Goal: Transaction & Acquisition: Book appointment/travel/reservation

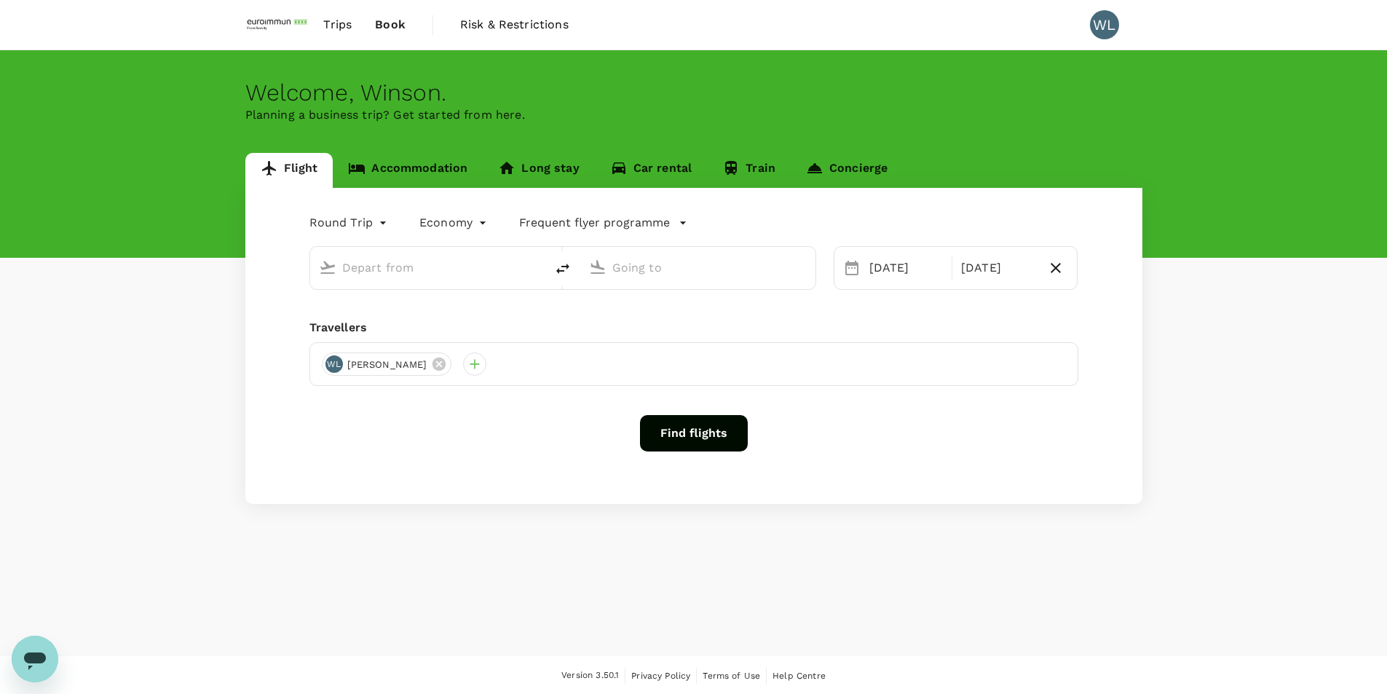
click at [409, 269] on input "text" at bounding box center [428, 267] width 173 height 23
type input "roundtrip"
type input "Singapore Changi (SIN)"
type input "Suvarnabhumi Intl (BKK)"
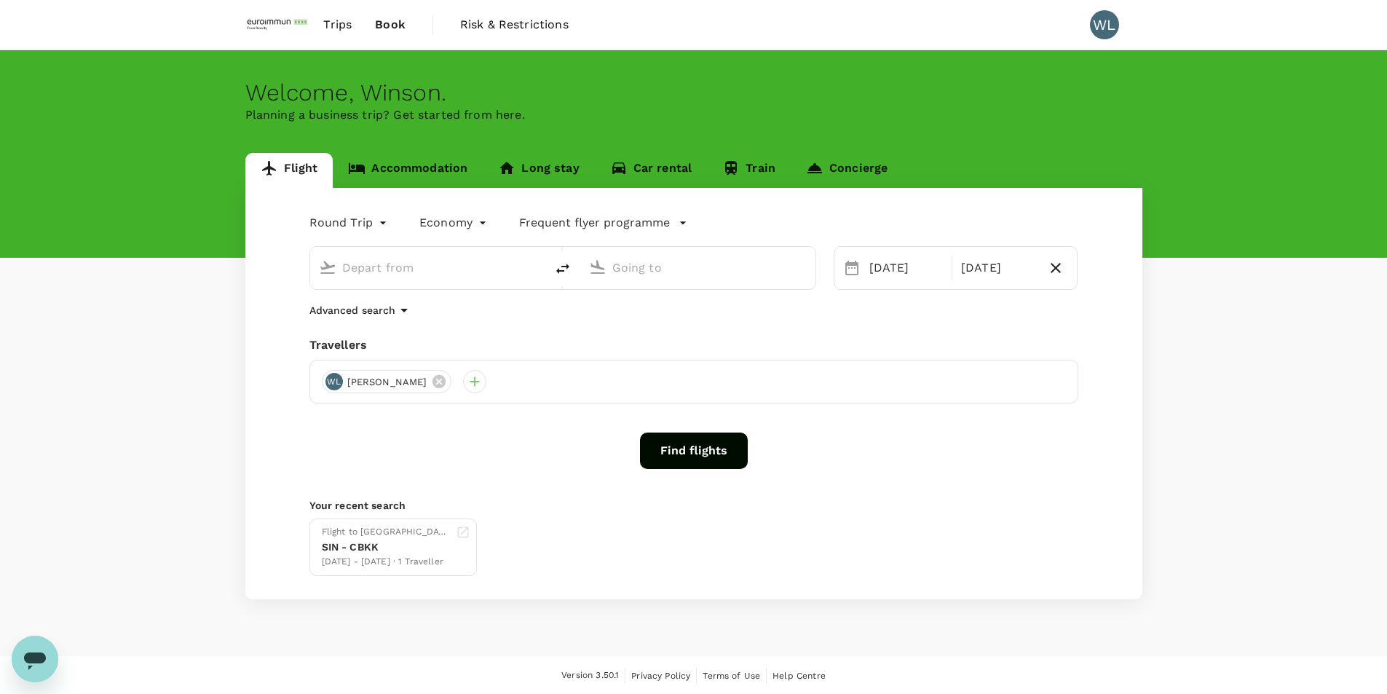
type input "Singapore Changi (SIN)"
type input "Suvarnabhumi Intl (BKK)"
click at [698, 451] on button "Find flights" at bounding box center [694, 451] width 108 height 36
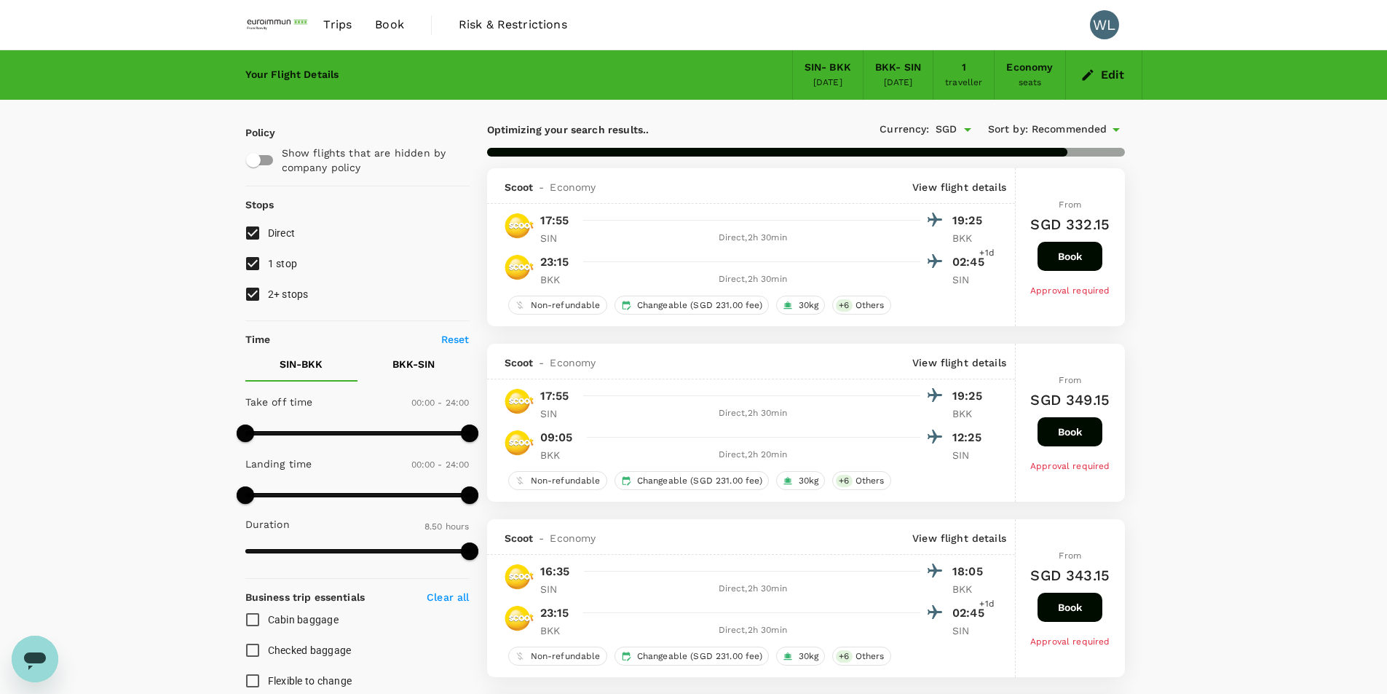
type input "895"
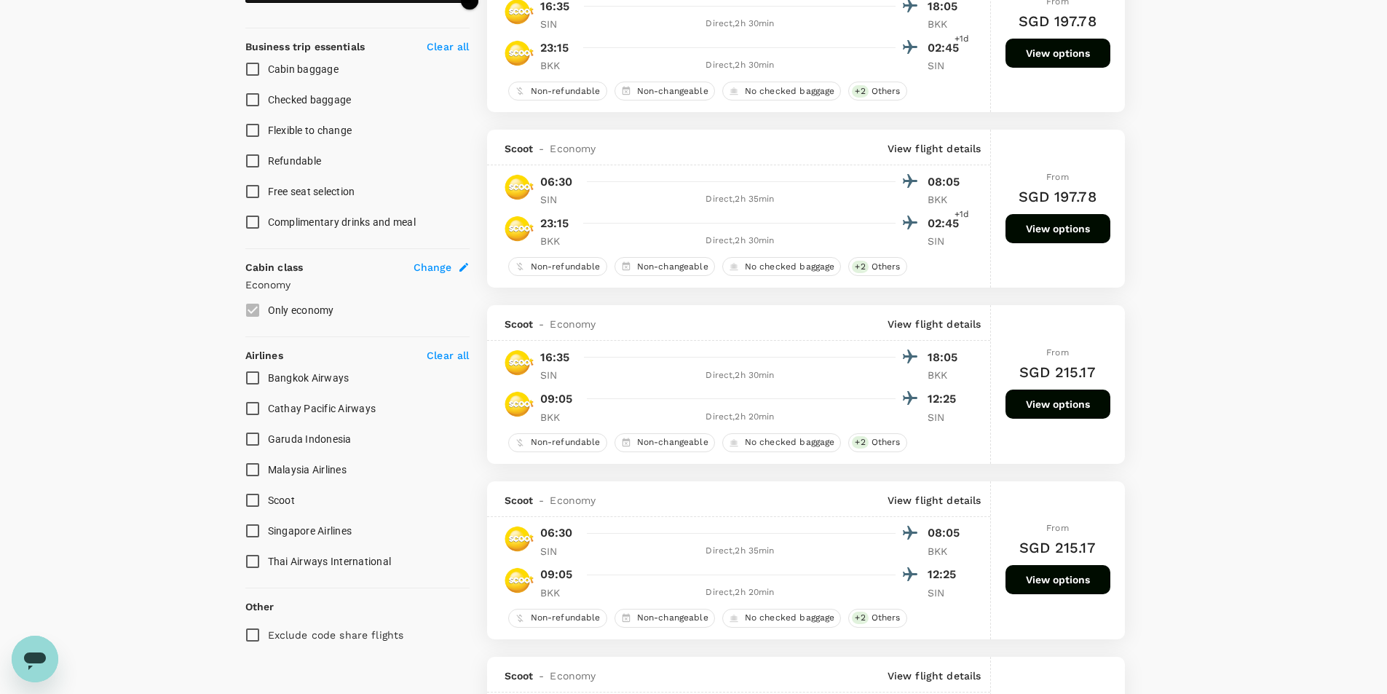
scroll to position [583, 0]
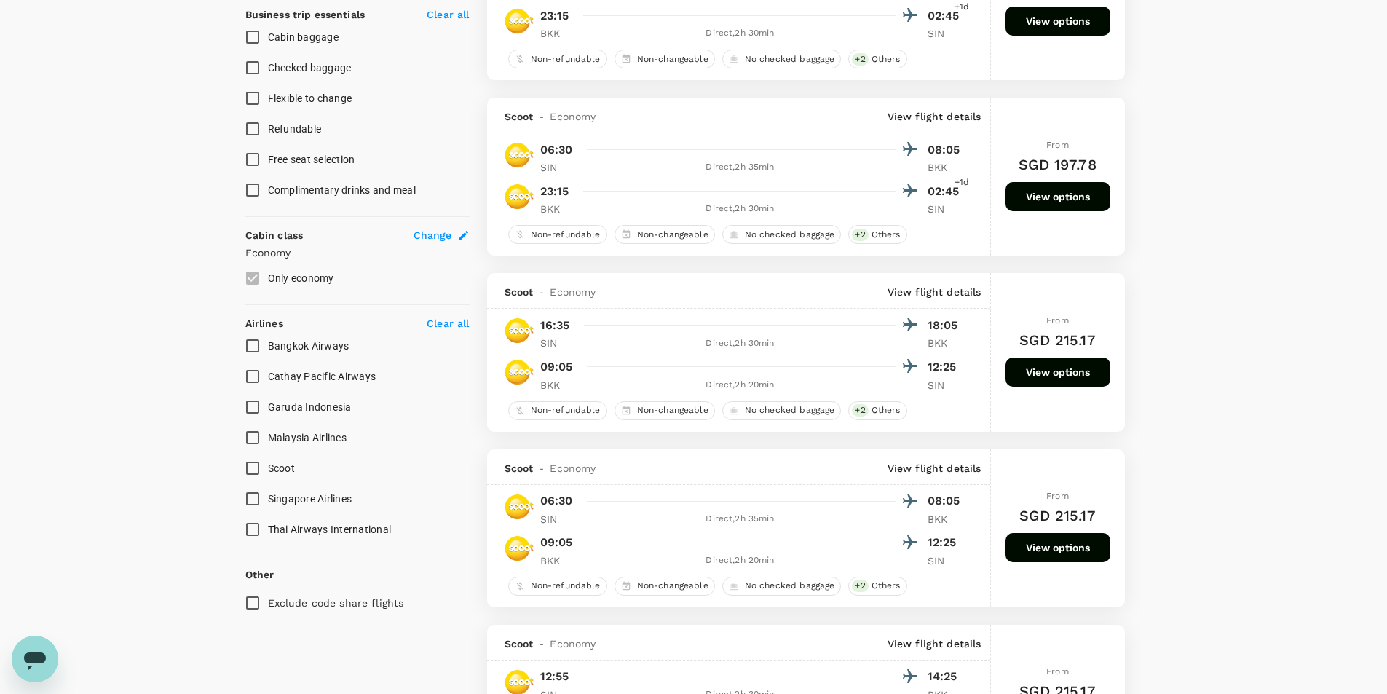
click at [254, 497] on input "Singapore Airlines" at bounding box center [252, 499] width 31 height 31
checkbox input "true"
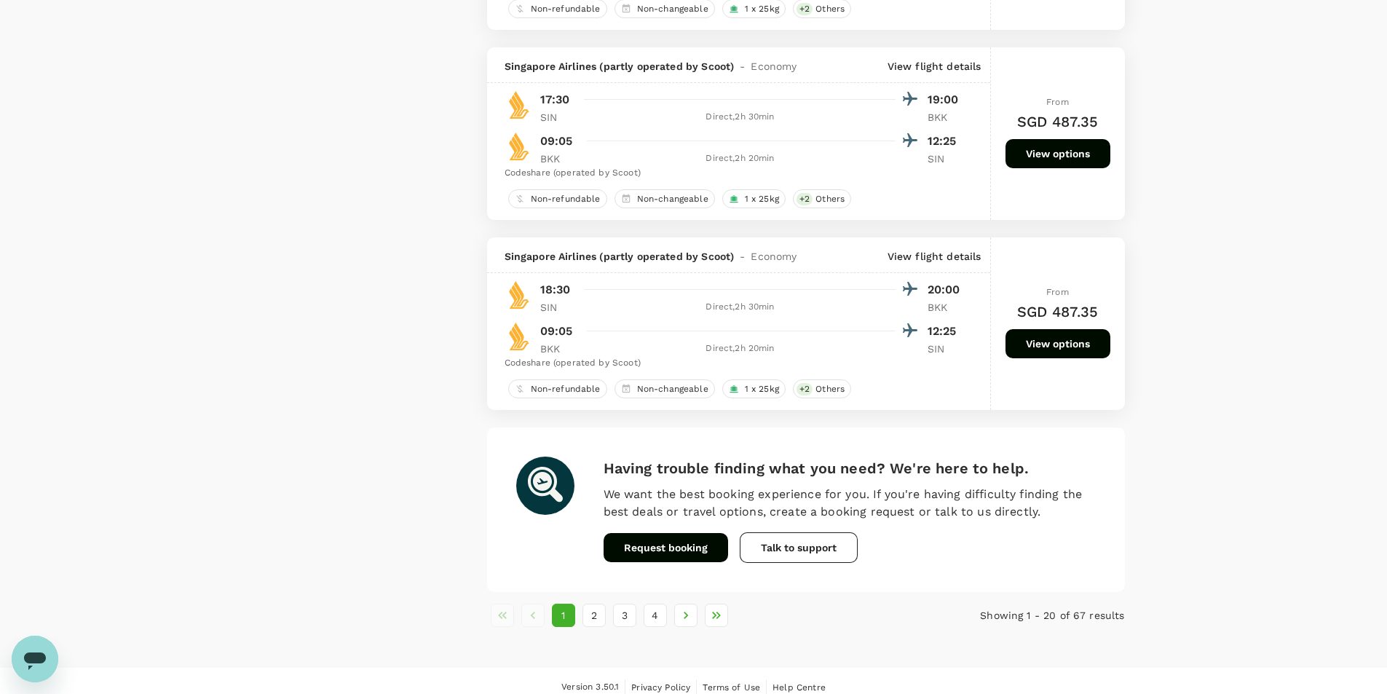
scroll to position [3338, 0]
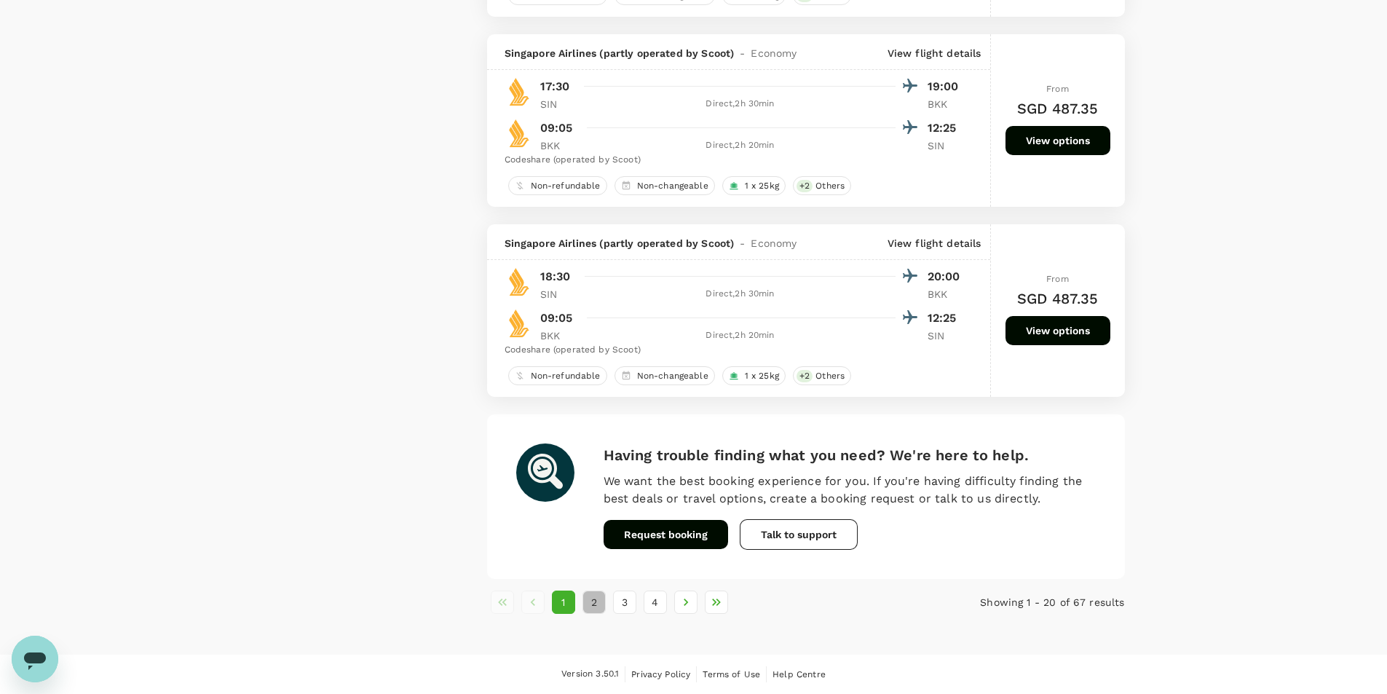
click at [595, 604] on button "2" at bounding box center [594, 602] width 23 height 23
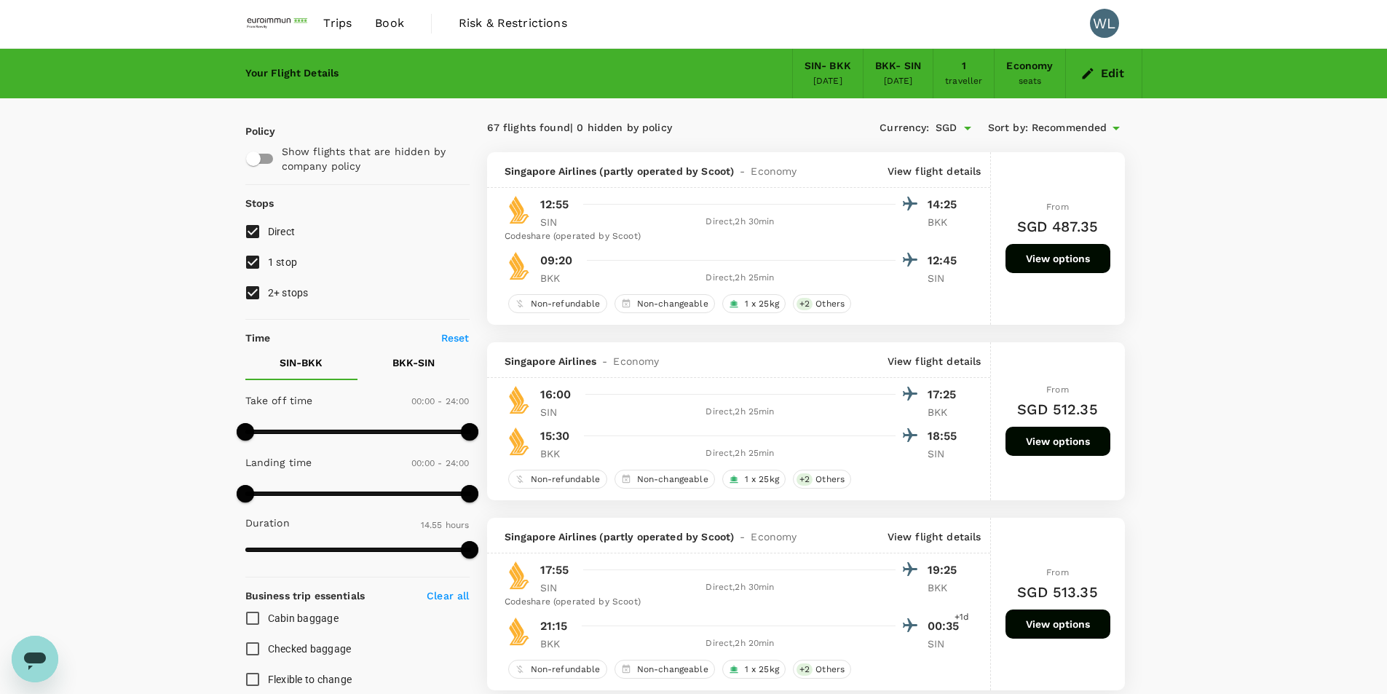
scroll to position [0, 0]
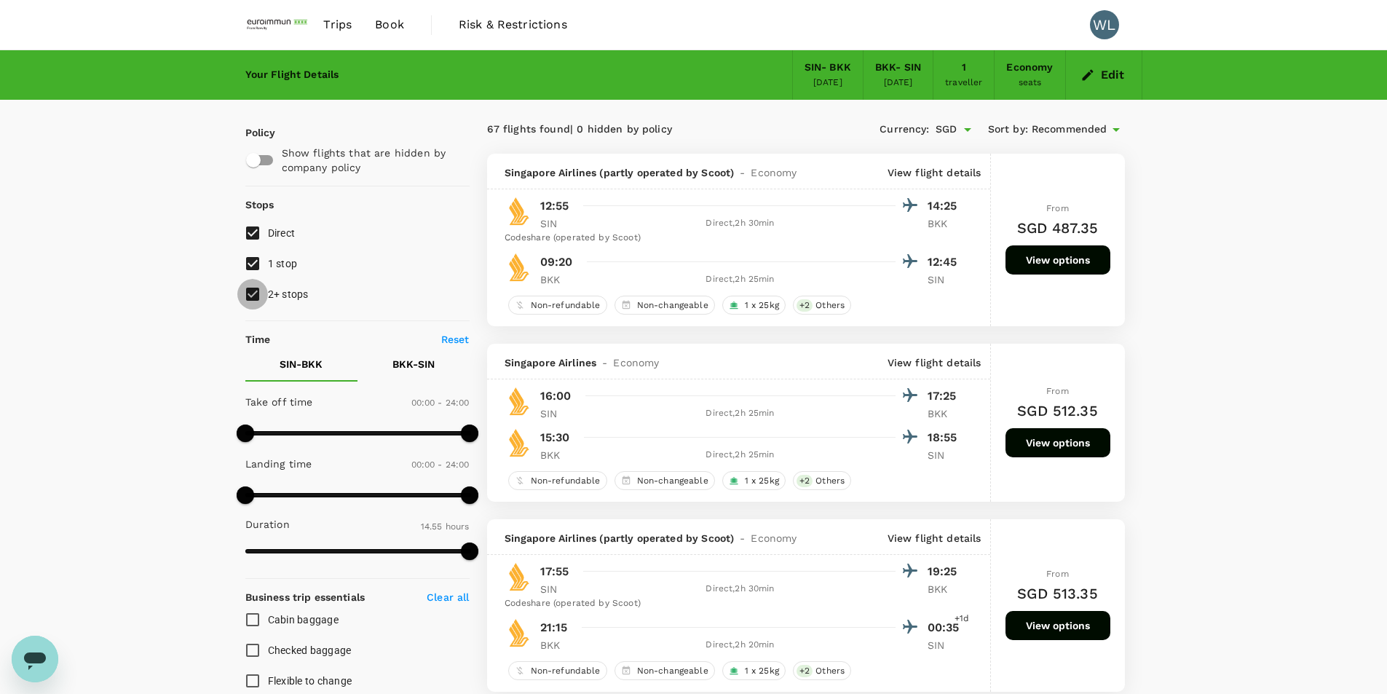
click at [251, 291] on input "2+ stops" at bounding box center [252, 294] width 31 height 31
checkbox input "false"
click at [253, 263] on input "1 stop" at bounding box center [252, 263] width 31 height 31
checkbox input "false"
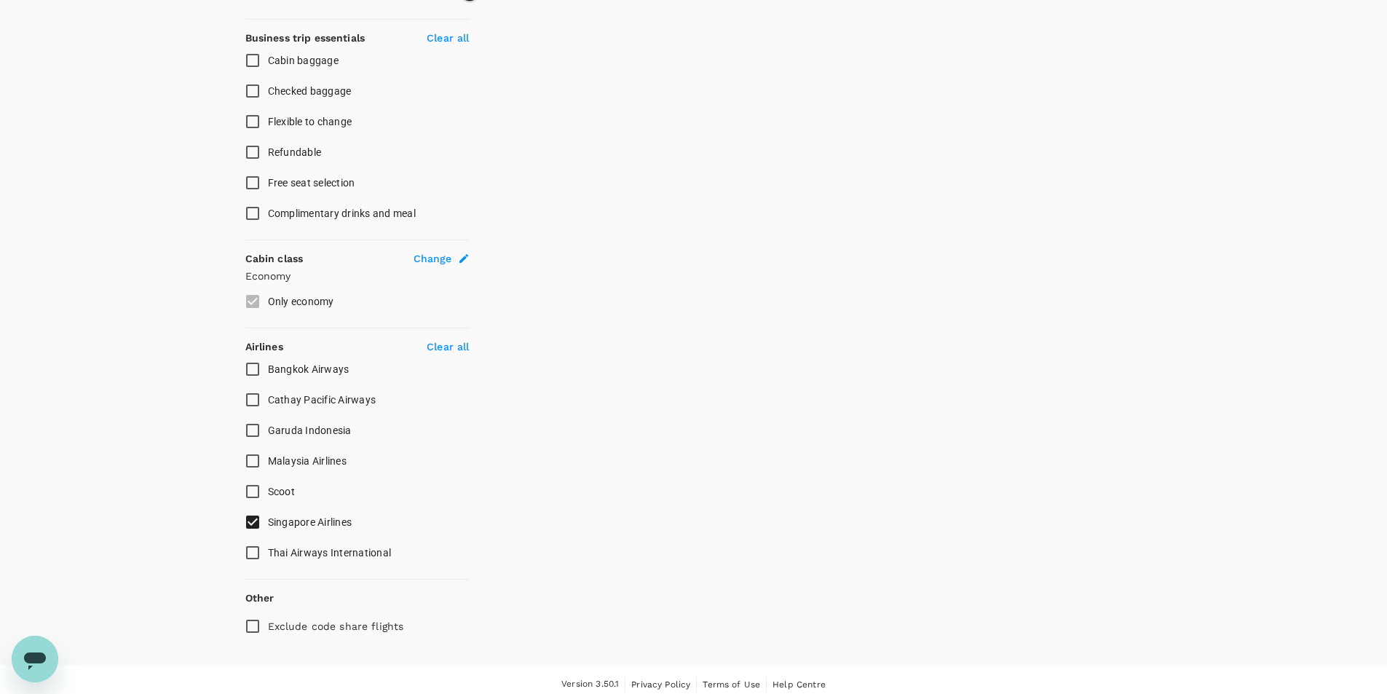
scroll to position [570, 0]
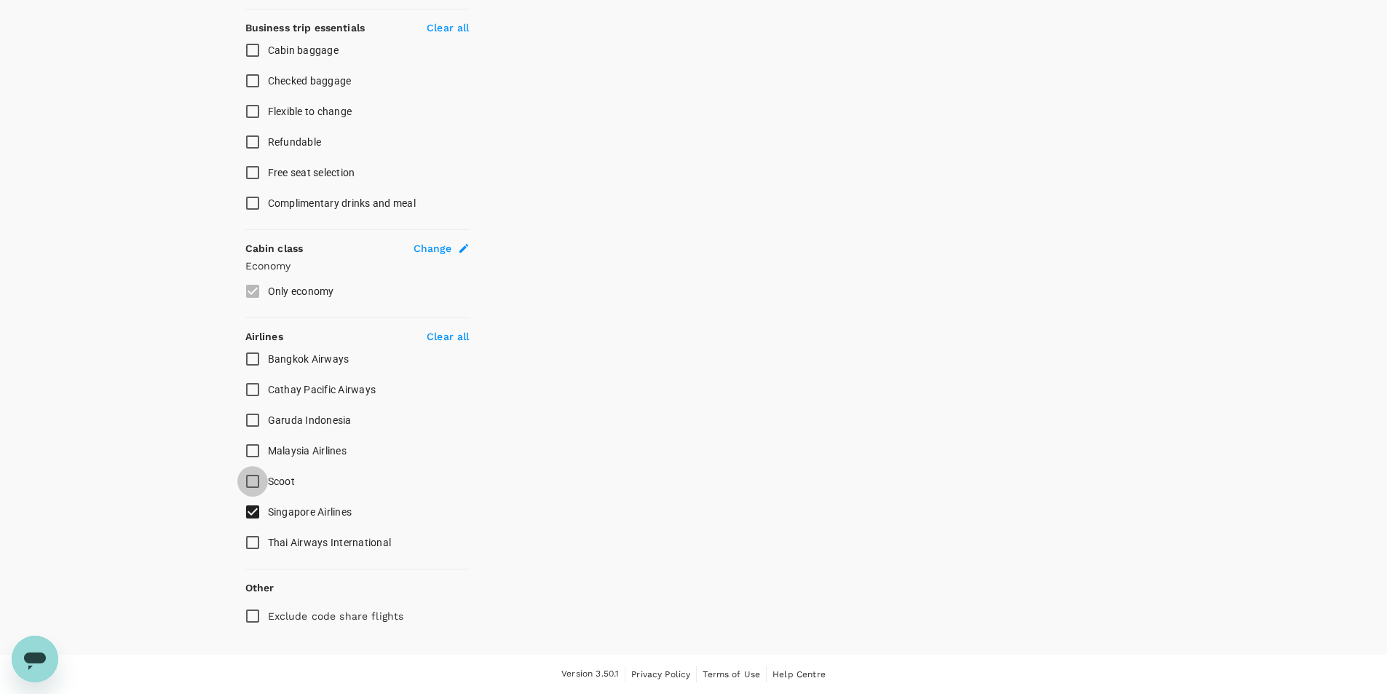
click at [253, 480] on input "Scoot" at bounding box center [252, 481] width 31 height 31
checkbox input "true"
click at [251, 512] on input "Singapore Airlines" at bounding box center [252, 512] width 31 height 31
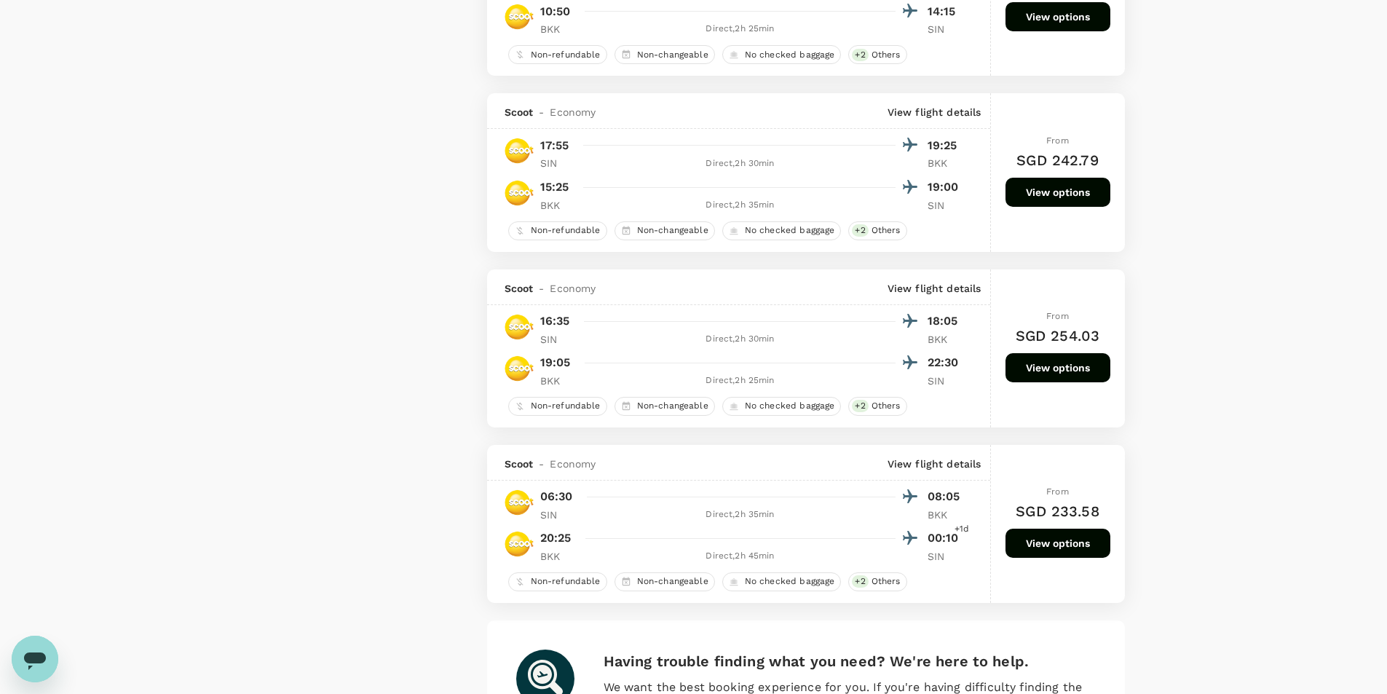
scroll to position [3046, 0]
click at [1039, 363] on button "View options" at bounding box center [1058, 366] width 105 height 29
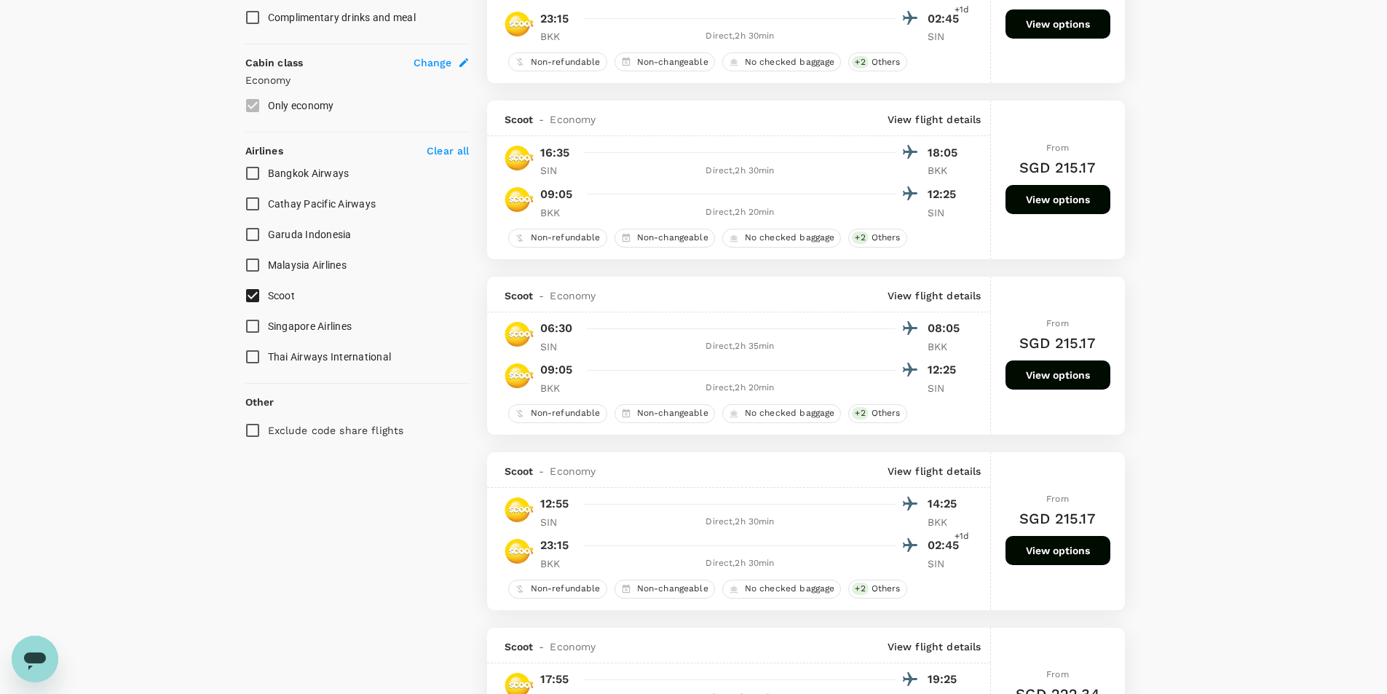
scroll to position [765, 0]
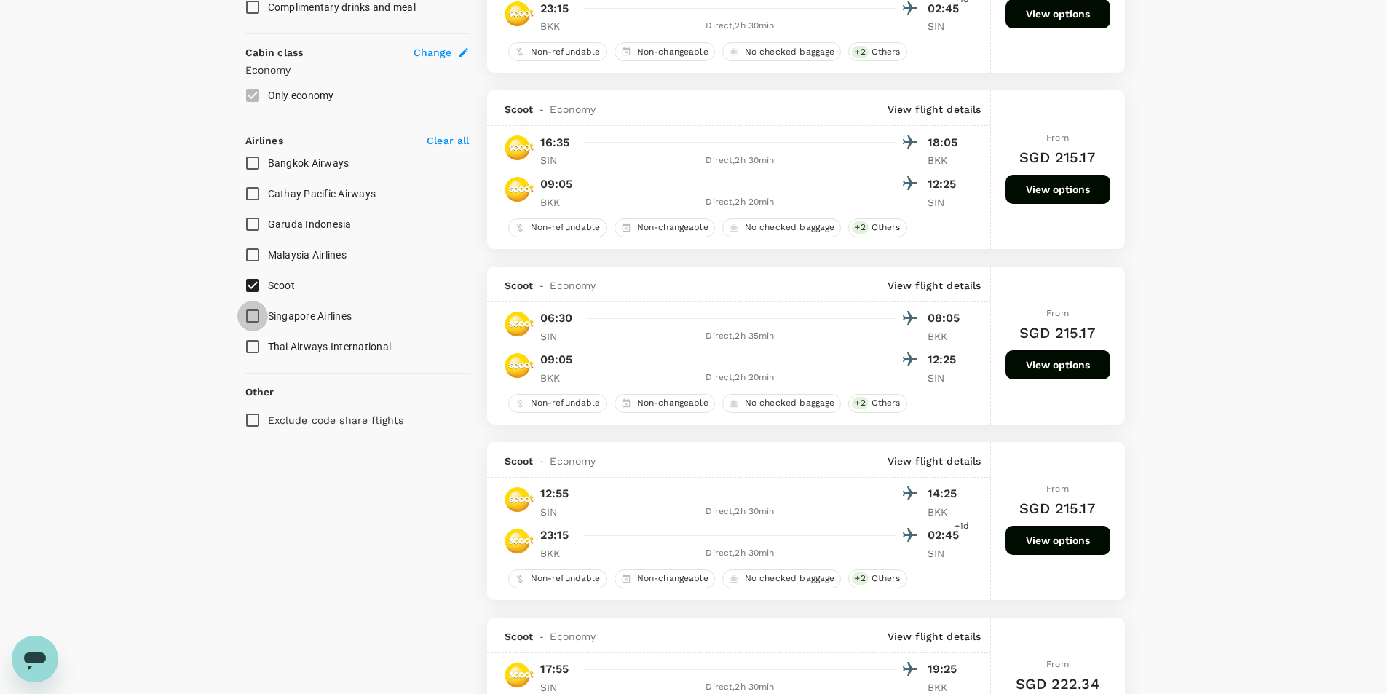
click at [252, 315] on input "Singapore Airlines" at bounding box center [252, 316] width 31 height 31
checkbox input "true"
click at [252, 285] on input "Scoot" at bounding box center [252, 285] width 31 height 31
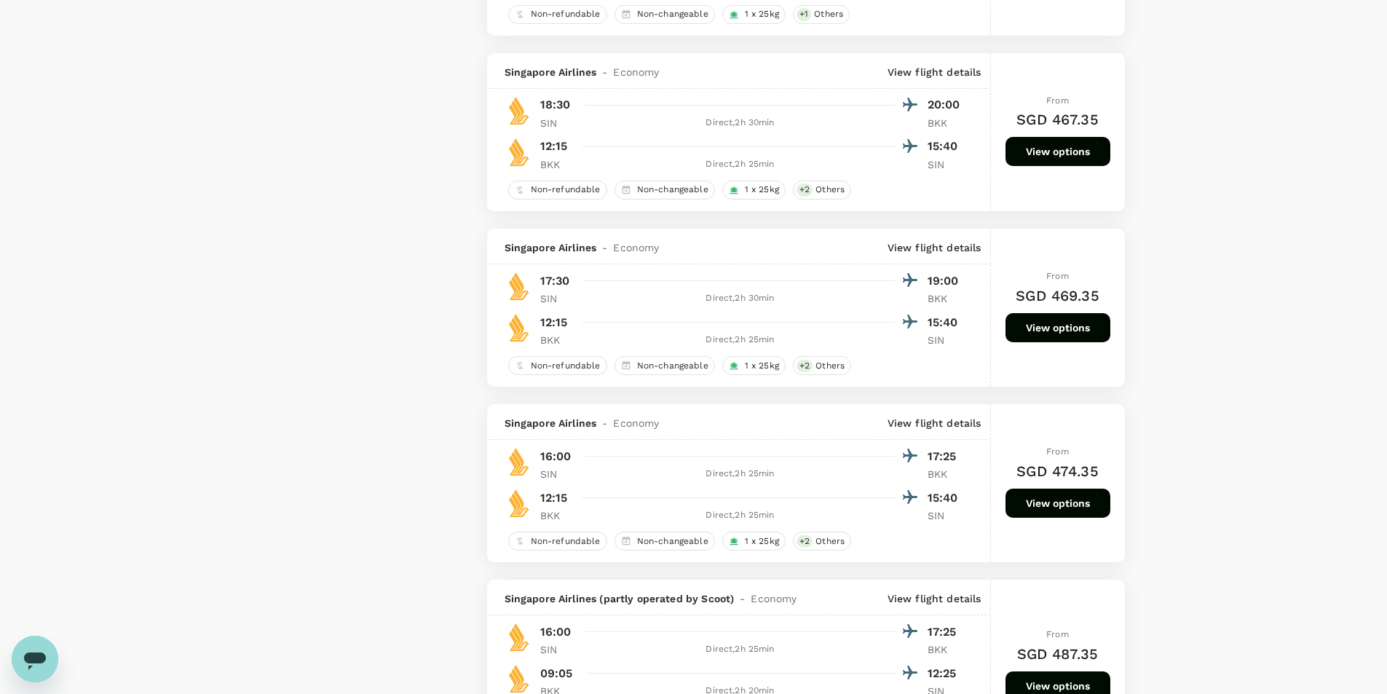
scroll to position [2622, 0]
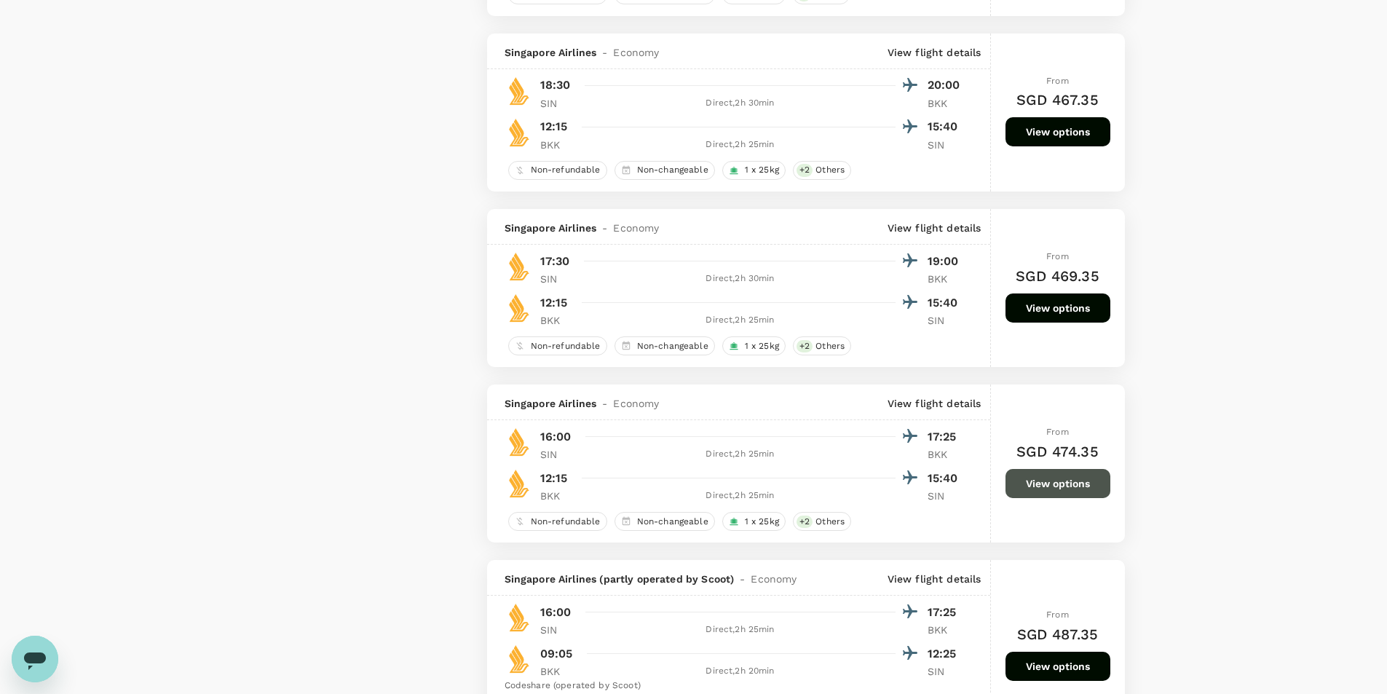
click at [1068, 481] on button "View options" at bounding box center [1058, 483] width 105 height 29
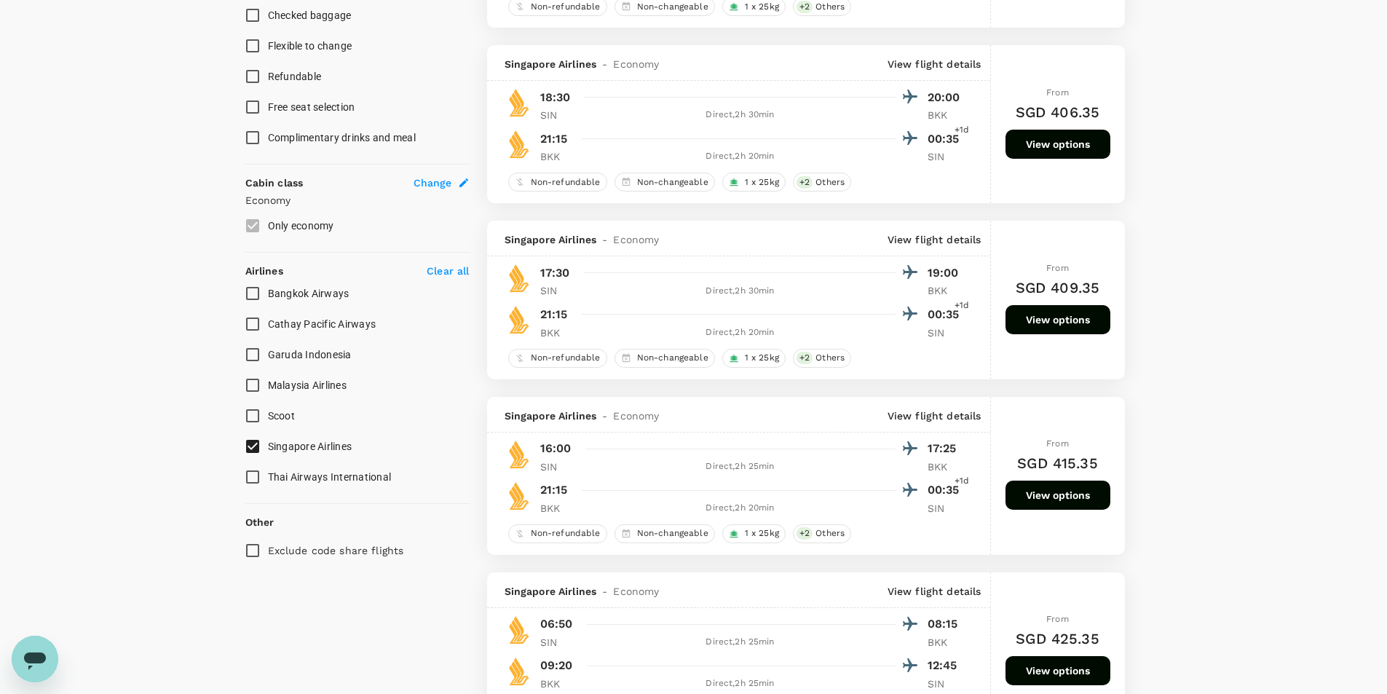
scroll to position [676, 0]
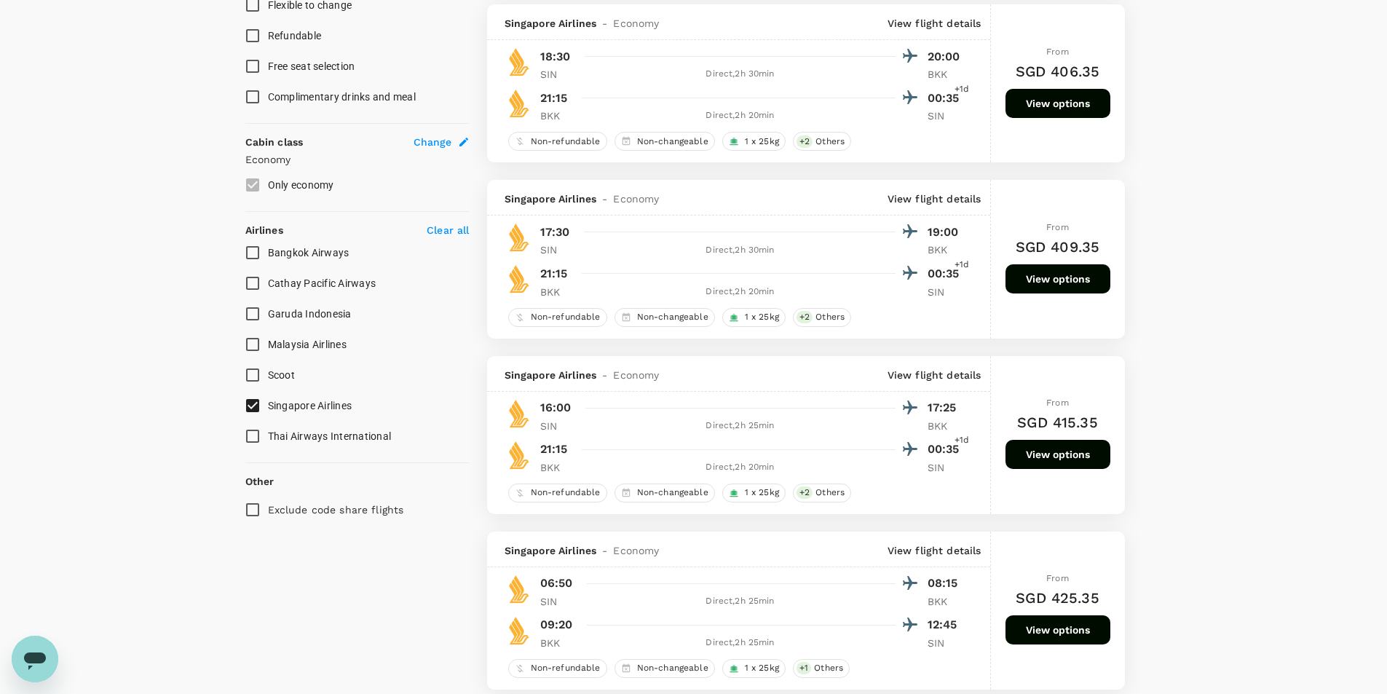
click at [254, 375] on input "Scoot" at bounding box center [252, 375] width 31 height 31
checkbox input "true"
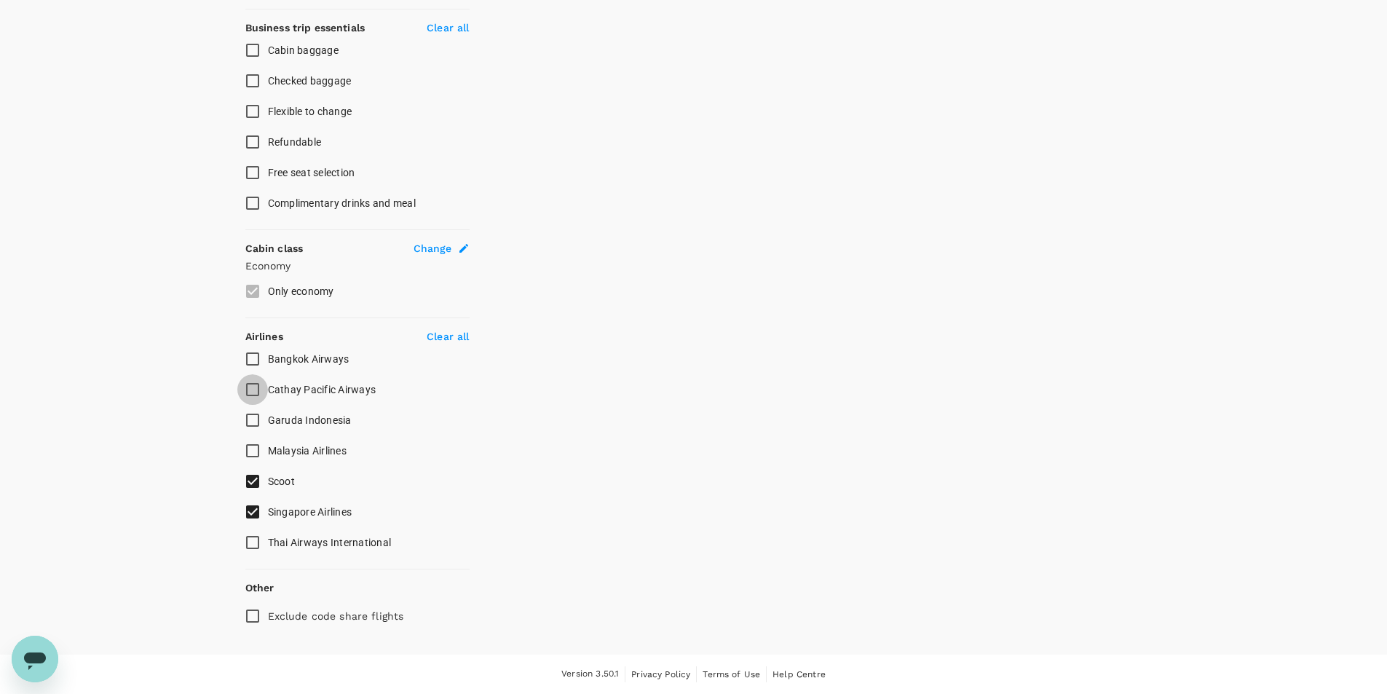
click at [253, 403] on input "Cathay Pacific Airways" at bounding box center [252, 389] width 31 height 31
checkbox input "true"
click at [256, 481] on input "Scoot" at bounding box center [252, 481] width 31 height 31
checkbox input "false"
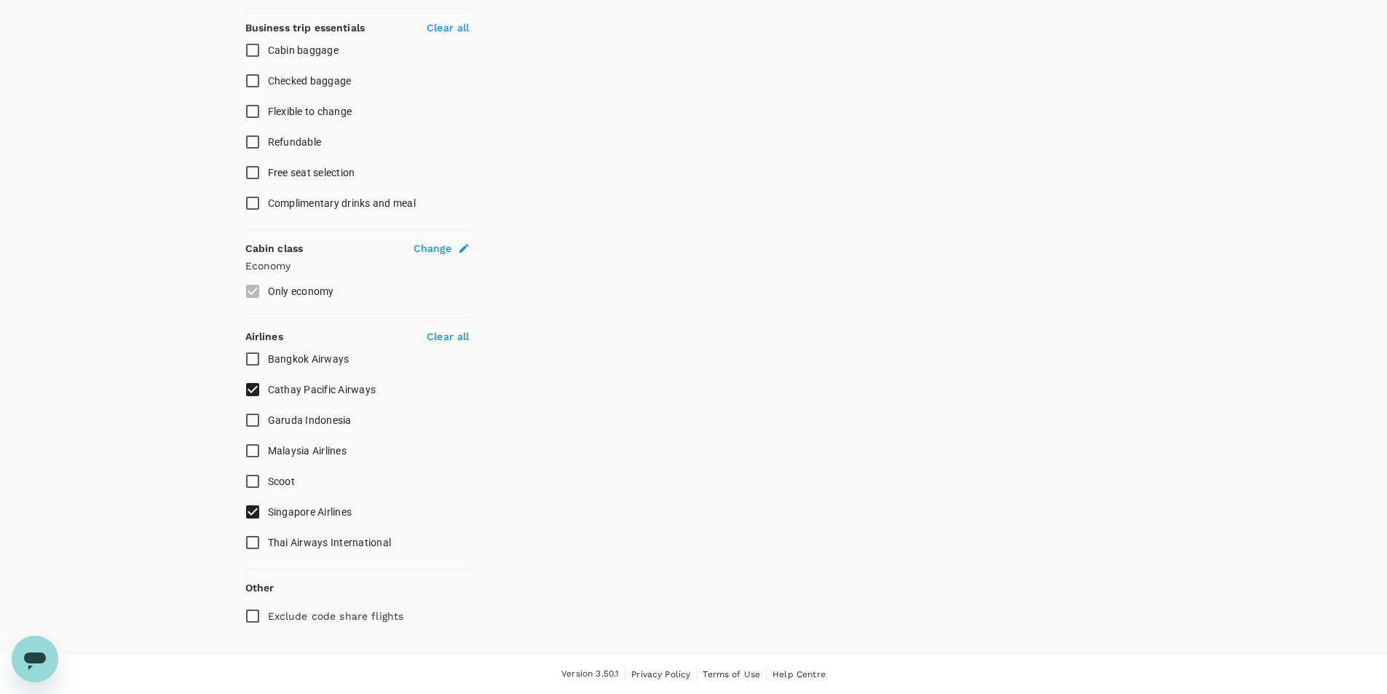
click at [249, 393] on input "Cathay Pacific Airways" at bounding box center [252, 389] width 31 height 31
checkbox input "false"
click at [248, 516] on input "Singapore Airlines" at bounding box center [252, 512] width 31 height 31
checkbox input "false"
click at [253, 481] on input "Scoot" at bounding box center [252, 481] width 31 height 31
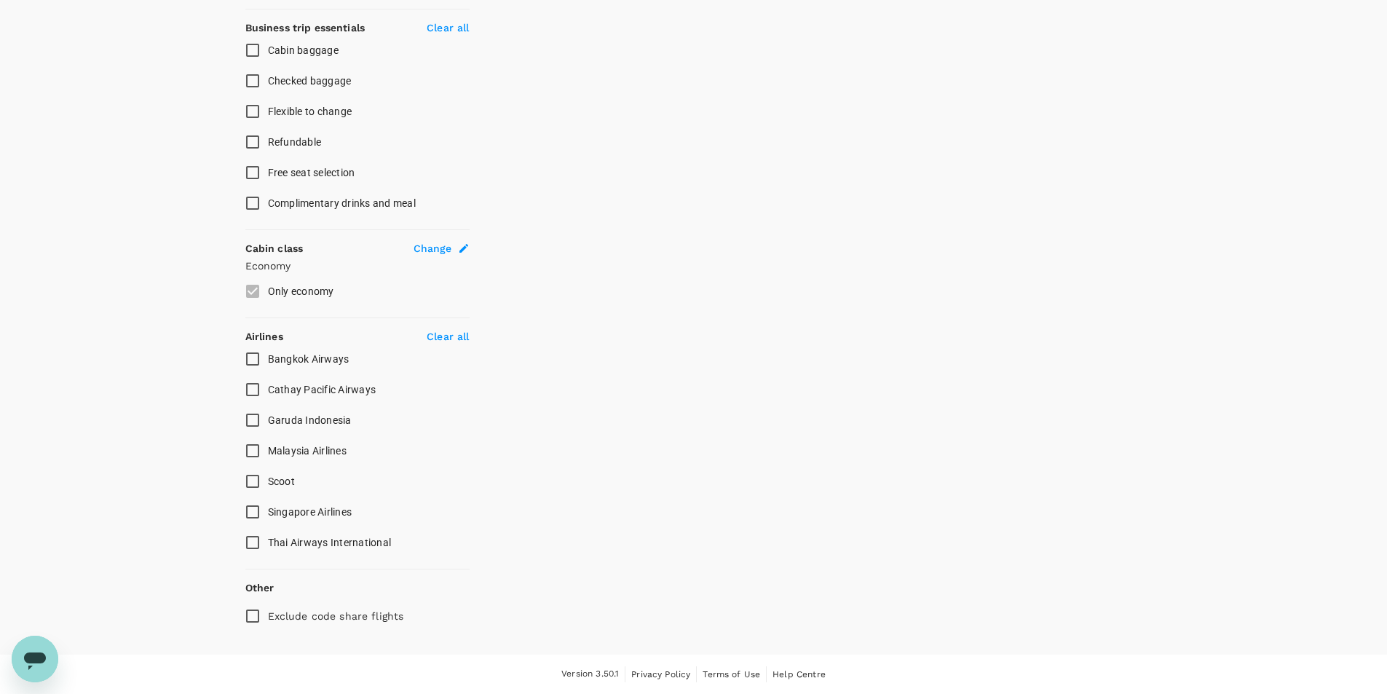
checkbox input "true"
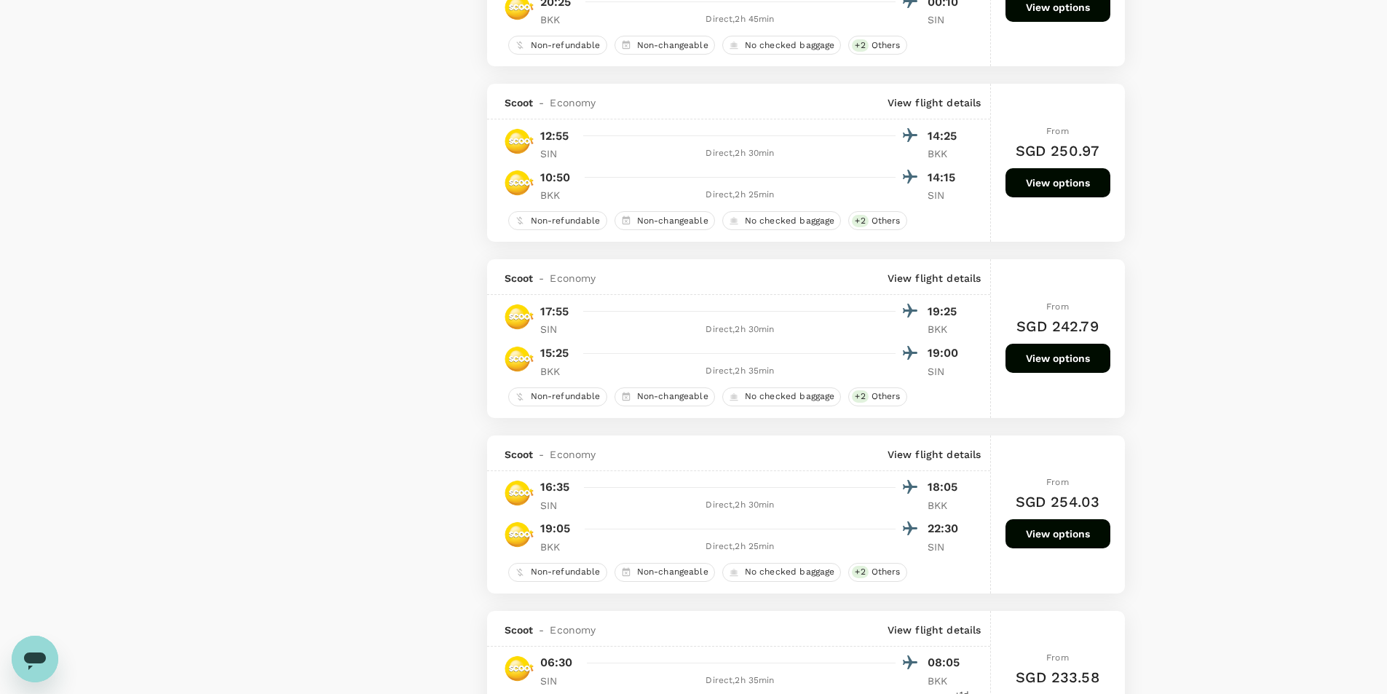
scroll to position [2913, 0]
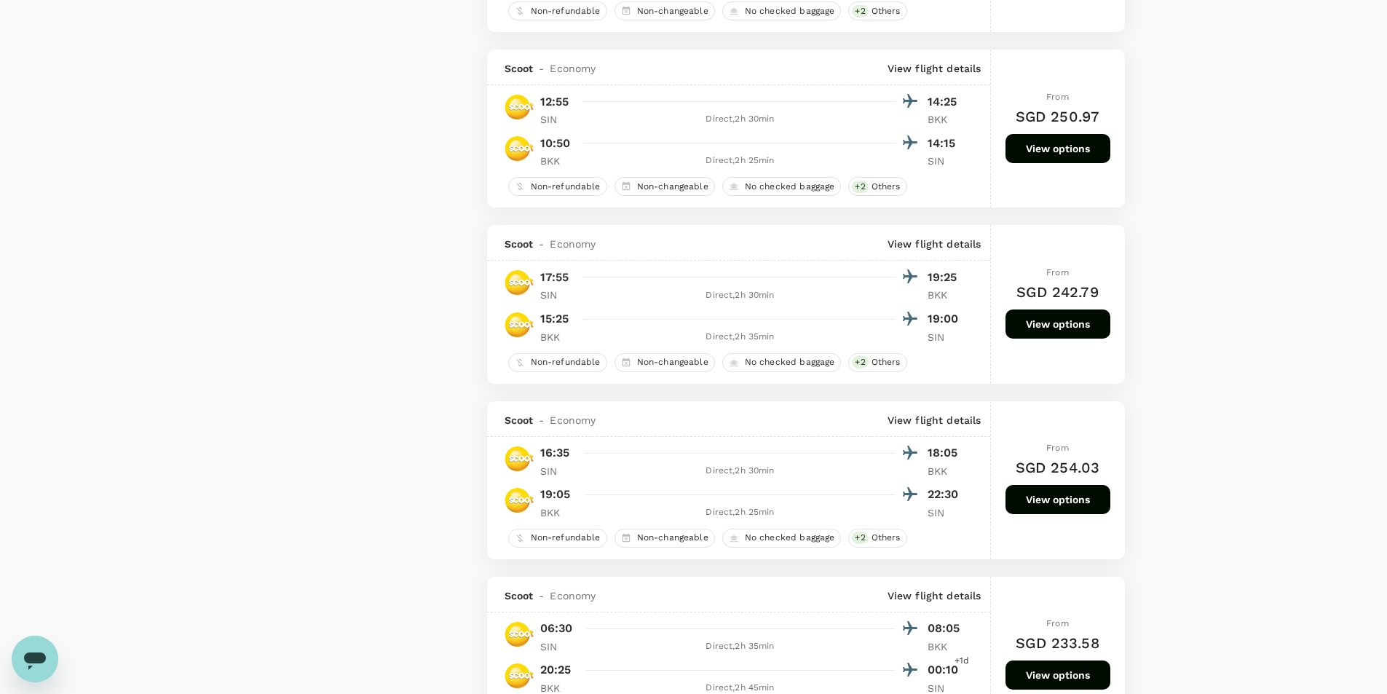
click at [1069, 505] on button "View options" at bounding box center [1058, 499] width 105 height 29
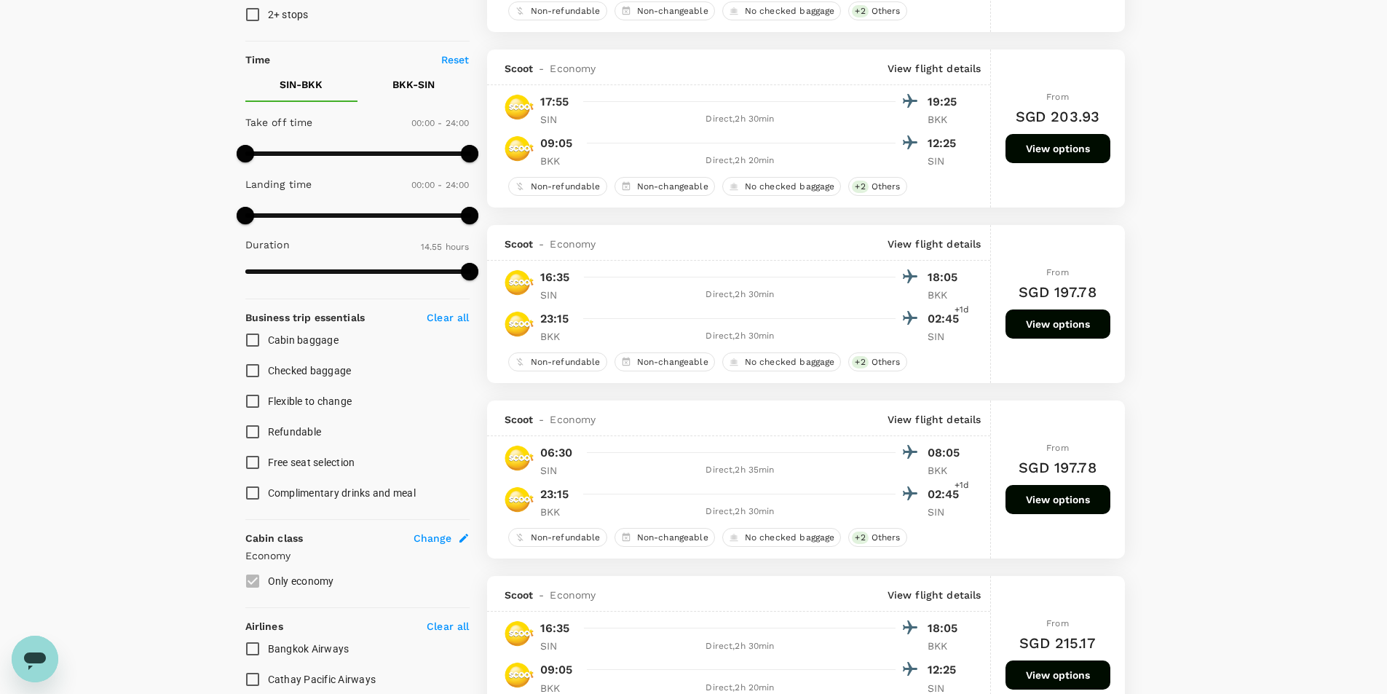
scroll to position [0, 0]
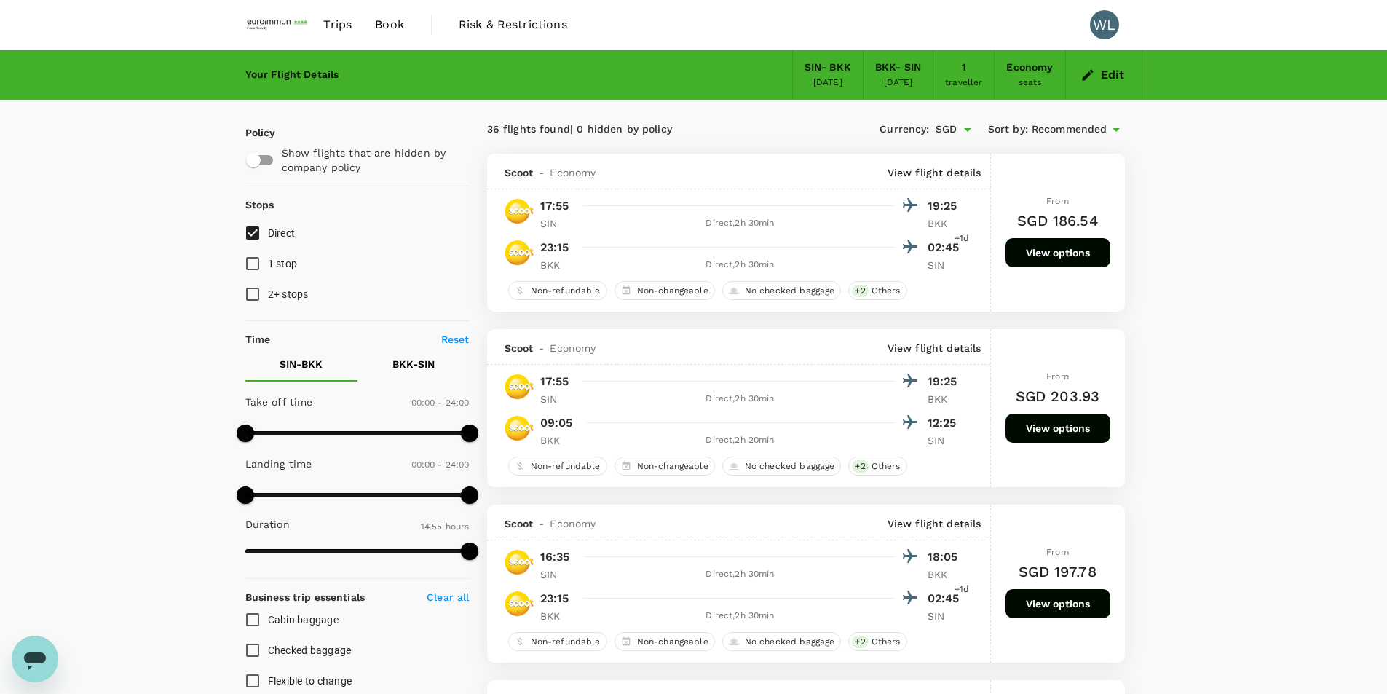
click at [337, 26] on span "Trips" at bounding box center [337, 24] width 28 height 17
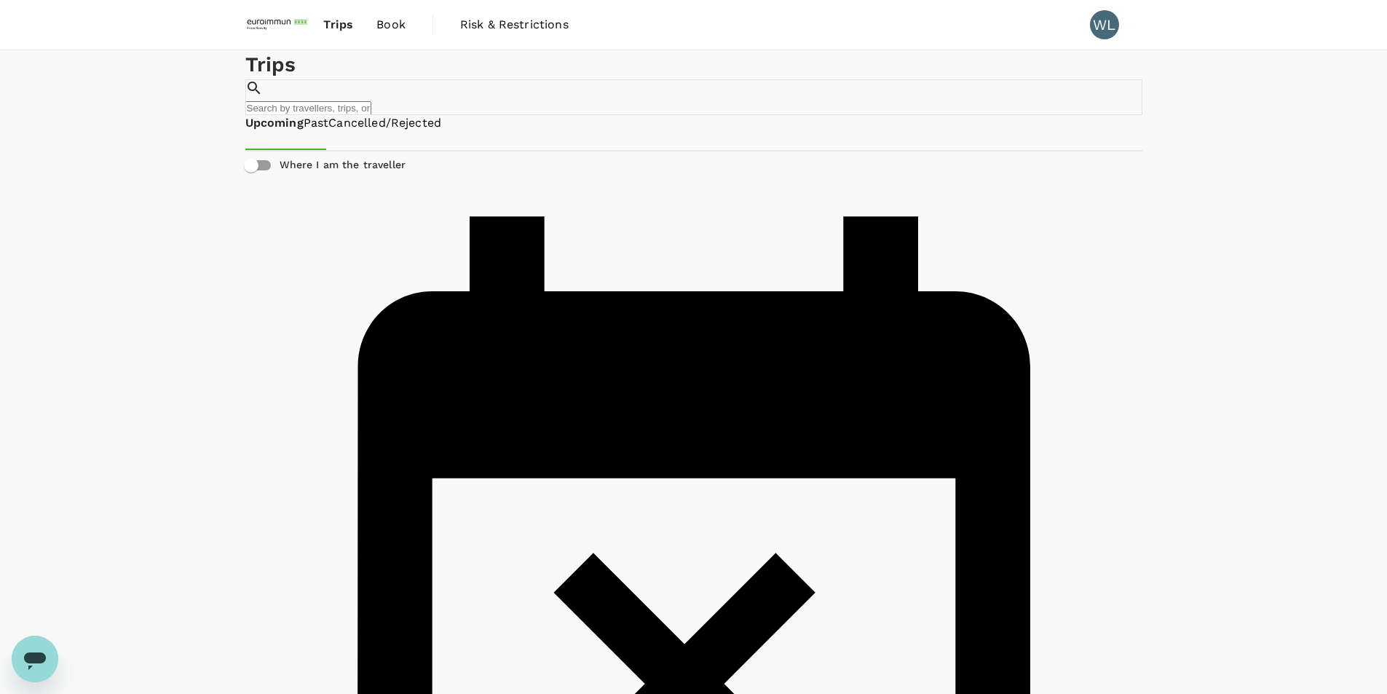
click at [382, 19] on span "Book" at bounding box center [391, 24] width 29 height 17
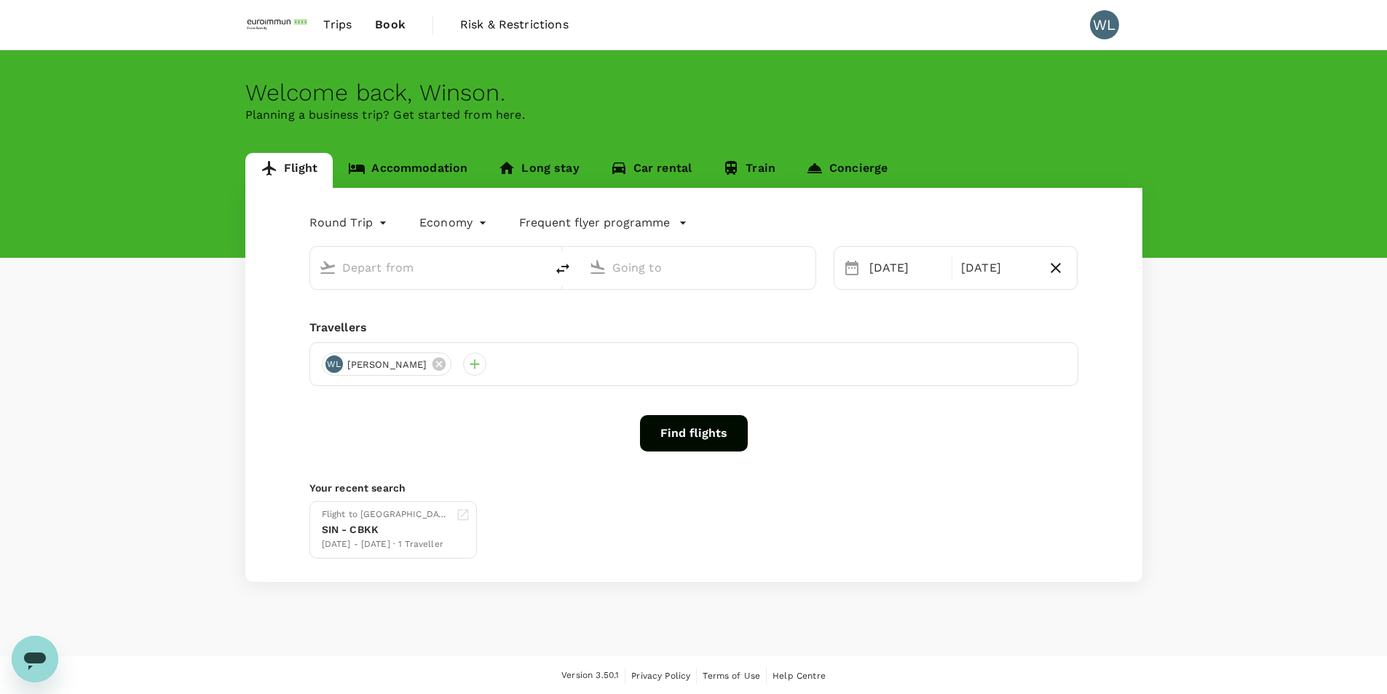
type input "Singapore Changi (SIN)"
type input "Suvarnabhumi Intl (BKK)"
type input "Singapore Changi (SIN)"
type input "Suvarnabhumi Intl (BKK)"
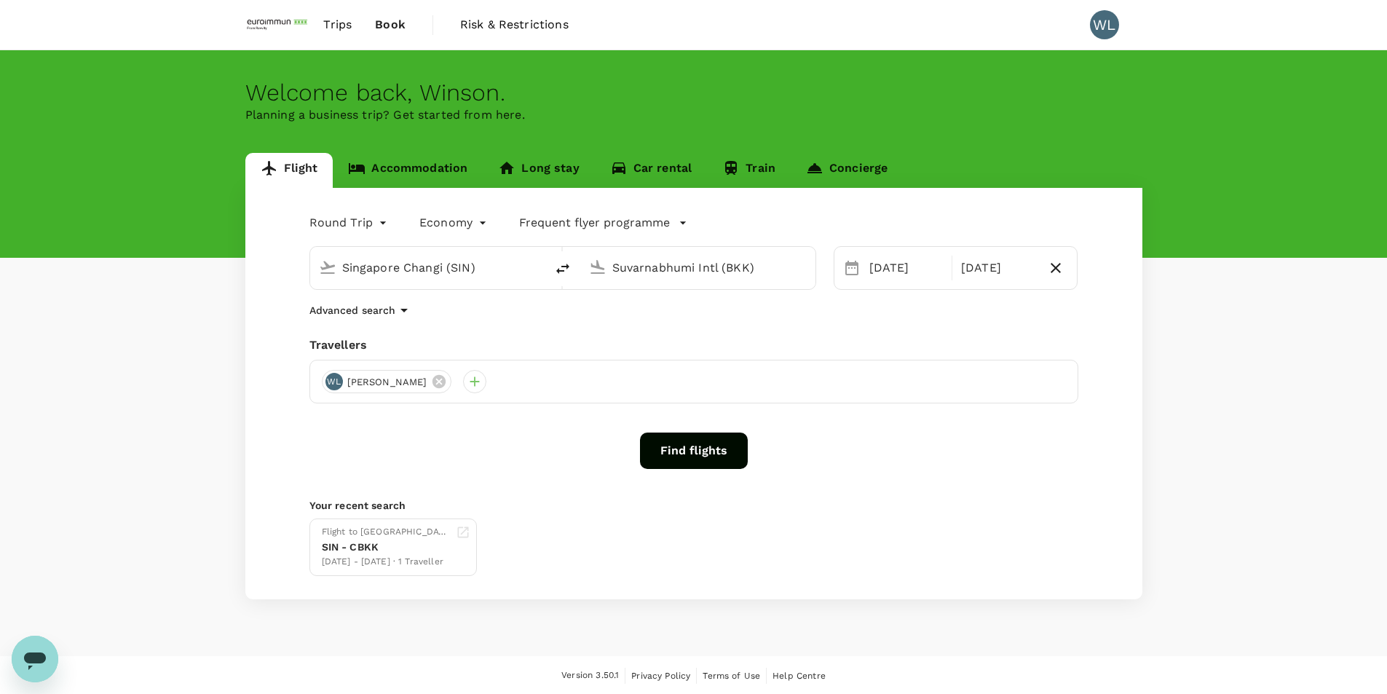
click at [445, 165] on link "Accommodation" at bounding box center [408, 170] width 150 height 35
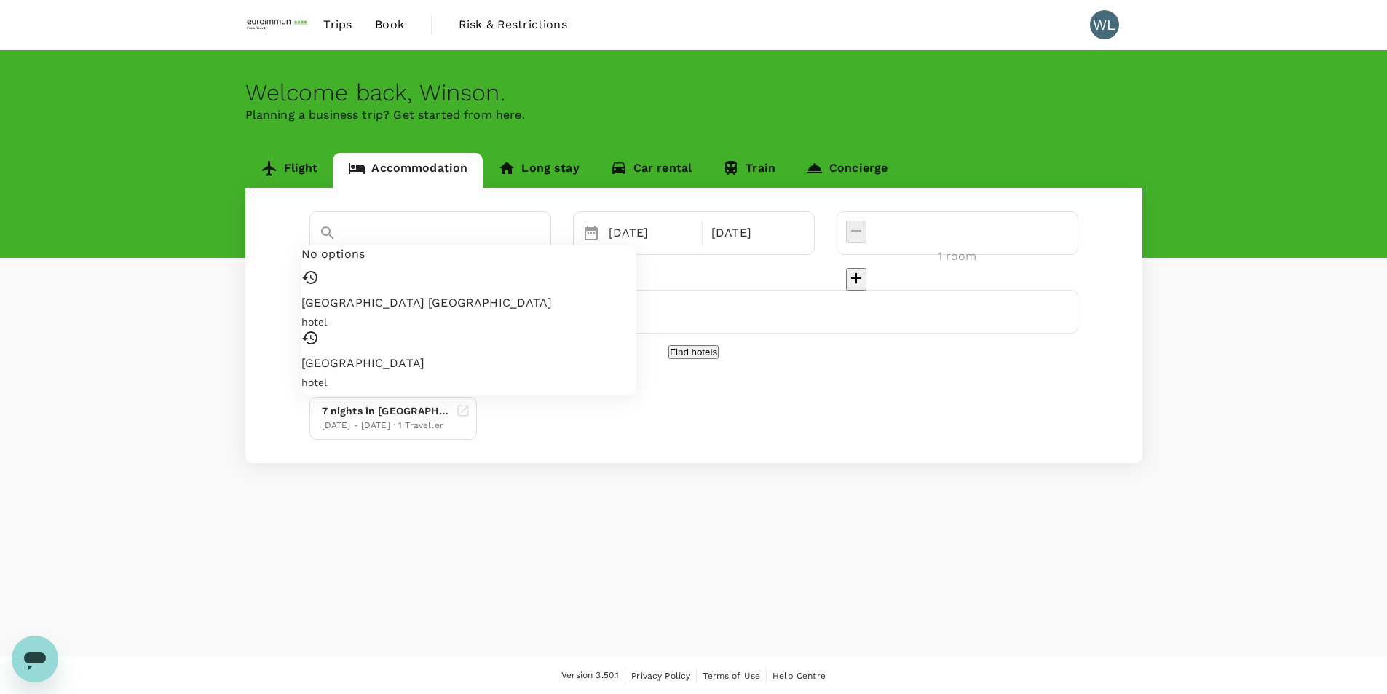
drag, startPoint x: 542, startPoint y: 233, endPoint x: 279, endPoint y: 244, distance: 263.1
click at [283, 244] on div "Montien Riverside Hotel Bangkok No options Montien Riverside Hotel Bangkok hote…" at bounding box center [693, 325] width 897 height 275
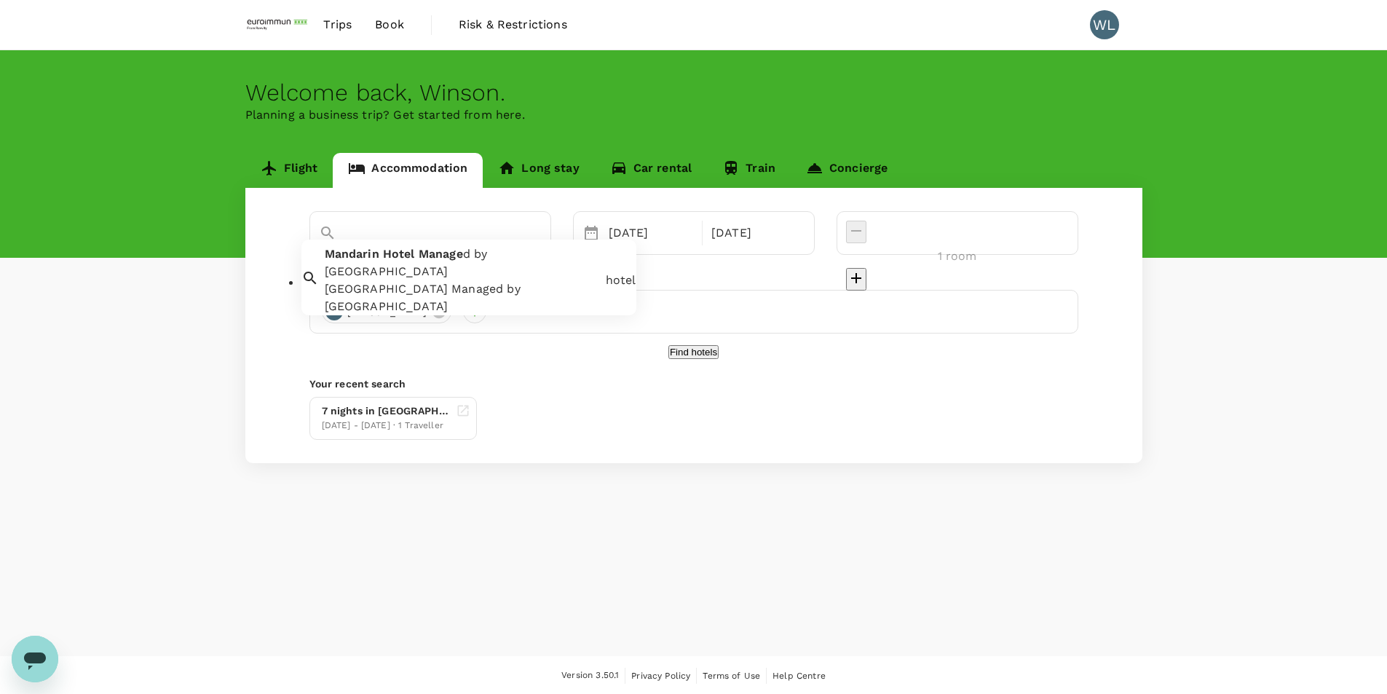
click at [442, 261] on span "Manage" at bounding box center [441, 254] width 44 height 14
click at [495, 247] on input "Mandarin Hotel Managed by Centre Point" at bounding box center [410, 258] width 182 height 23
click at [609, 270] on div "hotel" at bounding box center [621, 271] width 31 height 17
click at [447, 249] on div "Mandarin Hotel Managed by Centre Point" at bounding box center [431, 233] width 242 height 44
click at [349, 247] on input "Mandarin Hotel Managed by Centre Point" at bounding box center [410, 258] width 182 height 23
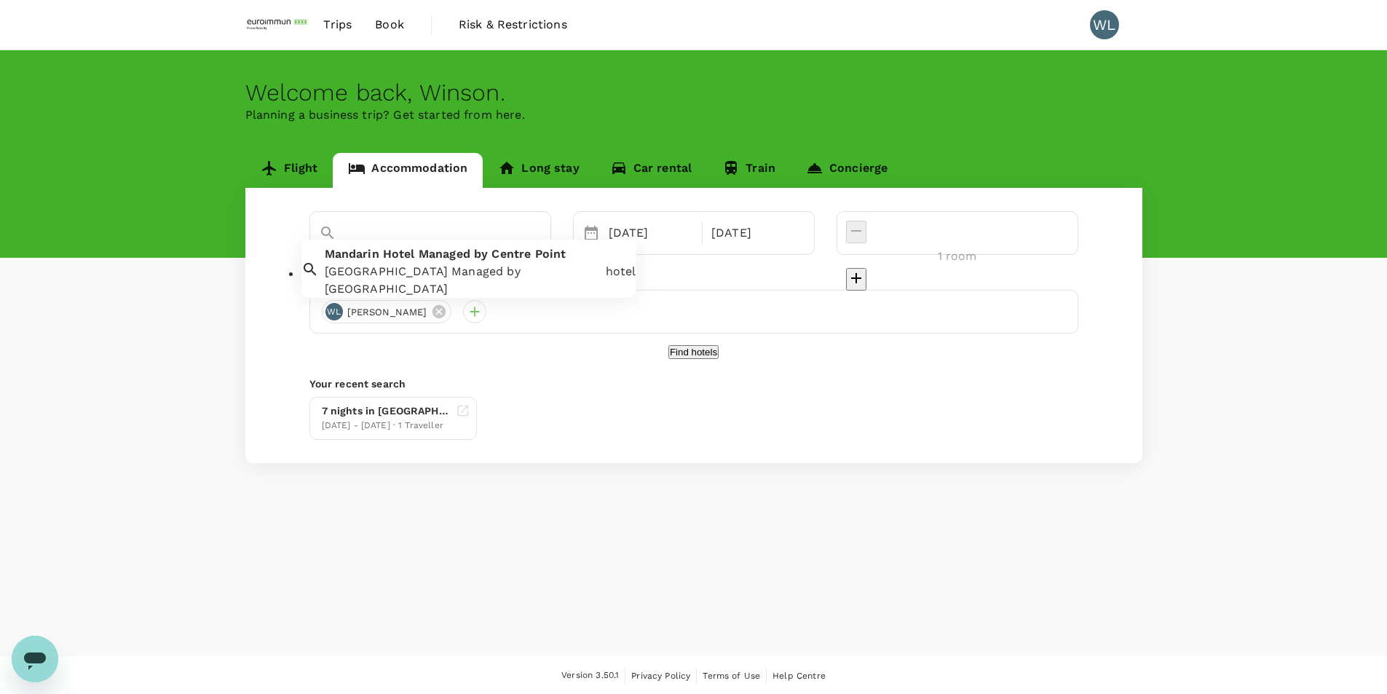
click at [319, 268] on icon at bounding box center [310, 269] width 17 height 17
click at [343, 247] on div "Mandarin Hotel Managed by Centre Point" at bounding box center [430, 258] width 223 height 23
click at [349, 247] on input "Mandarin Hotel Managed by Centre Point" at bounding box center [410, 258] width 182 height 23
click at [361, 247] on input "Mandarin Hotel Managed by Centre Point" at bounding box center [410, 258] width 182 height 23
click at [468, 247] on input "Mandarin Hotel Managed by Centre Point" at bounding box center [410, 258] width 182 height 23
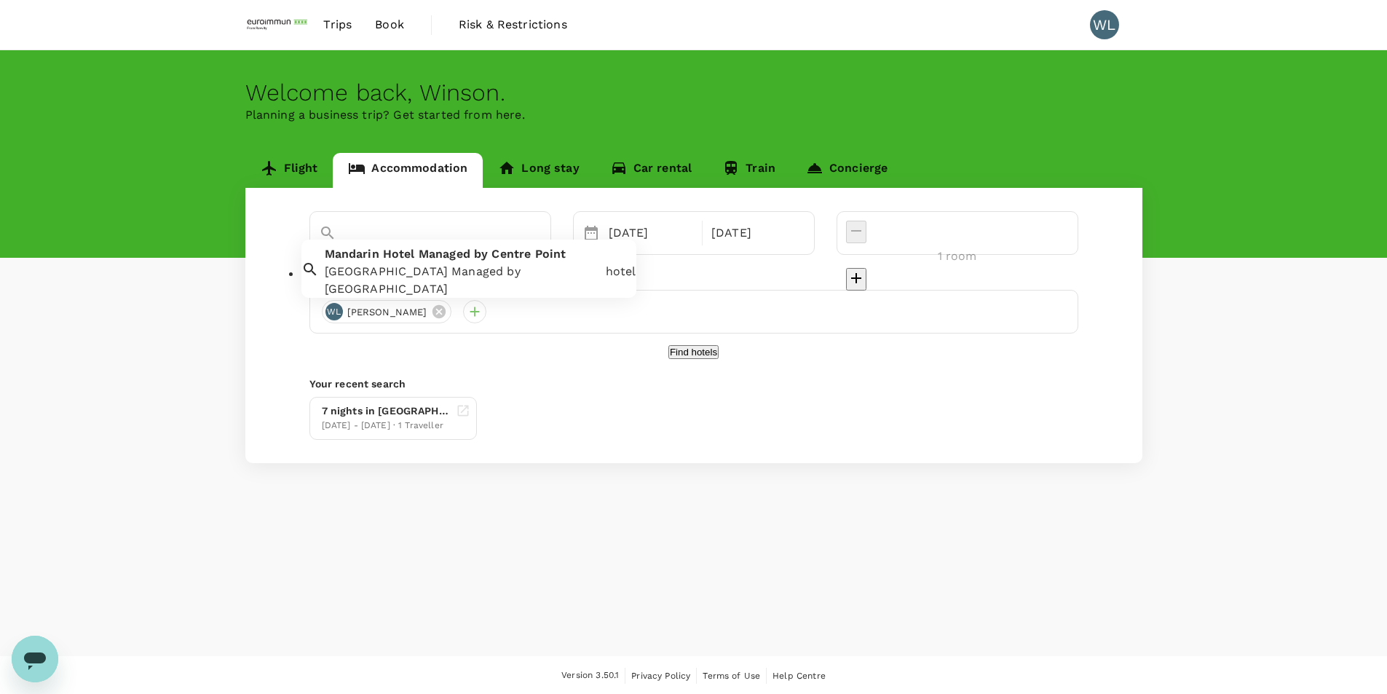
click at [347, 247] on input "Mandarin Hotel Managed by Centre Point" at bounding box center [410, 258] width 182 height 23
type input "Thailand wow Guesthouse - Hostel - Adults Only"
click at [540, 248] on button "Clear" at bounding box center [531, 258] width 17 height 20
click at [494, 247] on input "text" at bounding box center [410, 258] width 182 height 23
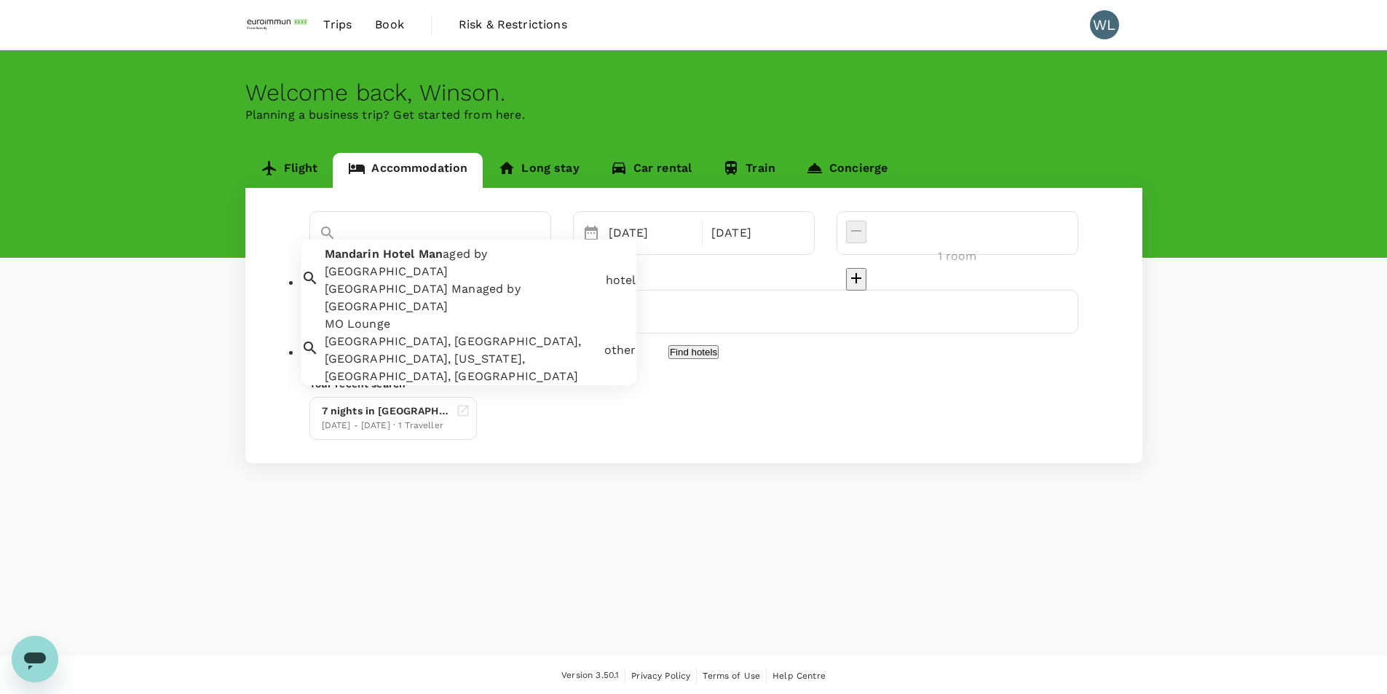
click at [483, 280] on div "Mandarin Hotel Managed by Centre Point" at bounding box center [462, 297] width 275 height 35
type input "Mandarin Hotel Managed by Centre Point"
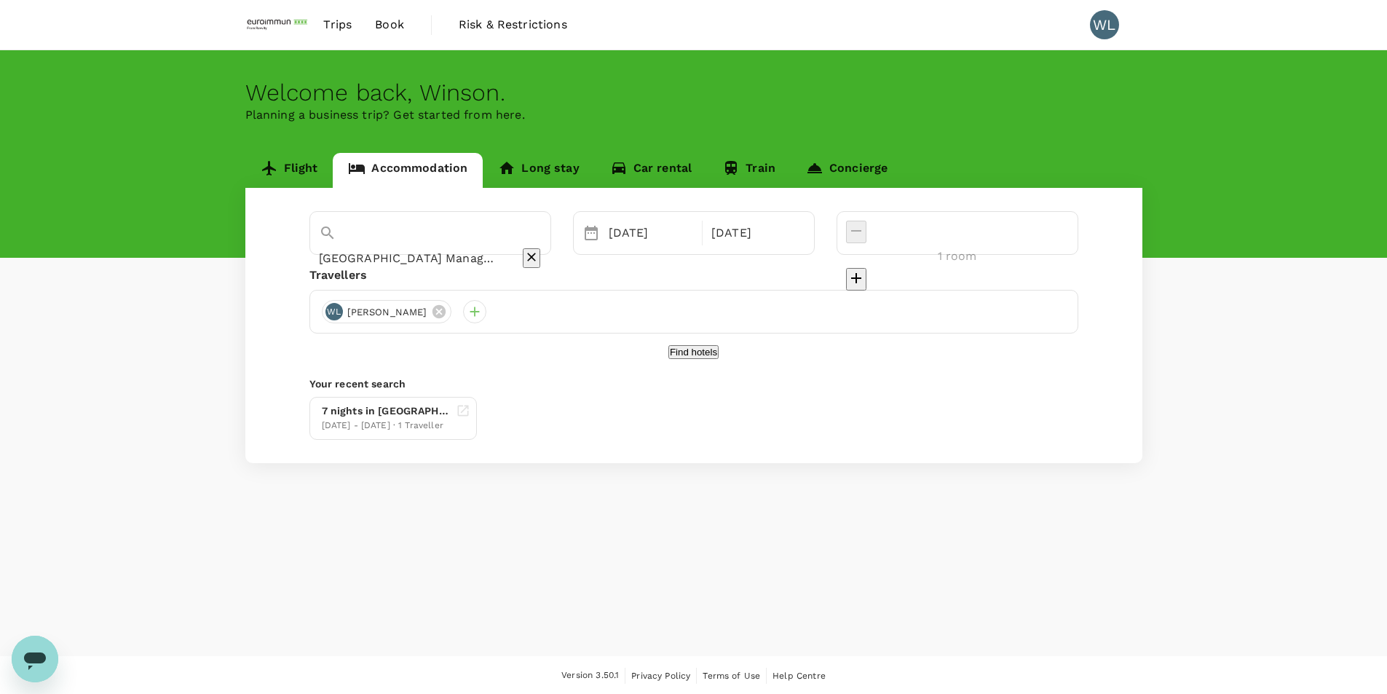
click at [1071, 237] on div "1 room" at bounding box center [958, 233] width 242 height 44
click at [862, 273] on icon "decrease" at bounding box center [856, 278] width 10 height 10
click at [862, 232] on icon "decrease" at bounding box center [856, 230] width 10 height 1
type input "1 room"
click at [669, 359] on button "Find hotels" at bounding box center [694, 352] width 50 height 14
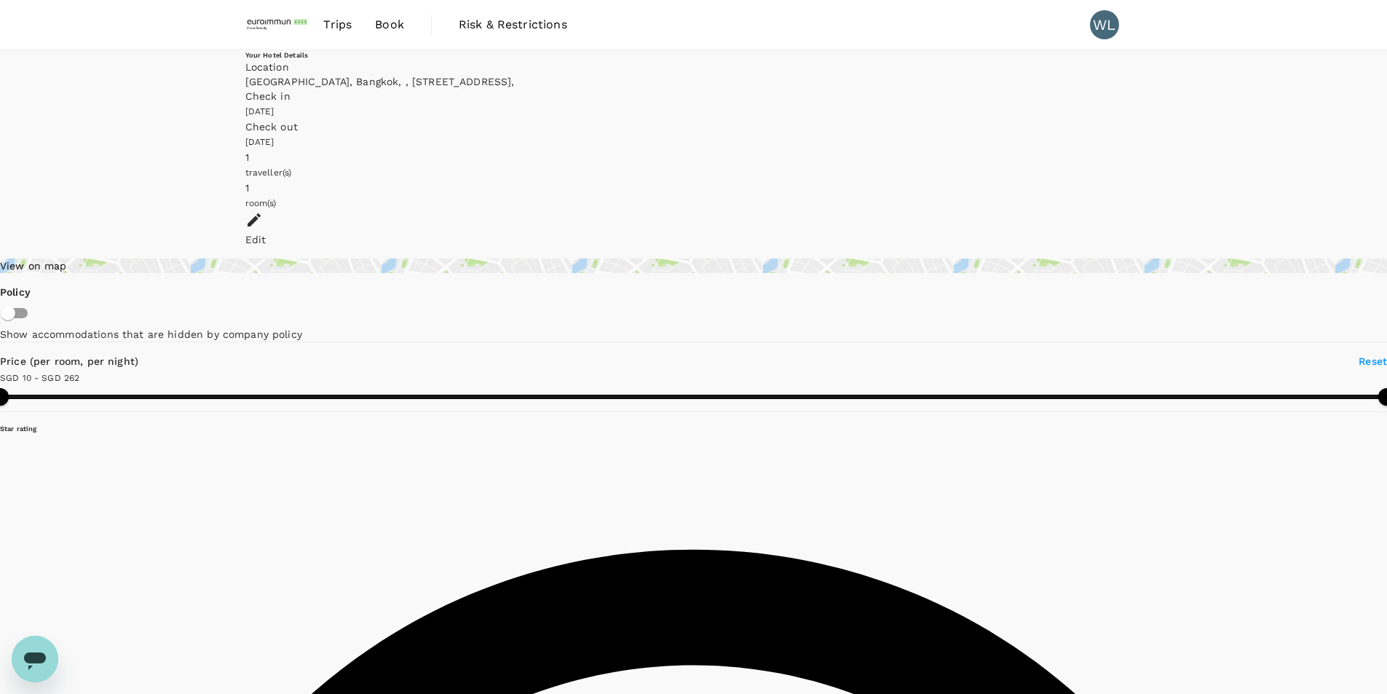
type input "261.49"
click at [277, 19] on img at bounding box center [278, 25] width 67 height 32
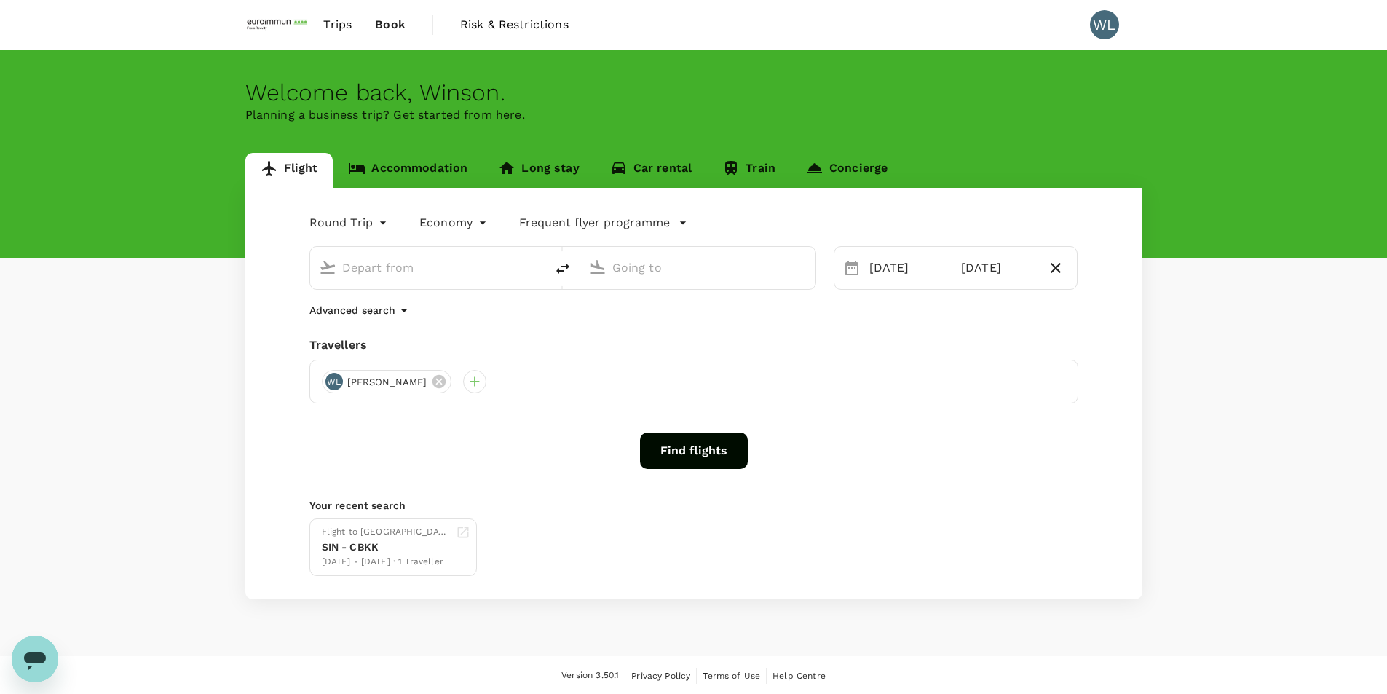
type input "Singapore Changi (SIN)"
type input "Suvarnabhumi Intl (BKK)"
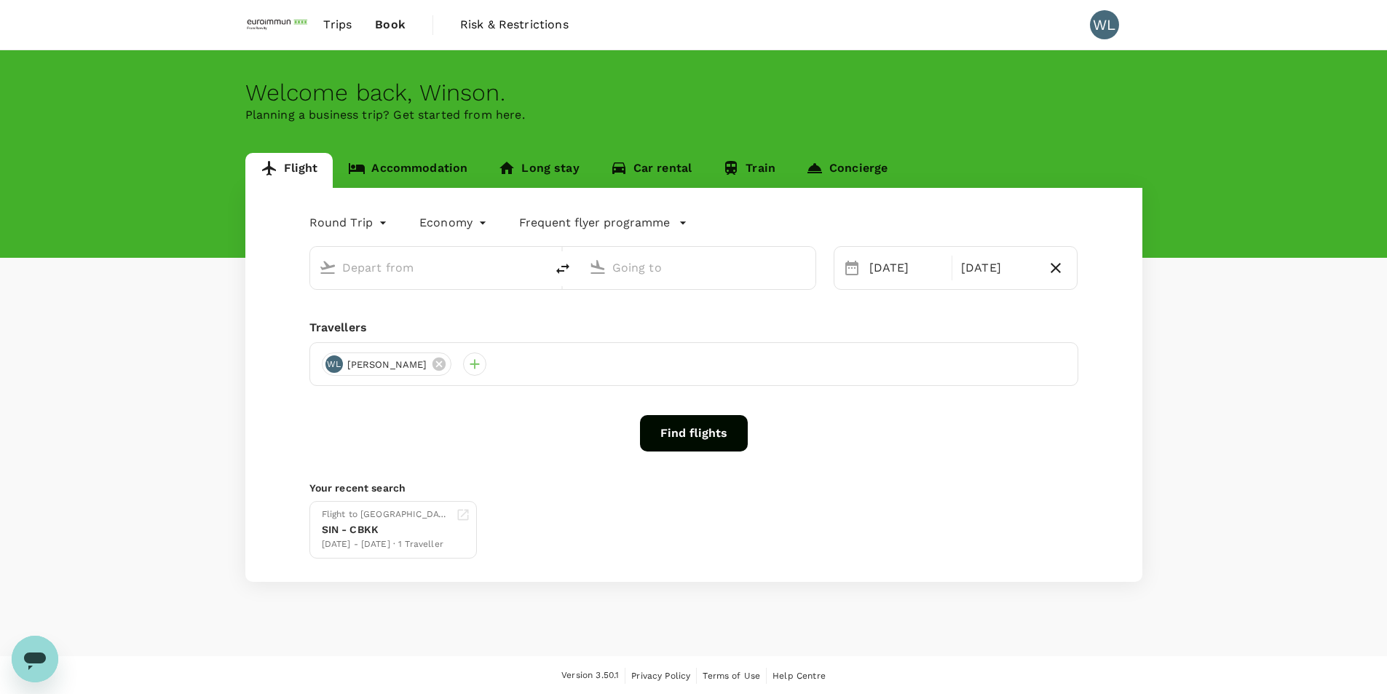
type input "Singapore Changi (SIN)"
type input "Suvarnabhumi Intl (BKK)"
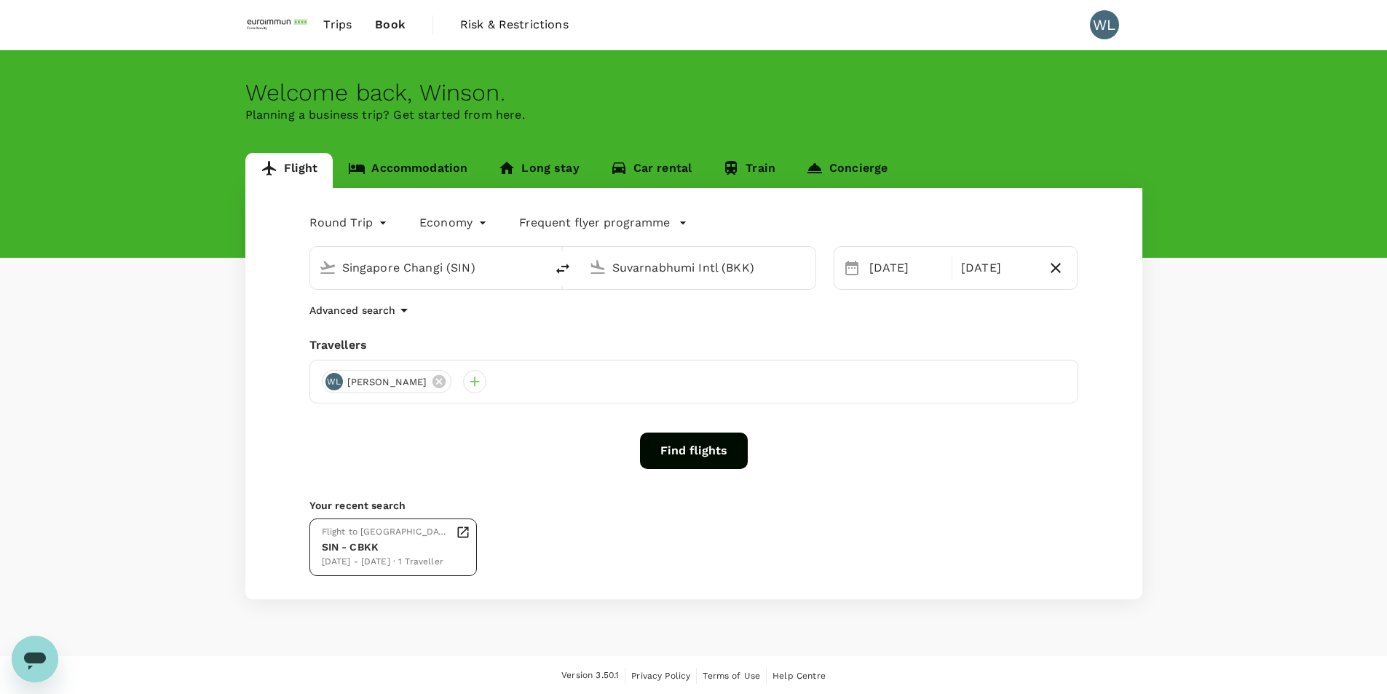
click at [367, 551] on div "SIN - CBKK" at bounding box center [386, 547] width 128 height 15
click at [699, 442] on button "Find flights" at bounding box center [694, 451] width 108 height 36
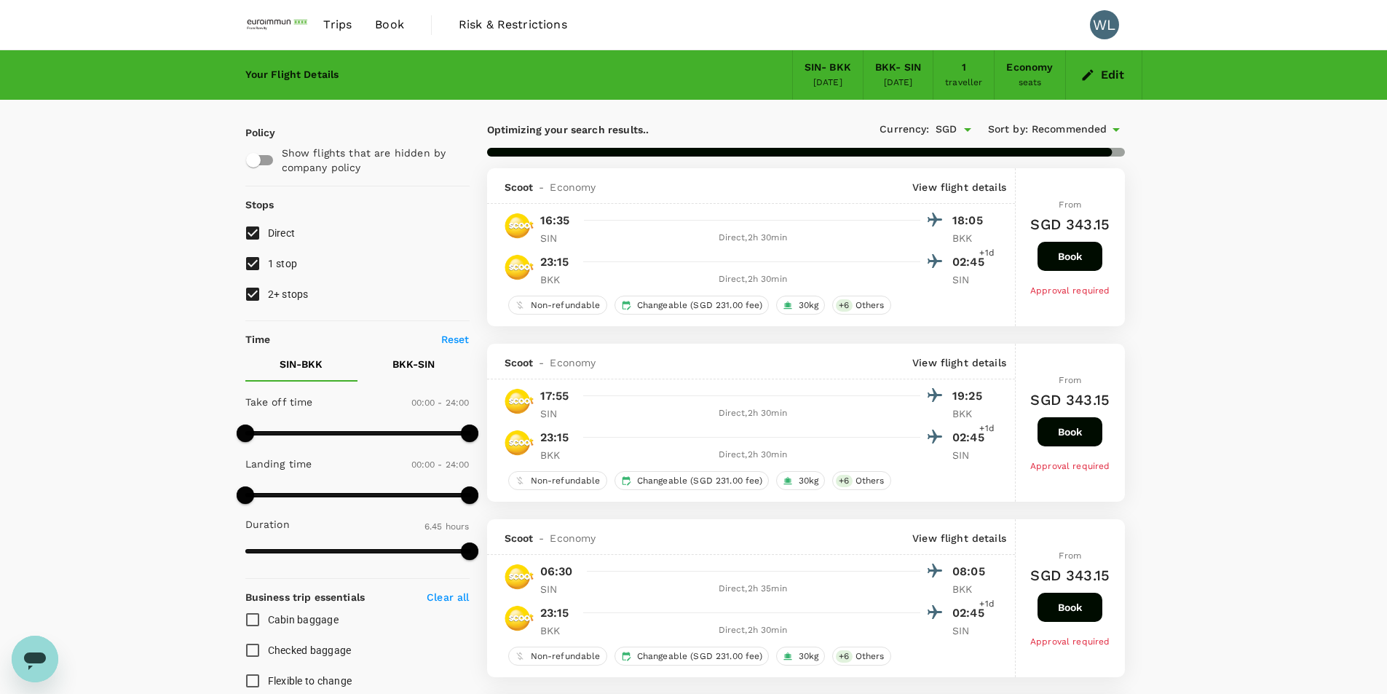
type input "895"
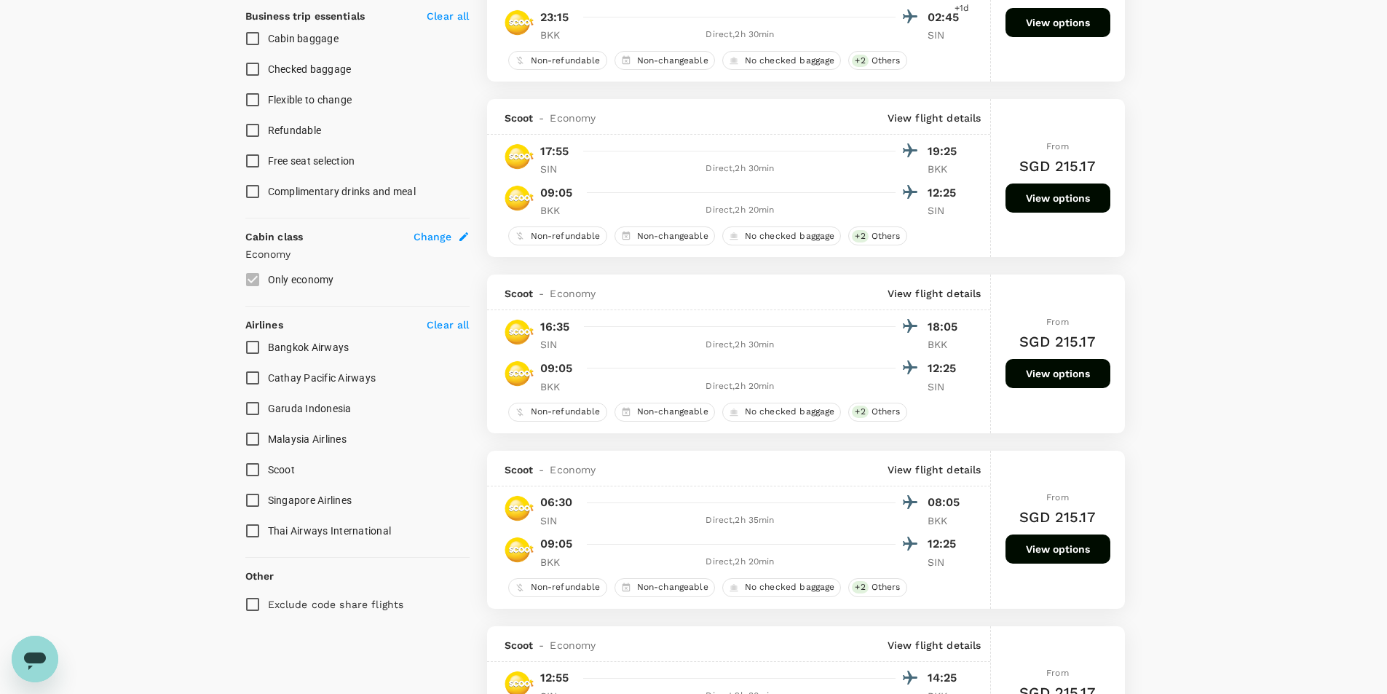
scroll to position [583, 0]
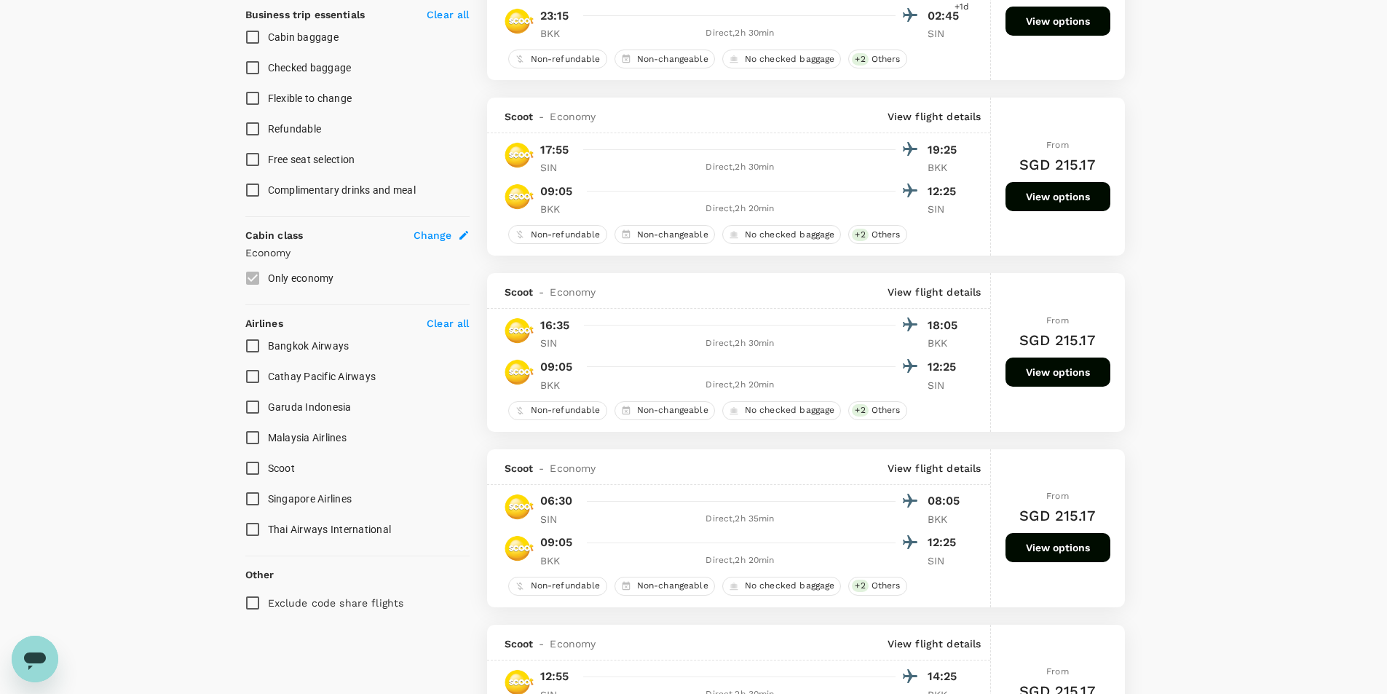
click at [247, 466] on input "Scoot" at bounding box center [252, 468] width 31 height 31
checkbox input "true"
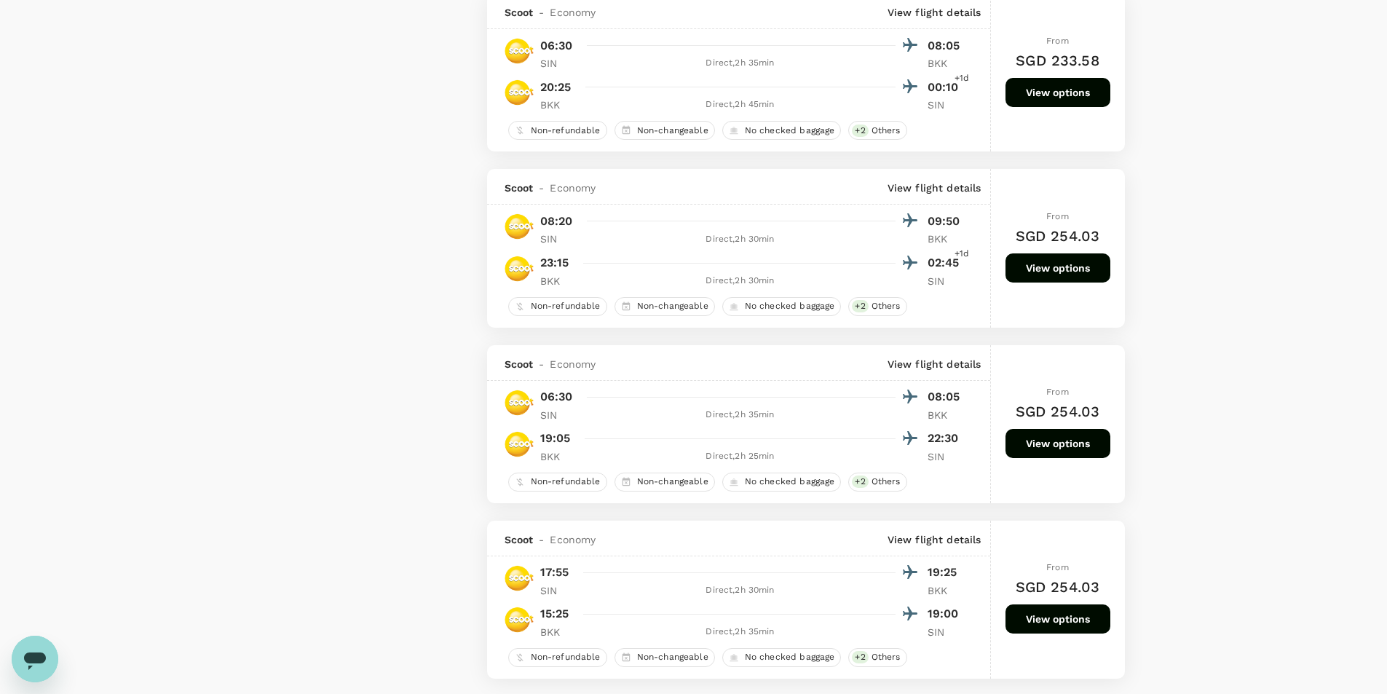
scroll to position [2986, 0]
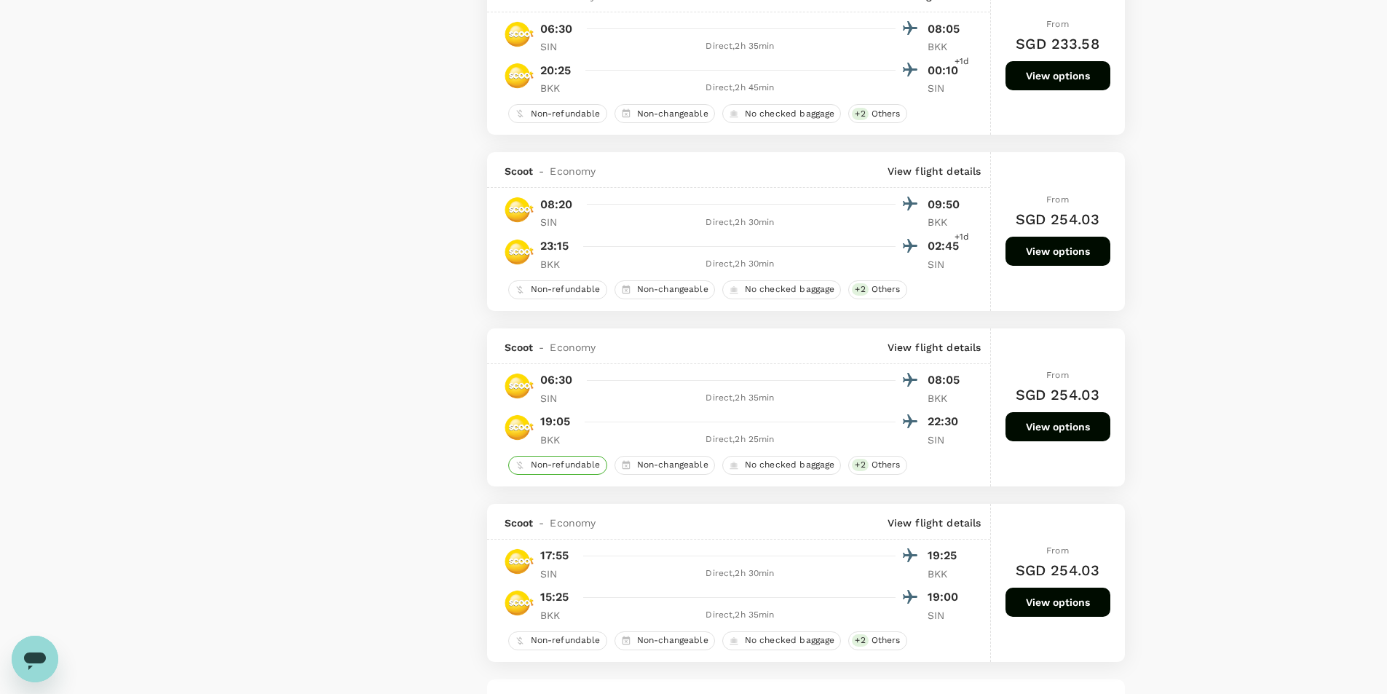
click at [557, 461] on span "Non-refundable" at bounding box center [566, 465] width 82 height 12
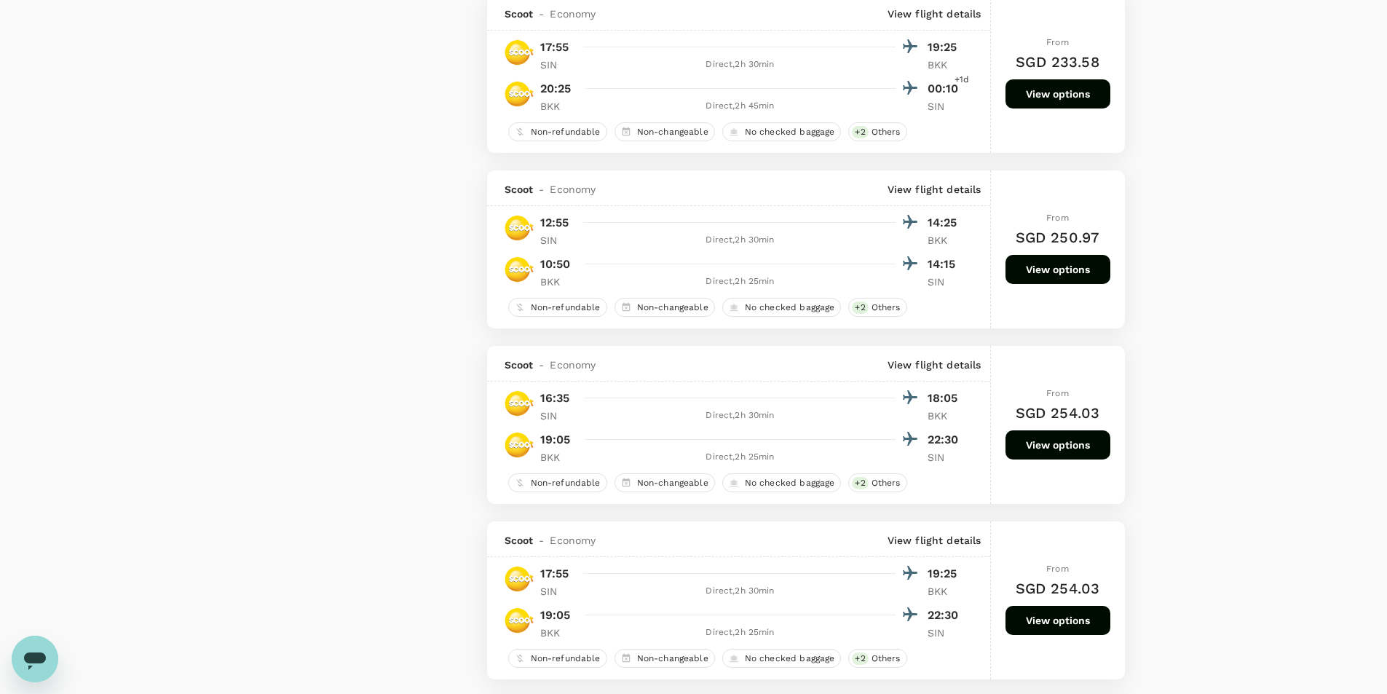
scroll to position [2258, 0]
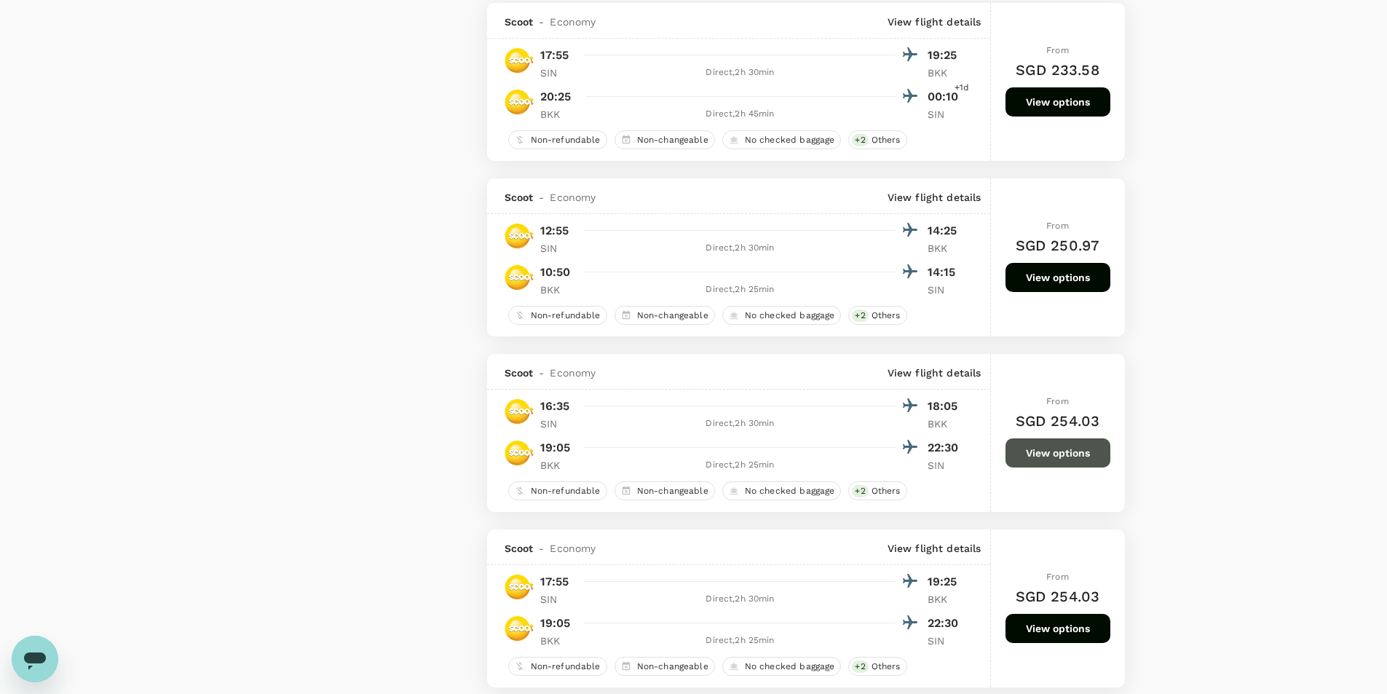
click at [1082, 458] on button "View options" at bounding box center [1058, 452] width 105 height 29
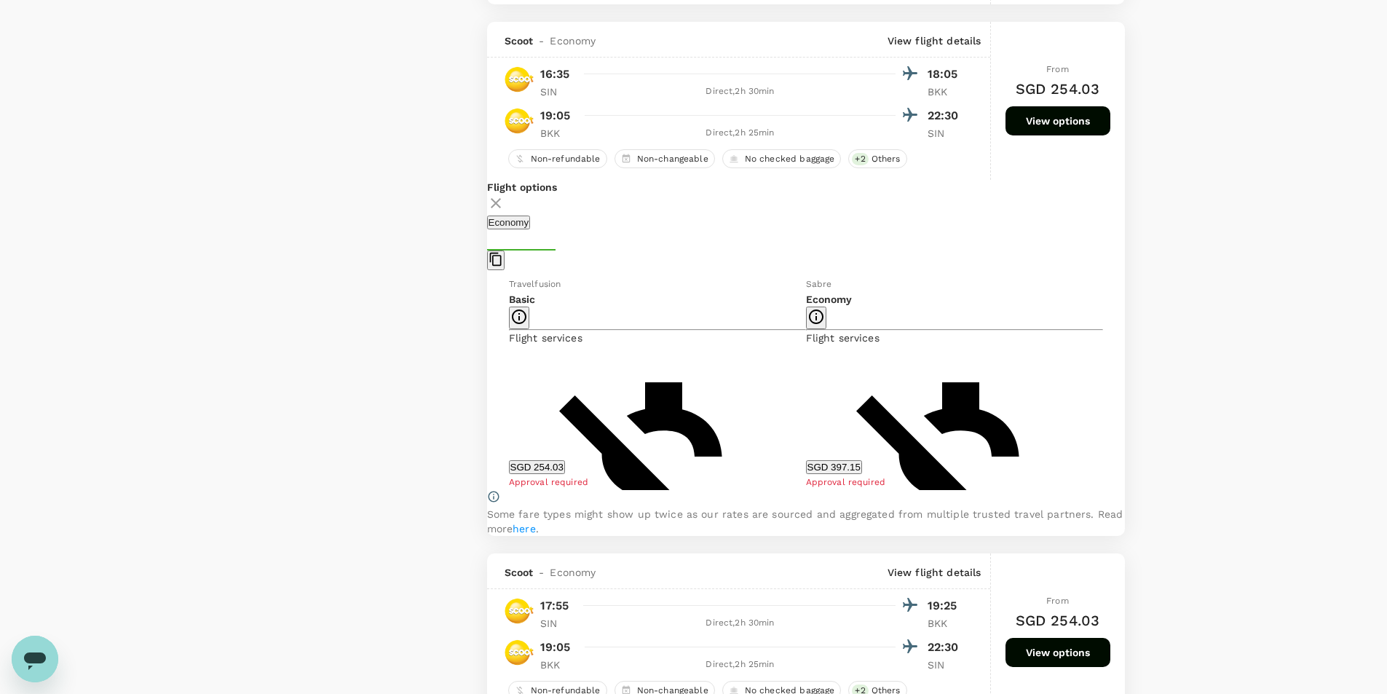
scroll to position [2612, 0]
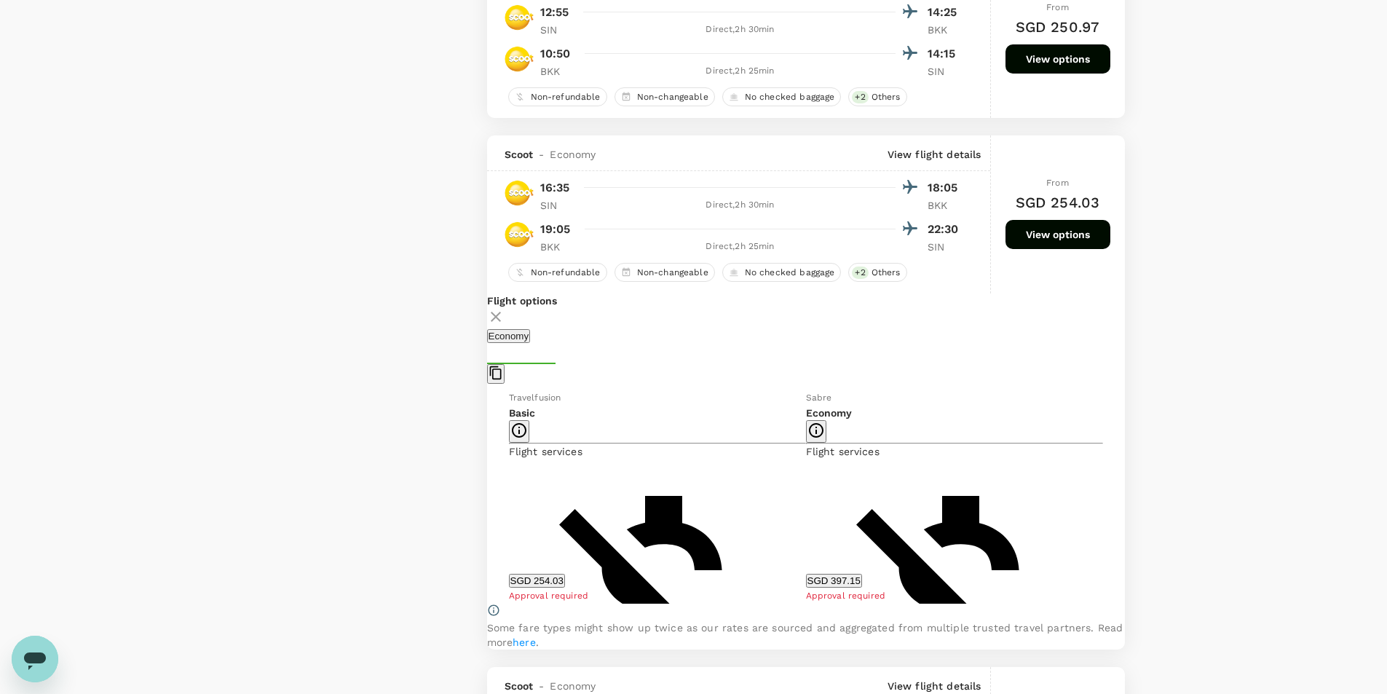
scroll to position [2466, 0]
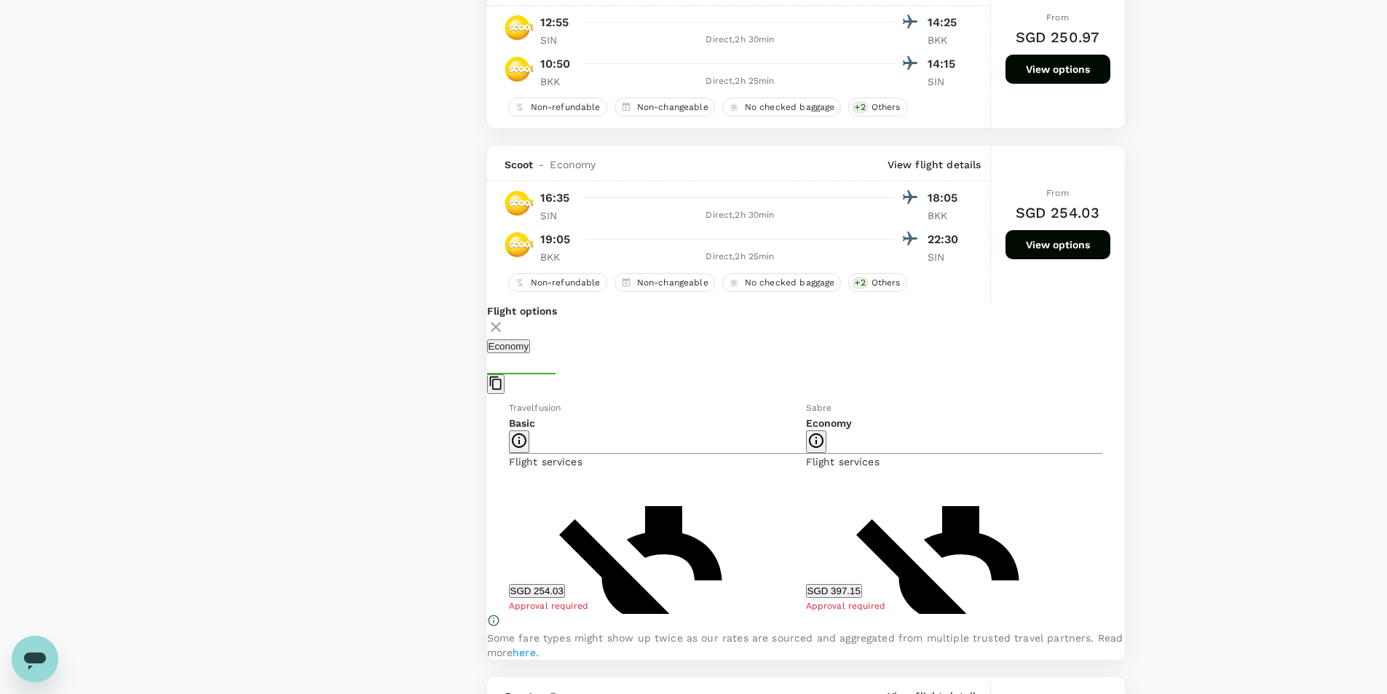
click at [839, 593] on button "SGD 397.15" at bounding box center [834, 591] width 56 height 14
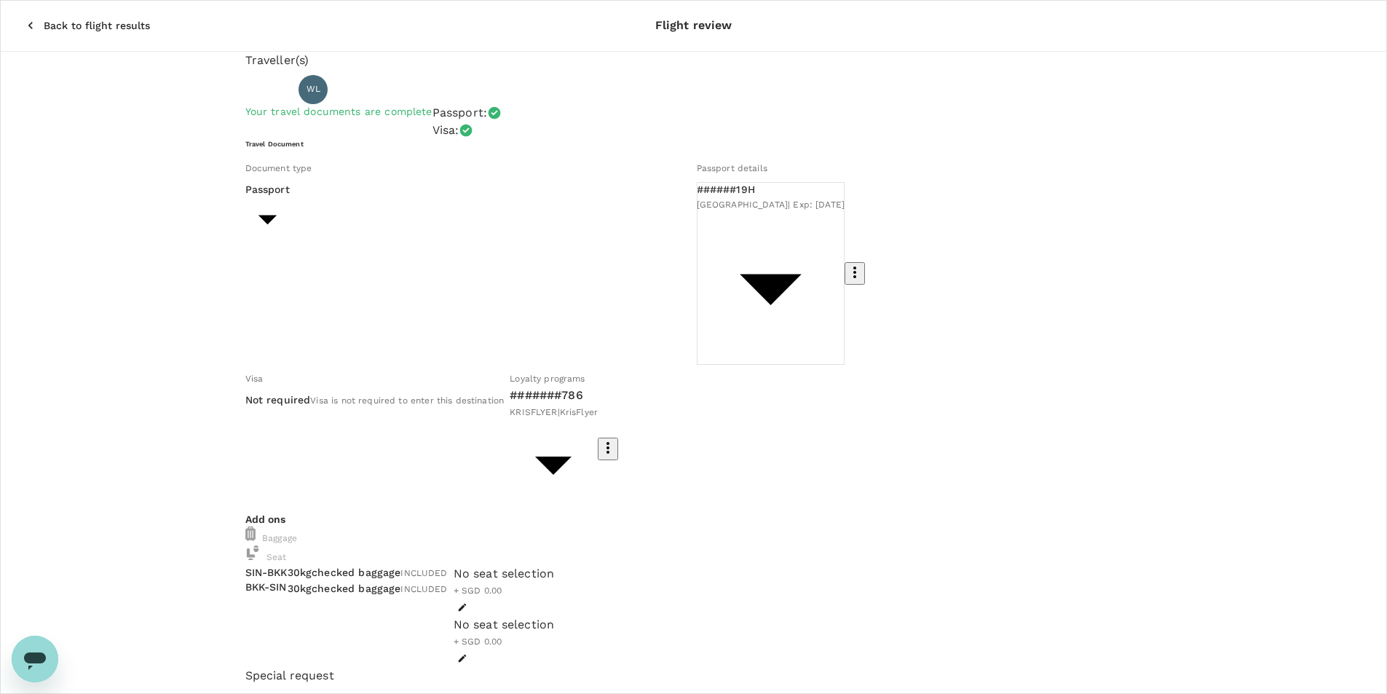
click at [555, 565] on div "No seat selection + SGD 0.00" at bounding box center [504, 590] width 101 height 51
click at [555, 565] on div "No seat selection" at bounding box center [504, 573] width 101 height 17
click at [555, 599] on div at bounding box center [504, 607] width 101 height 17
click at [468, 602] on icon "button" at bounding box center [462, 607] width 10 height 10
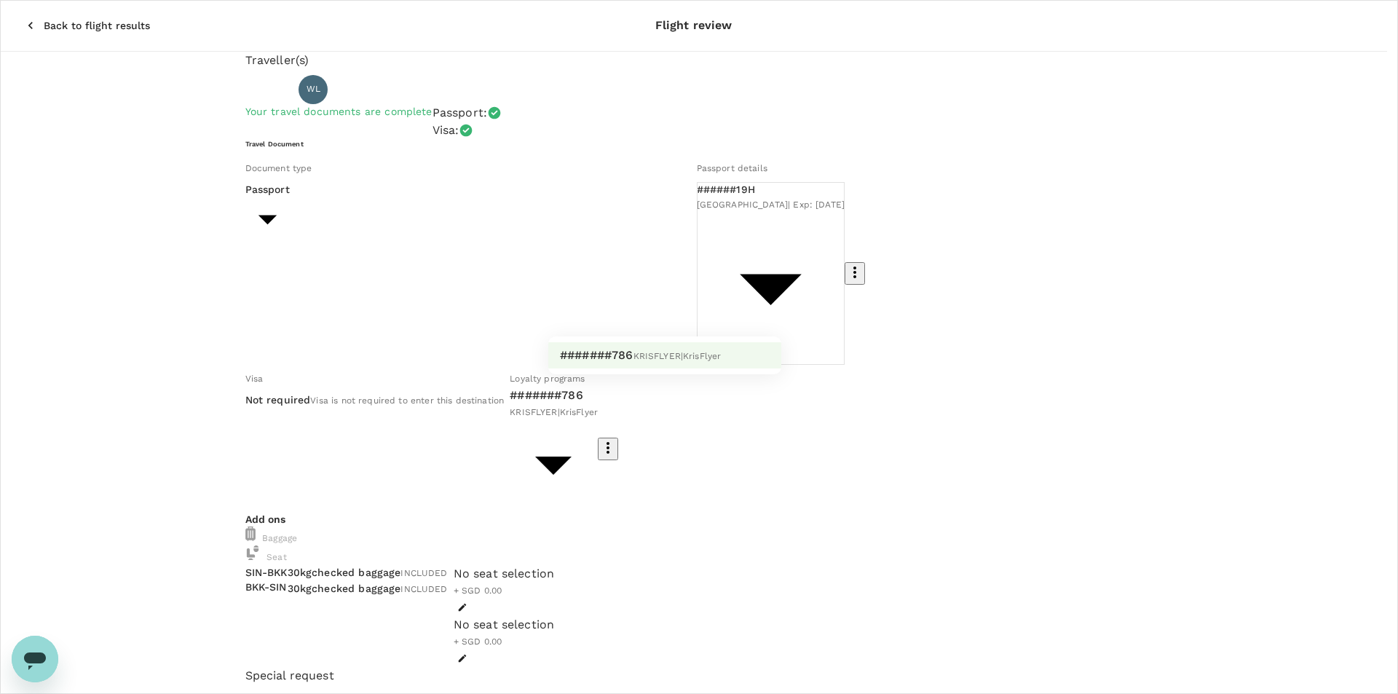
click at [765, 312] on body "Back to flight results Flight review Traveller(s) Traveller 1 : WL Winson Loo Y…" at bounding box center [699, 618] width 1398 height 1236
click at [765, 312] on div at bounding box center [699, 347] width 1398 height 694
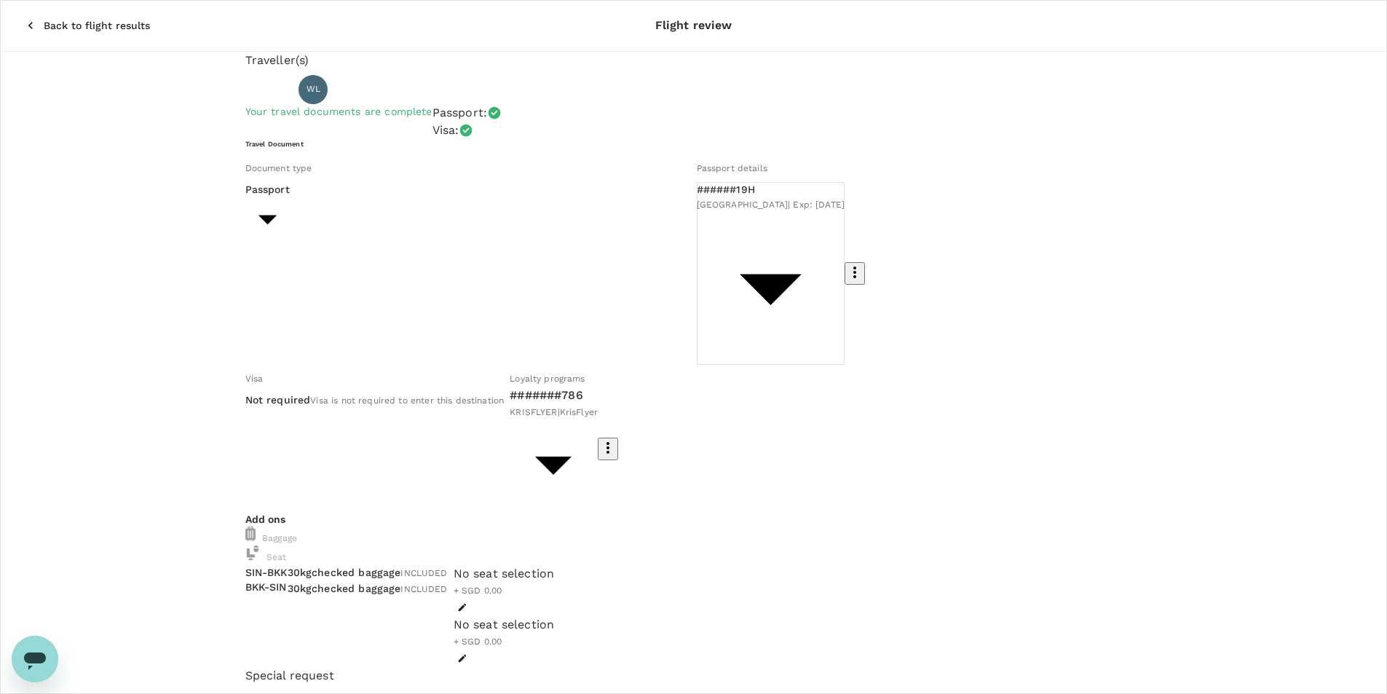
type input "9ae08bde-94be-4a60-86d8-4726f2345b2b"
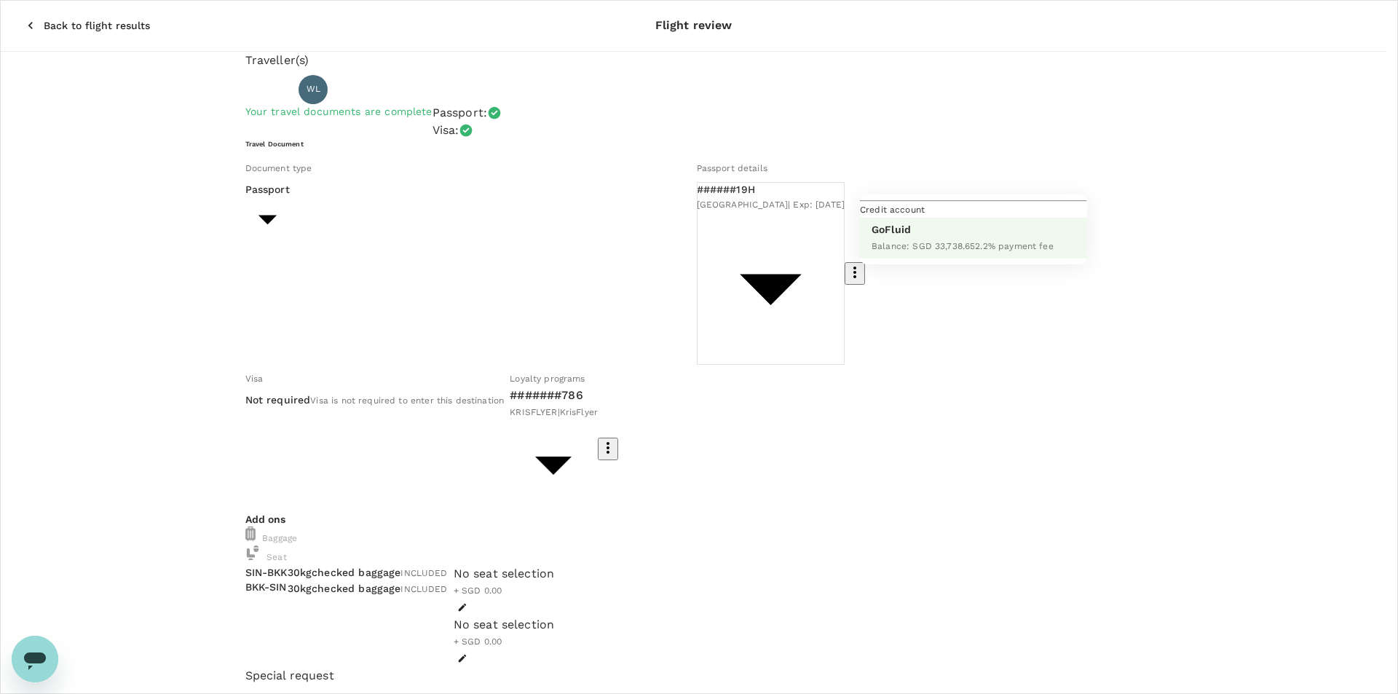
click at [925, 215] on span "Credit account" at bounding box center [892, 210] width 65 height 10
click at [1211, 222] on div at bounding box center [699, 347] width 1398 height 694
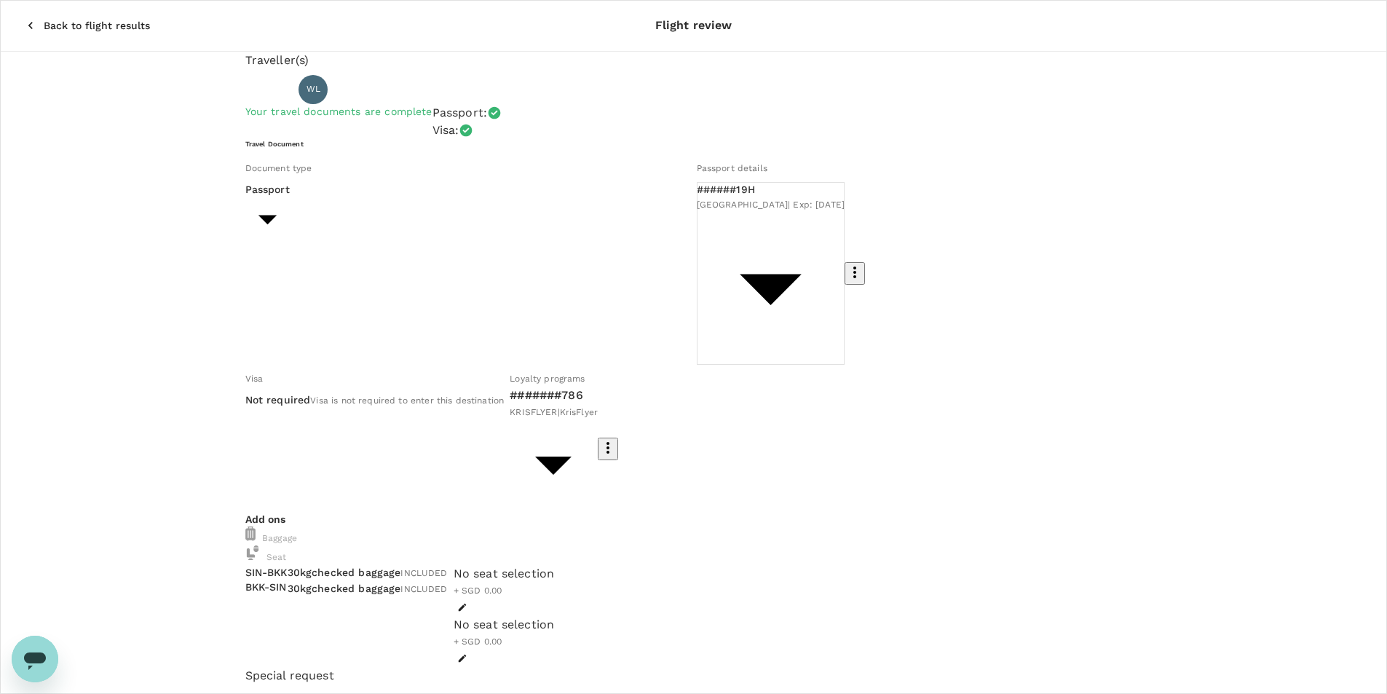
click at [23, 18] on icon "button" at bounding box center [30, 25] width 15 height 15
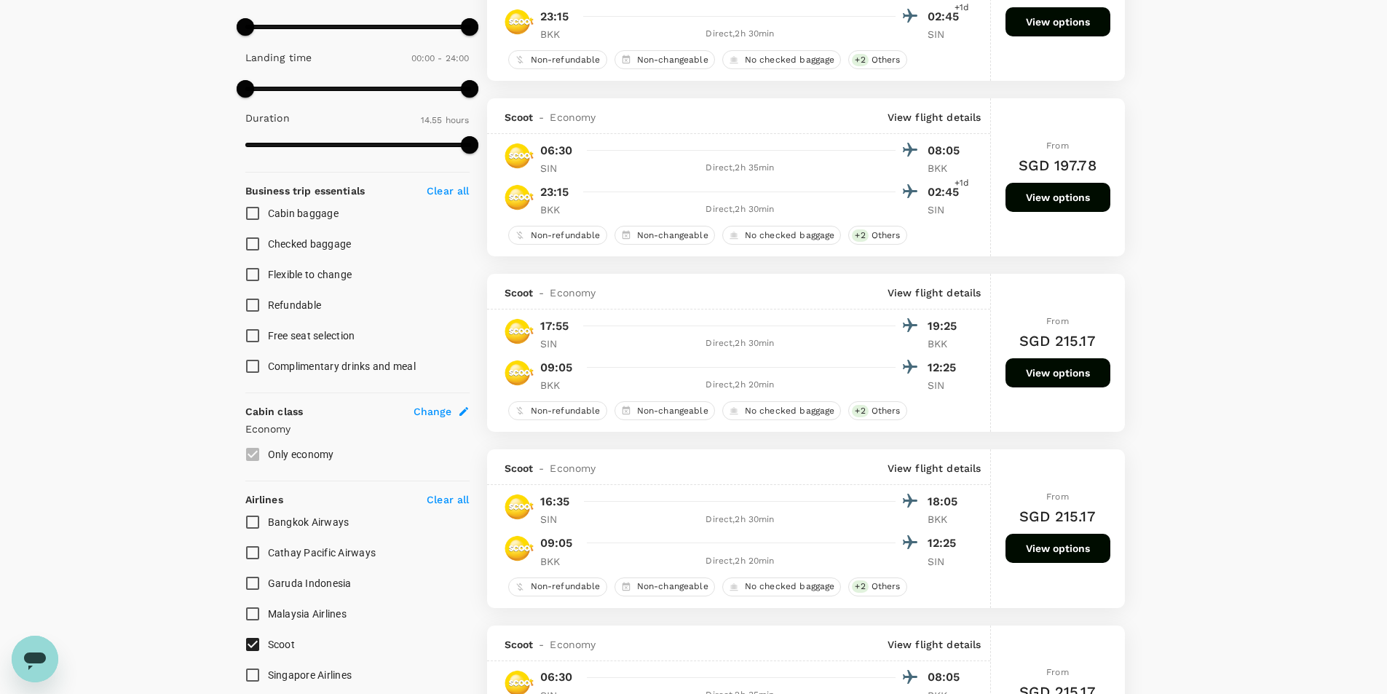
scroll to position [438, 0]
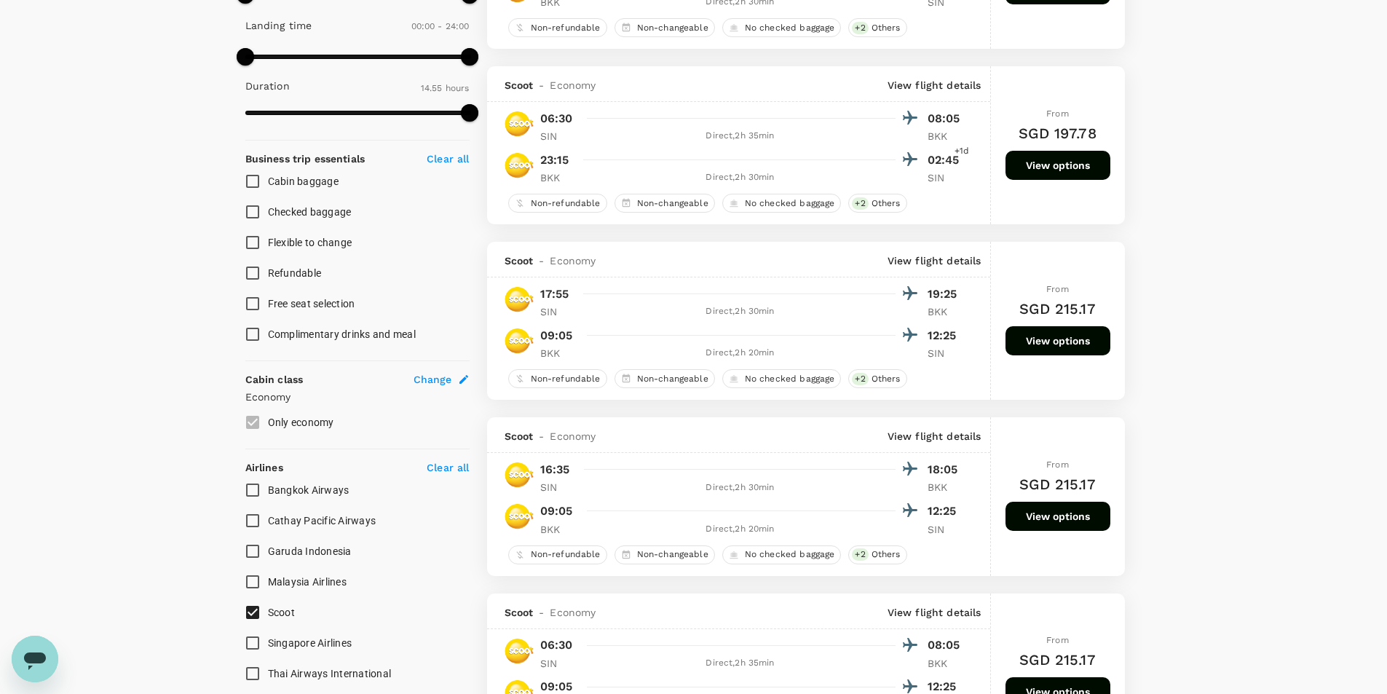
click at [253, 642] on input "Singapore Airlines" at bounding box center [252, 643] width 31 height 31
checkbox input "true"
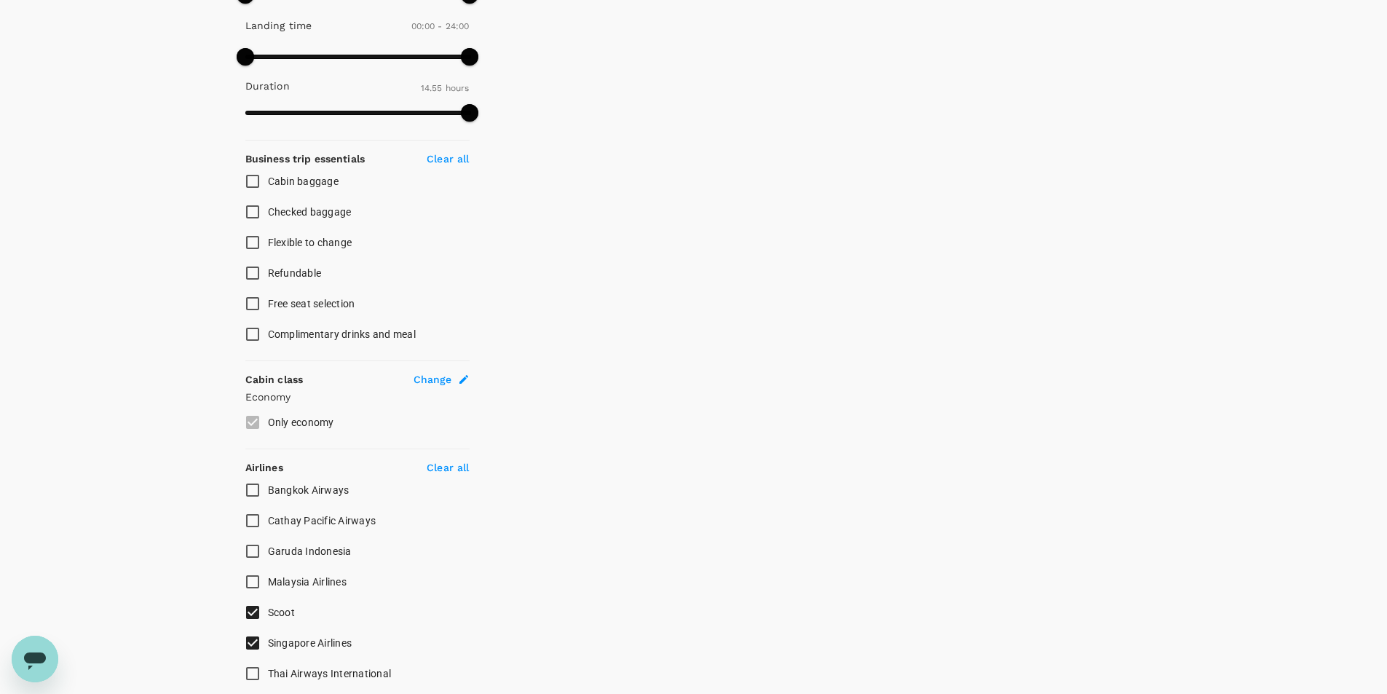
scroll to position [147, 0]
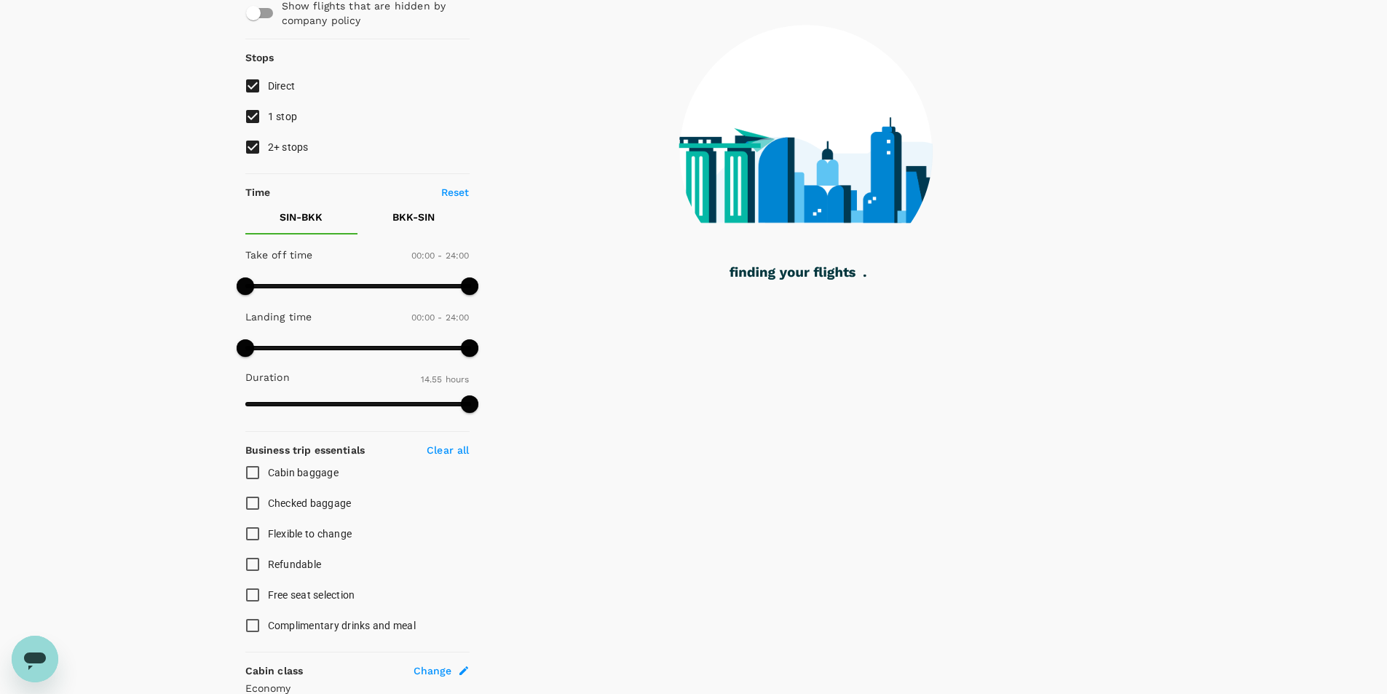
click at [240, 143] on input "2+ stops" at bounding box center [252, 147] width 31 height 31
checkbox input "false"
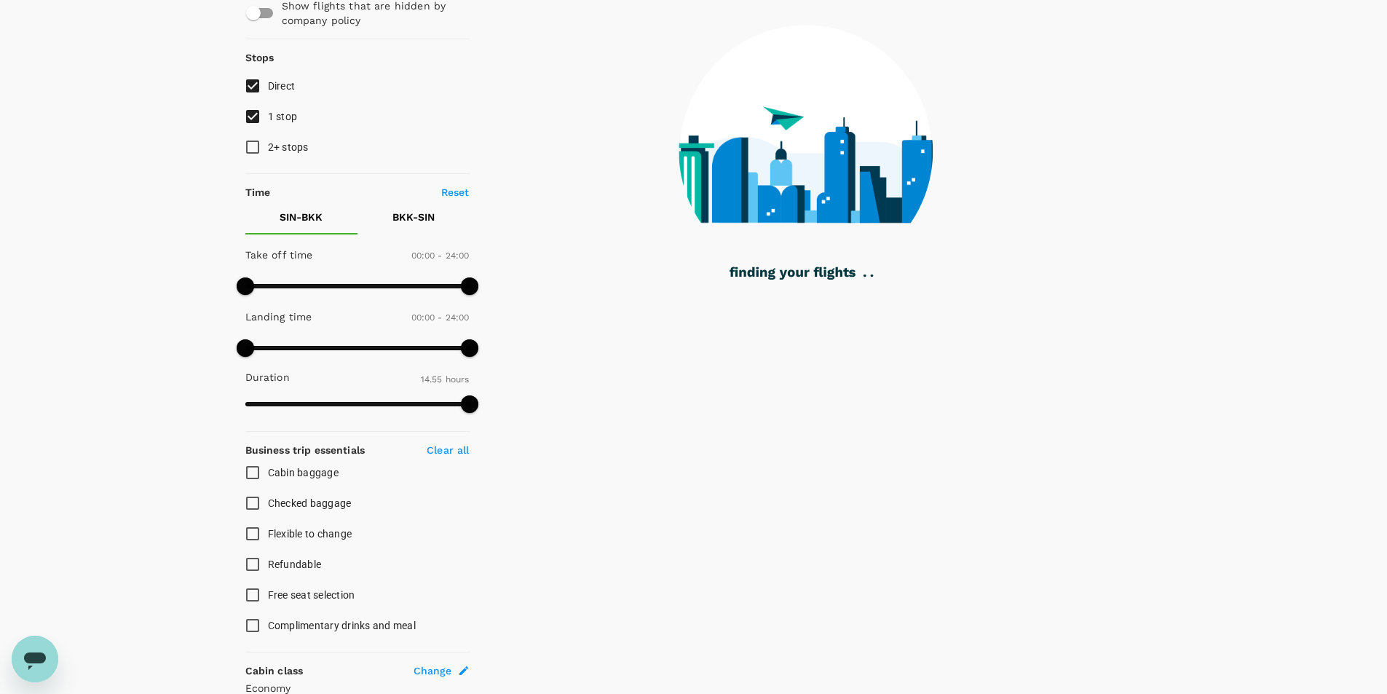
click at [250, 119] on input "1 stop" at bounding box center [252, 116] width 31 height 31
checkbox input "false"
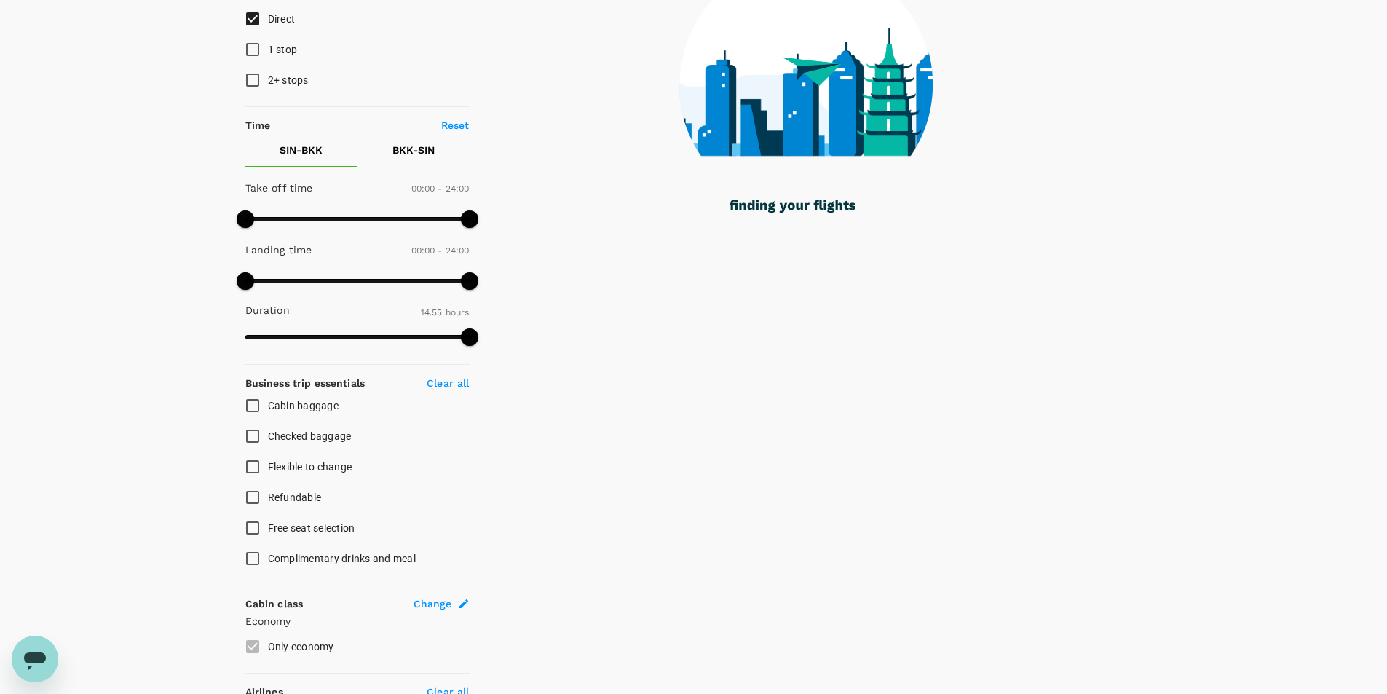
scroll to position [438, 0]
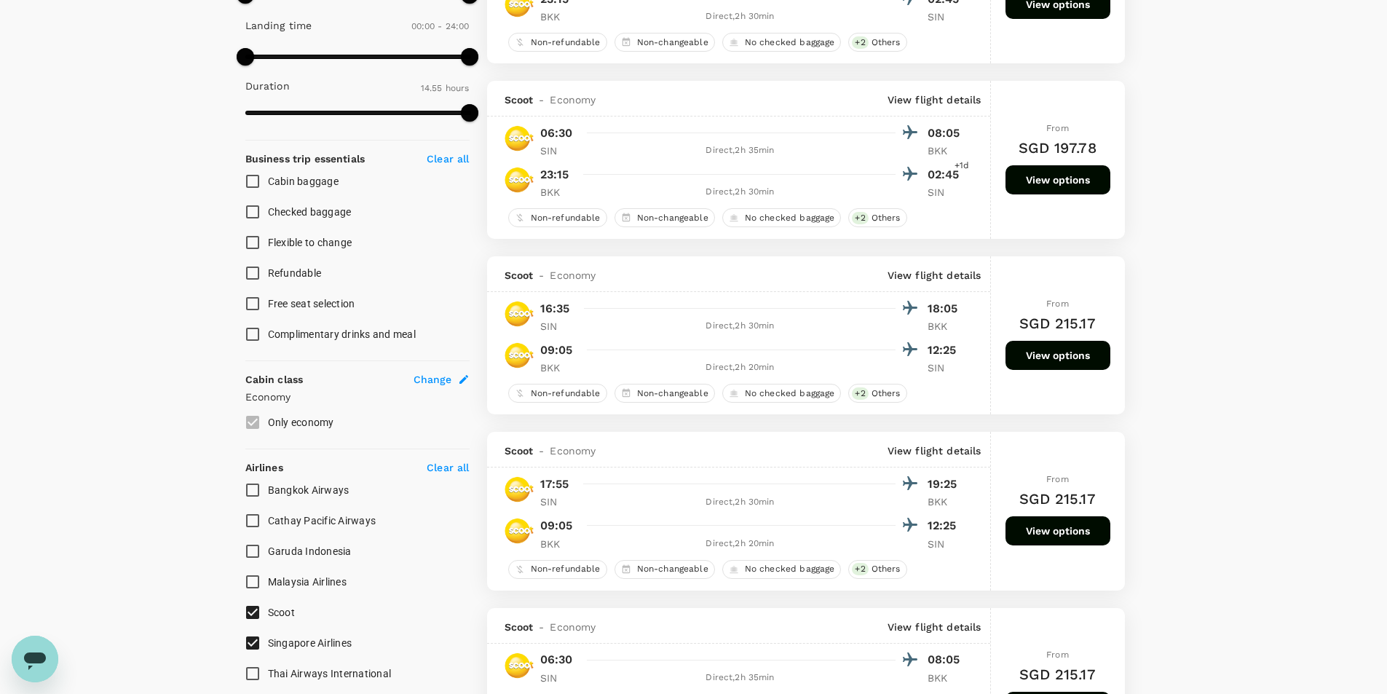
click at [254, 615] on input "Scoot" at bounding box center [252, 612] width 31 height 31
checkbox input "false"
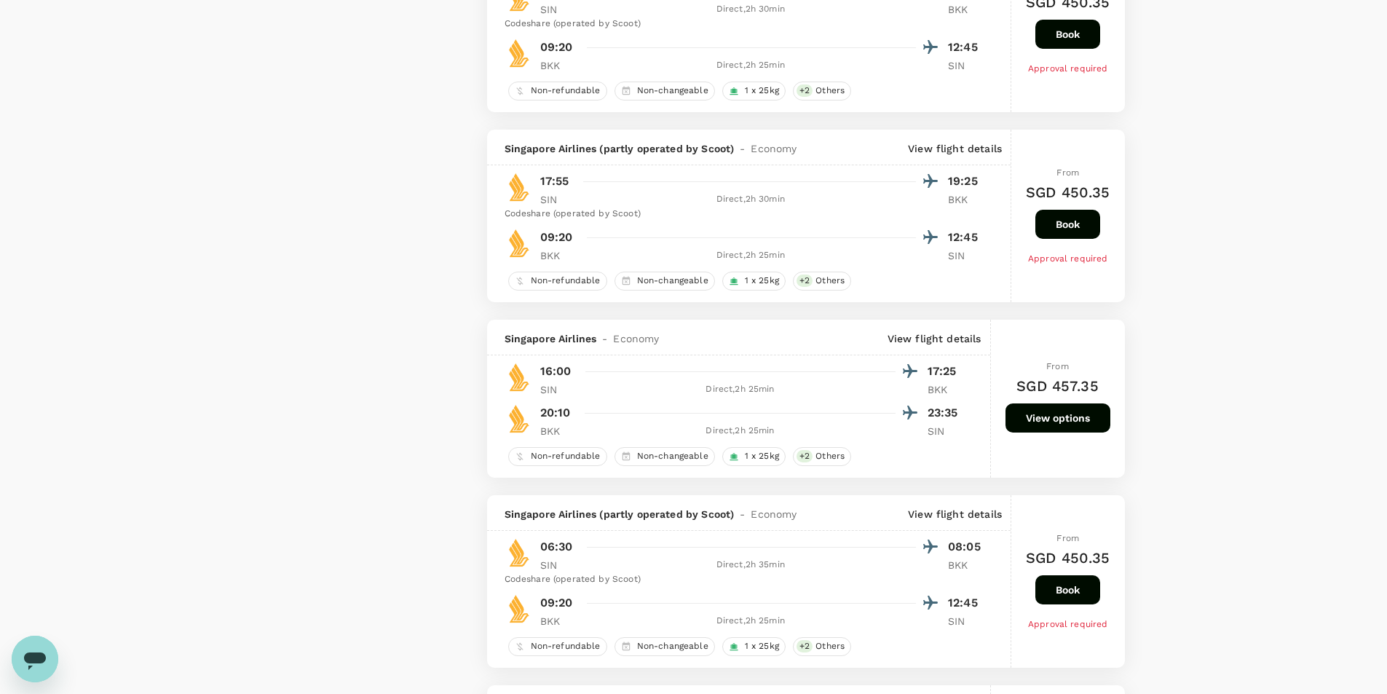
scroll to position [1458, 0]
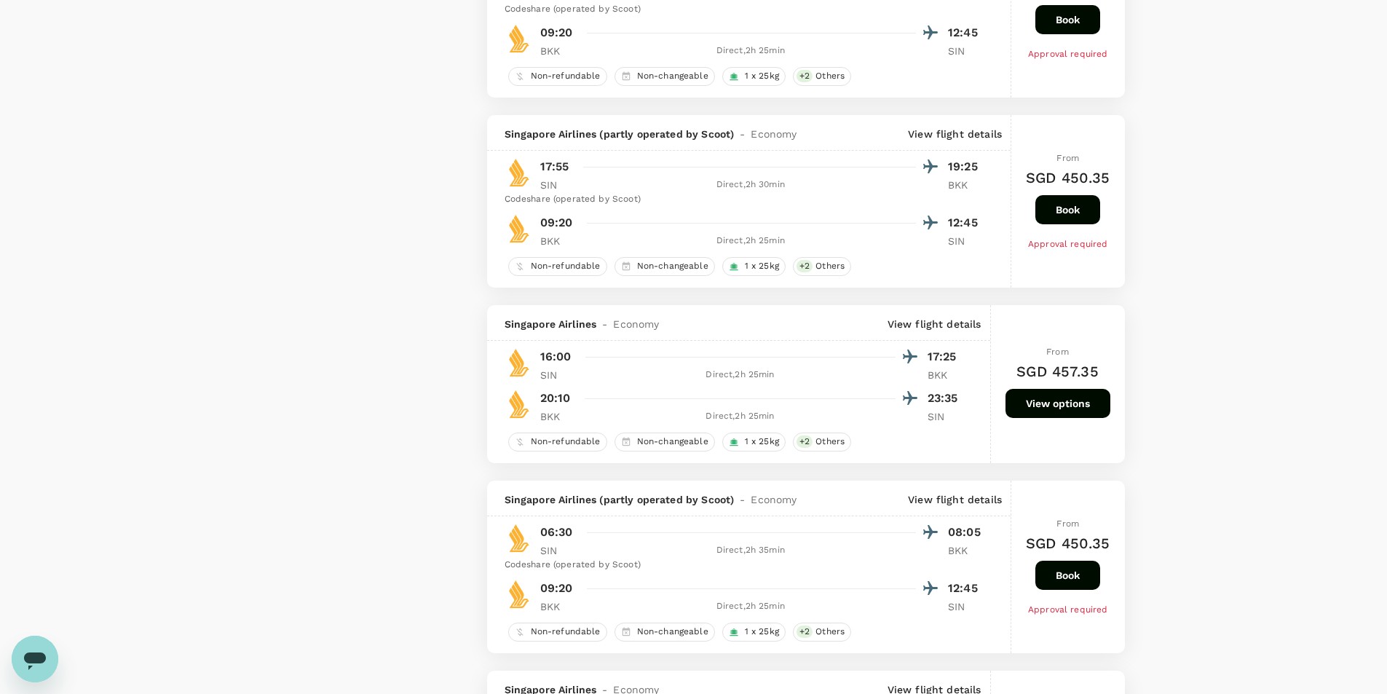
click at [1031, 397] on button "View options" at bounding box center [1058, 403] width 105 height 29
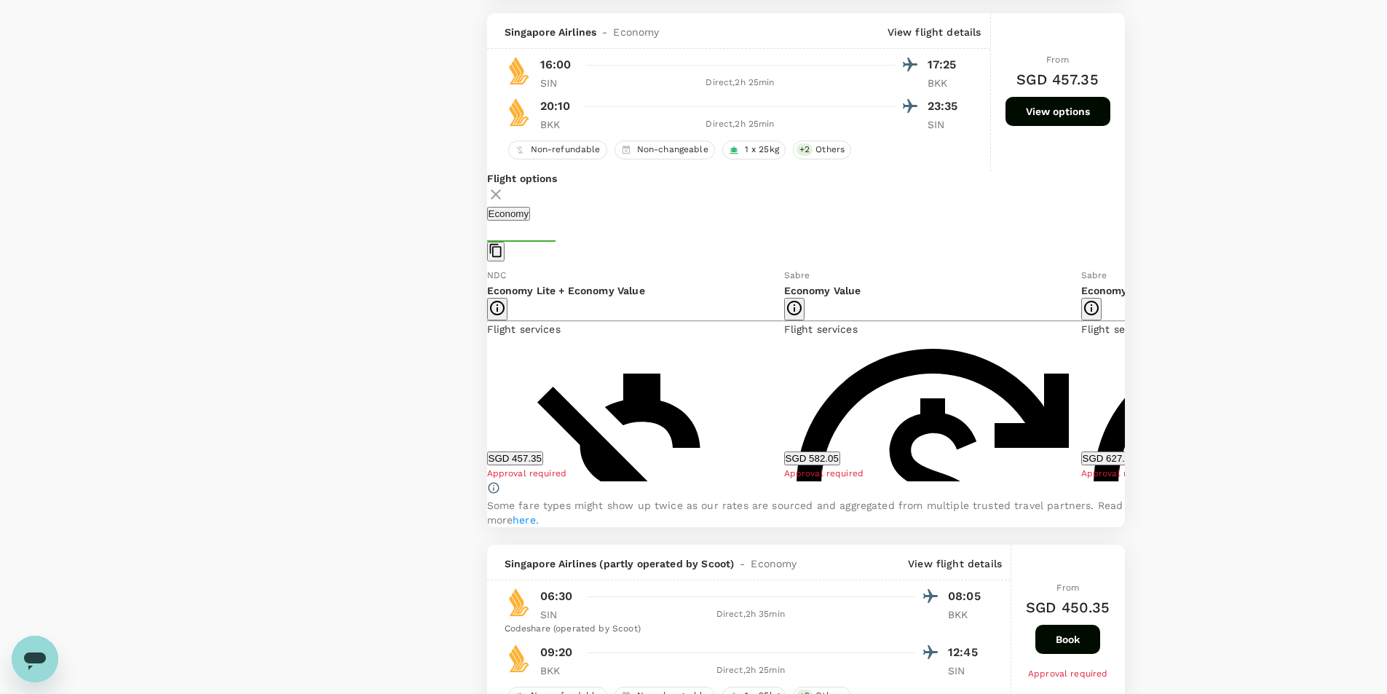
scroll to position [1763, 0]
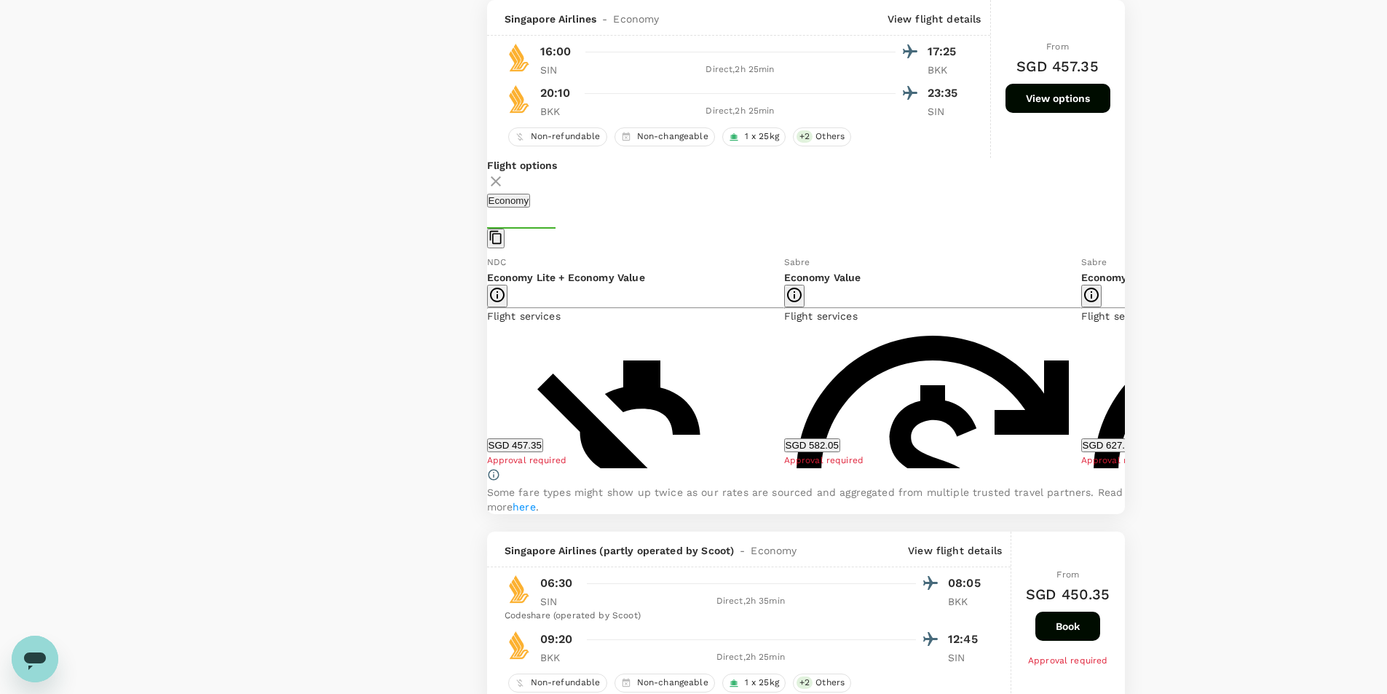
click at [1129, 369] on icon at bounding box center [1136, 361] width 15 height 15
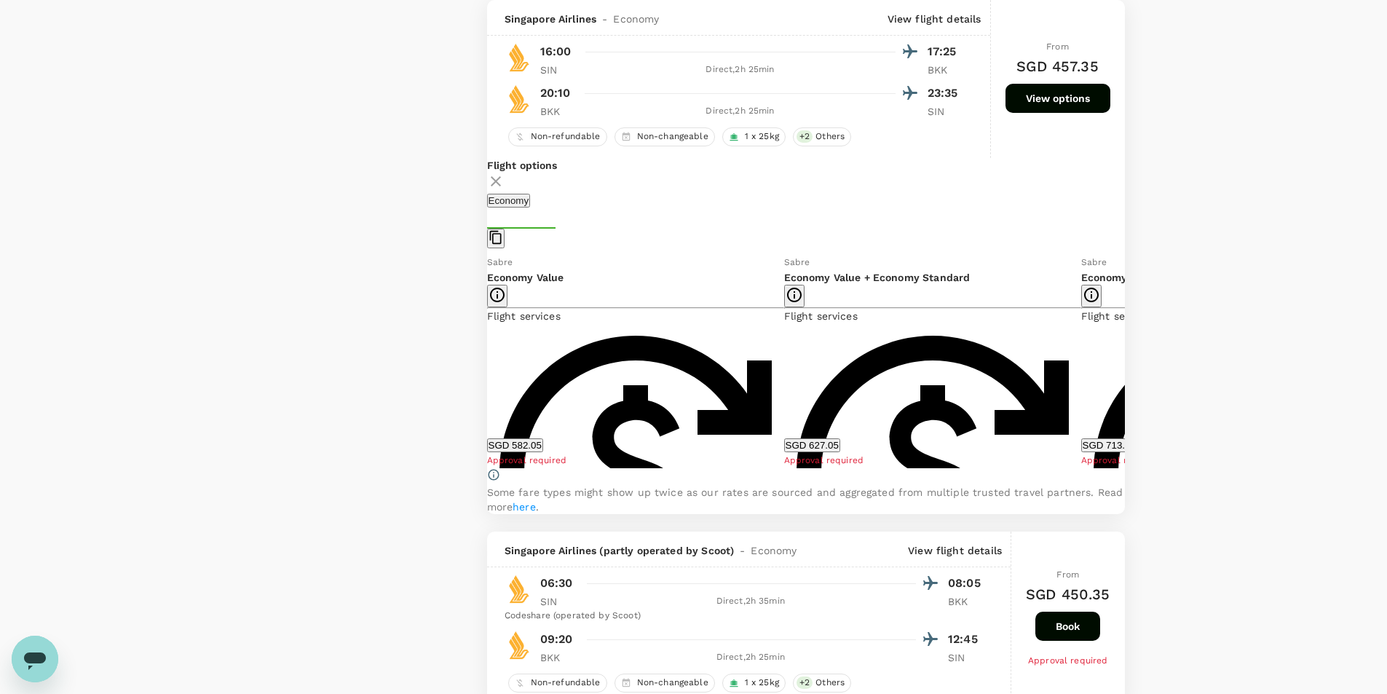
click at [1132, 367] on icon at bounding box center [1135, 361] width 7 height 12
click at [476, 367] on icon at bounding box center [472, 361] width 7 height 12
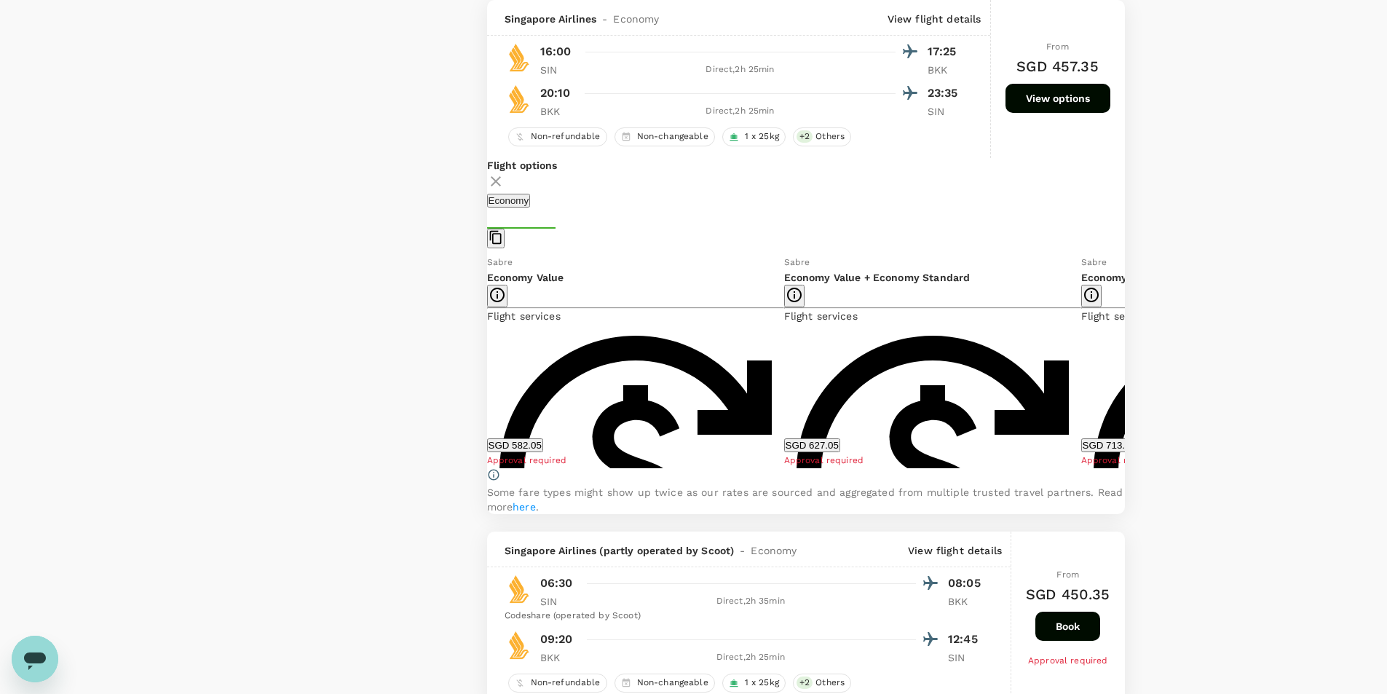
click at [476, 367] on icon at bounding box center [472, 361] width 7 height 12
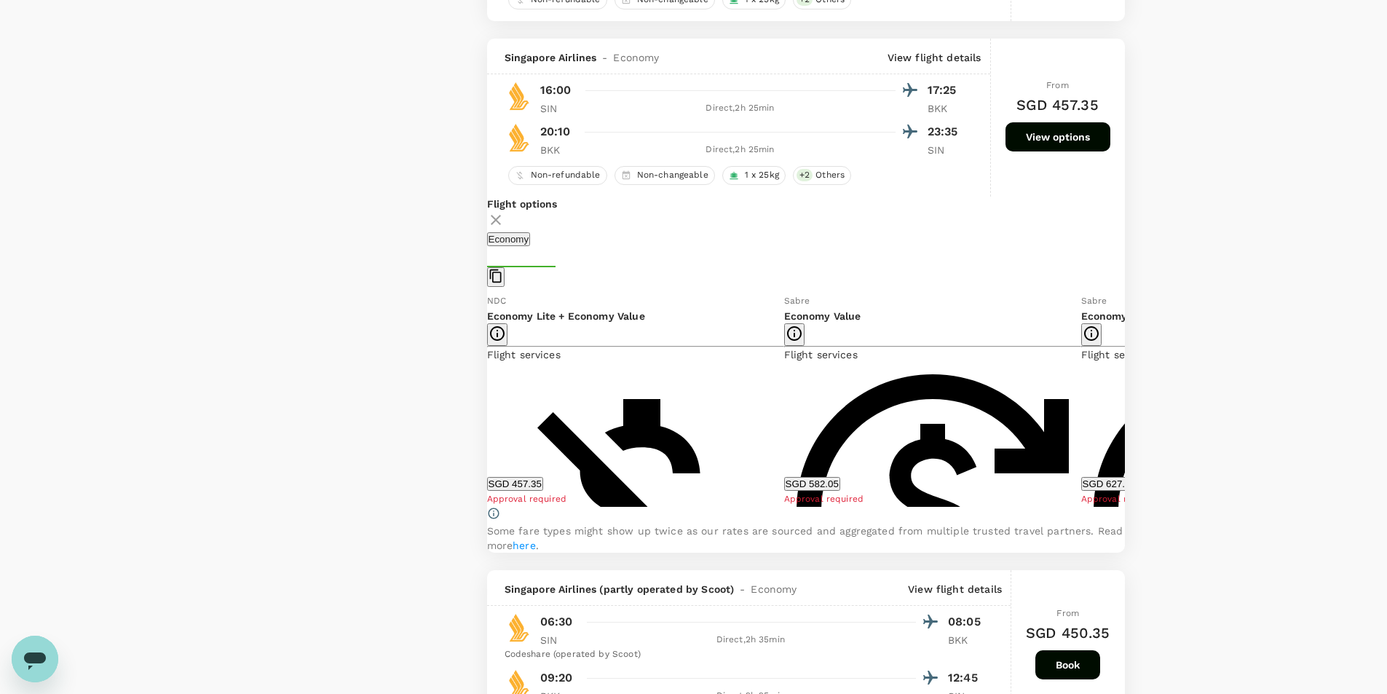
scroll to position [1690, 0]
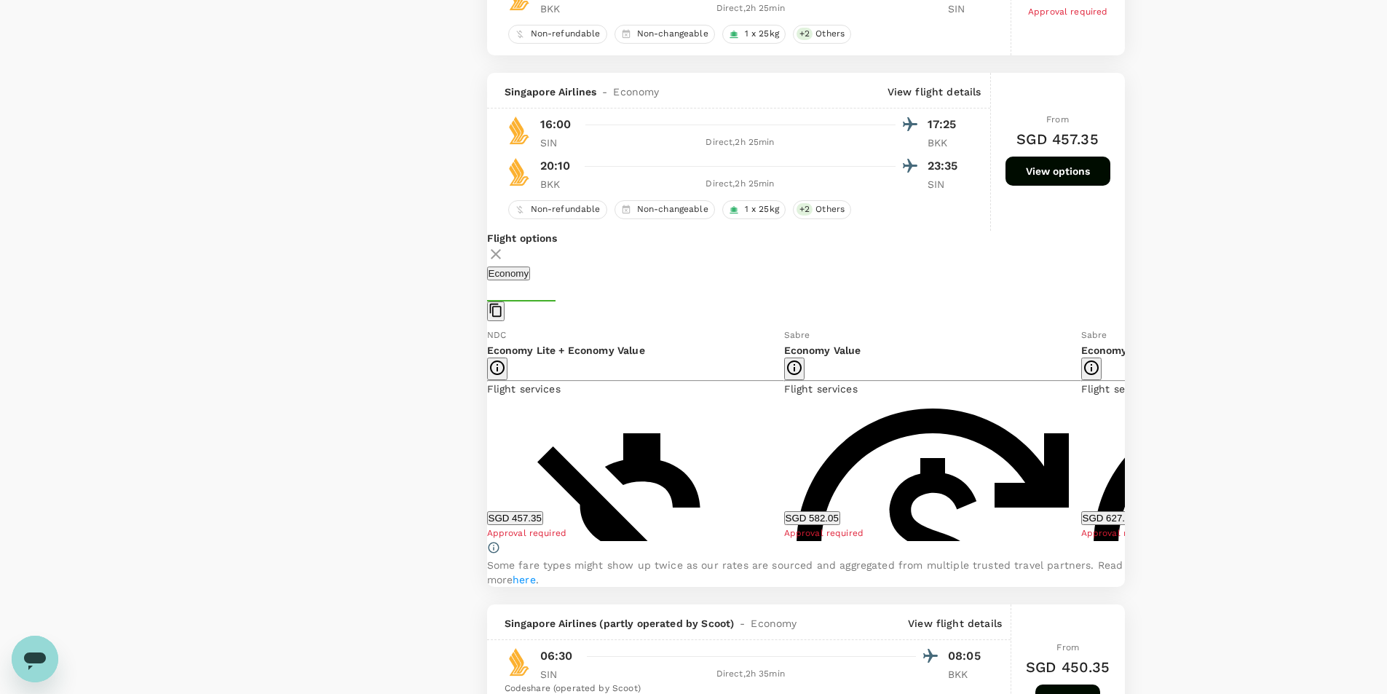
click at [505, 251] on icon at bounding box center [495, 253] width 17 height 17
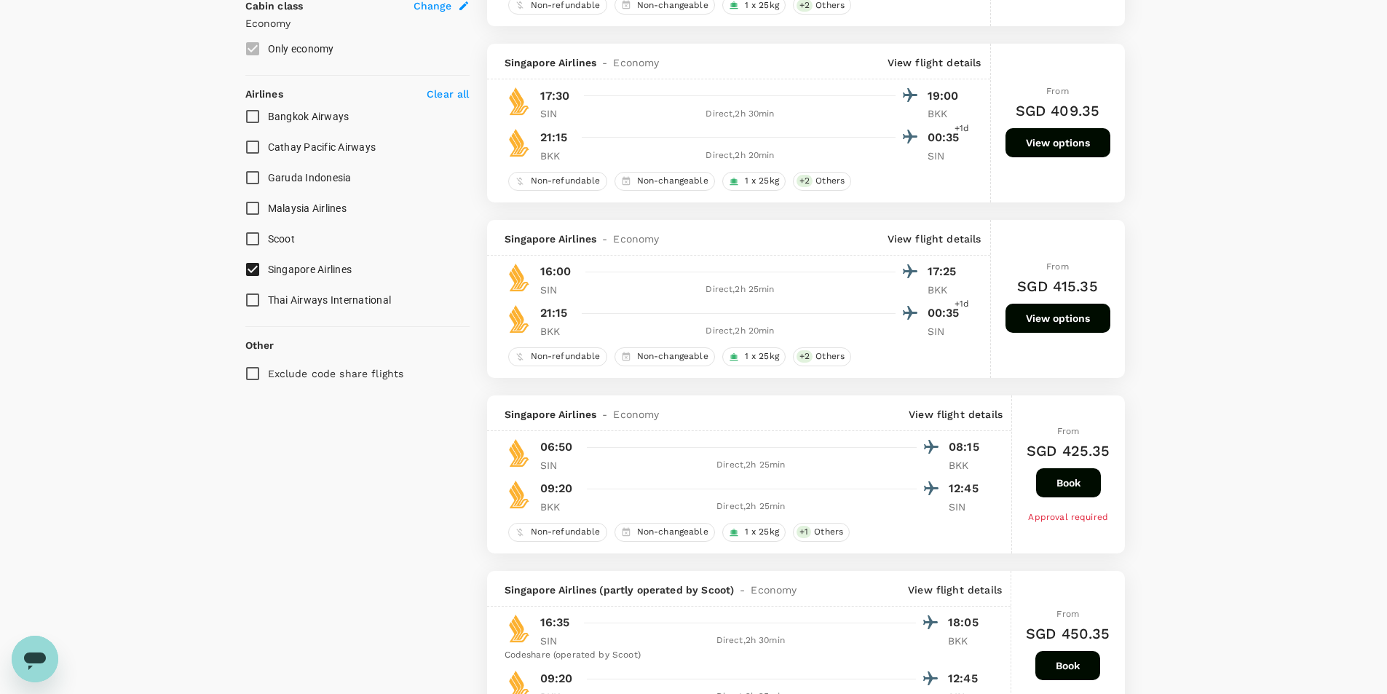
scroll to position [816, 0]
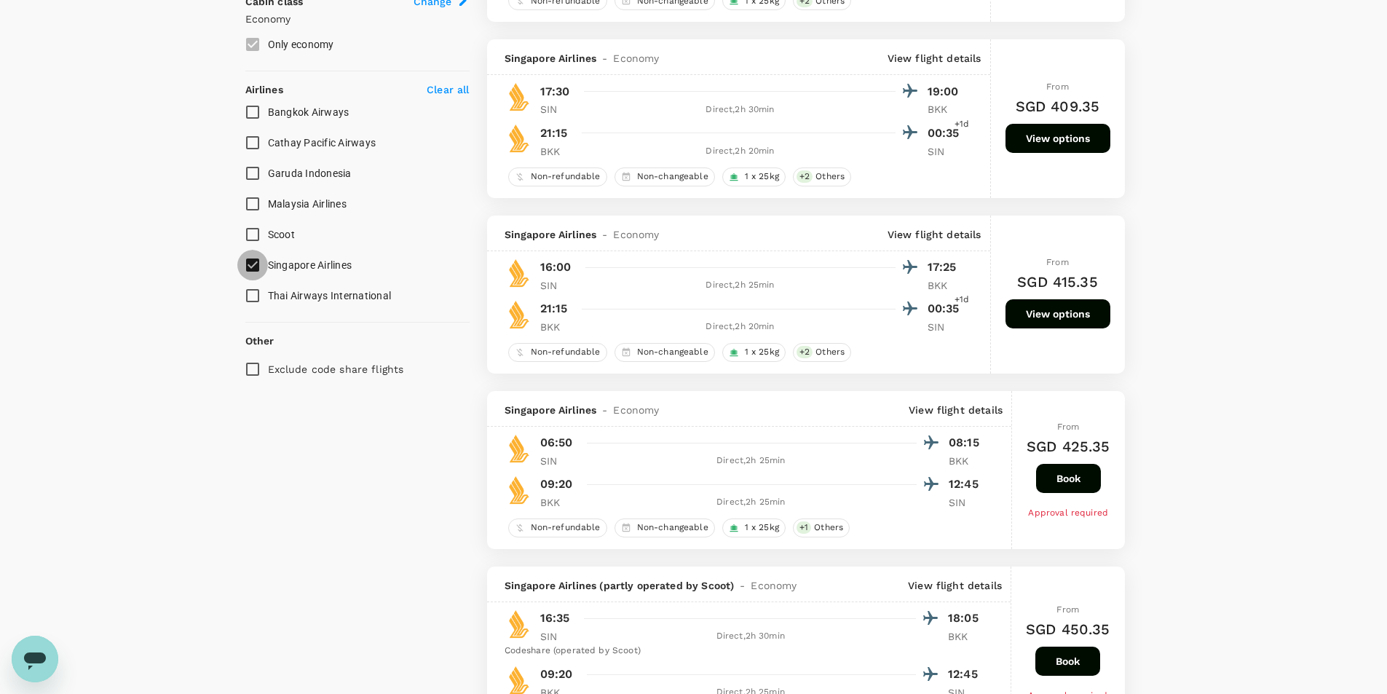
click at [251, 262] on input "Singapore Airlines" at bounding box center [252, 265] width 31 height 31
checkbox input "false"
click at [250, 237] on input "Scoot" at bounding box center [252, 234] width 31 height 31
checkbox input "true"
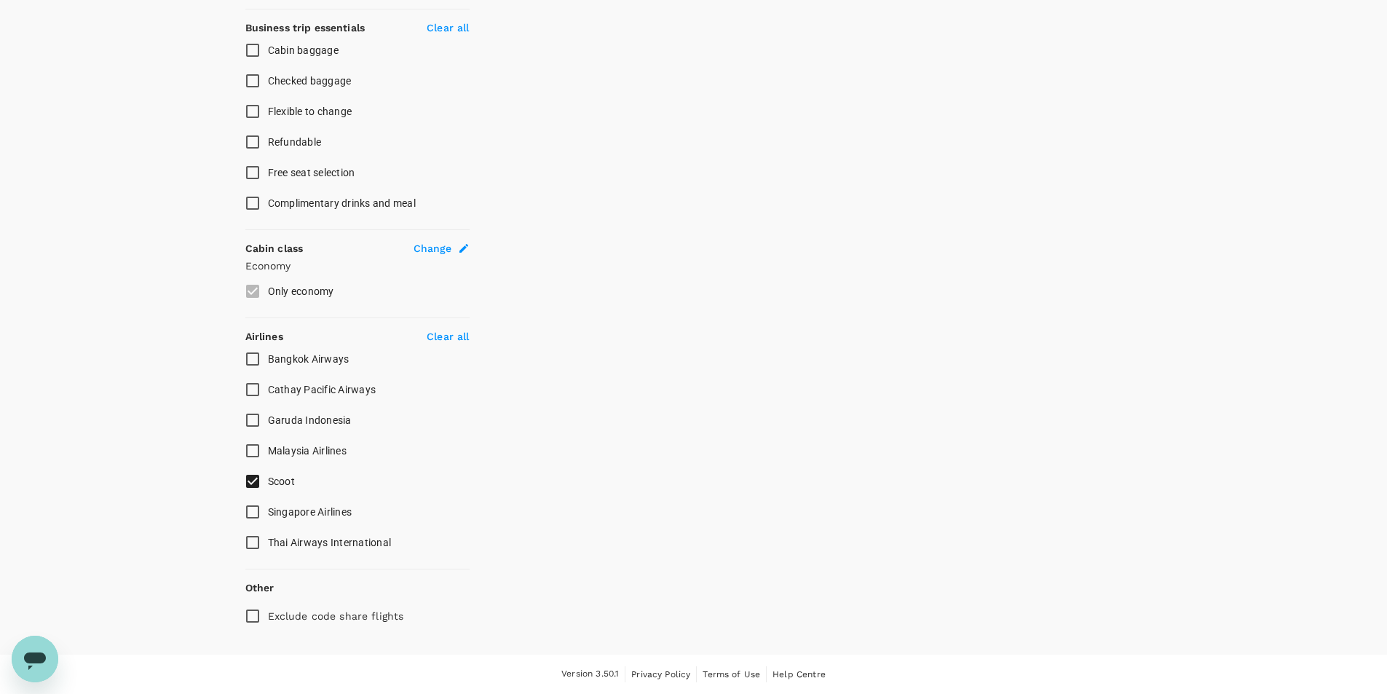
scroll to position [570, 0]
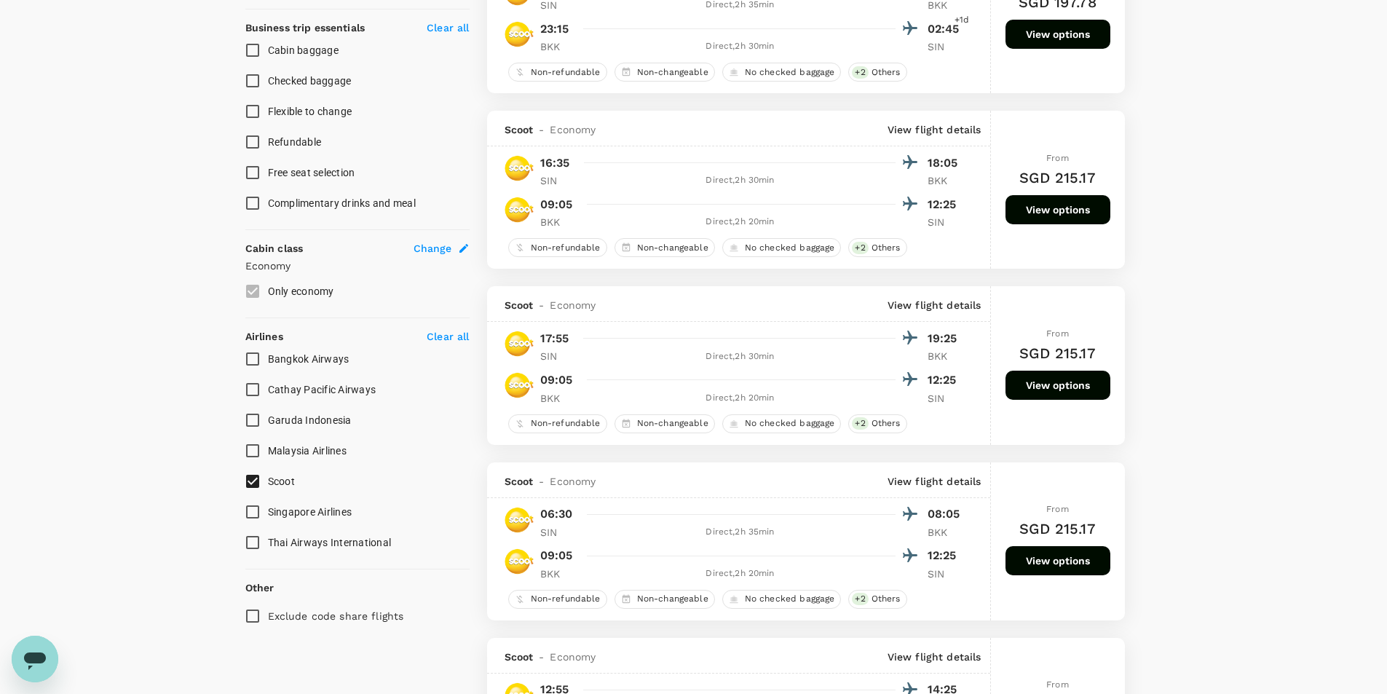
type input "SGD"
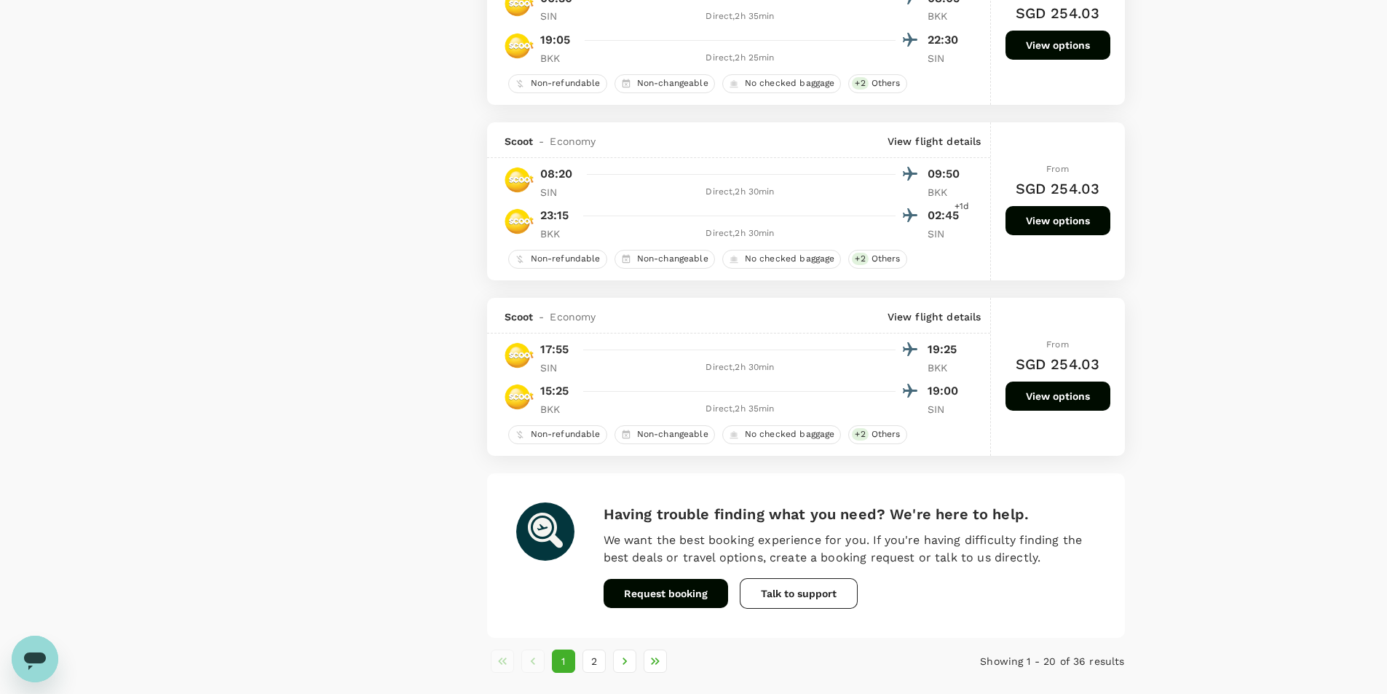
scroll to position [3204, 0]
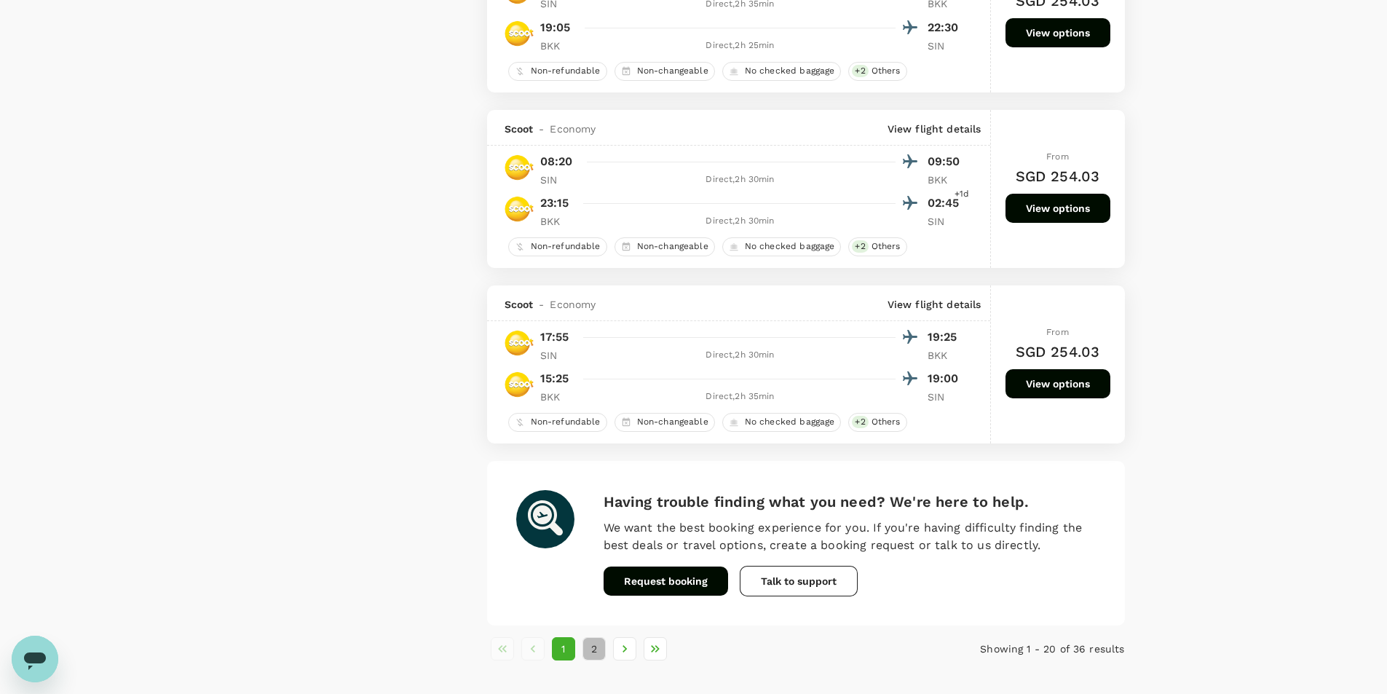
click at [598, 652] on button "2" at bounding box center [594, 648] width 23 height 23
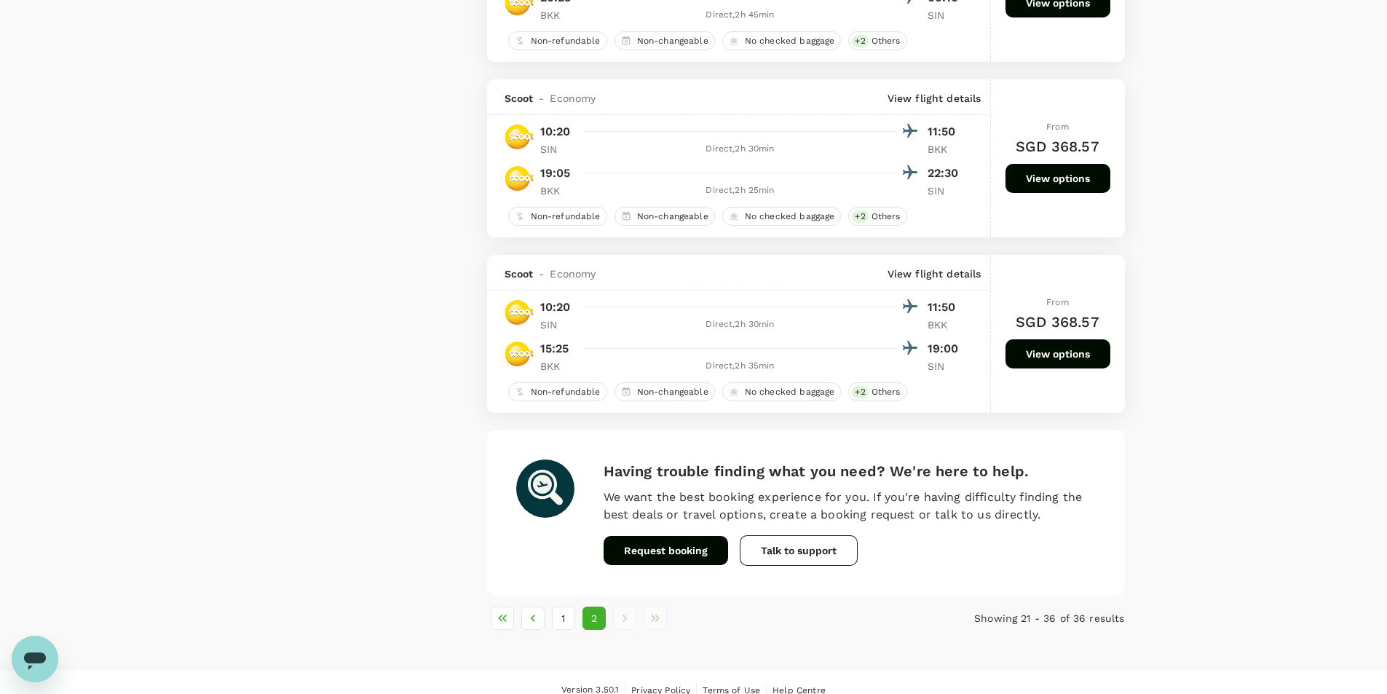
scroll to position [2548, 0]
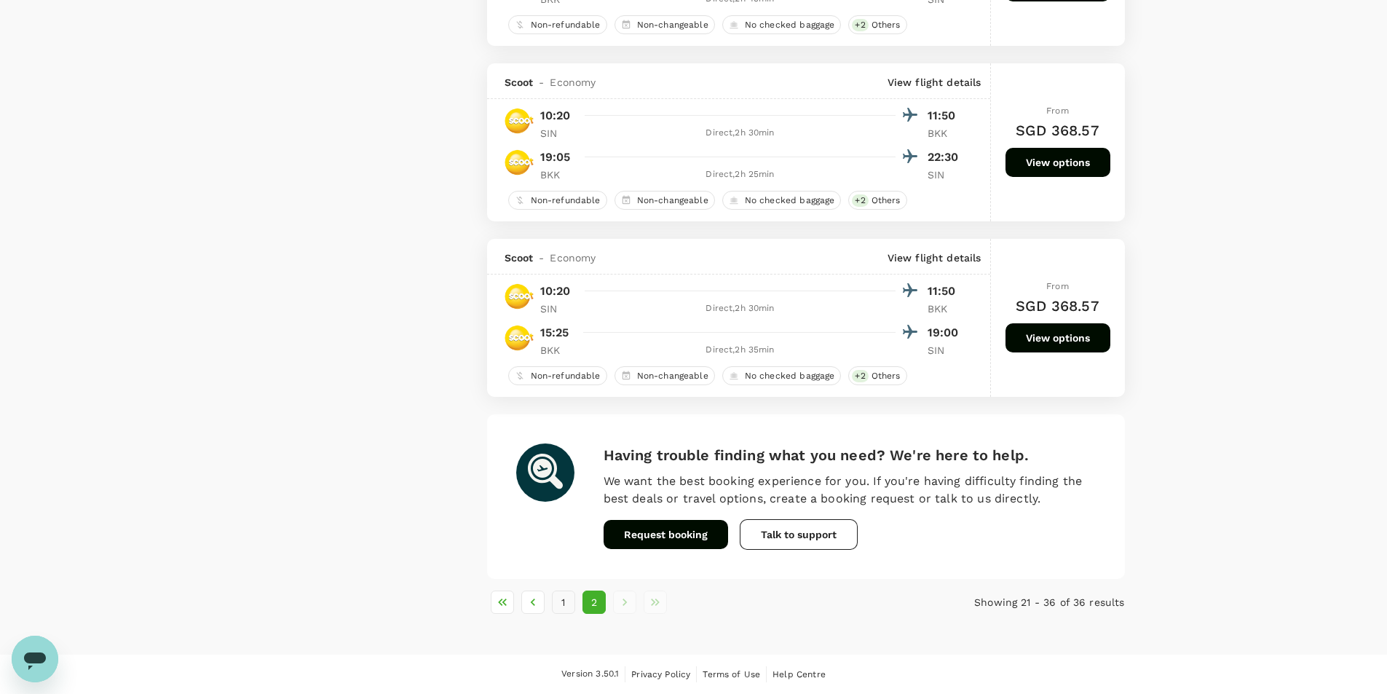
click at [559, 604] on button "1" at bounding box center [563, 602] width 23 height 23
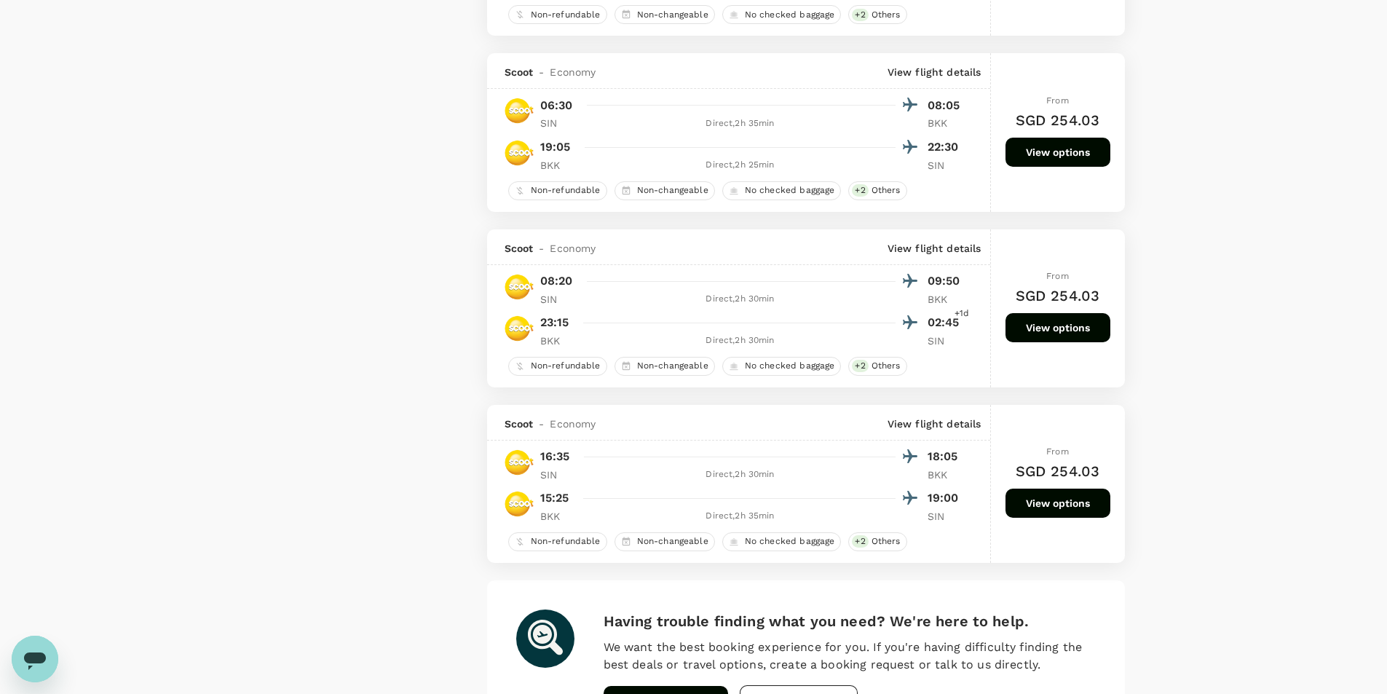
scroll to position [3132, 0]
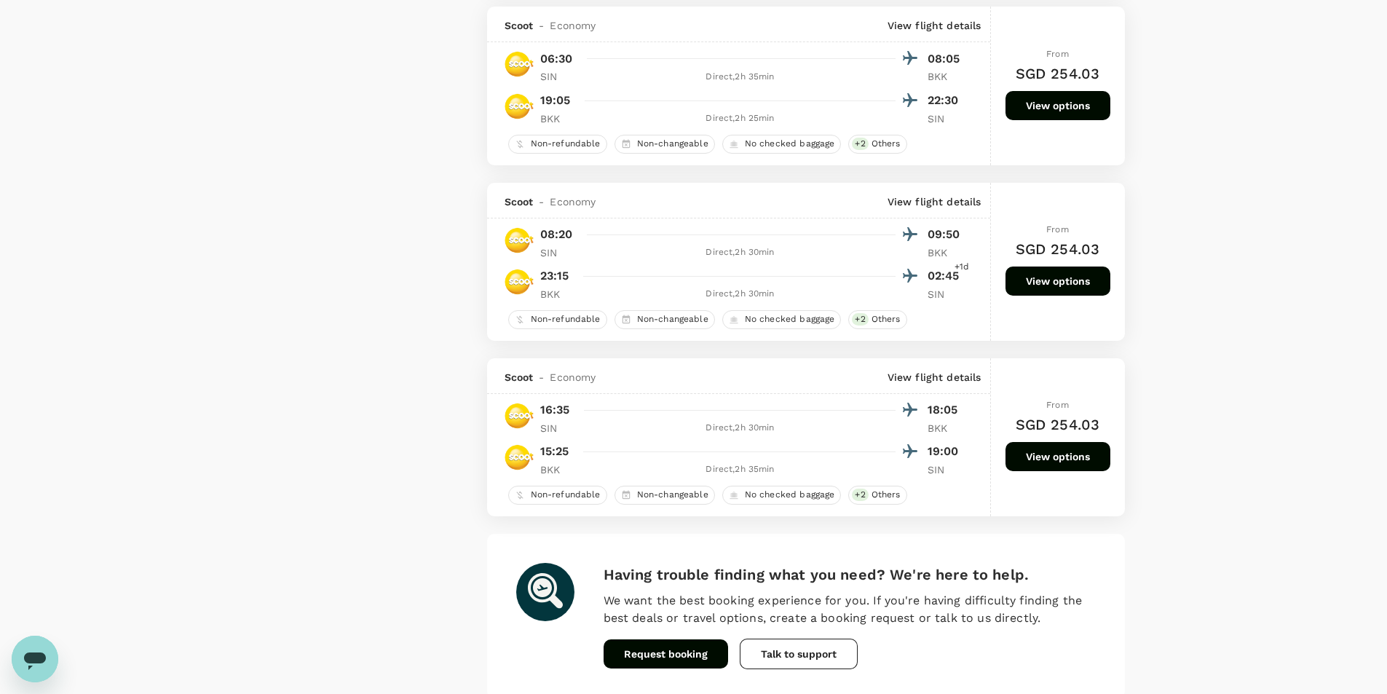
click at [1063, 459] on button "View options" at bounding box center [1058, 456] width 105 height 29
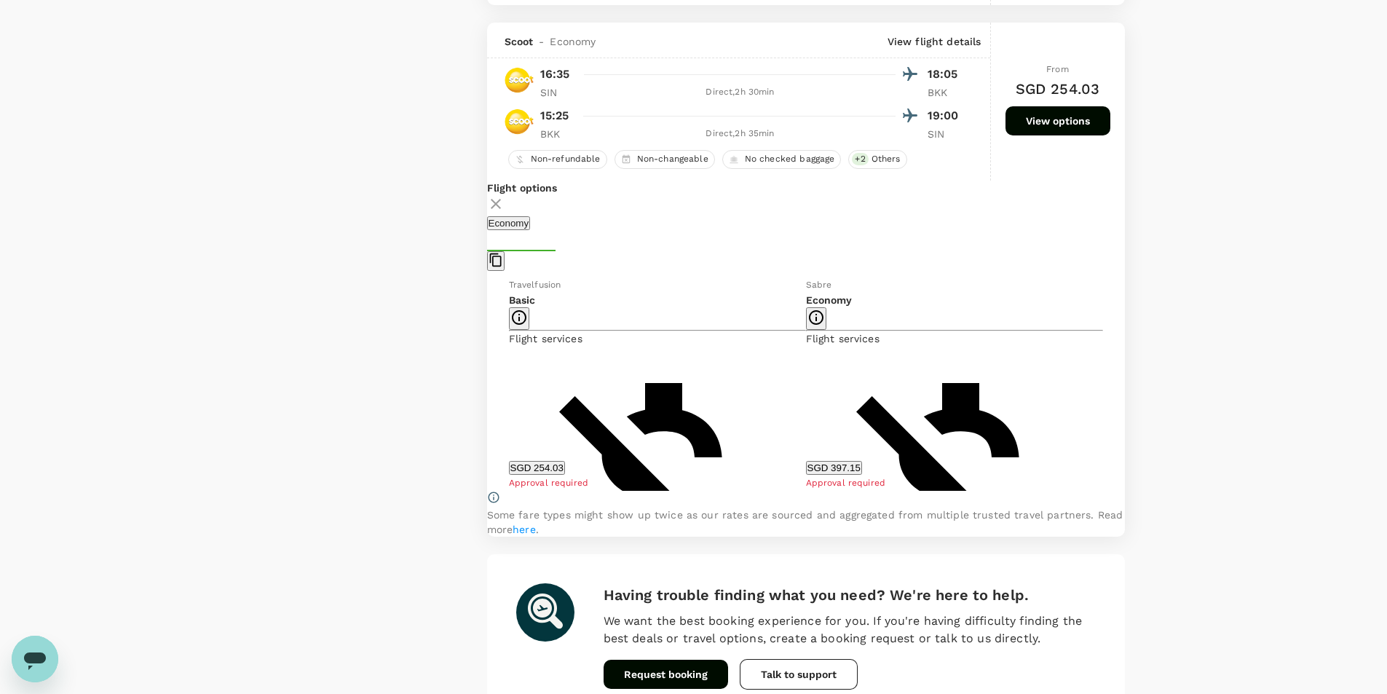
scroll to position [3490, 0]
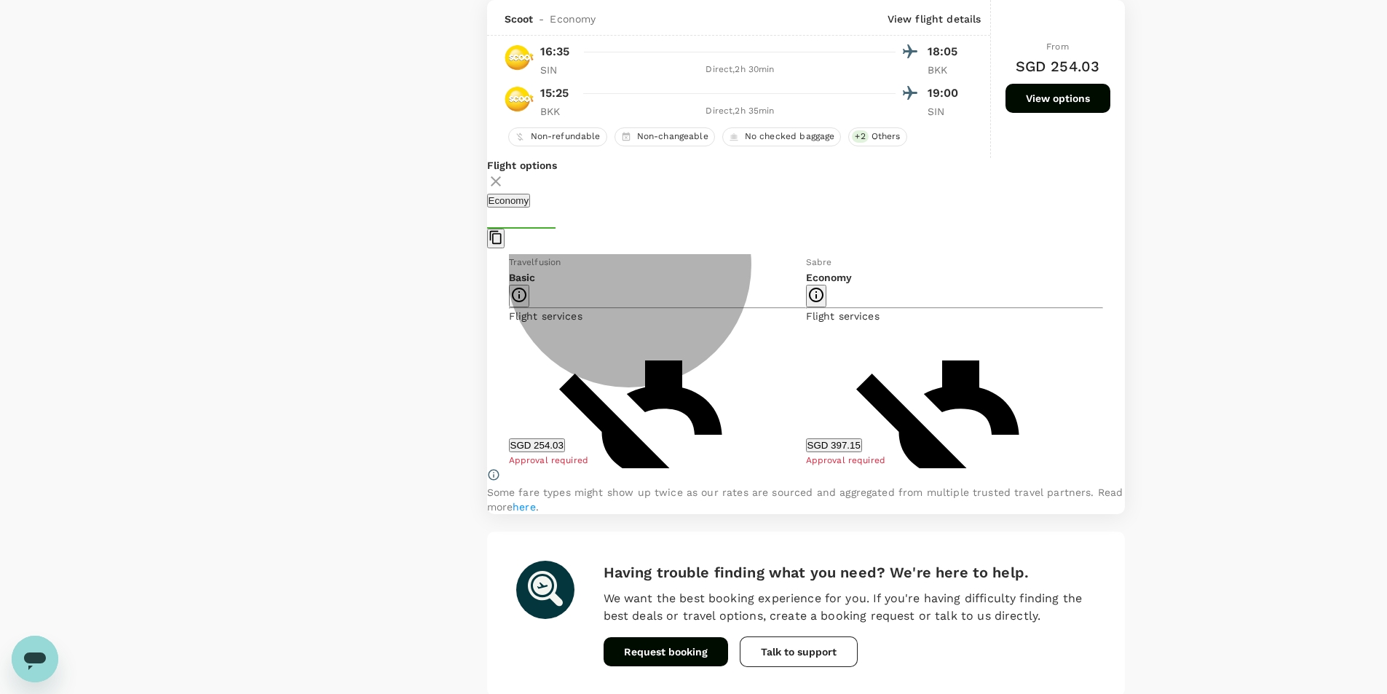
click at [862, 448] on button "SGD 397.15" at bounding box center [834, 445] width 56 height 14
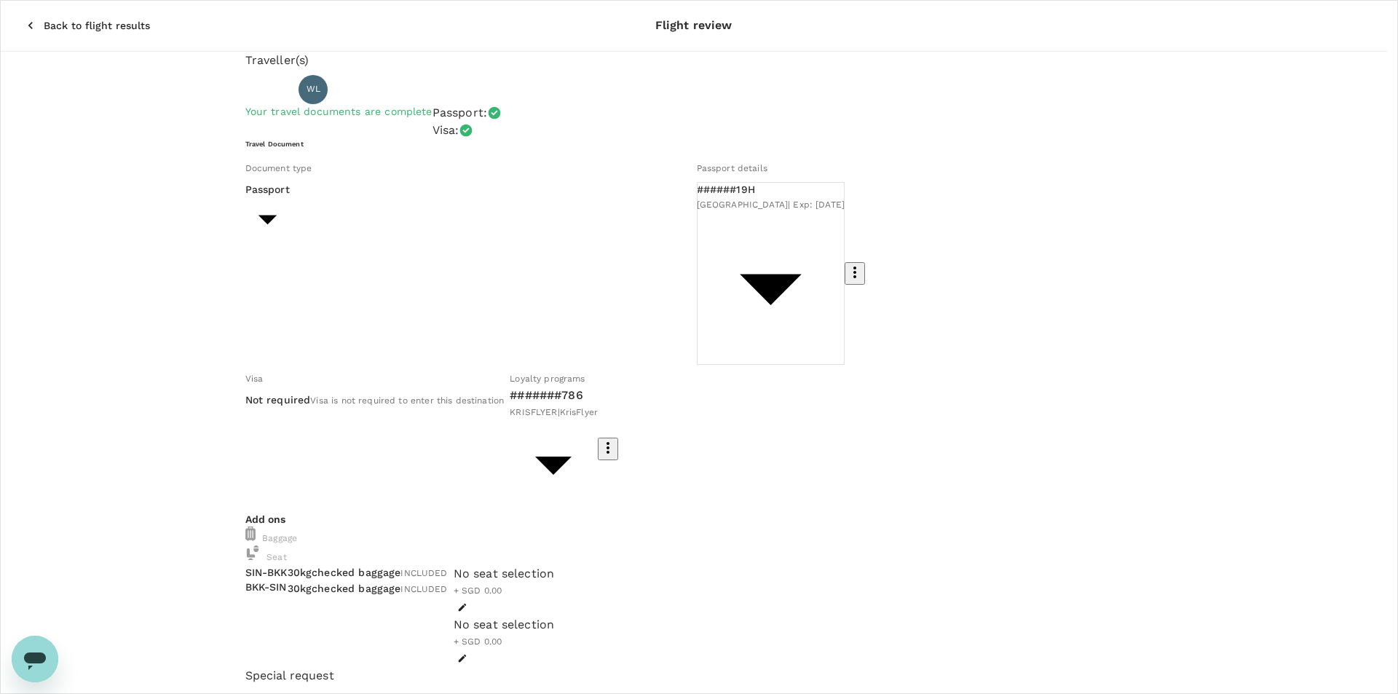
scroll to position [0, 0]
type textarea "Travelling to Thailand for ZETA C21 installation, Travel Plan approved"
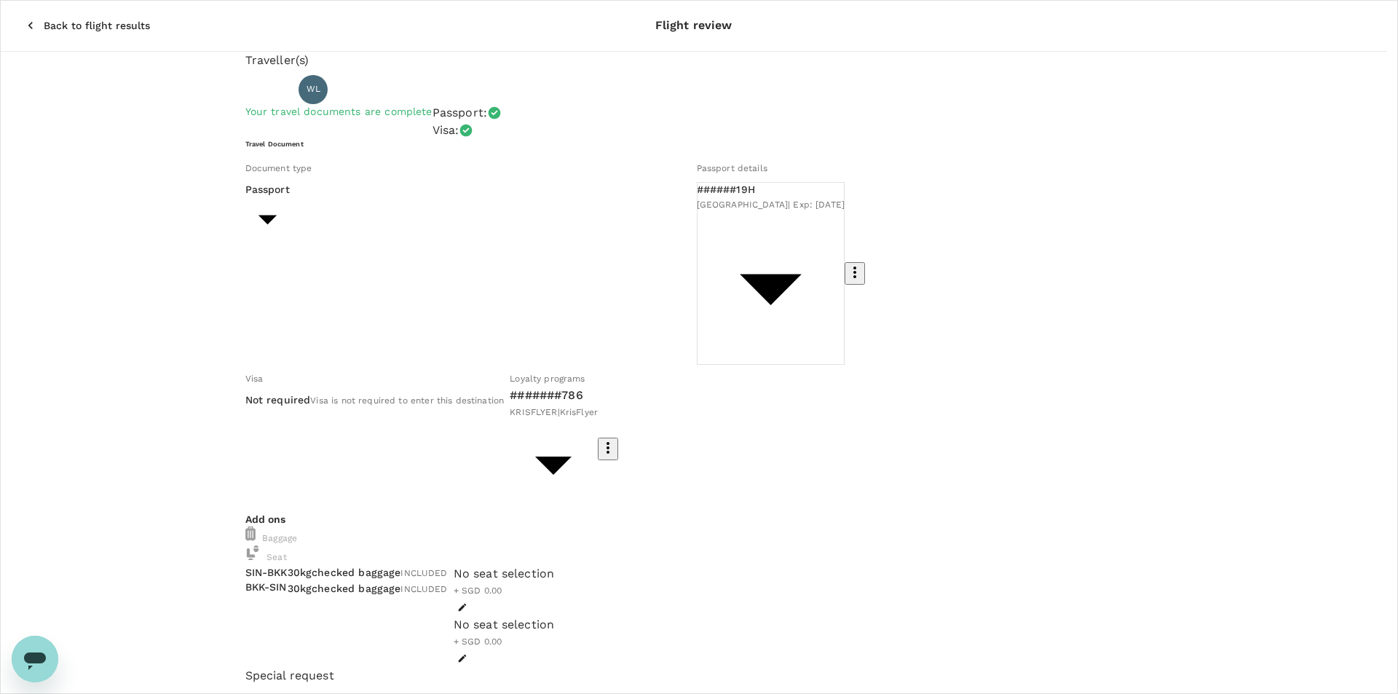
click at [895, 177] on div at bounding box center [699, 347] width 1398 height 694
drag, startPoint x: 952, startPoint y: 440, endPoint x: 950, endPoint y: 427, distance: 13.2
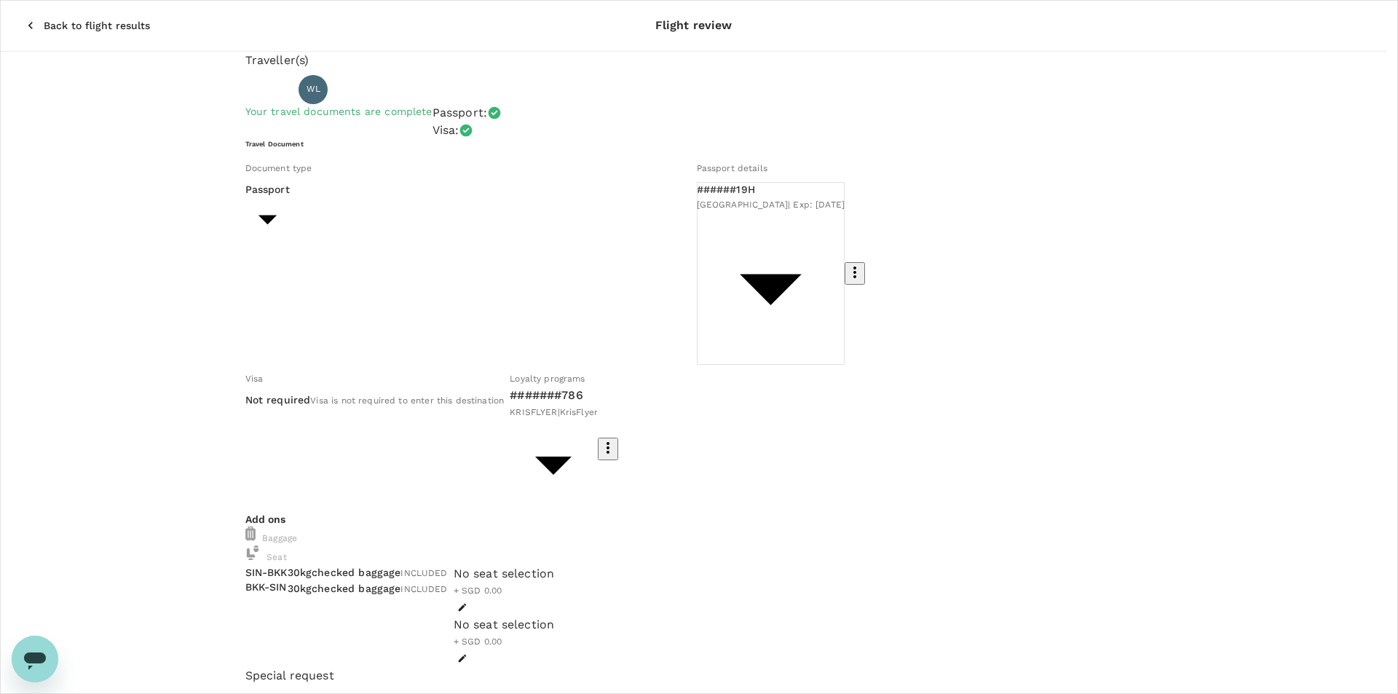
checkbox input "true"
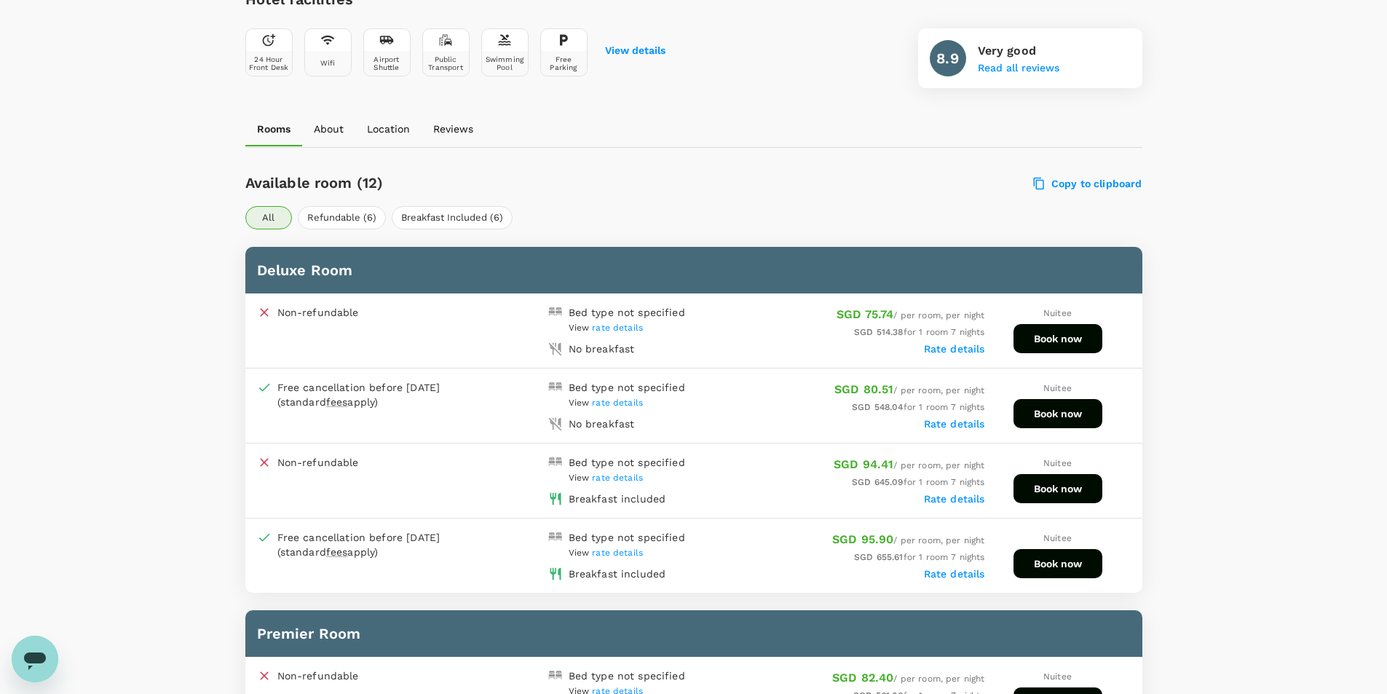
scroll to position [583, 0]
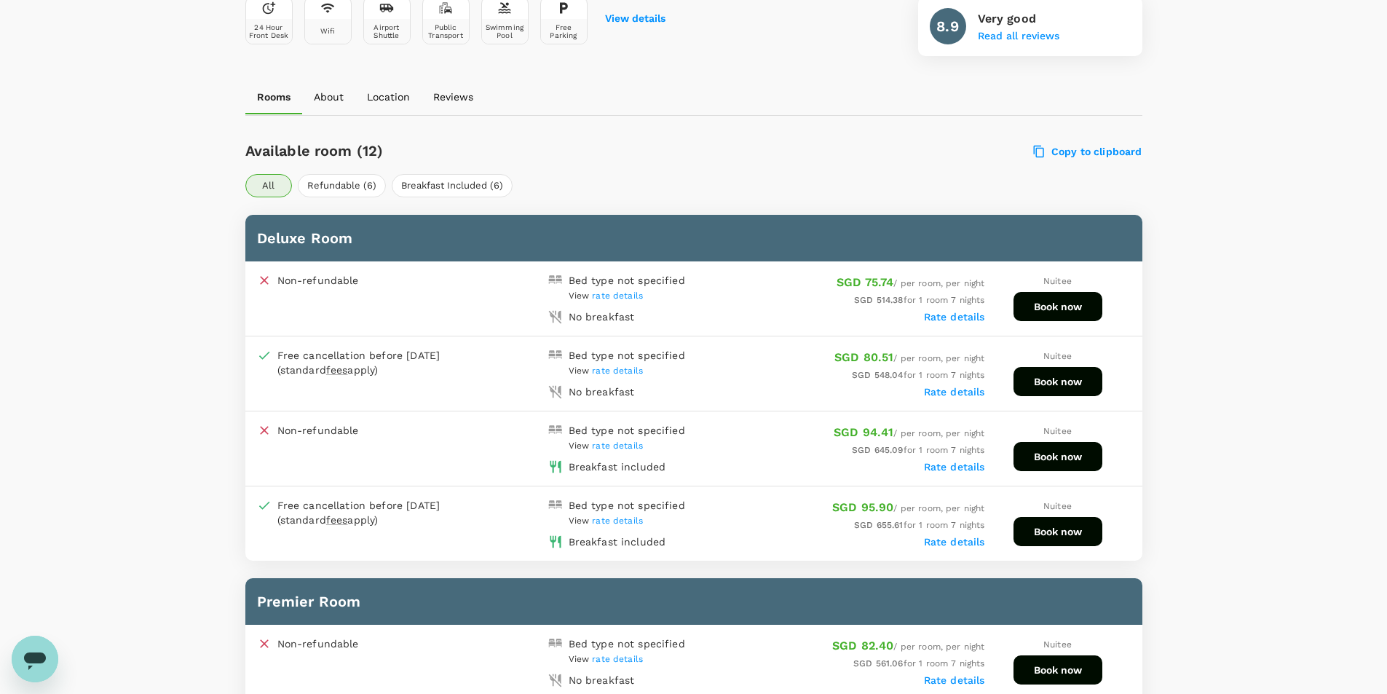
click at [718, 516] on div "SGD 95.90 / per room, per night" at bounding box center [839, 508] width 291 height 20
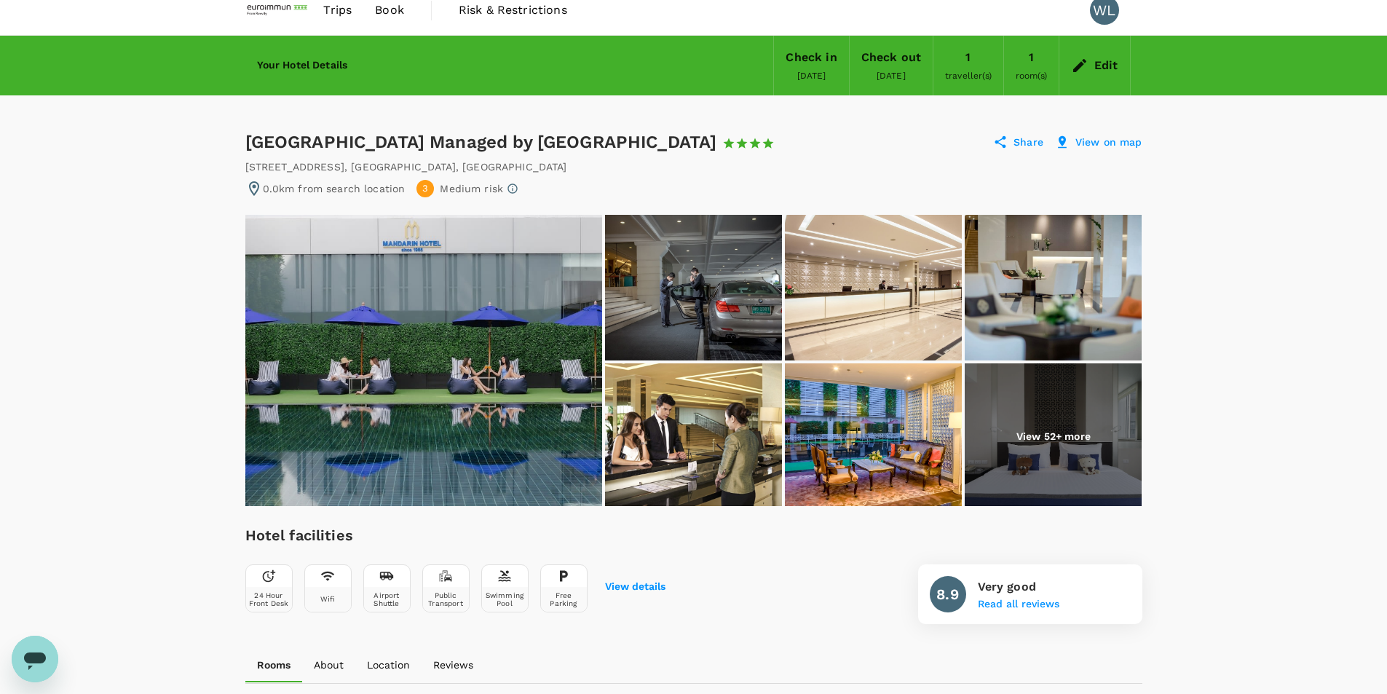
scroll to position [0, 0]
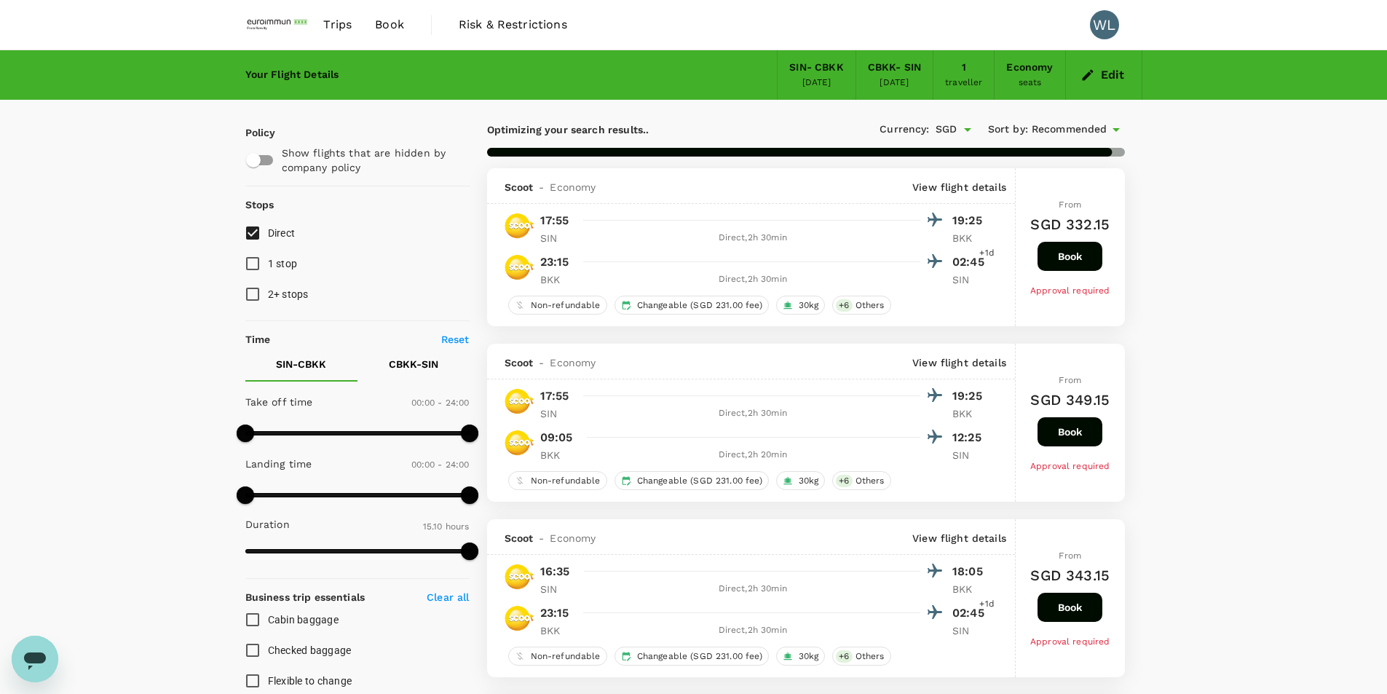
type input "1010"
checkbox input "false"
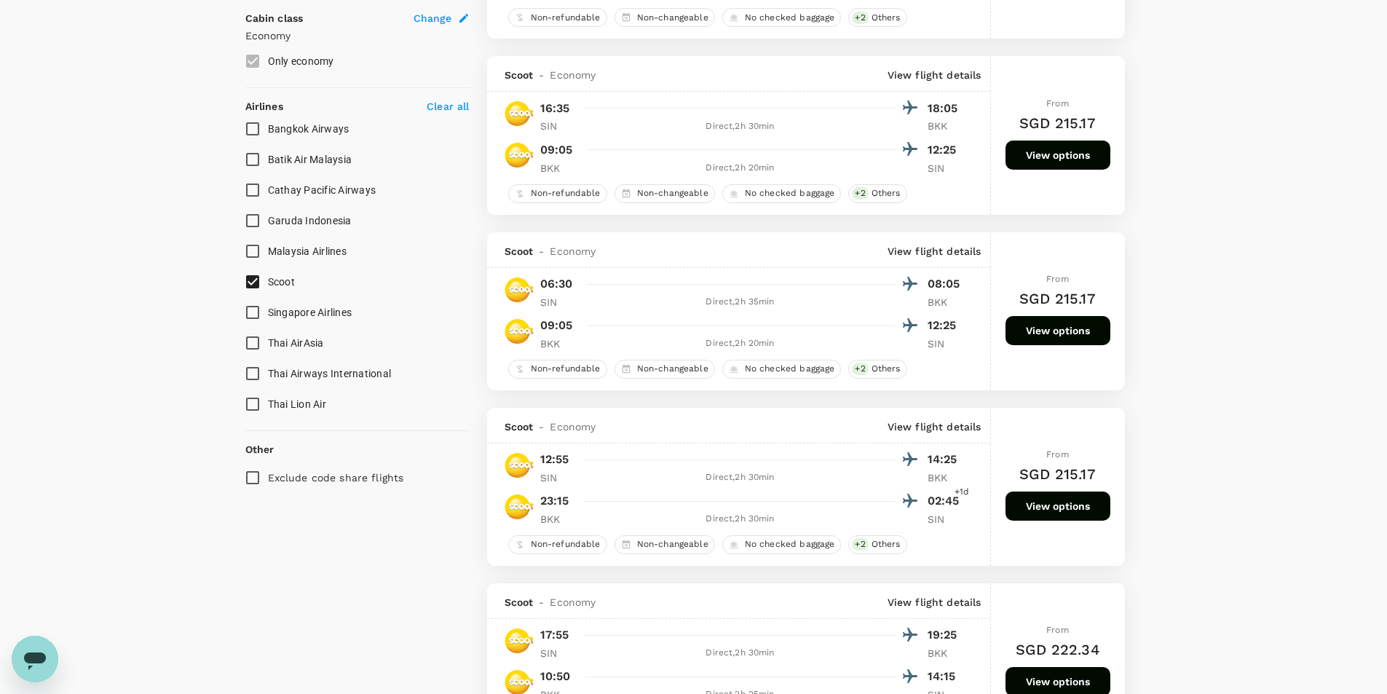
scroll to position [801, 0]
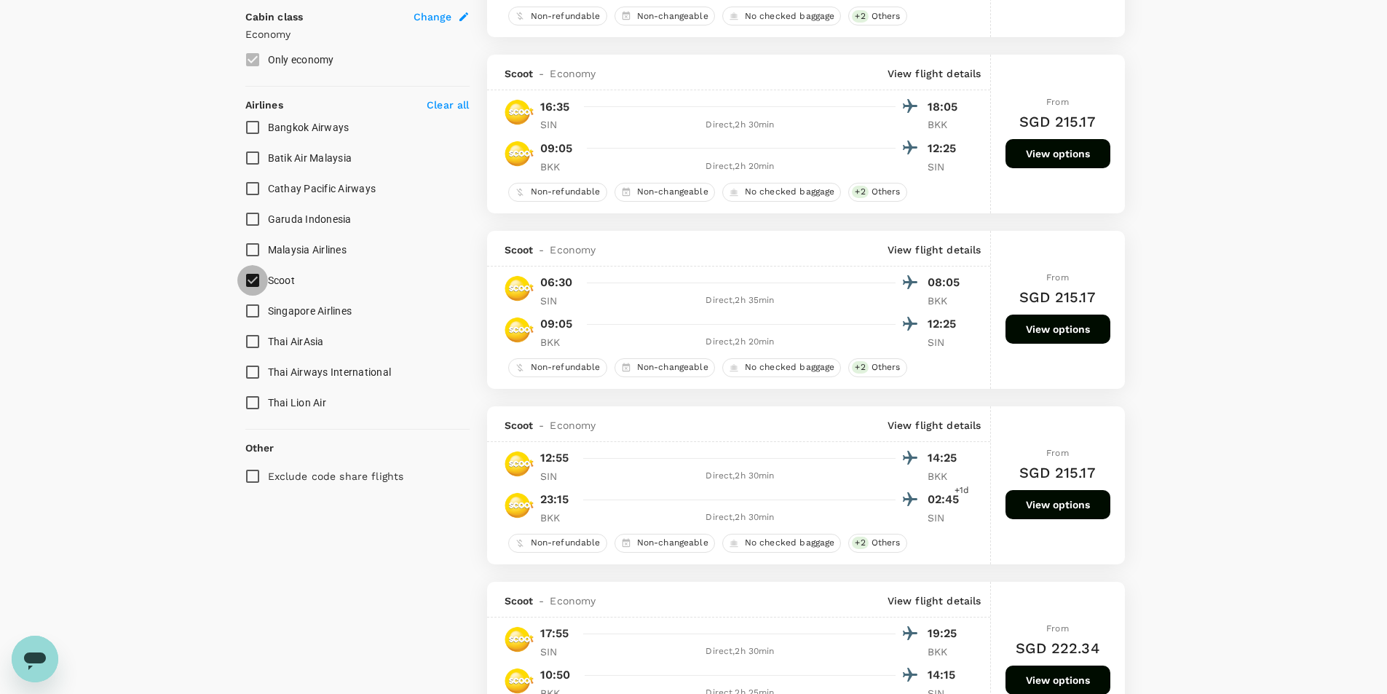
click at [254, 279] on input "Scoot" at bounding box center [252, 280] width 31 height 31
checkbox input "false"
click at [253, 173] on input "Batik Air Malaysia" at bounding box center [252, 158] width 31 height 31
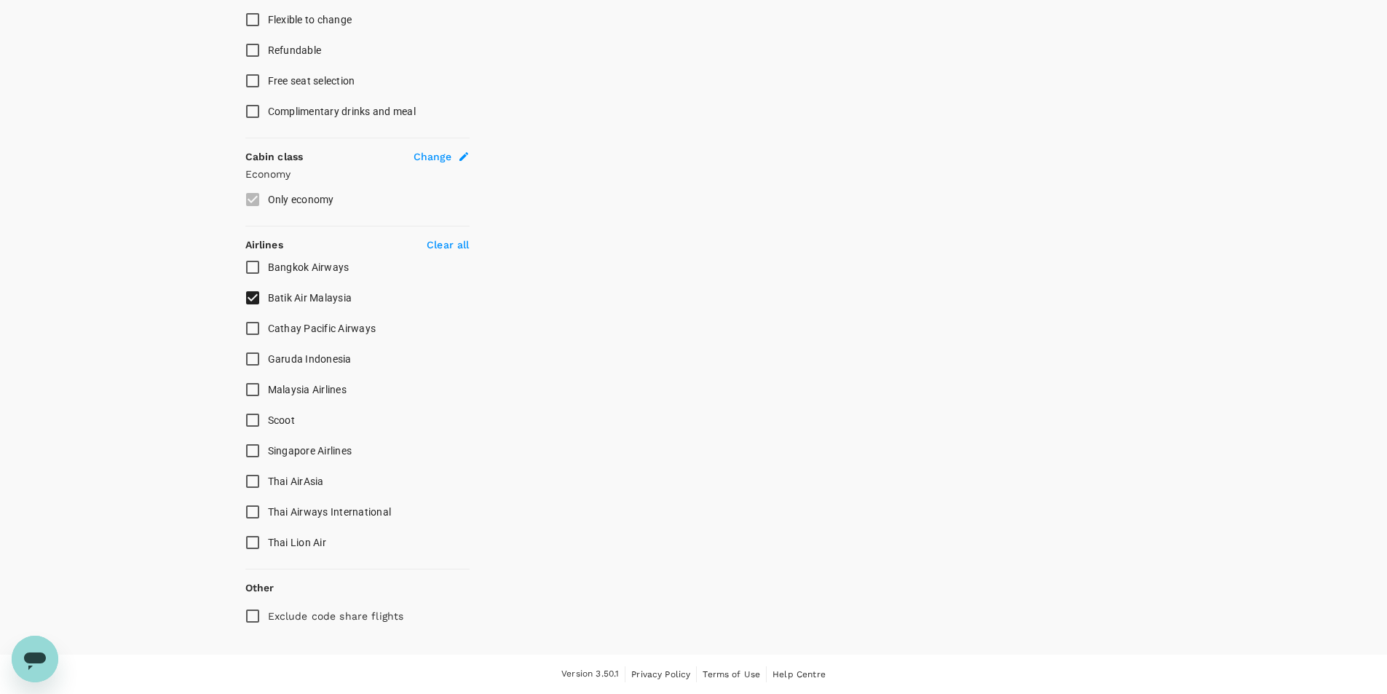
scroll to position [661, 0]
click at [248, 301] on input "Batik Air Malaysia" at bounding box center [252, 298] width 31 height 31
checkbox input "false"
click at [251, 444] on input "Singapore Airlines" at bounding box center [252, 451] width 31 height 31
checkbox input "true"
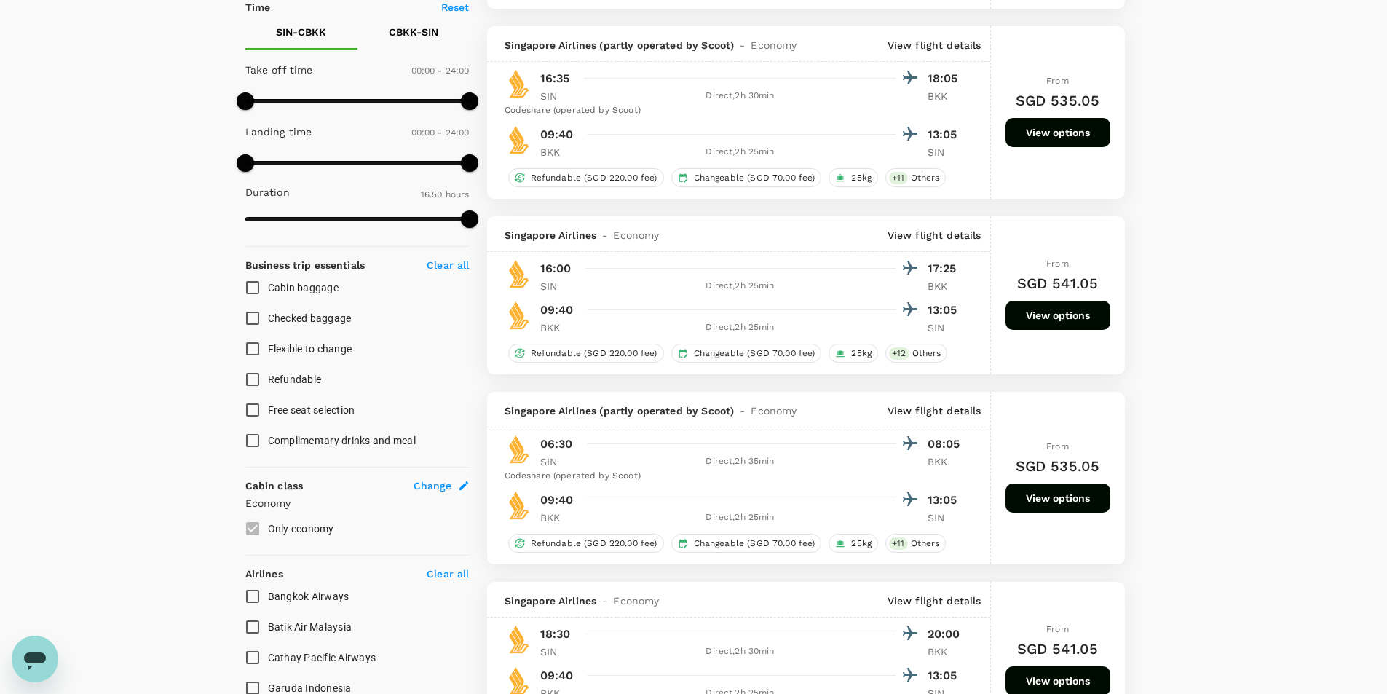
scroll to position [146, 0]
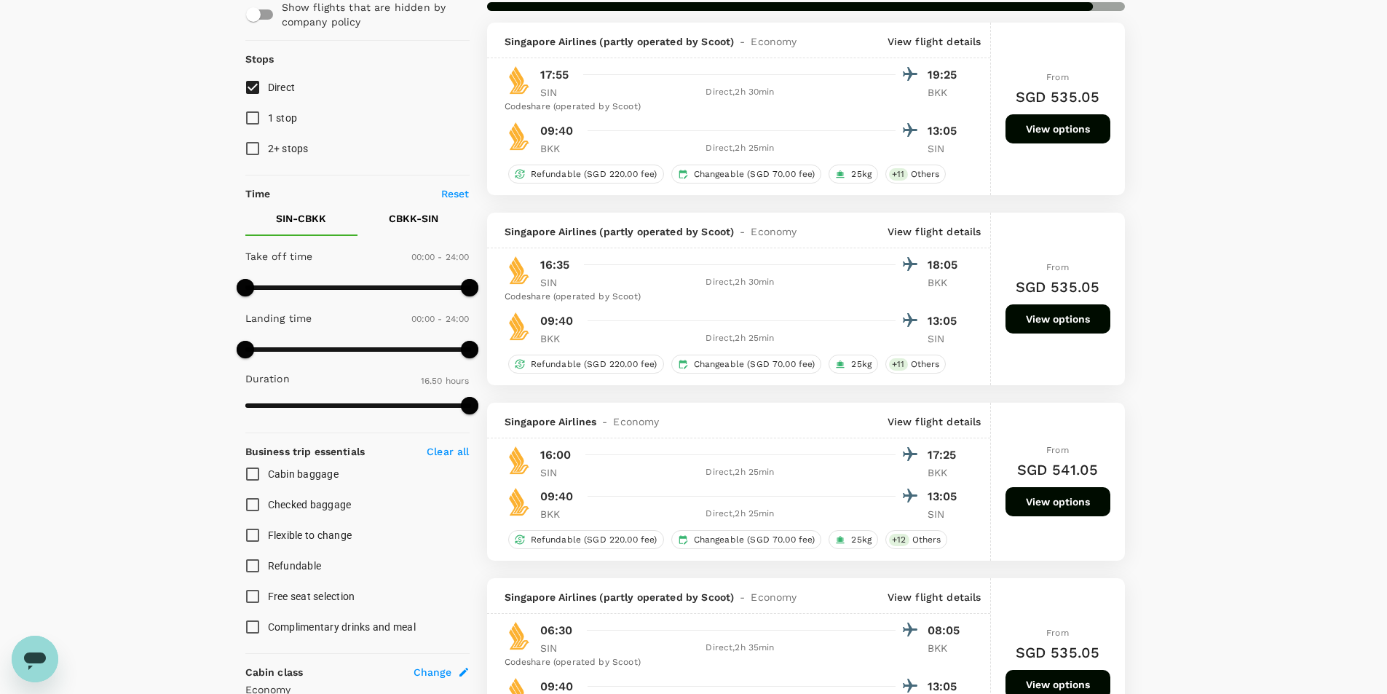
type input "1050"
checkbox input "false"
checkbox input "true"
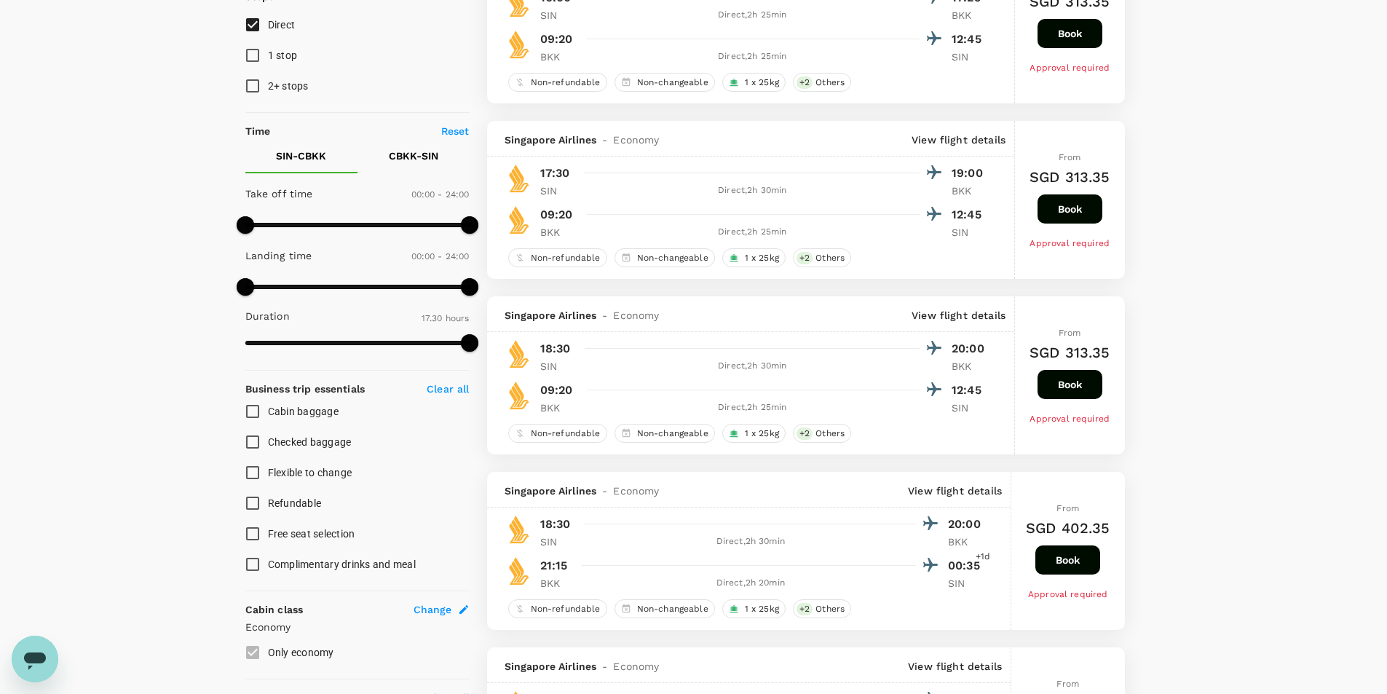
scroll to position [206, 0]
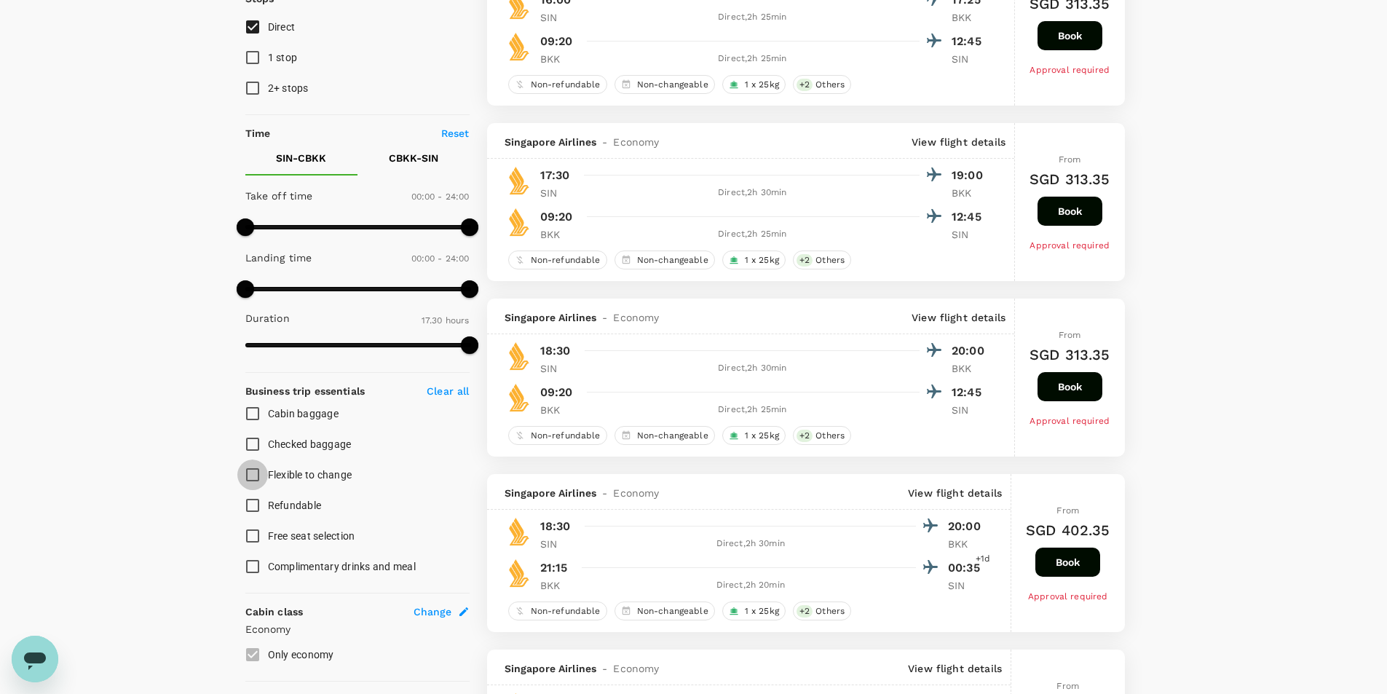
click at [257, 474] on input "Flexible to change" at bounding box center [252, 475] width 31 height 31
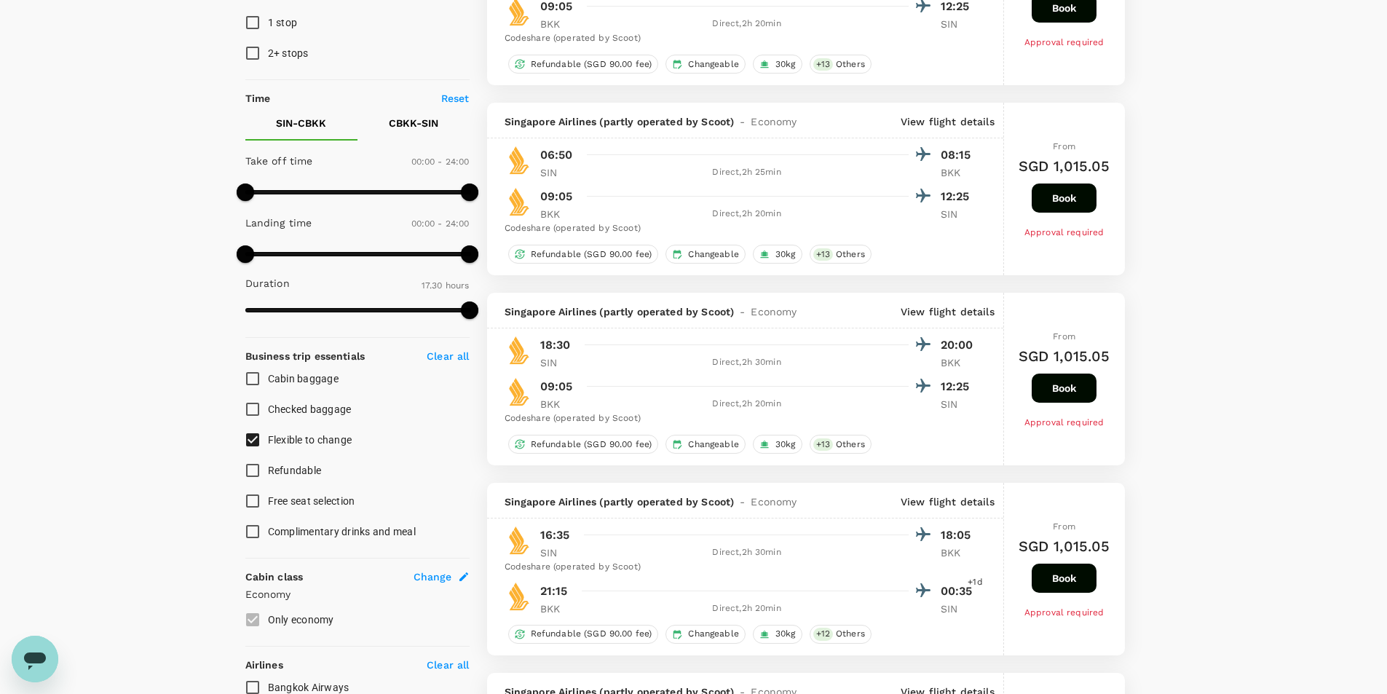
scroll to position [291, 0]
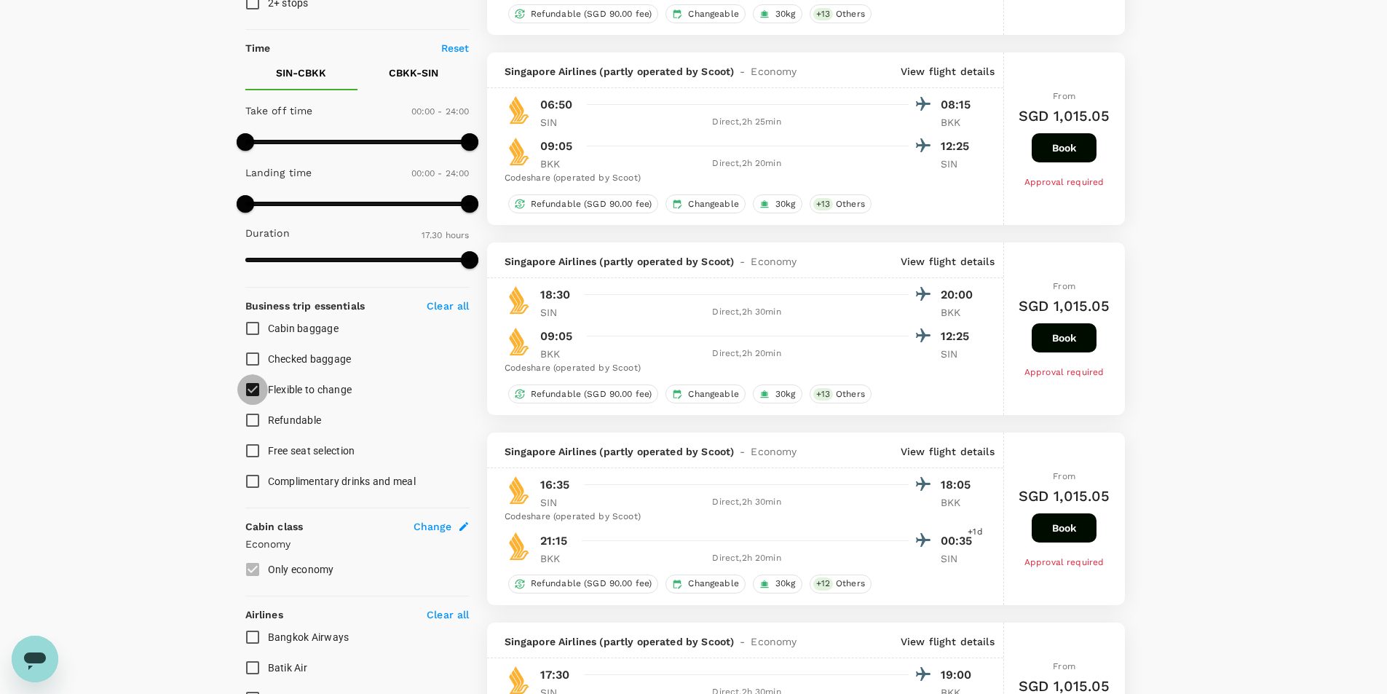
click at [249, 390] on input "Flexible to change" at bounding box center [252, 389] width 31 height 31
checkbox input "false"
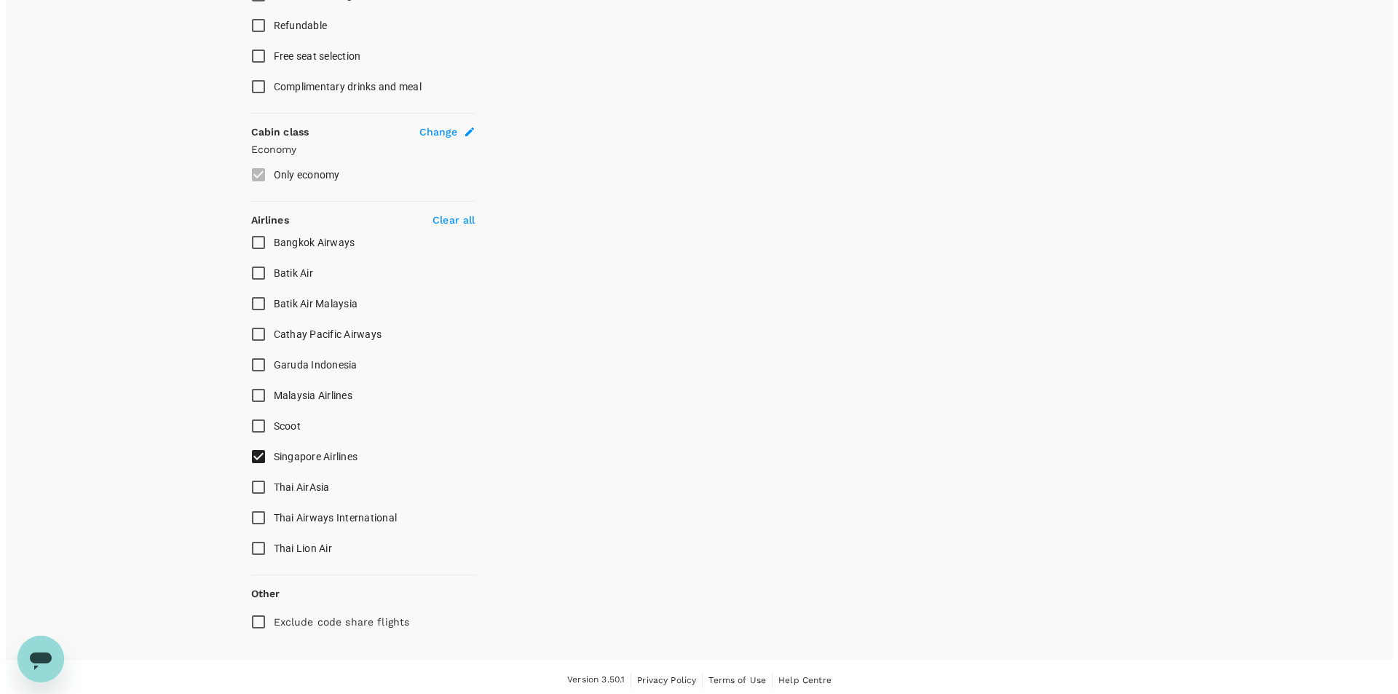
scroll to position [692, 0]
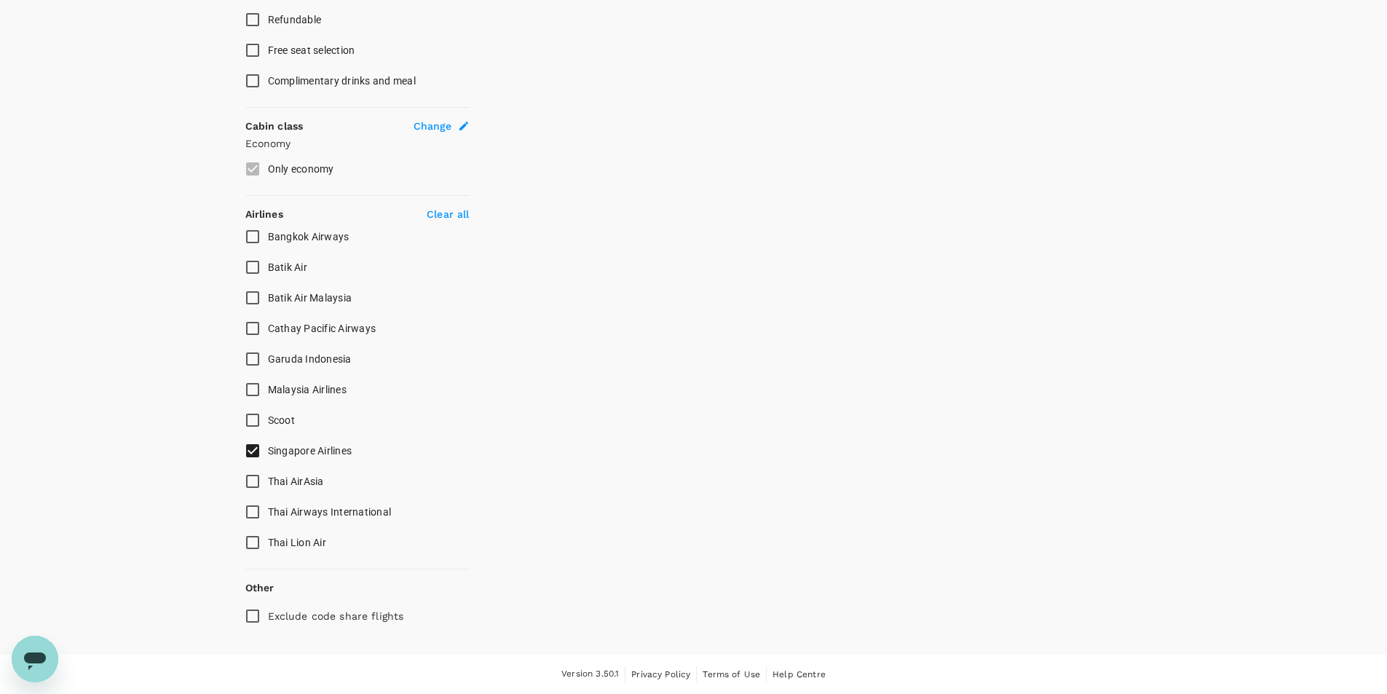
click at [253, 419] on input "Scoot" at bounding box center [252, 420] width 31 height 31
checkbox input "false"
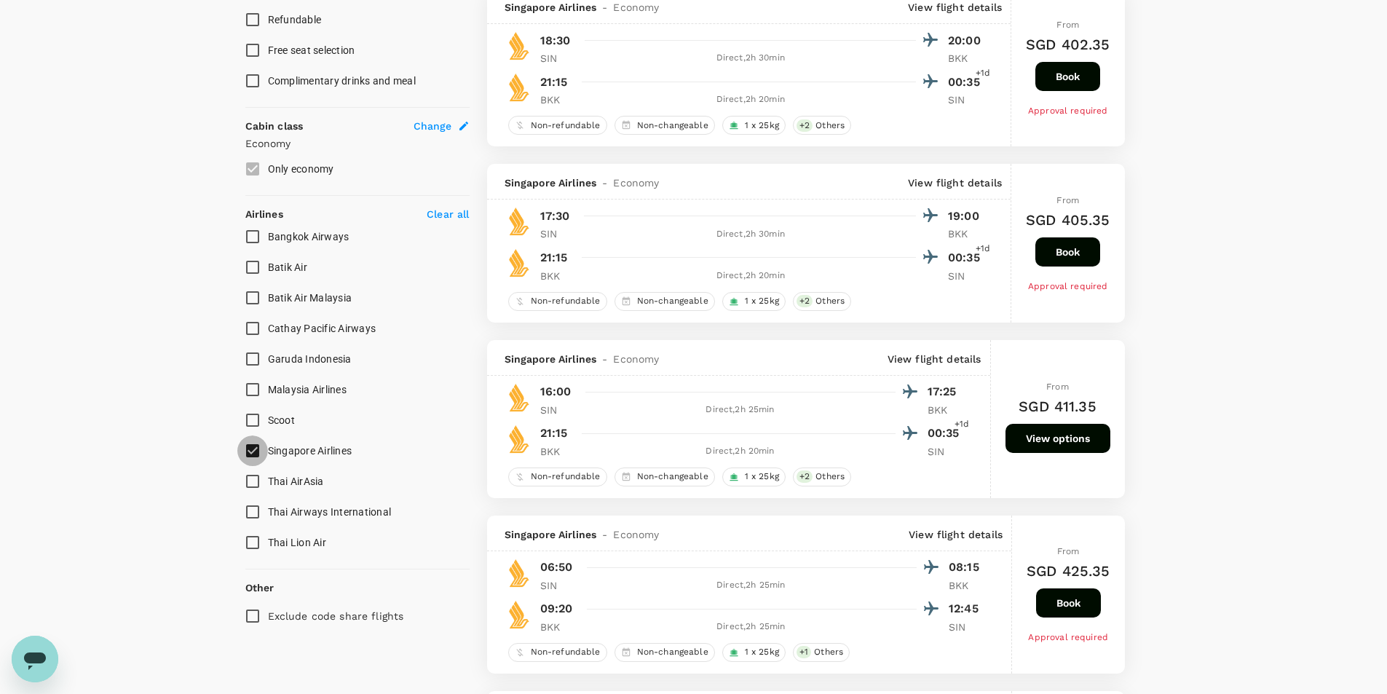
click at [252, 449] on input "Singapore Airlines" at bounding box center [252, 451] width 31 height 31
checkbox input "false"
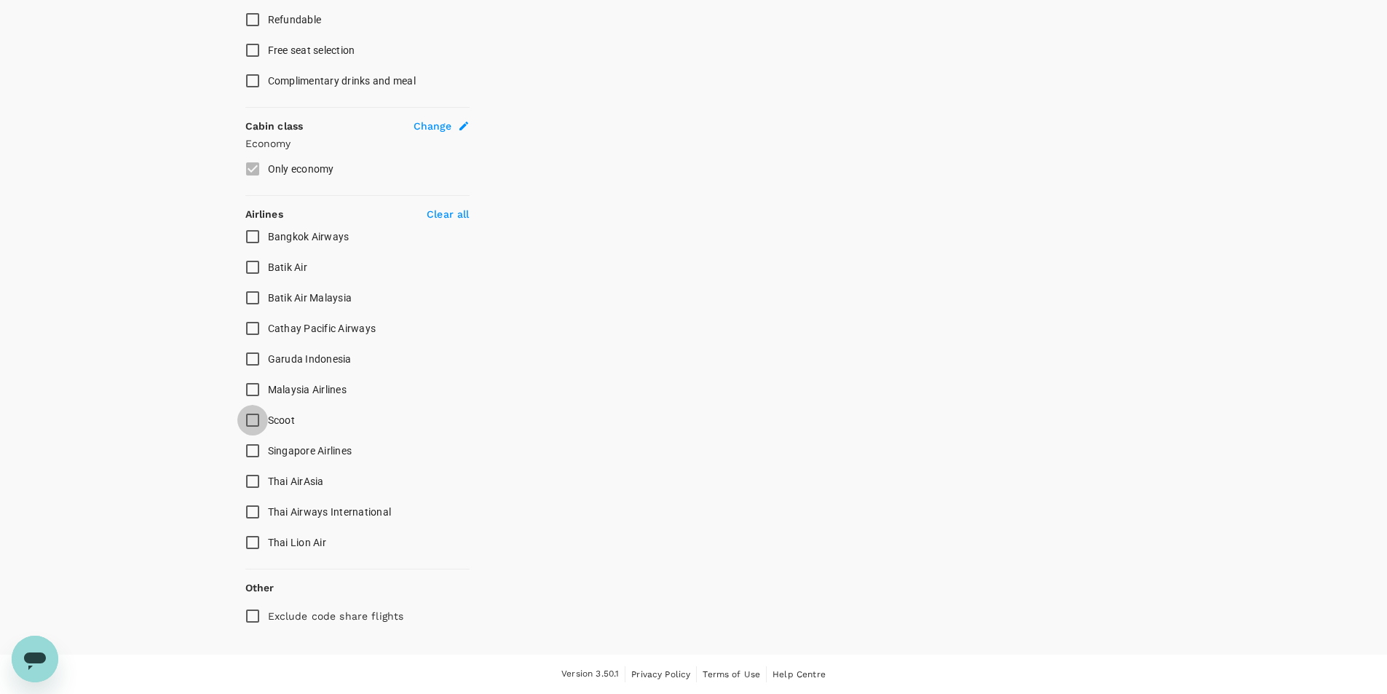
click at [261, 419] on input "Scoot" at bounding box center [252, 420] width 31 height 31
checkbox input "true"
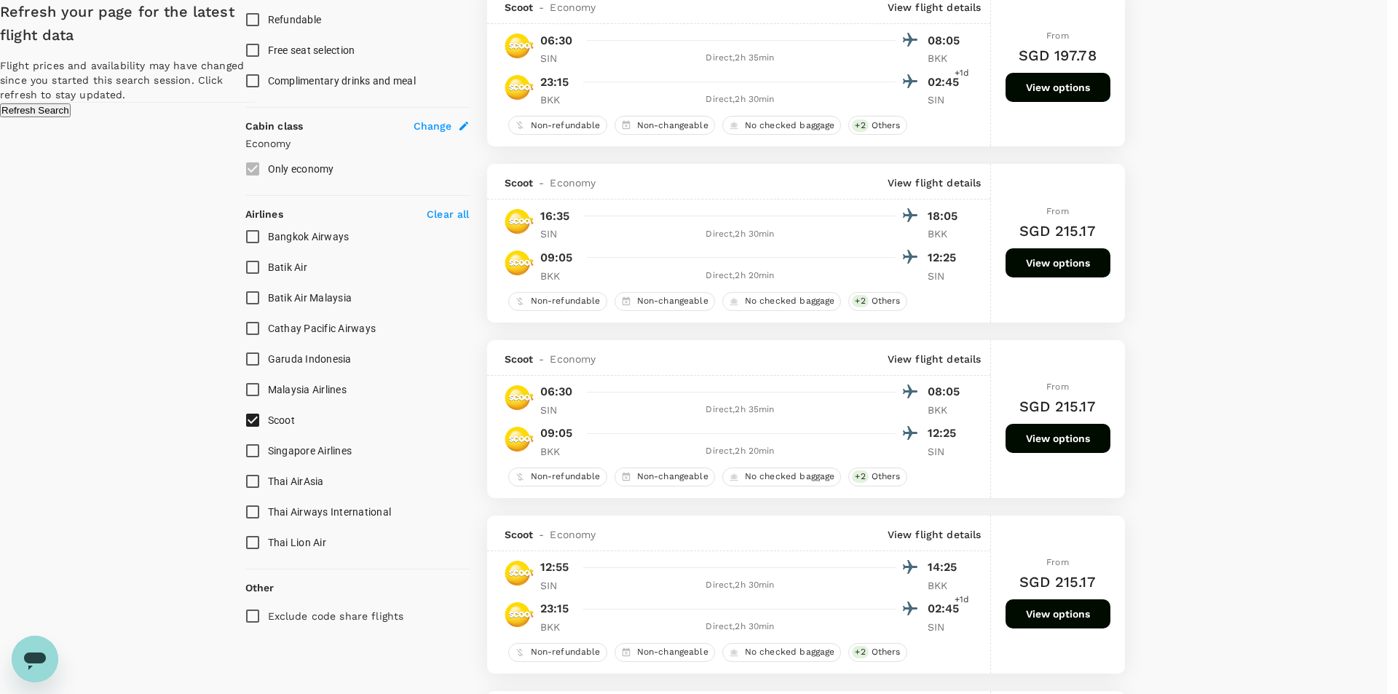
click at [71, 117] on button "Refresh Search" at bounding box center [35, 110] width 71 height 14
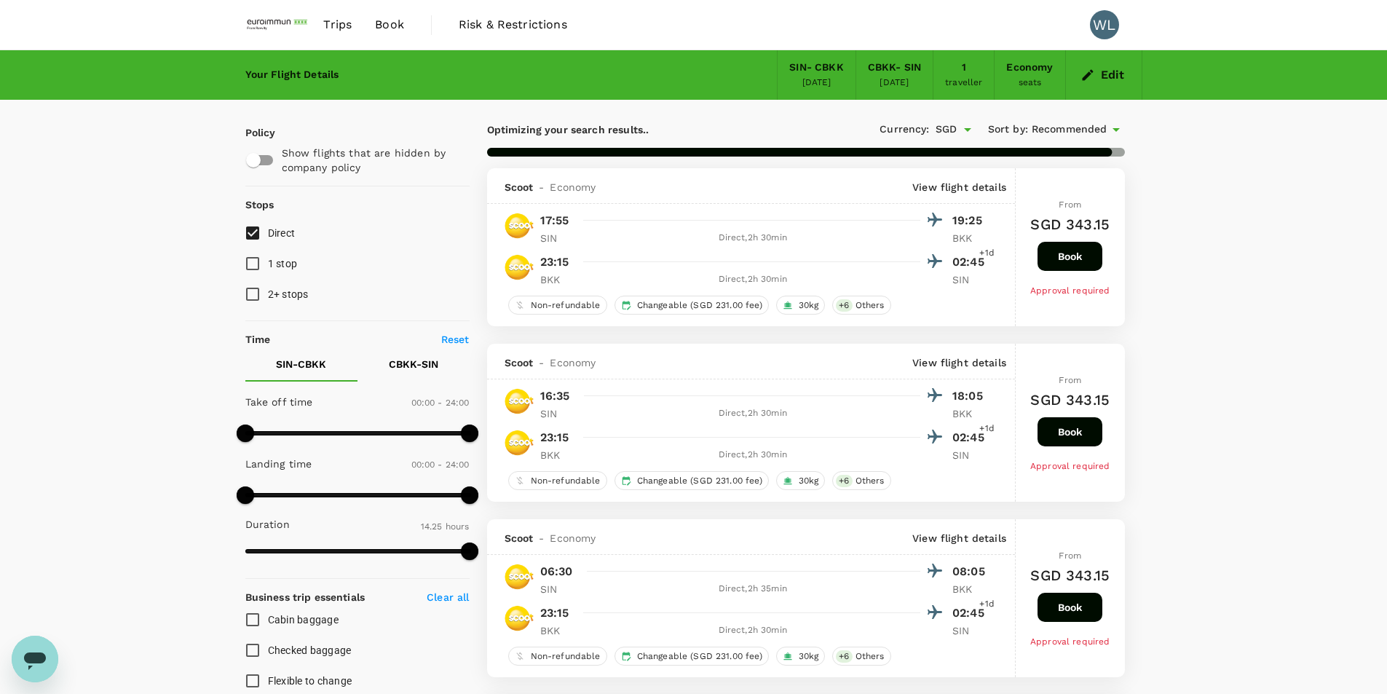
type input "1010"
checkbox input "false"
checkbox input "true"
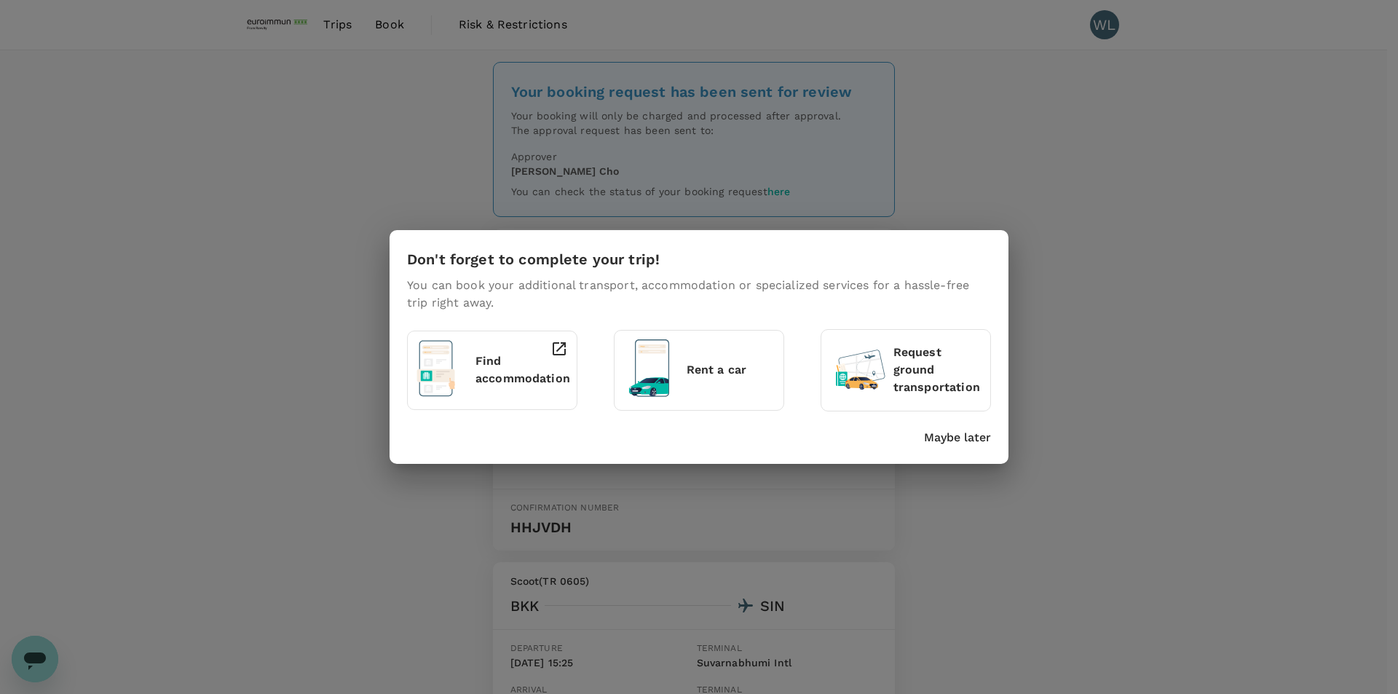
click at [481, 382] on p "Find accommodation" at bounding box center [523, 369] width 95 height 35
click at [503, 361] on p "Find accommodation" at bounding box center [523, 369] width 95 height 35
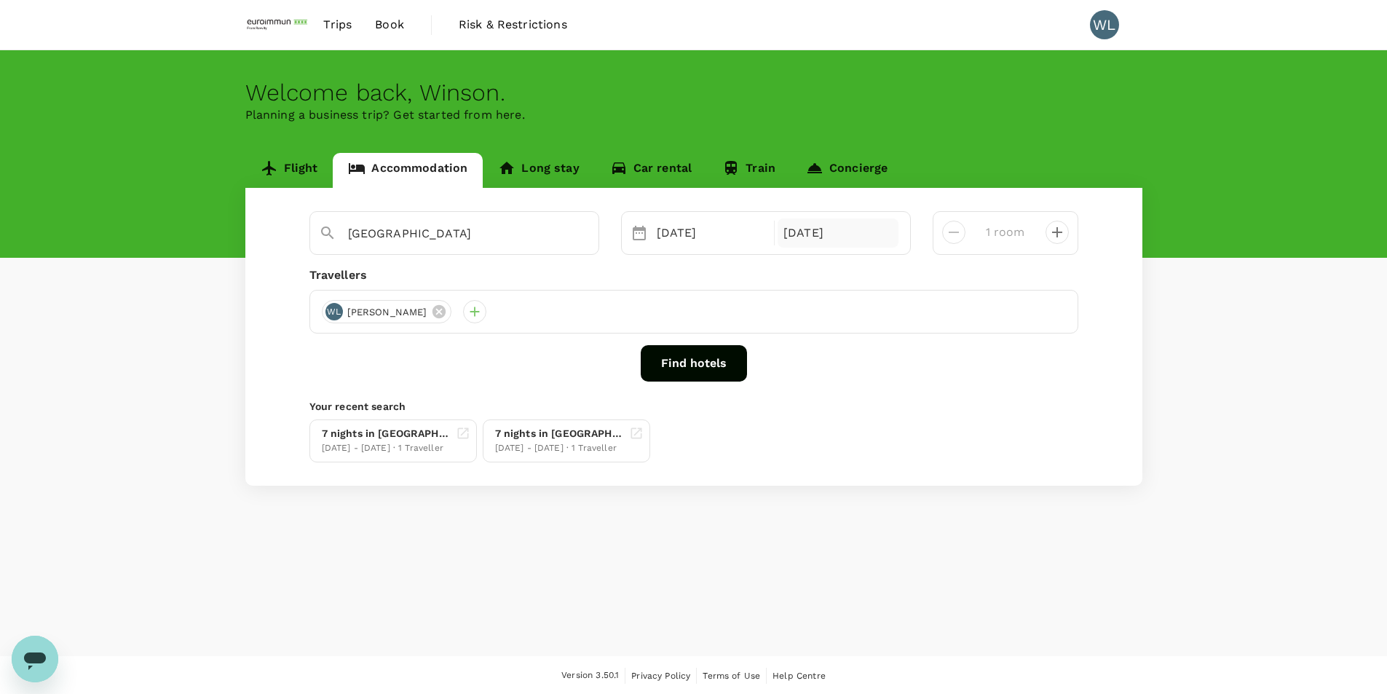
click at [830, 235] on div "[DATE]" at bounding box center [838, 232] width 121 height 29
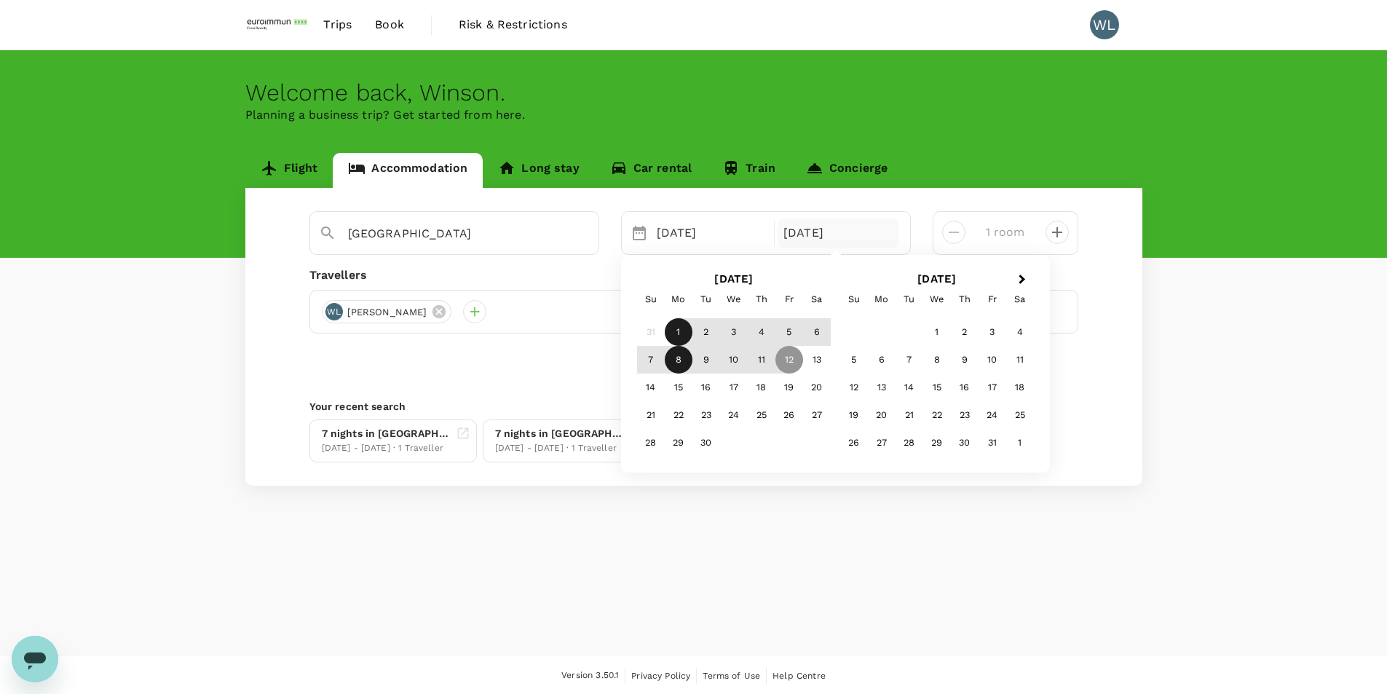
click at [669, 361] on div "8" at bounding box center [679, 360] width 28 height 28
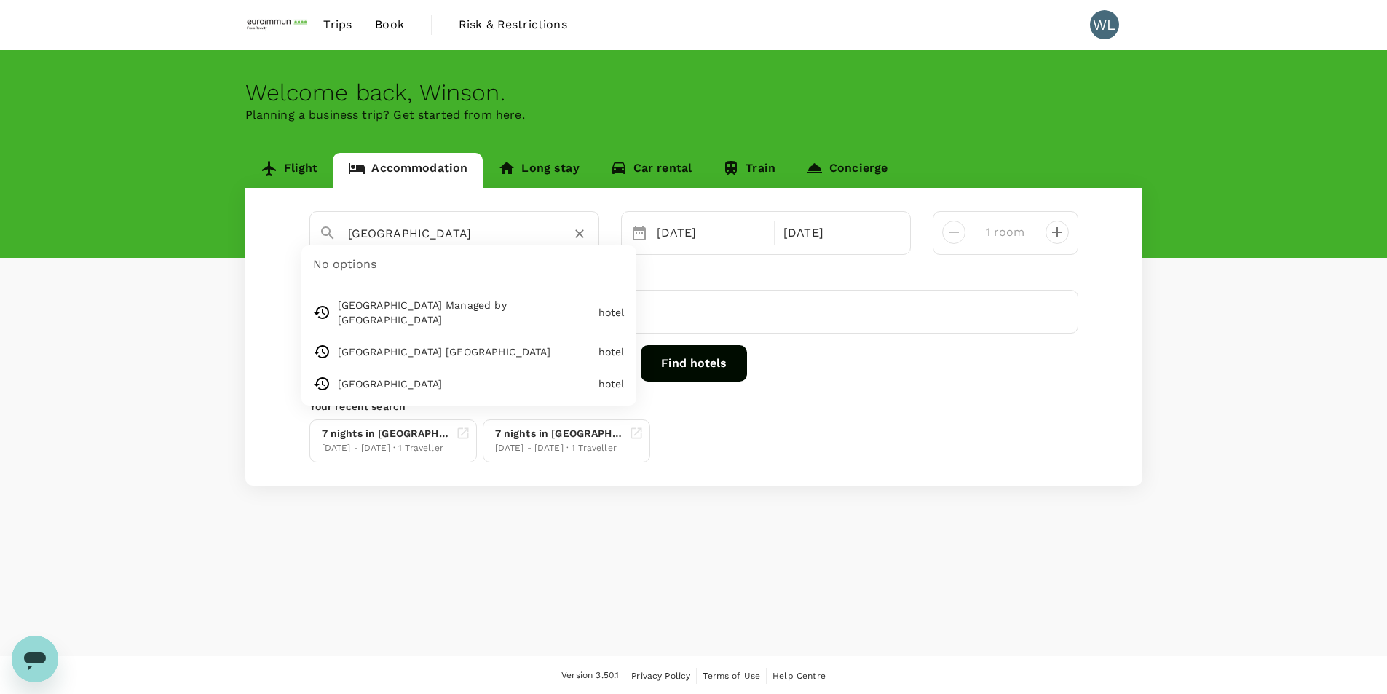
drag, startPoint x: 429, startPoint y: 227, endPoint x: 263, endPoint y: 219, distance: 166.2
click at [263, 219] on div "Bangkok No options Mandarin Hotel Managed by Centre Point hotel Montien Riversi…" at bounding box center [693, 337] width 897 height 298
type input "Mandarin Hotel Managed by Centre Point"
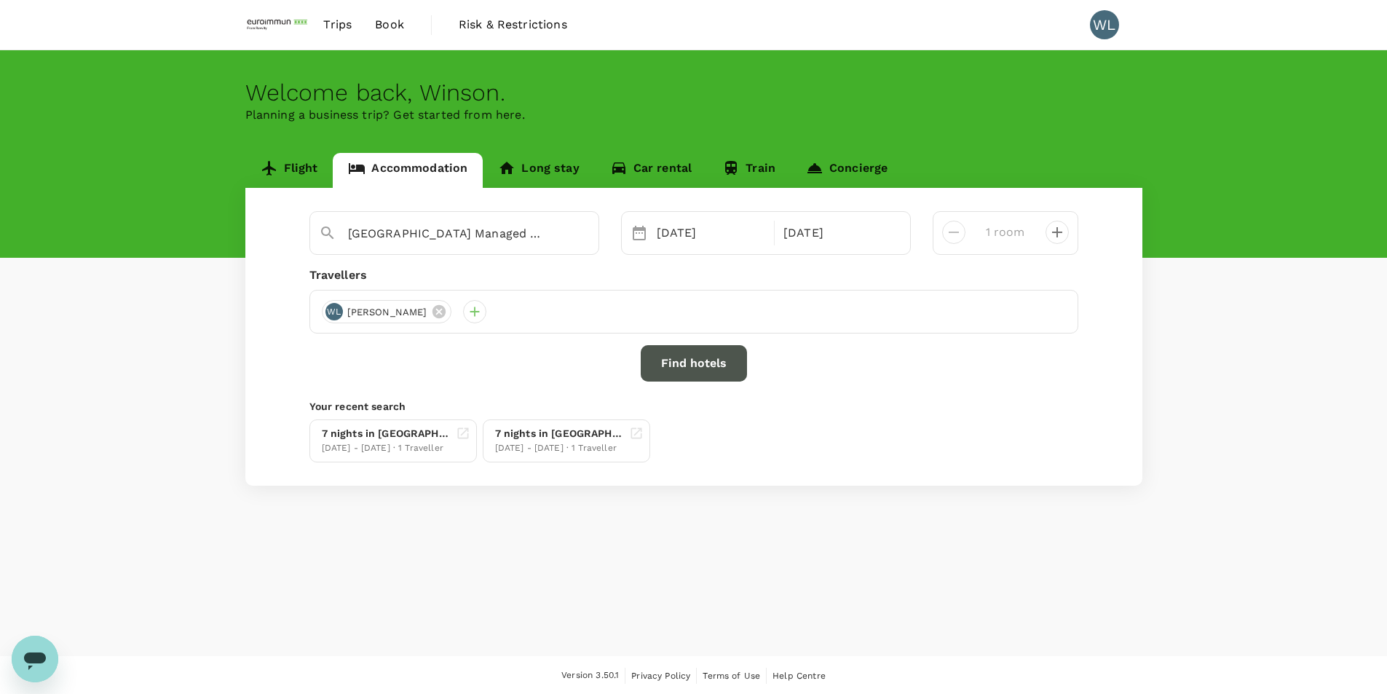
click at [711, 355] on button "Find hotels" at bounding box center [694, 363] width 106 height 36
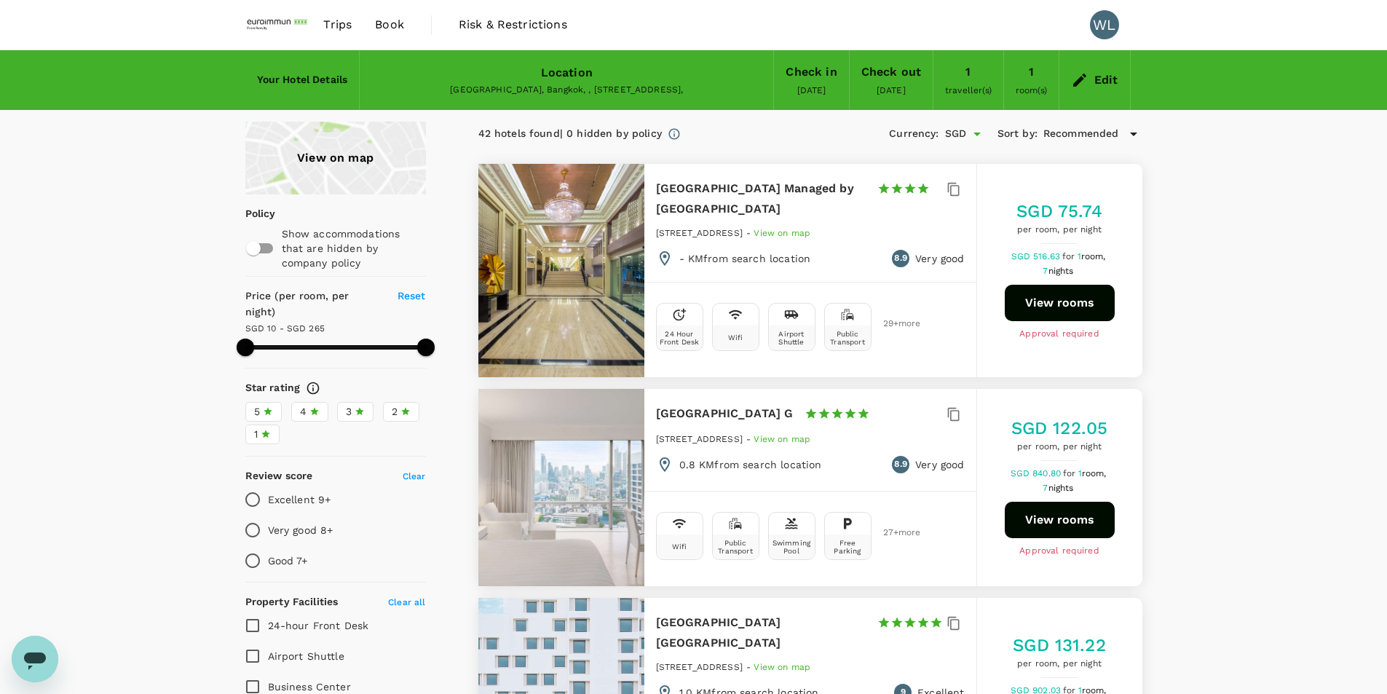
type input "264.49"
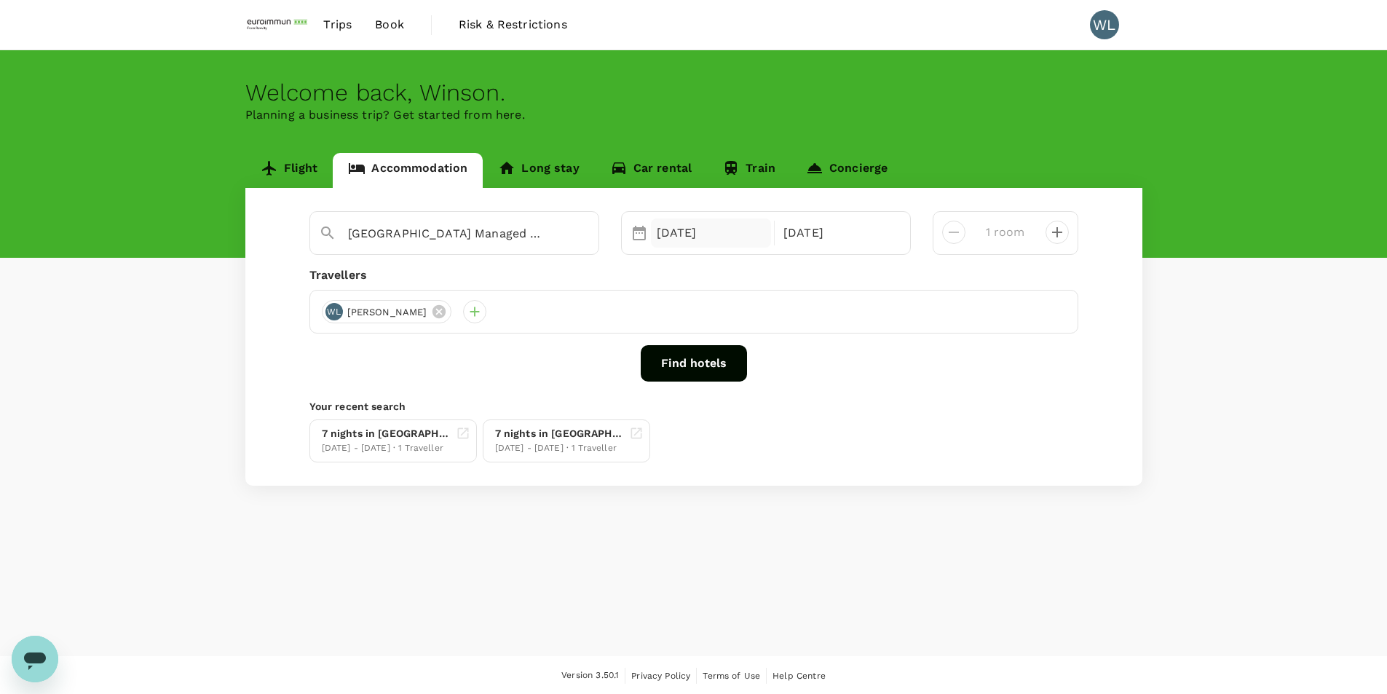
click at [714, 240] on div "01 Sep" at bounding box center [711, 232] width 121 height 29
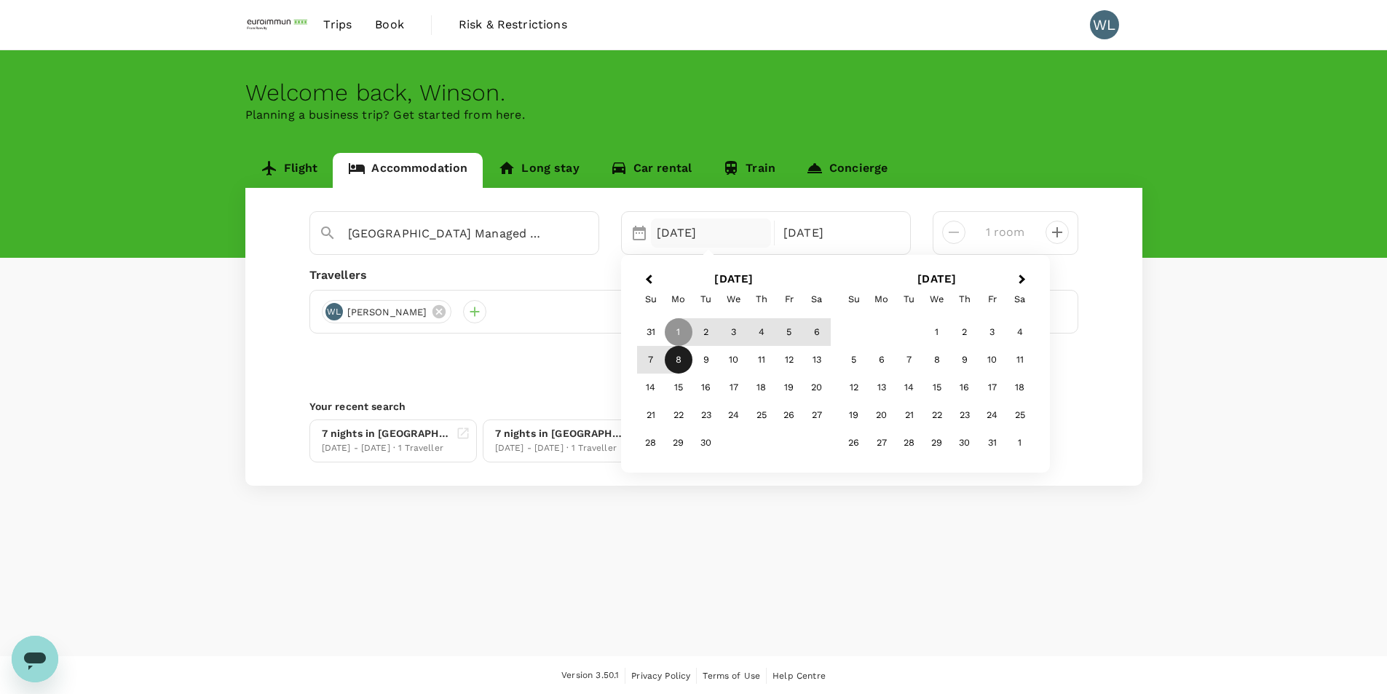
click at [677, 356] on div "8" at bounding box center [679, 360] width 28 height 28
click at [833, 230] on p "Check-out" at bounding box center [838, 232] width 109 height 17
click at [797, 356] on div "12" at bounding box center [790, 360] width 28 height 28
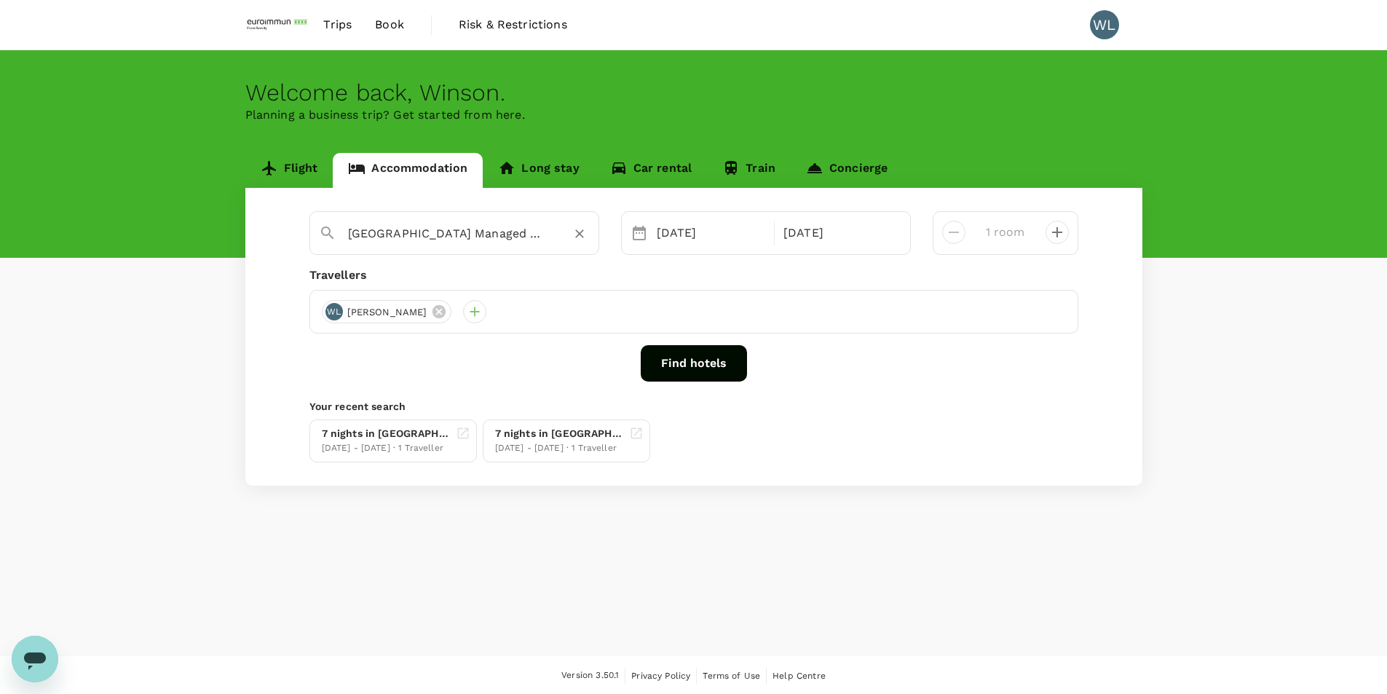
click at [555, 240] on div "Mandarin Hotel Managed by Centre Point" at bounding box center [469, 233] width 242 height 23
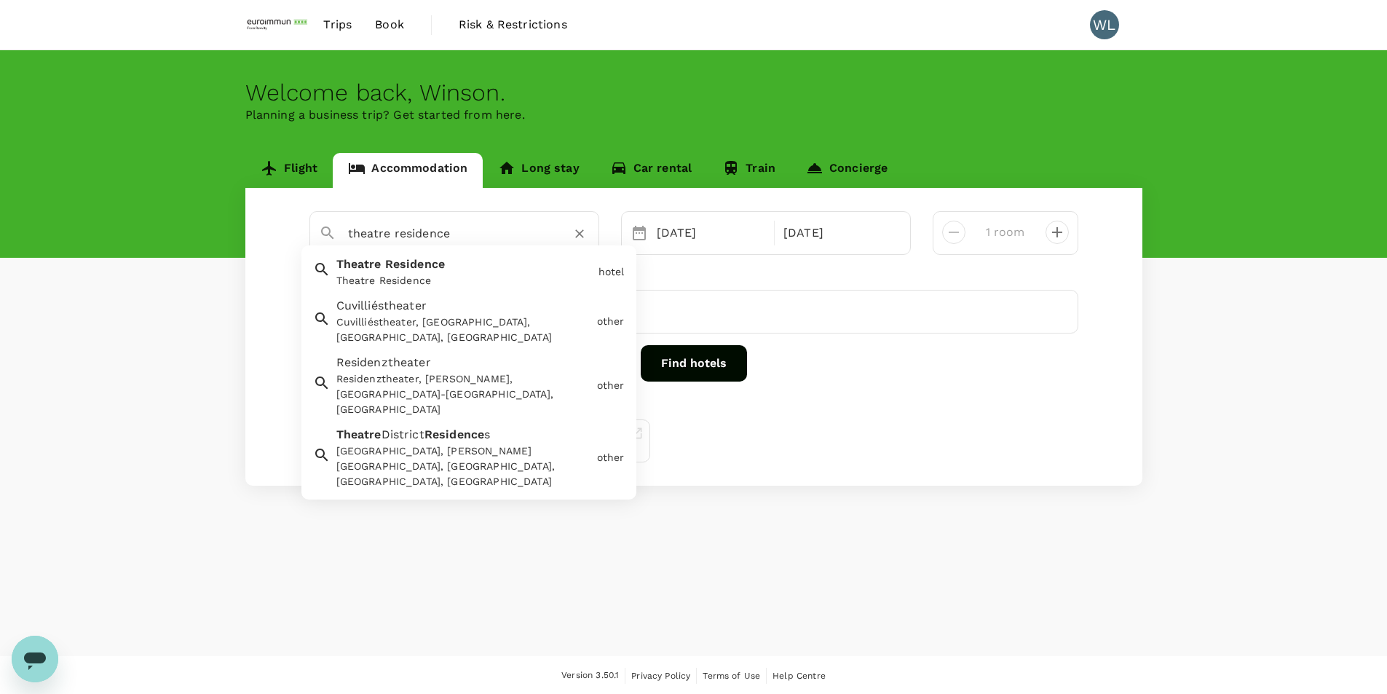
click at [461, 266] on div "Theatre Residence Theatre Residence" at bounding box center [462, 269] width 262 height 39
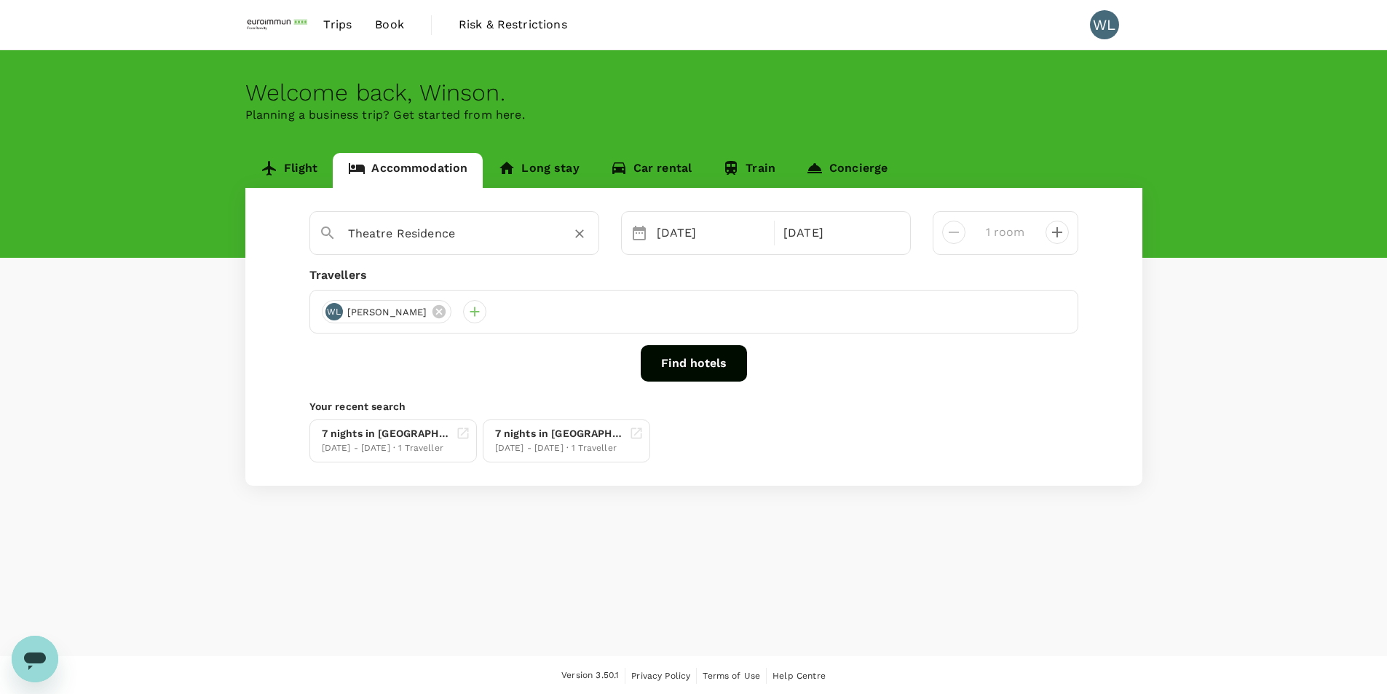
type input "Theatre Residence"
click at [687, 370] on button "Find hotels" at bounding box center [694, 363] width 106 height 36
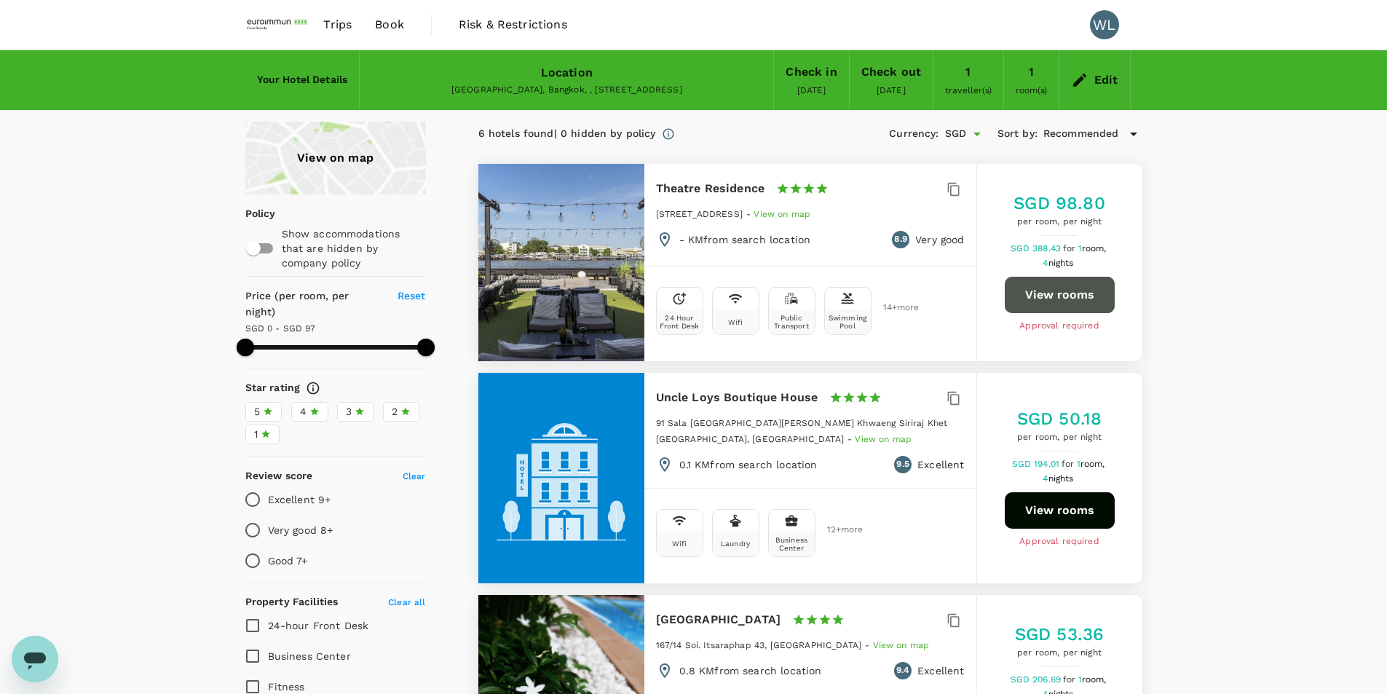
click at [1041, 291] on button "View rooms" at bounding box center [1060, 295] width 110 height 36
type input "96"
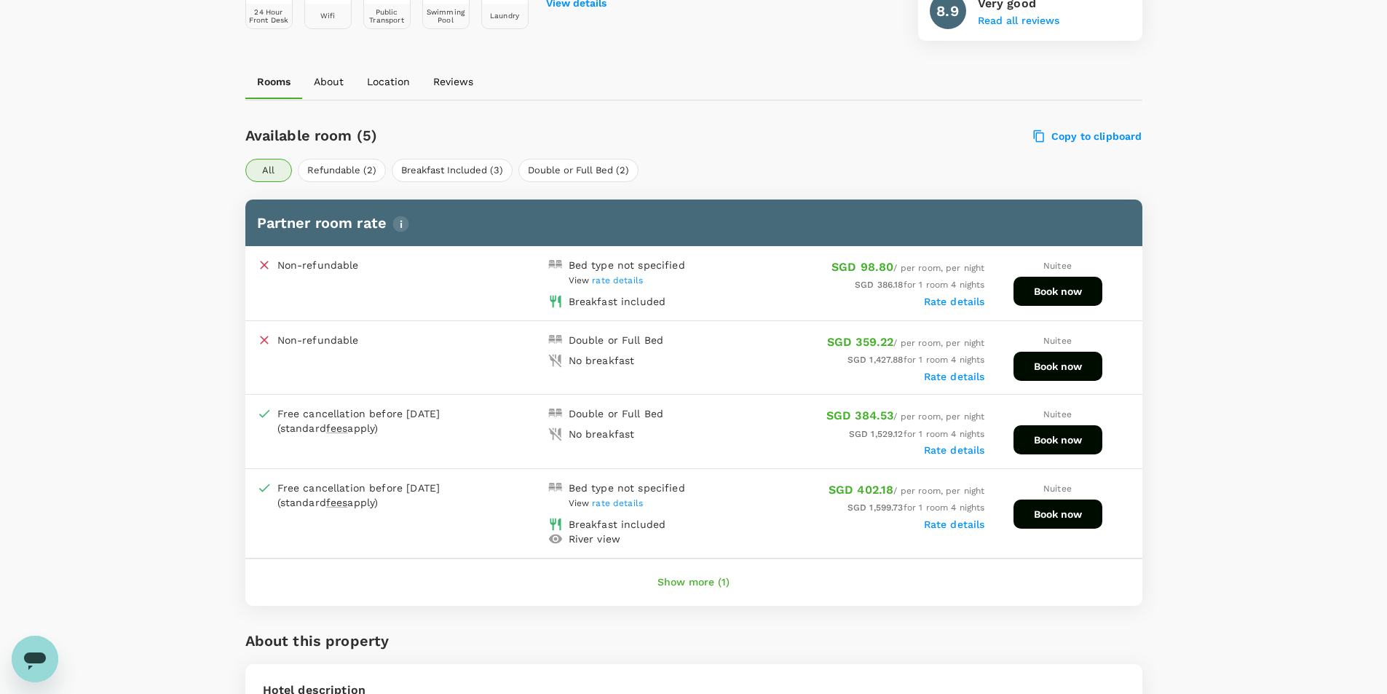
scroll to position [577, 0]
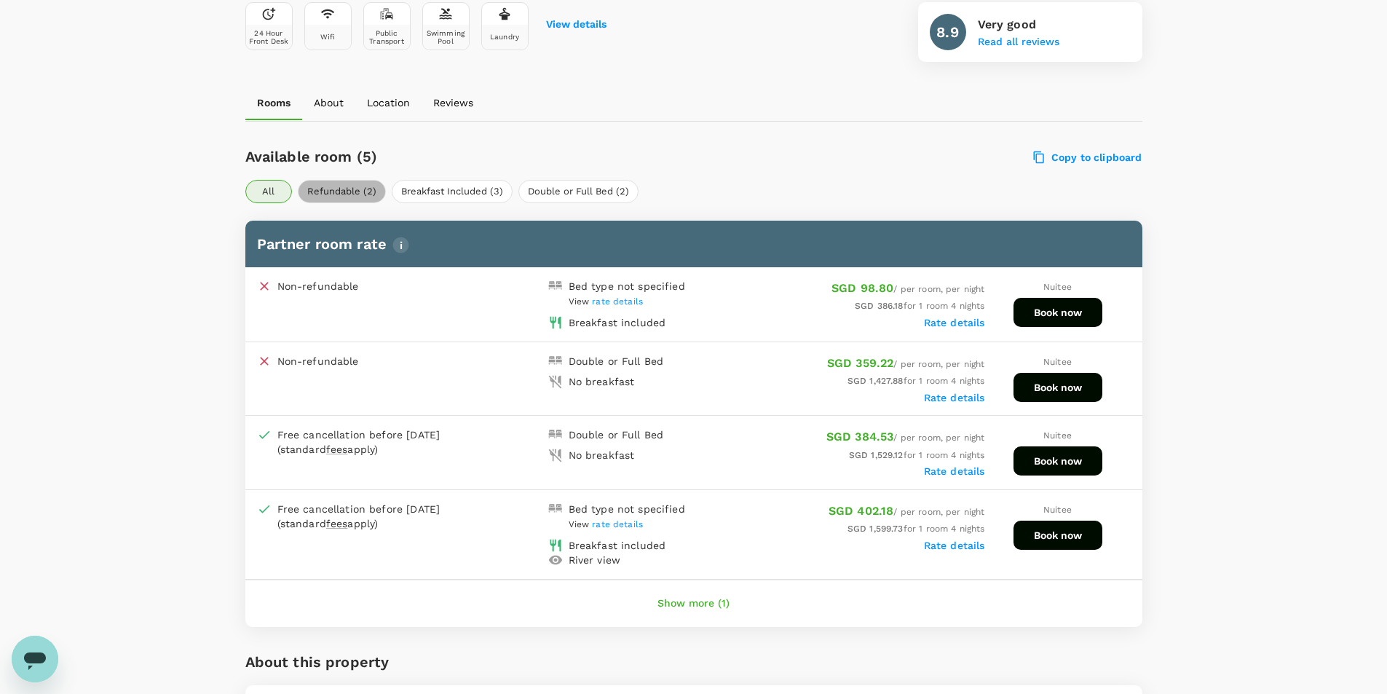
click at [339, 190] on button "Refundable (2)" at bounding box center [342, 191] width 88 height 23
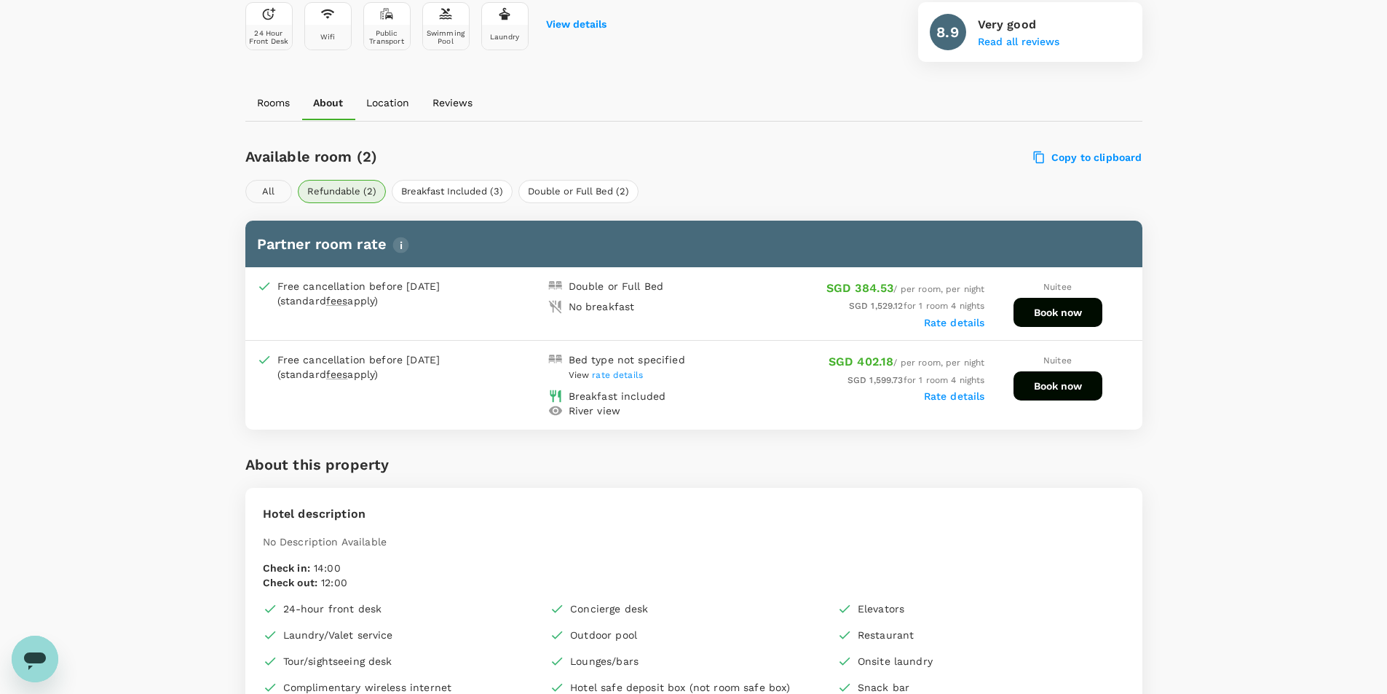
click at [275, 189] on button "All" at bounding box center [268, 191] width 47 height 23
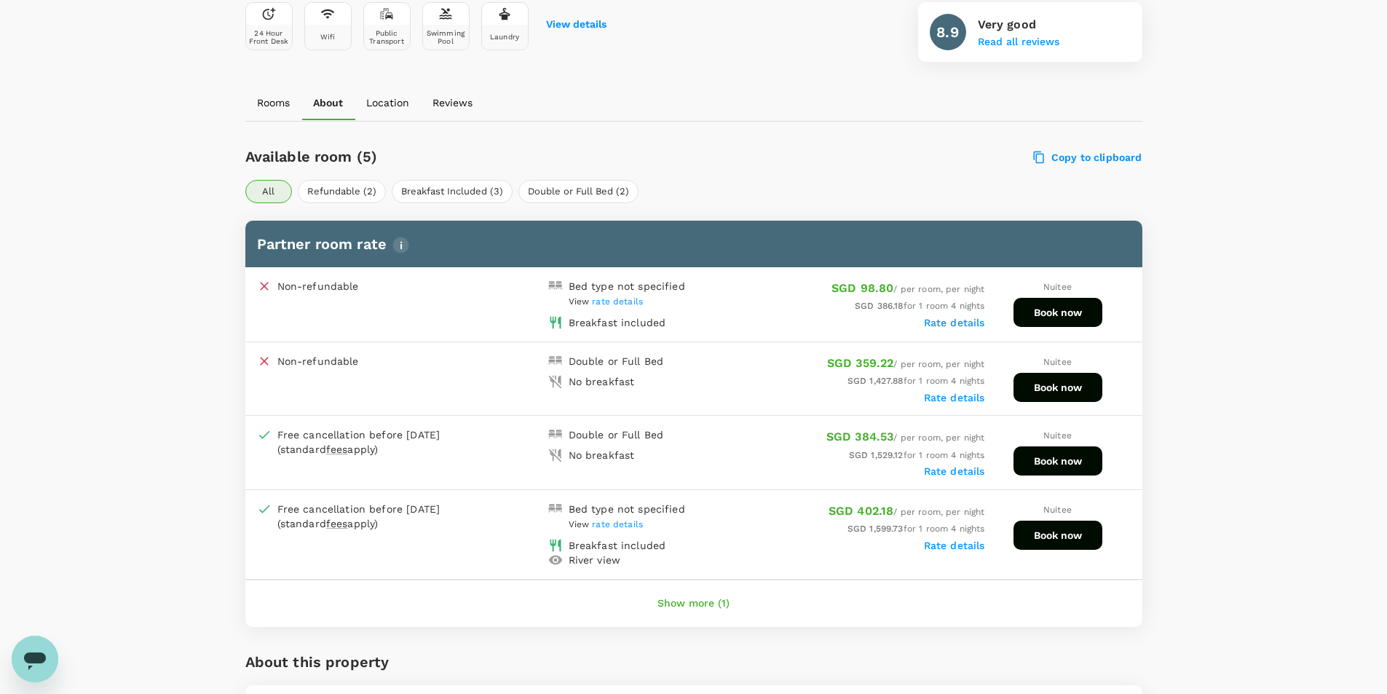
click at [698, 596] on button "Show more (1)" at bounding box center [693, 603] width 113 height 35
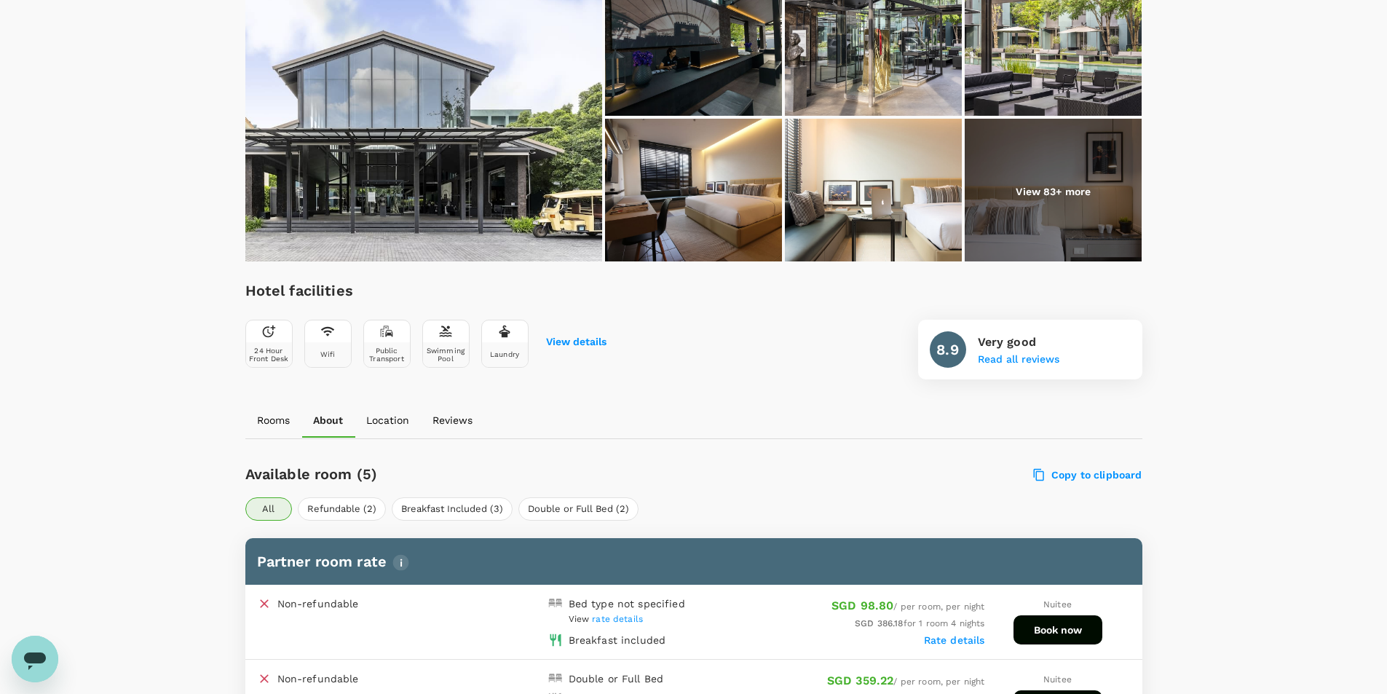
scroll to position [213, 0]
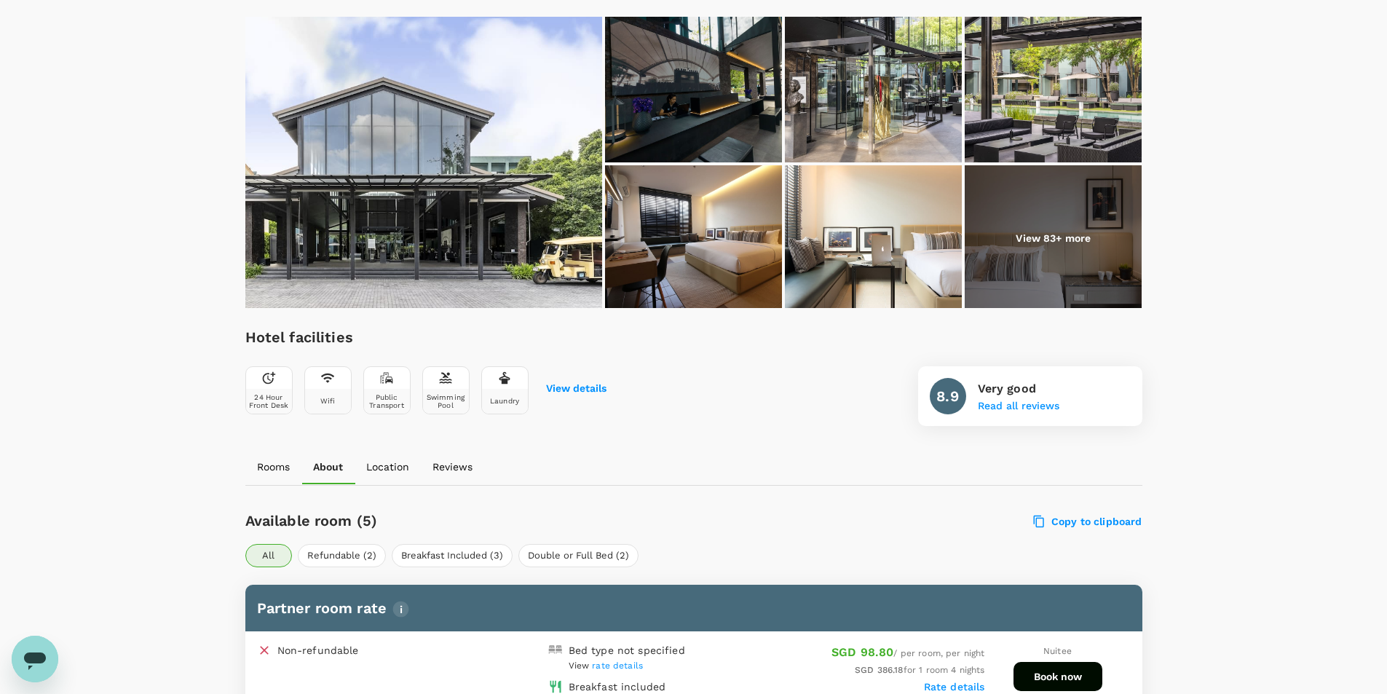
click at [283, 465] on p "Rooms" at bounding box center [273, 467] width 33 height 15
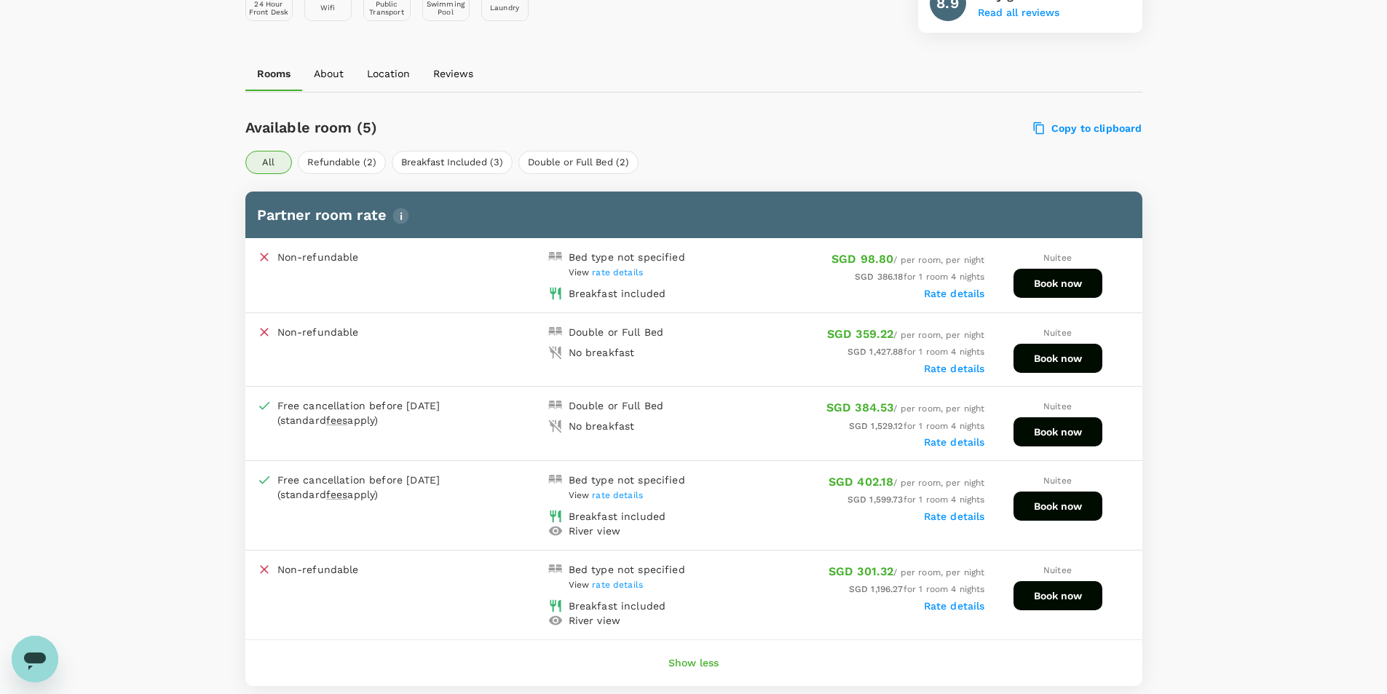
scroll to position [524, 0]
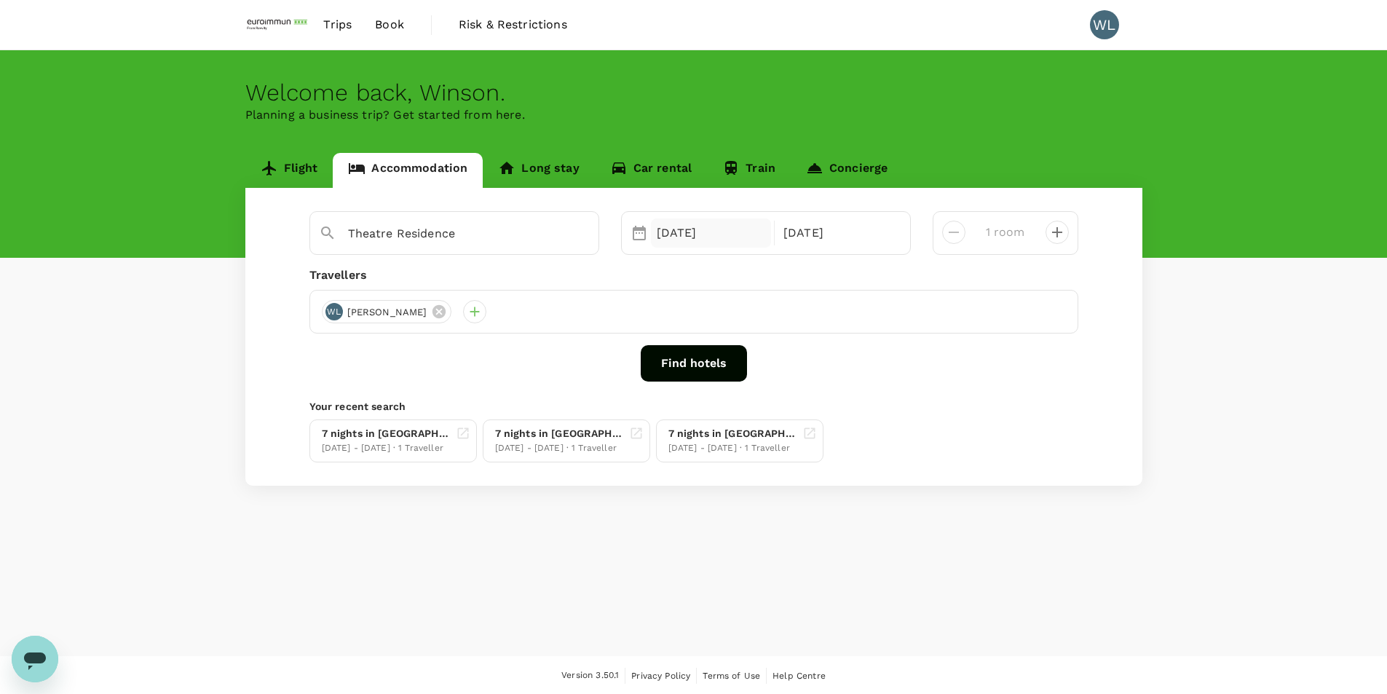
click at [703, 229] on div "[DATE]" at bounding box center [711, 232] width 121 height 29
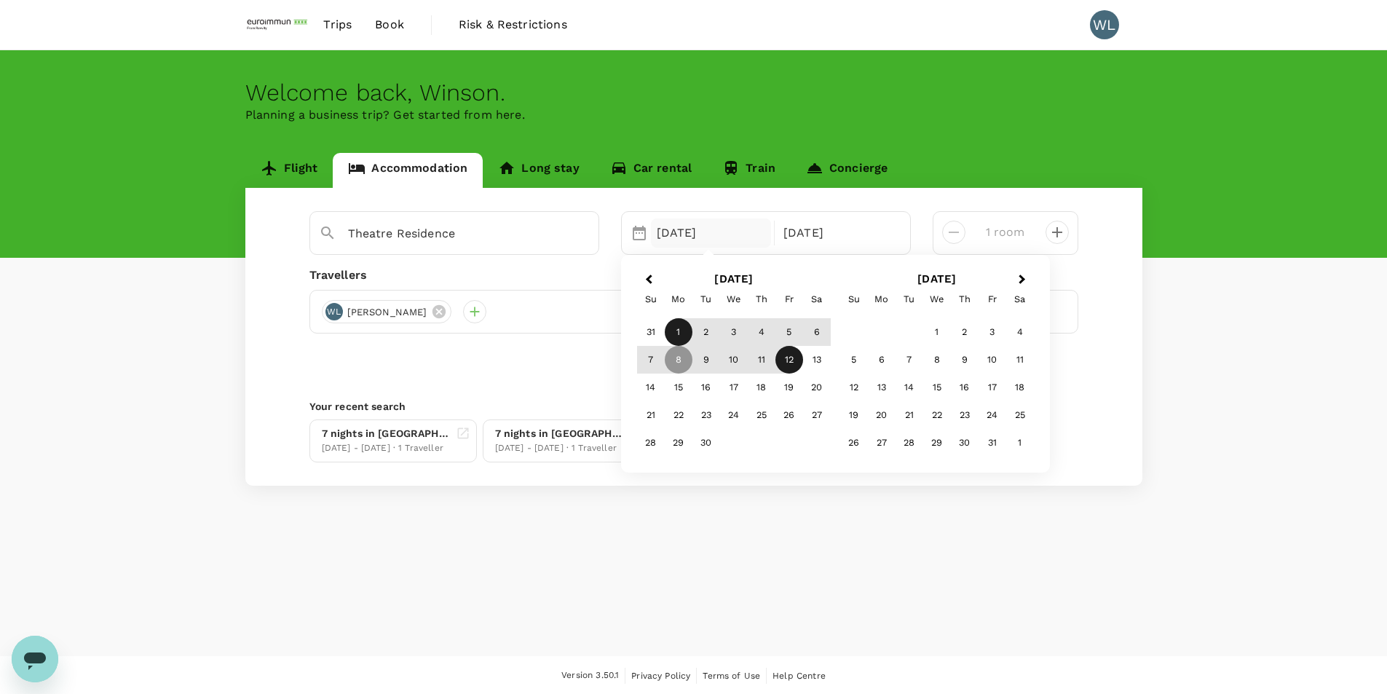
click at [685, 333] on div "1" at bounding box center [679, 332] width 28 height 28
click at [848, 236] on div "12 Sep" at bounding box center [838, 232] width 121 height 29
click at [679, 362] on div "8" at bounding box center [679, 360] width 28 height 28
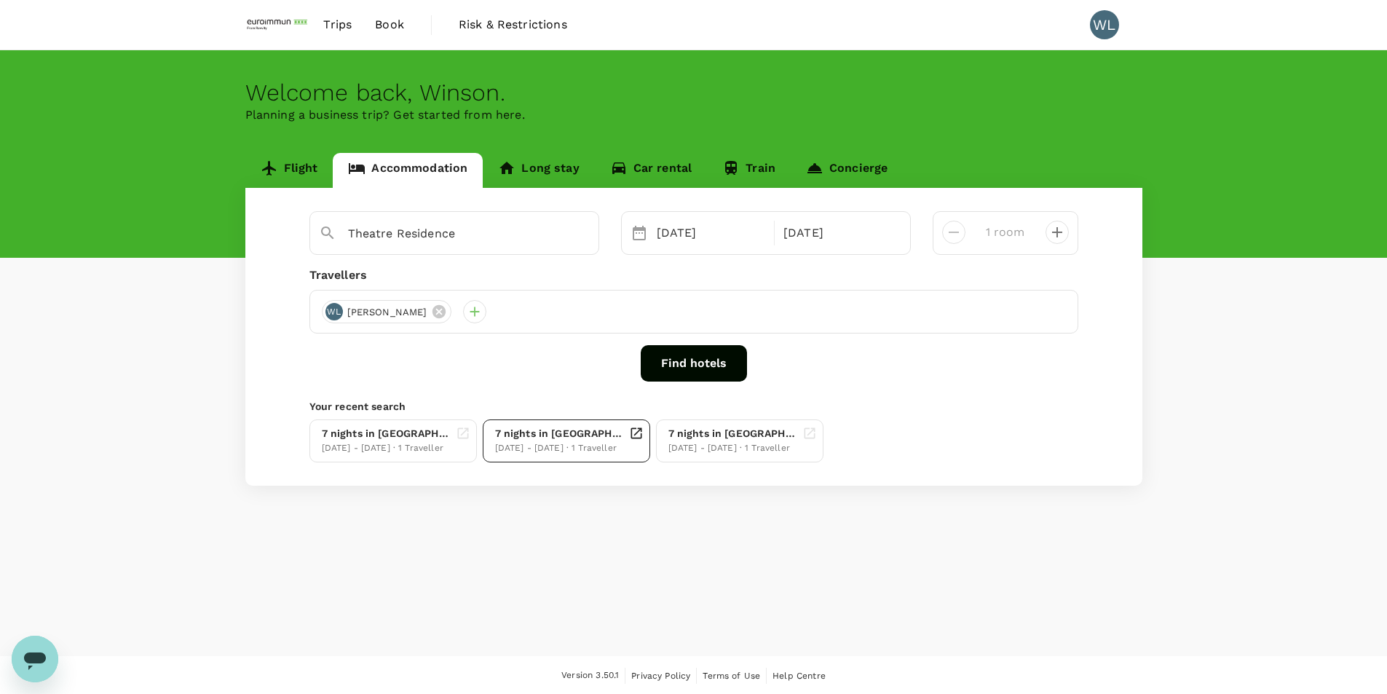
click at [559, 438] on div "7 nights in Montien Riverside Hotel Bangkok" at bounding box center [559, 433] width 128 height 15
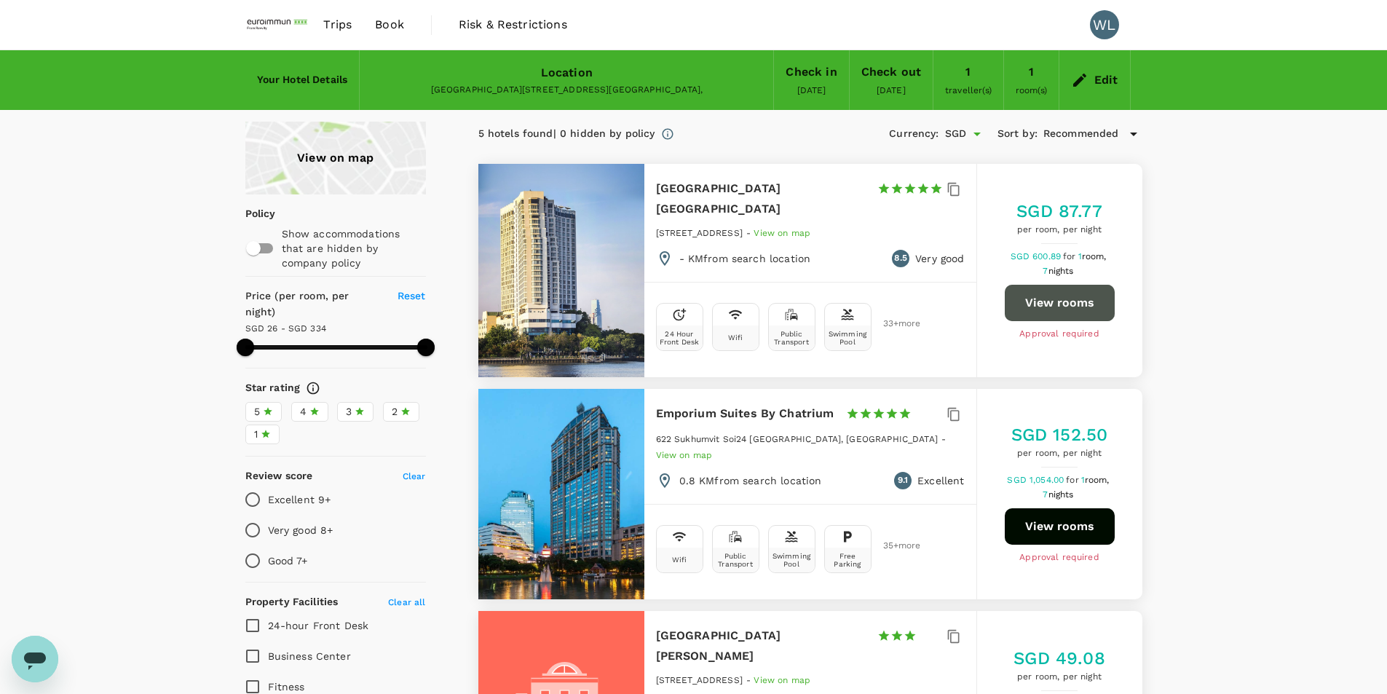
click at [1057, 293] on button "View rooms" at bounding box center [1060, 303] width 110 height 36
type input "333.47"
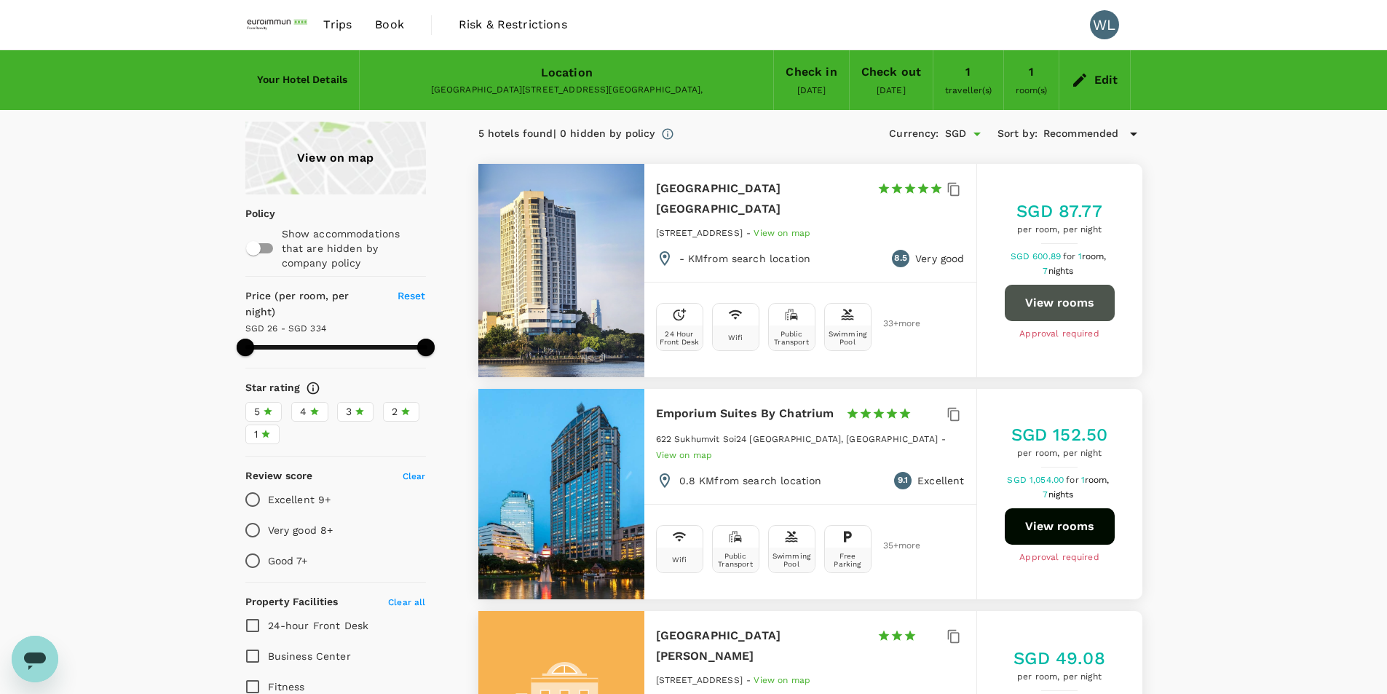
click at [1060, 290] on button "View rooms" at bounding box center [1060, 303] width 110 height 36
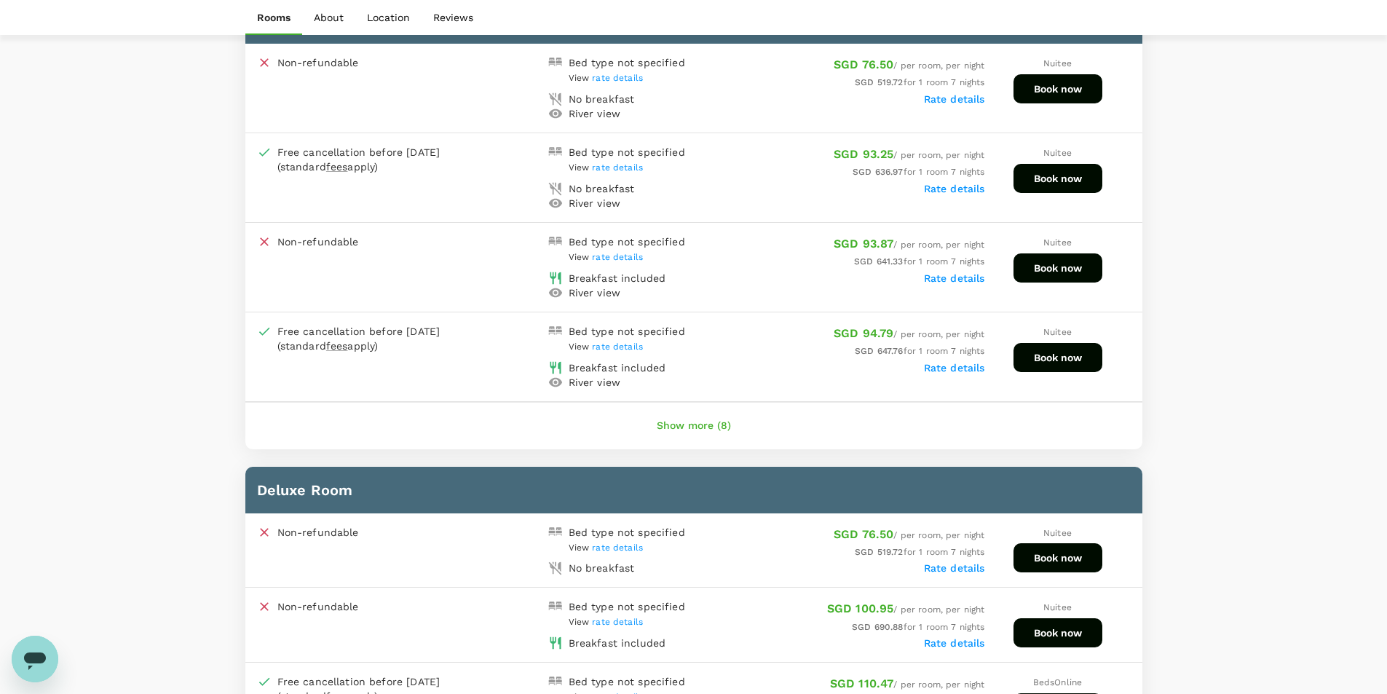
scroll to position [801, 0]
click at [712, 423] on button "Show more (8)" at bounding box center [694, 425] width 115 height 35
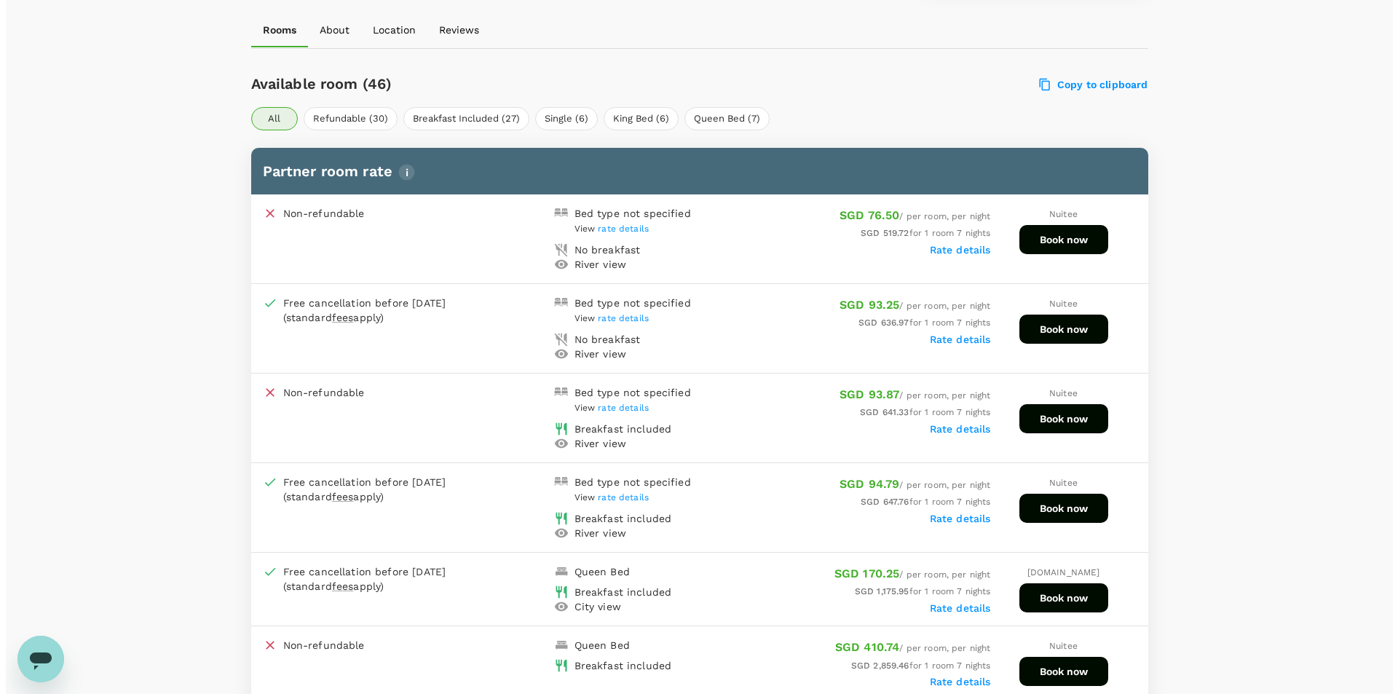
scroll to position [655, 0]
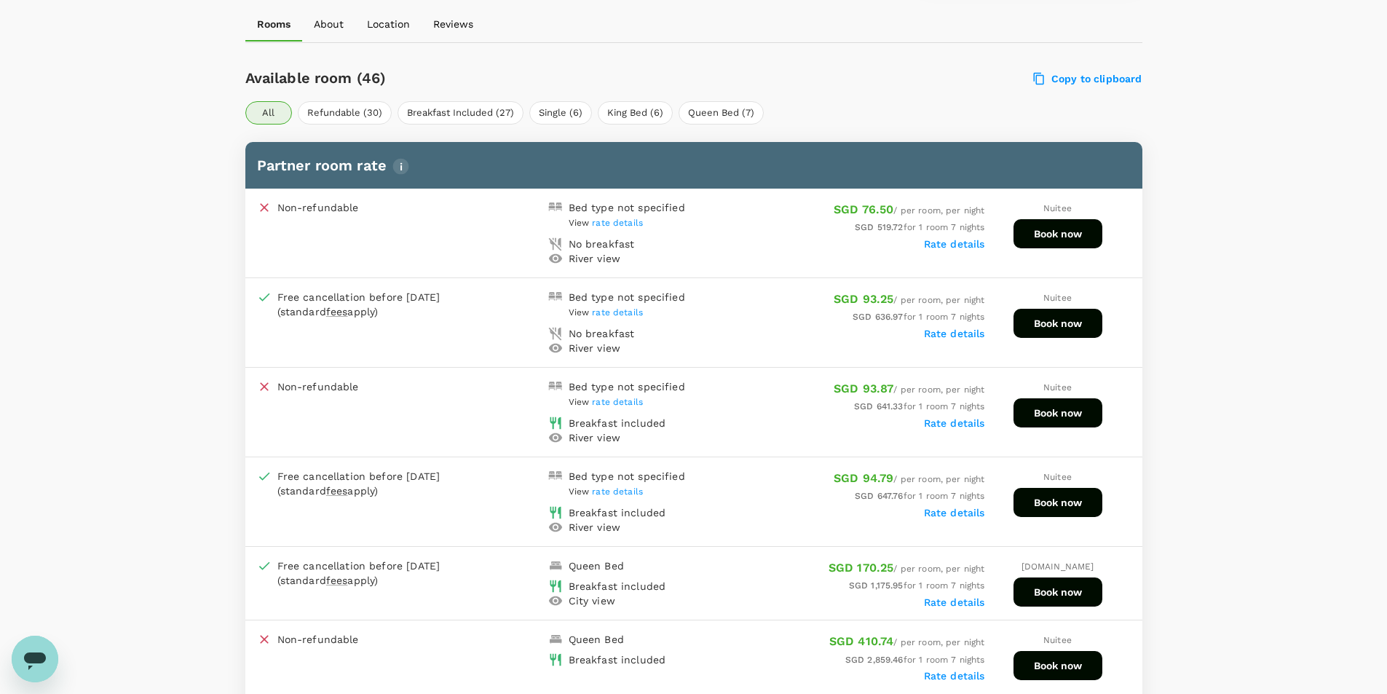
click at [1063, 232] on button "Book now" at bounding box center [1058, 233] width 89 height 29
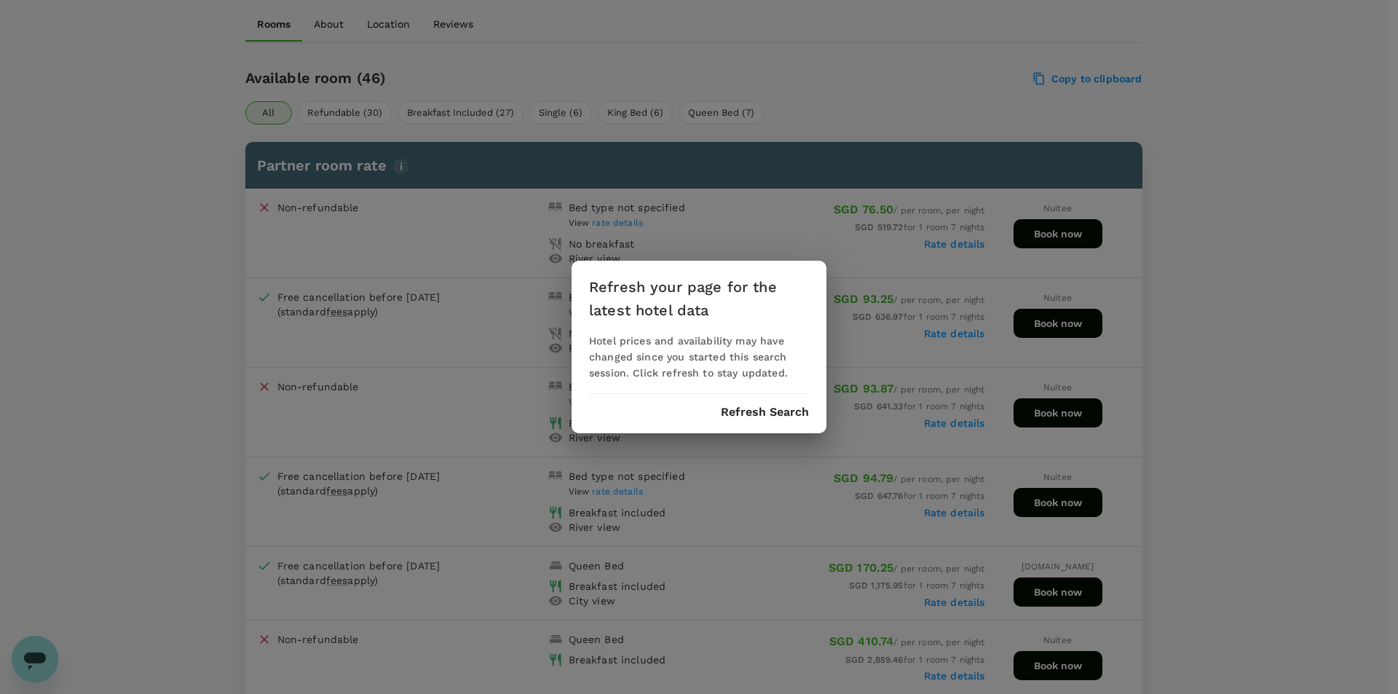
click at [748, 417] on button "Refresh Search" at bounding box center [765, 412] width 88 height 13
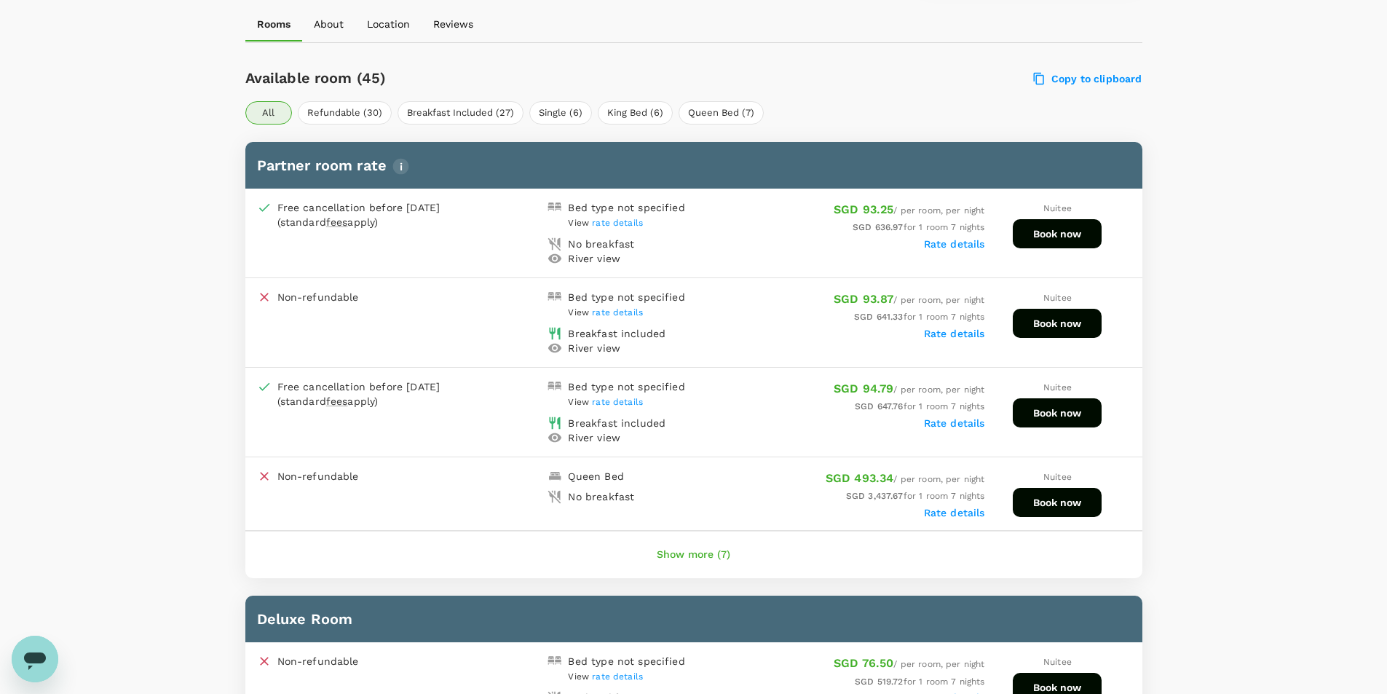
scroll to position [650, 0]
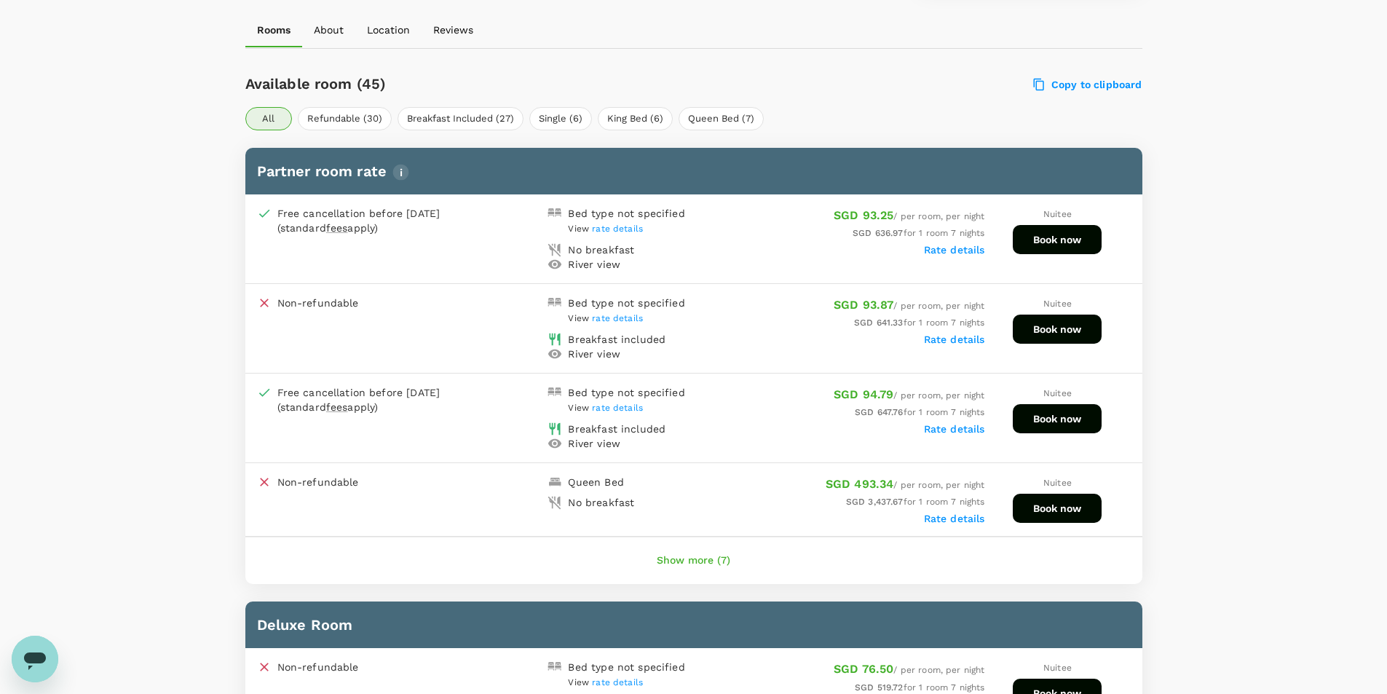
click at [1079, 418] on button "Book now" at bounding box center [1057, 418] width 89 height 29
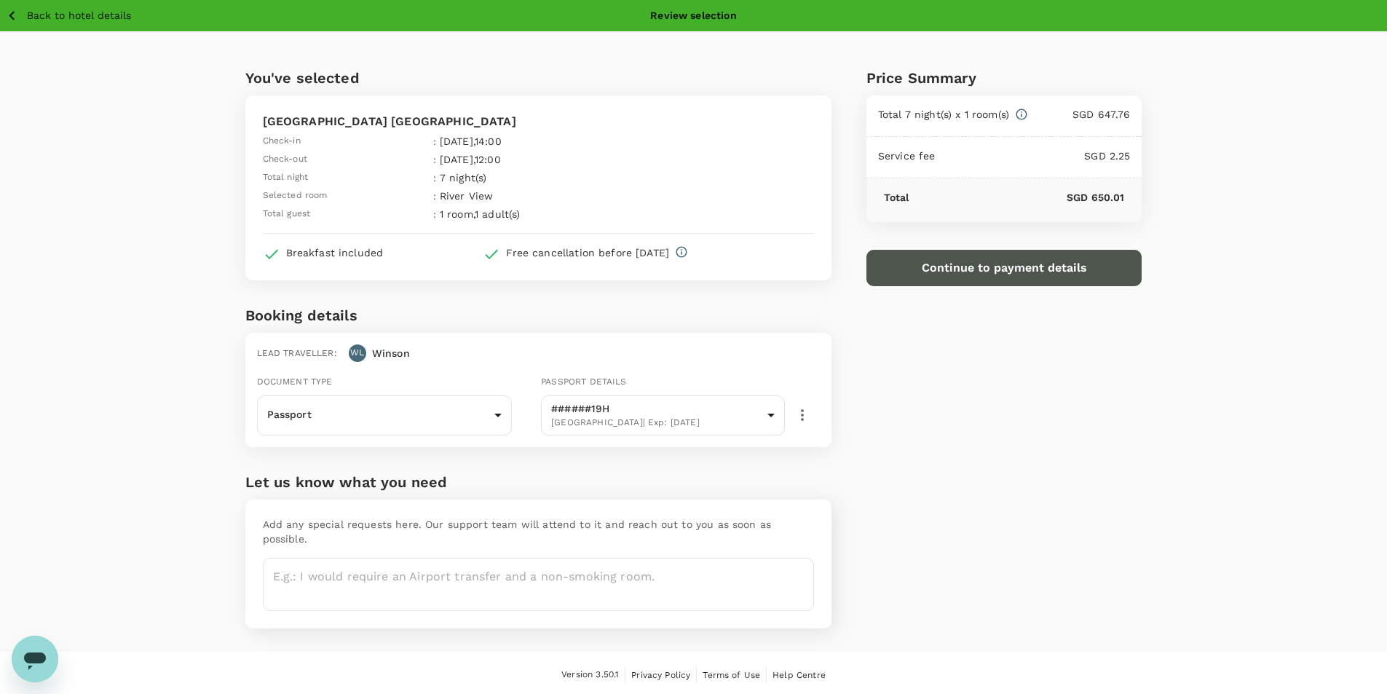
click at [1036, 263] on button "Continue to payment details" at bounding box center [1005, 268] width 276 height 36
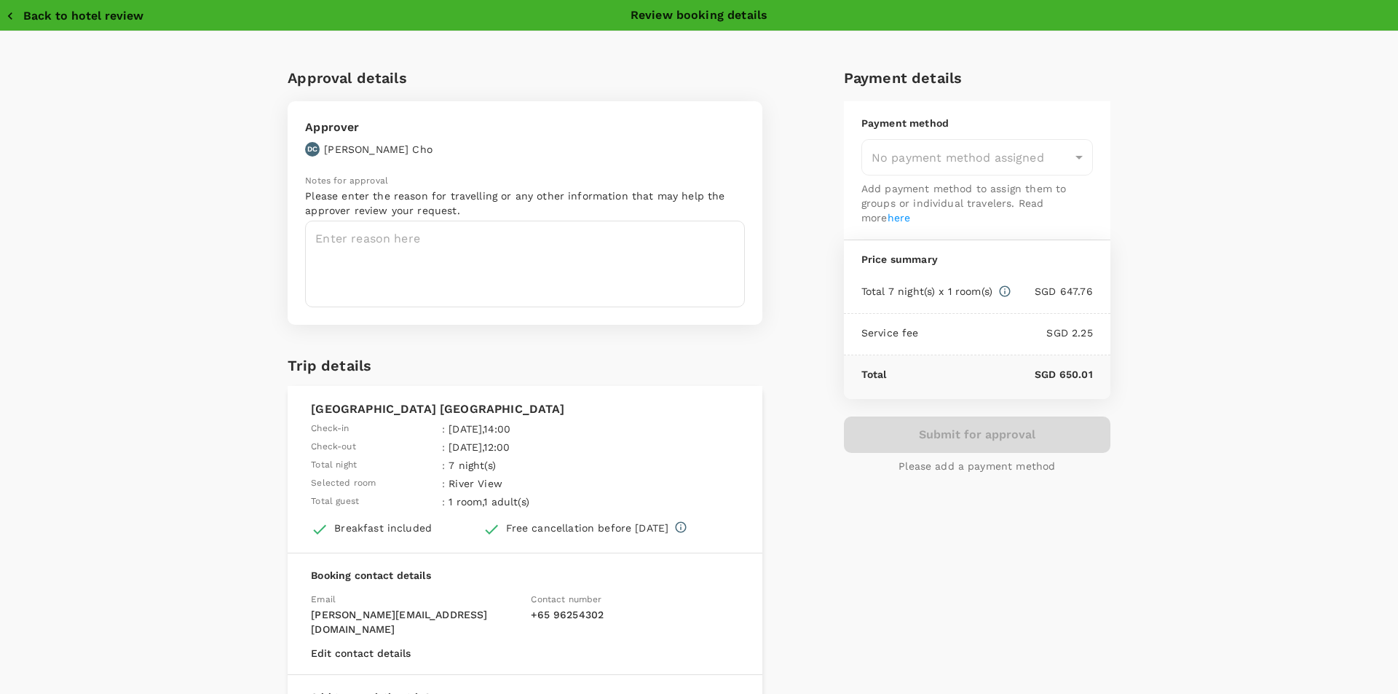
type input "9ae08bde-94be-4a60-86d8-4726f2345b2b"
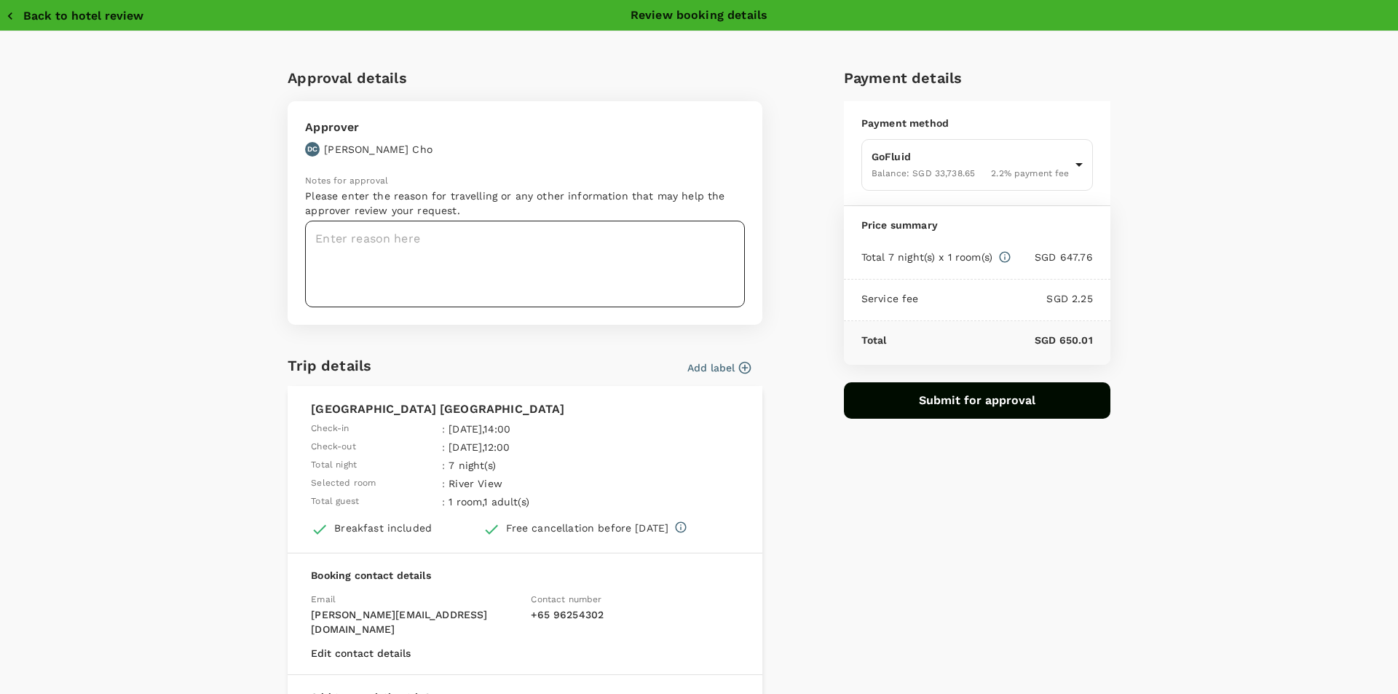
click at [570, 269] on textarea at bounding box center [525, 264] width 440 height 87
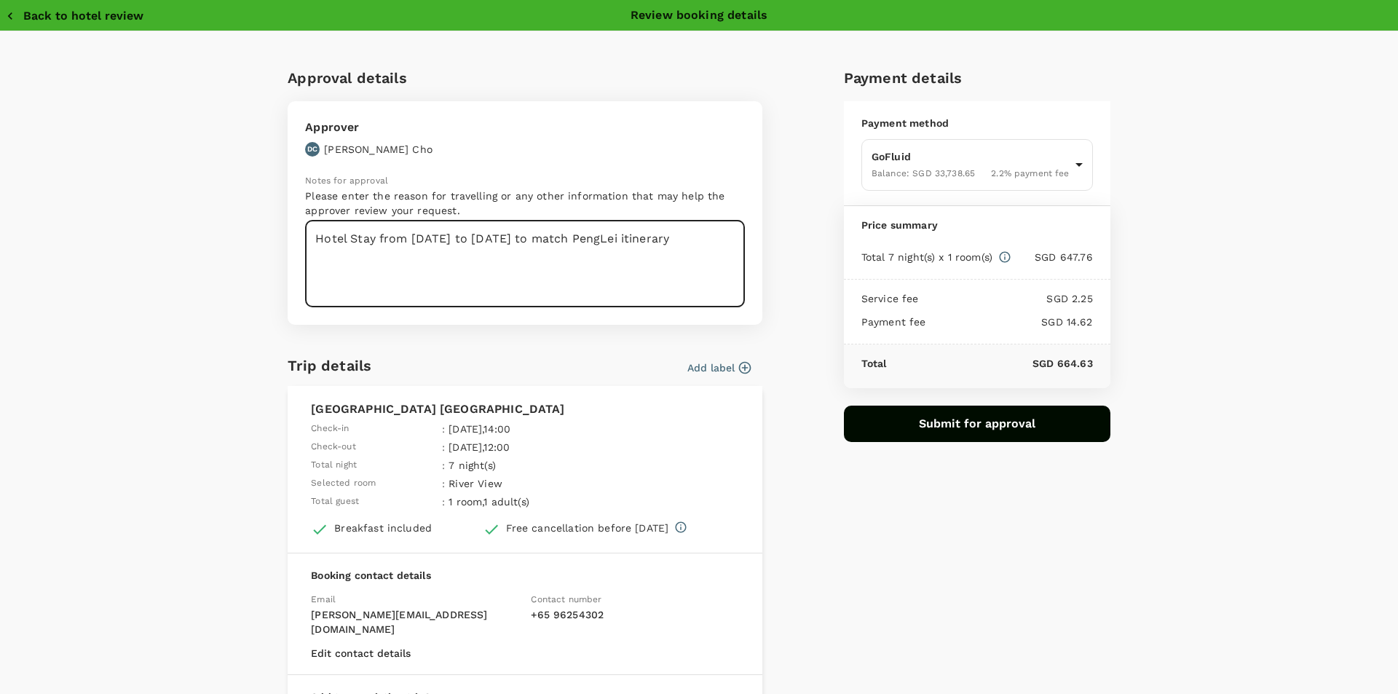
type textarea "Hotel Stay from 1 sep to 8 sep to match PengLei itinerary"
click at [988, 424] on button "Submit for approval" at bounding box center [977, 424] width 267 height 36
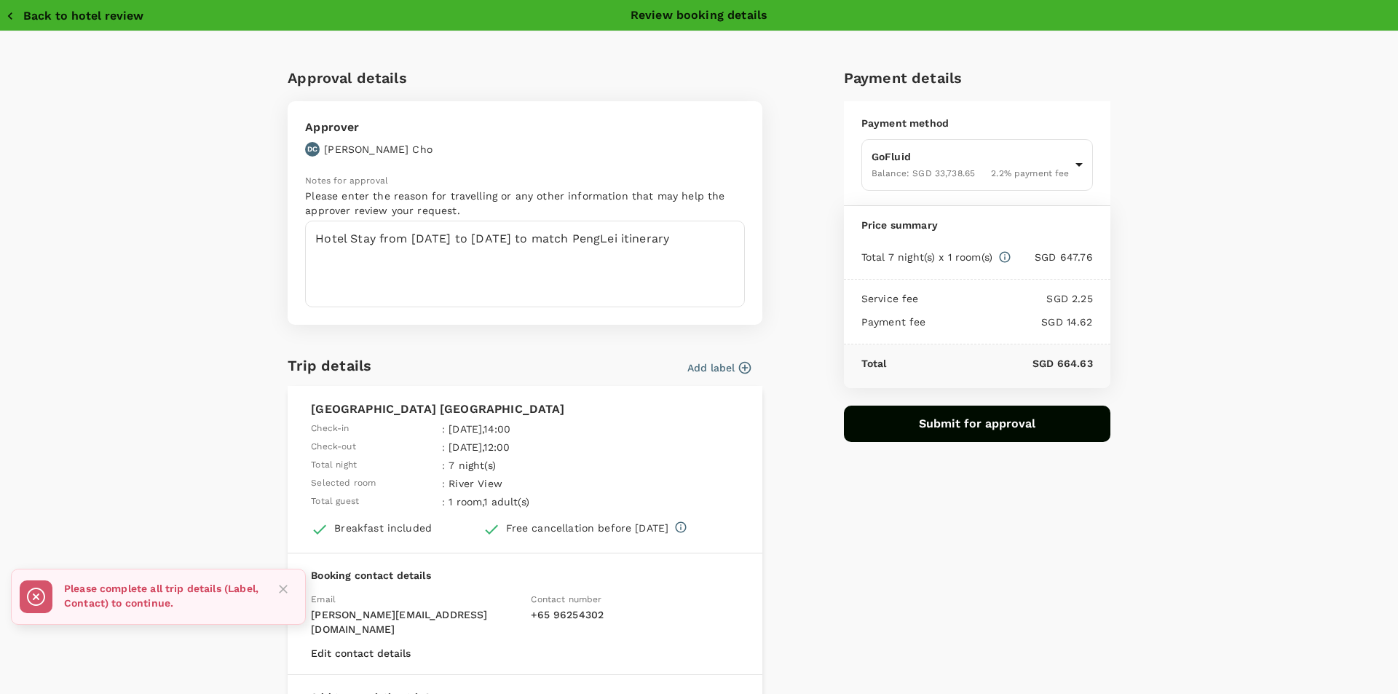
click at [727, 371] on button "Add label" at bounding box center [718, 368] width 63 height 15
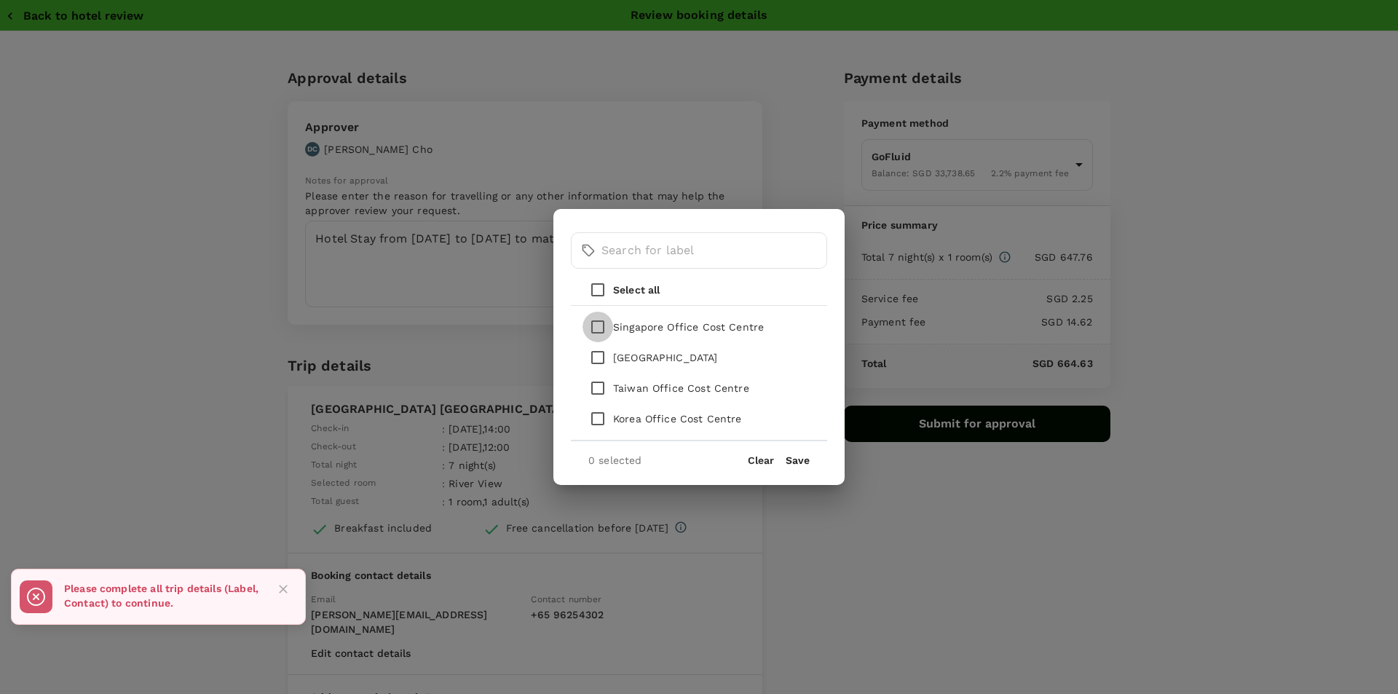
click at [604, 326] on input "checkbox" at bounding box center [598, 327] width 31 height 31
checkbox input "true"
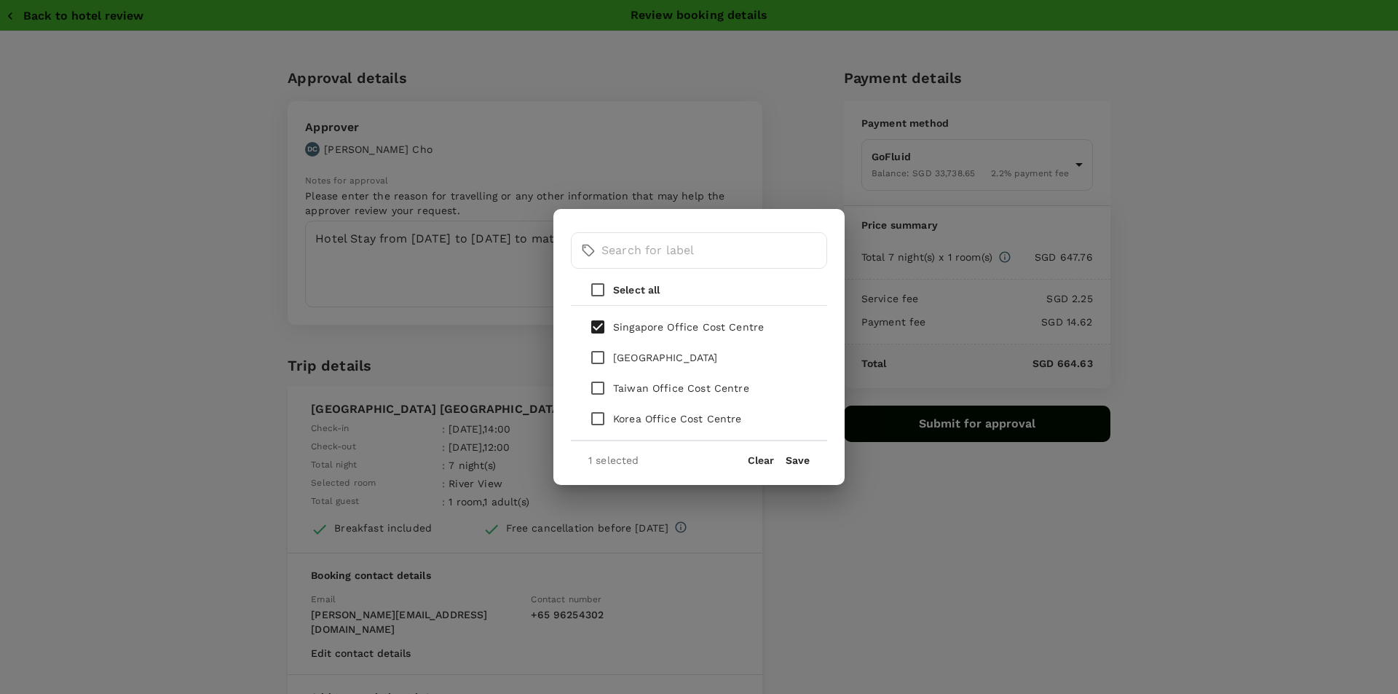
click at [805, 460] on button "Save" at bounding box center [798, 460] width 24 height 12
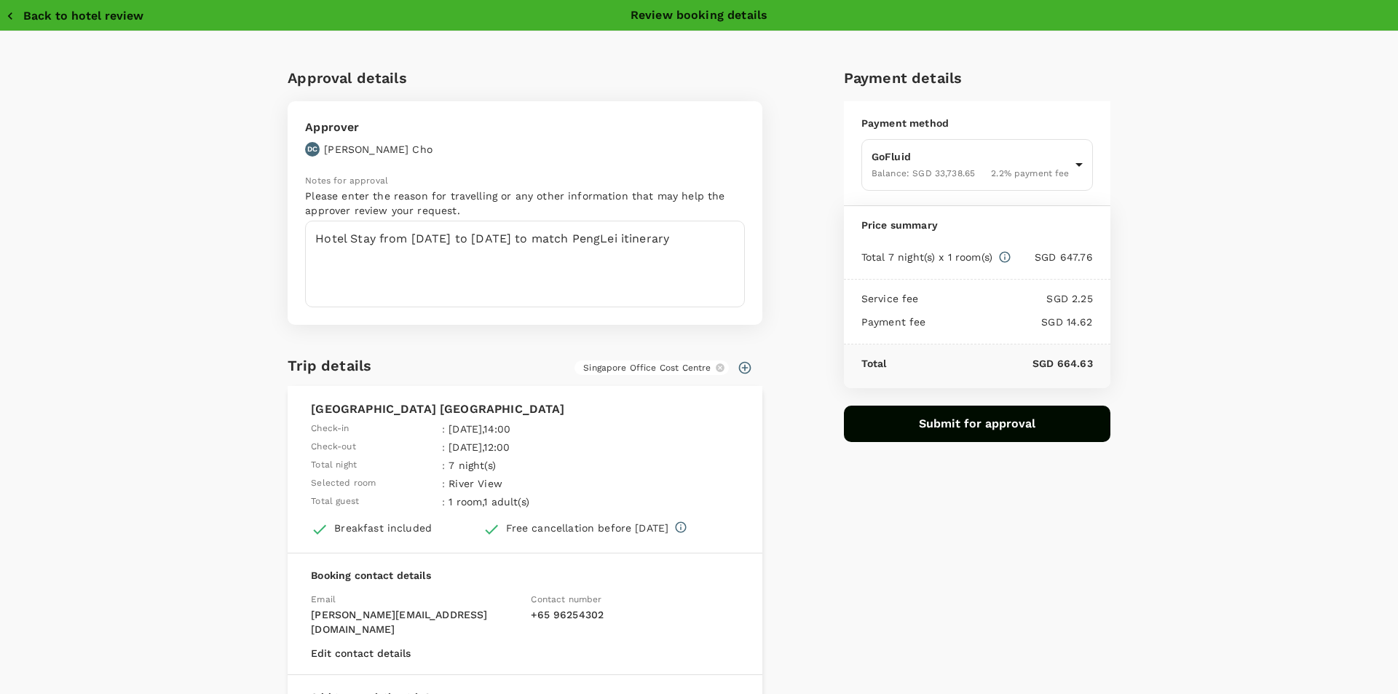
click at [904, 429] on button "Submit for approval" at bounding box center [977, 424] width 267 height 36
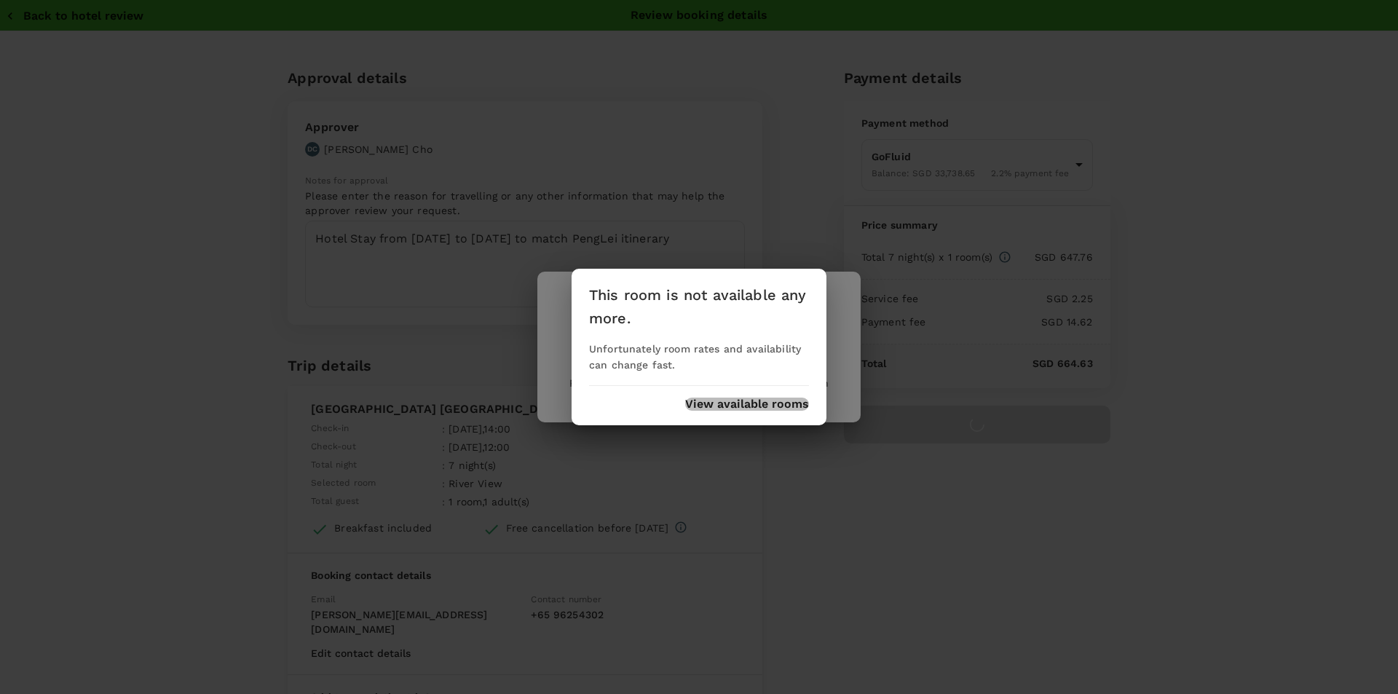
click at [756, 401] on button "View available rooms" at bounding box center [747, 404] width 124 height 13
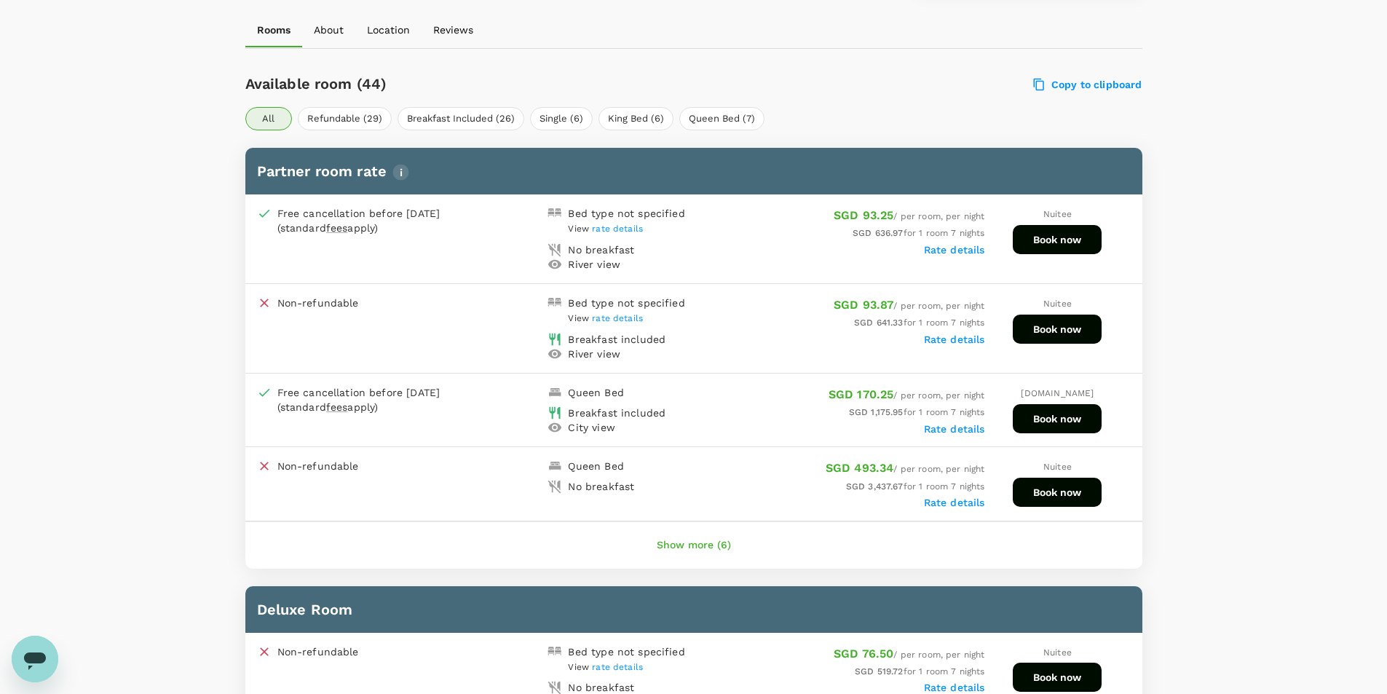
scroll to position [644, 0]
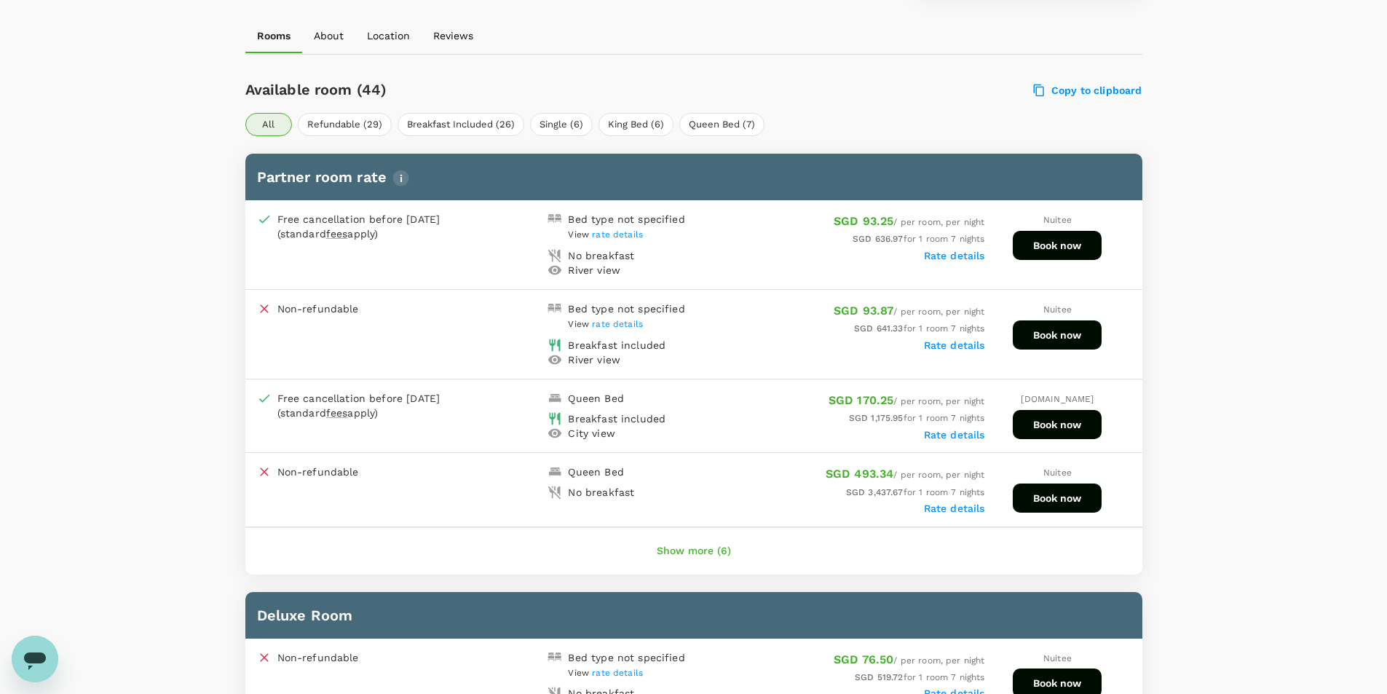
click at [699, 542] on button "Show more (6)" at bounding box center [694, 551] width 115 height 35
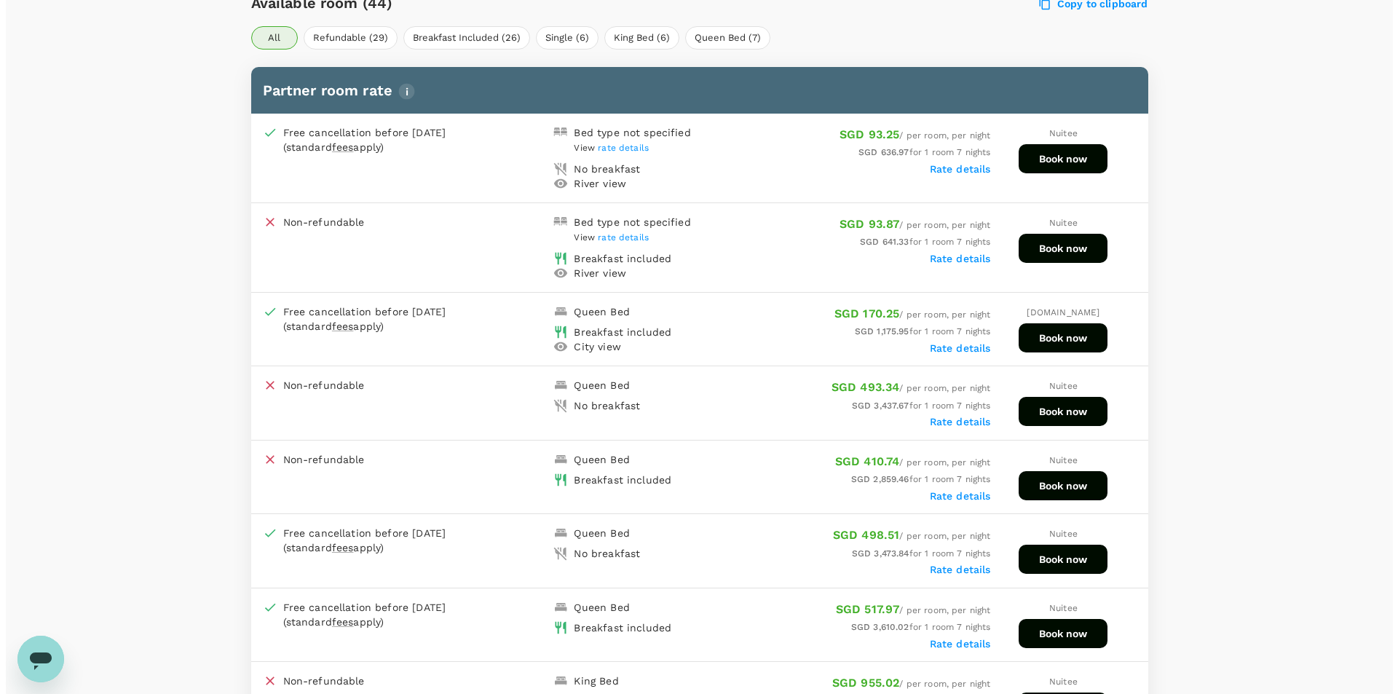
scroll to position [571, 0]
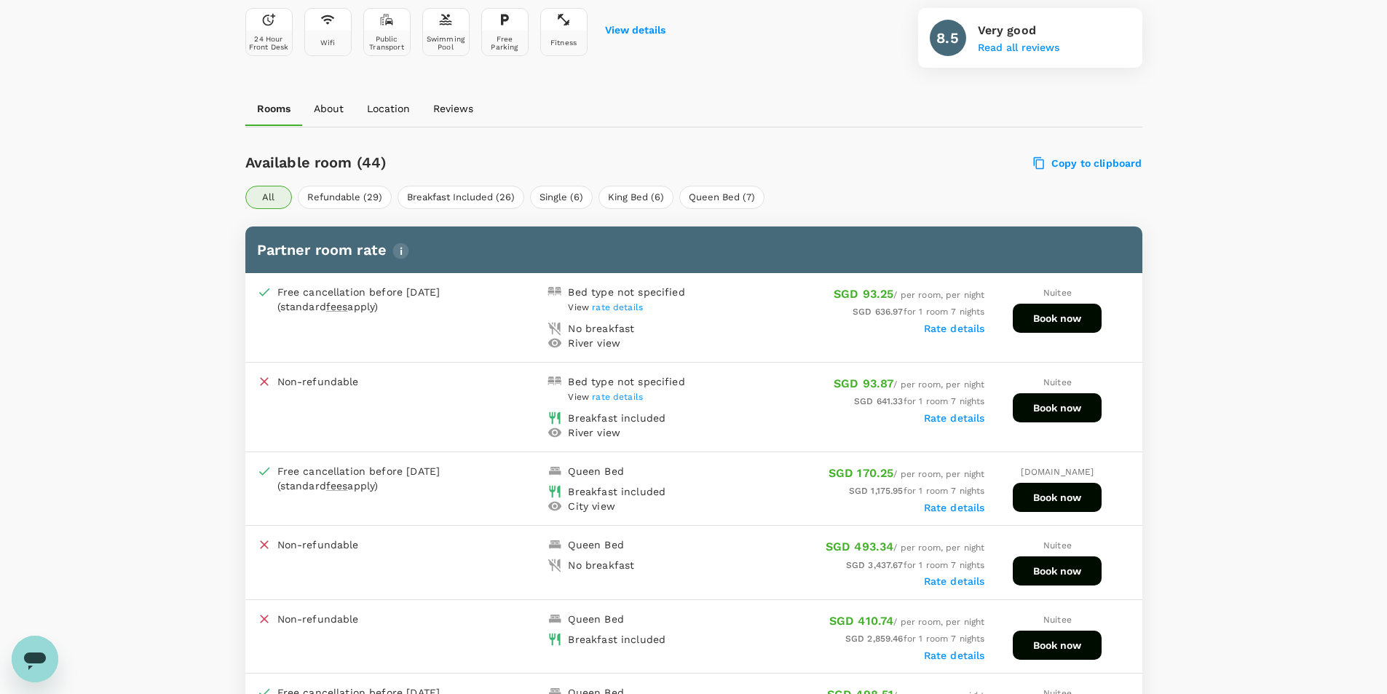
click at [1057, 319] on button "Book now" at bounding box center [1057, 318] width 89 height 29
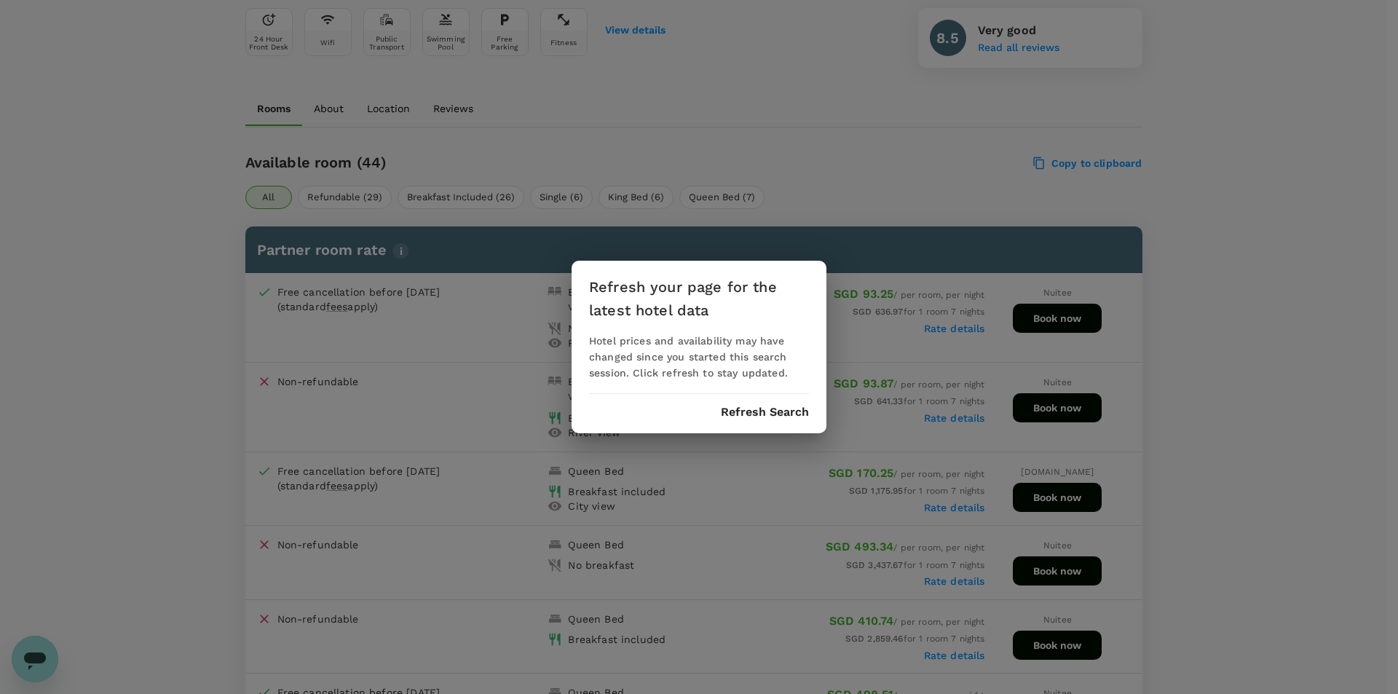
click at [745, 411] on button "Refresh Search" at bounding box center [765, 412] width 88 height 13
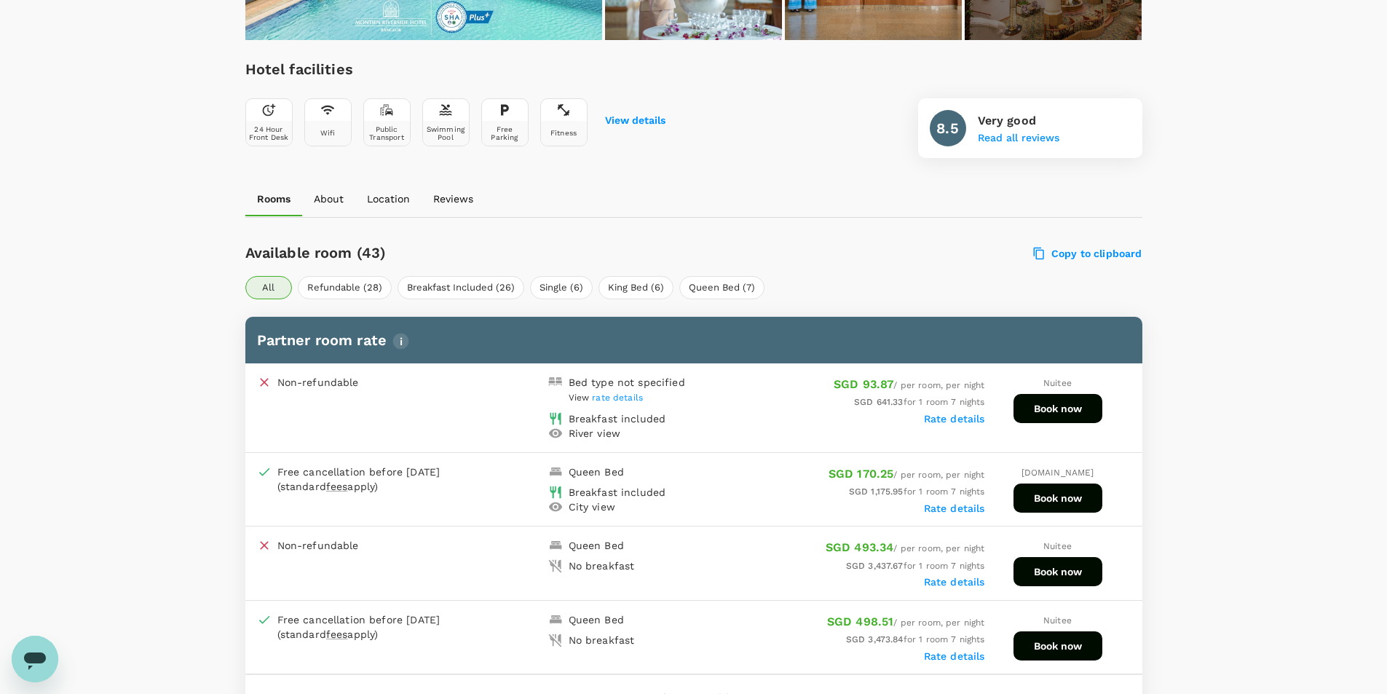
scroll to position [511, 0]
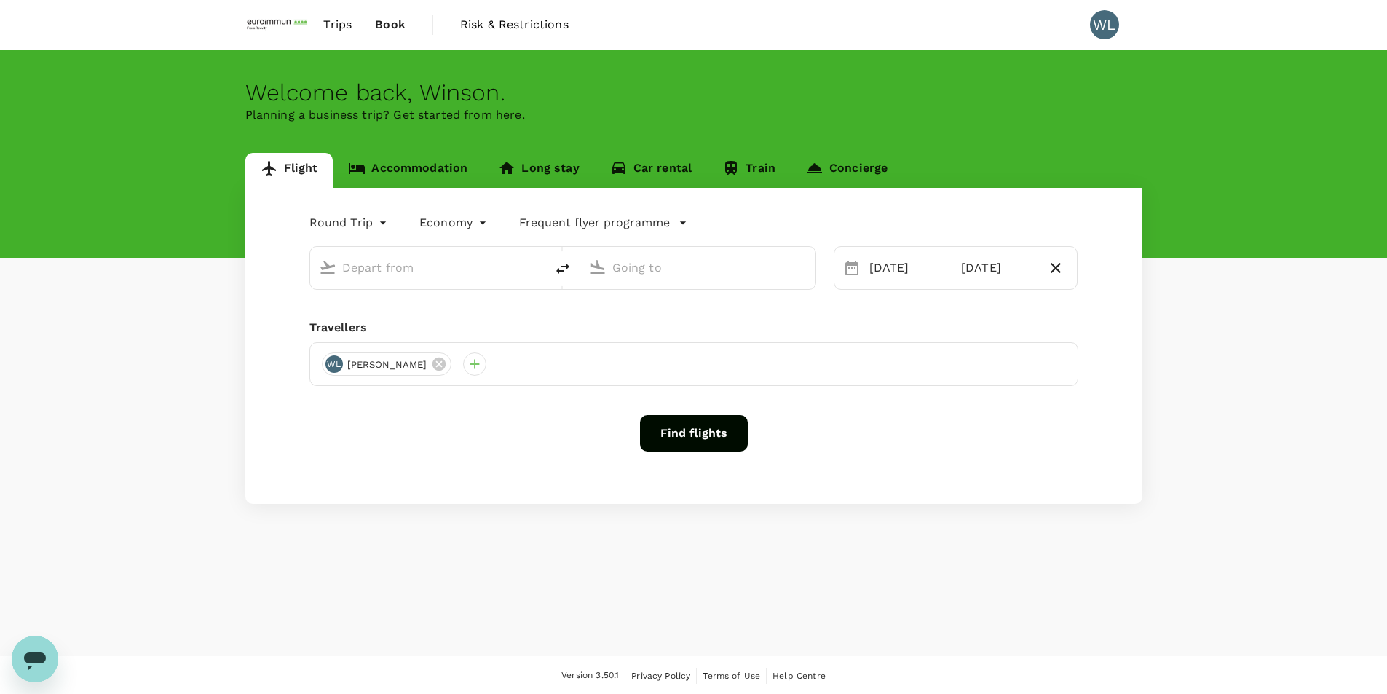
type input "Singapore Changi (SIN)"
type input "Suvarnabhumi Intl (BKK)"
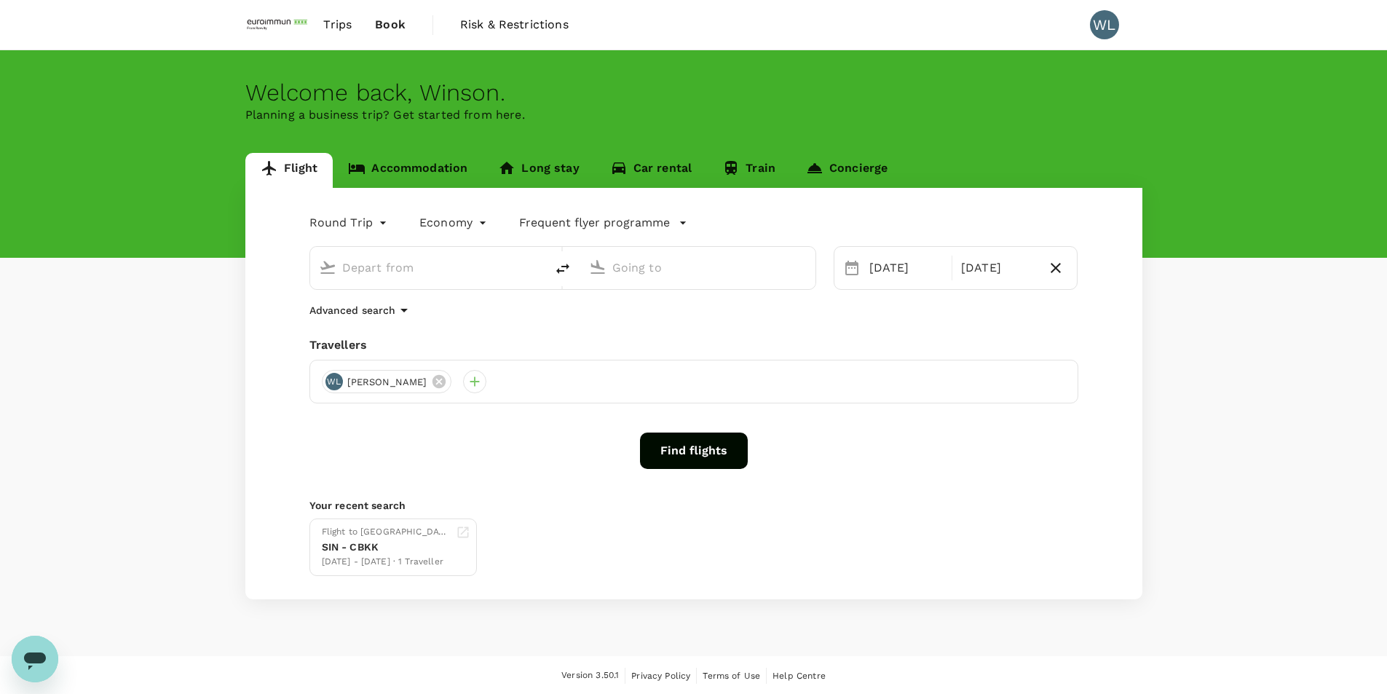
type input "Singapore Changi (SIN)"
type input "Suvarnabhumi Intl (BKK)"
drag, startPoint x: 460, startPoint y: 535, endPoint x: 377, endPoint y: 463, distance: 110.5
click at [377, 463] on div "Find flights" at bounding box center [694, 451] width 769 height 36
click at [705, 449] on button "Find flights" at bounding box center [694, 451] width 108 height 36
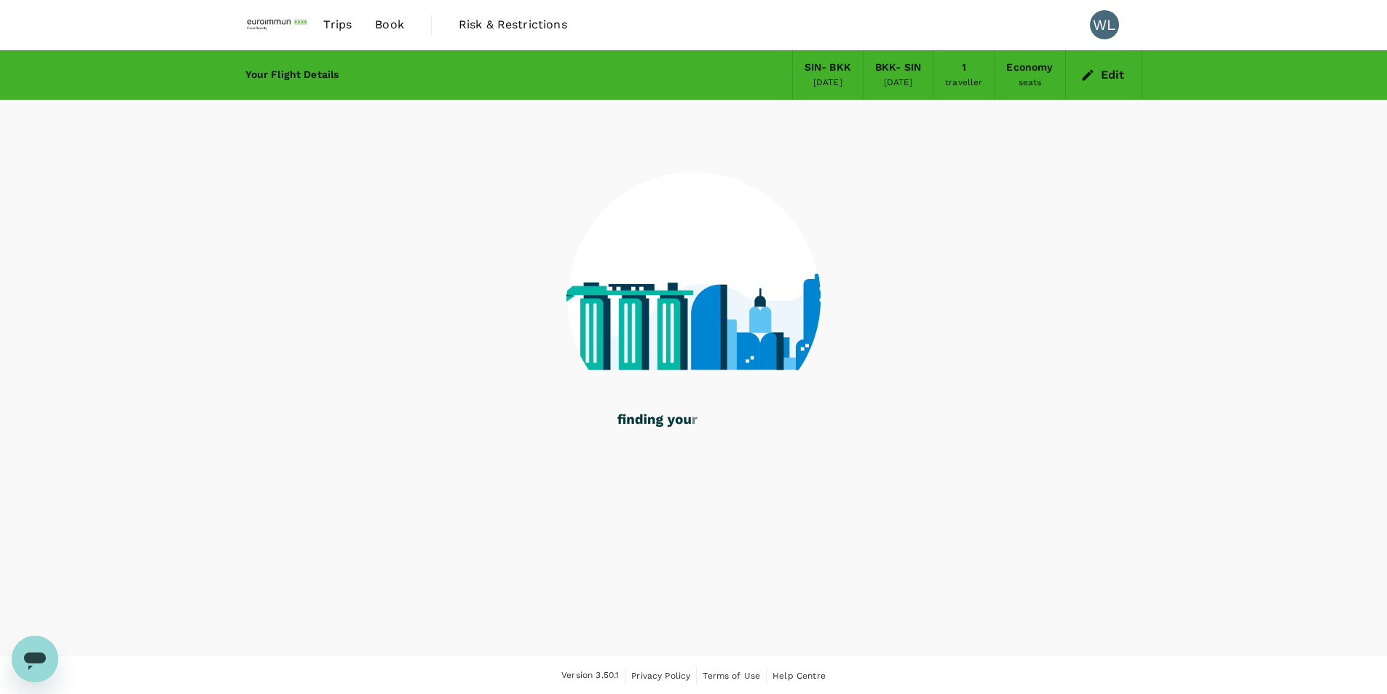
click at [382, 19] on span "Book" at bounding box center [389, 24] width 29 height 17
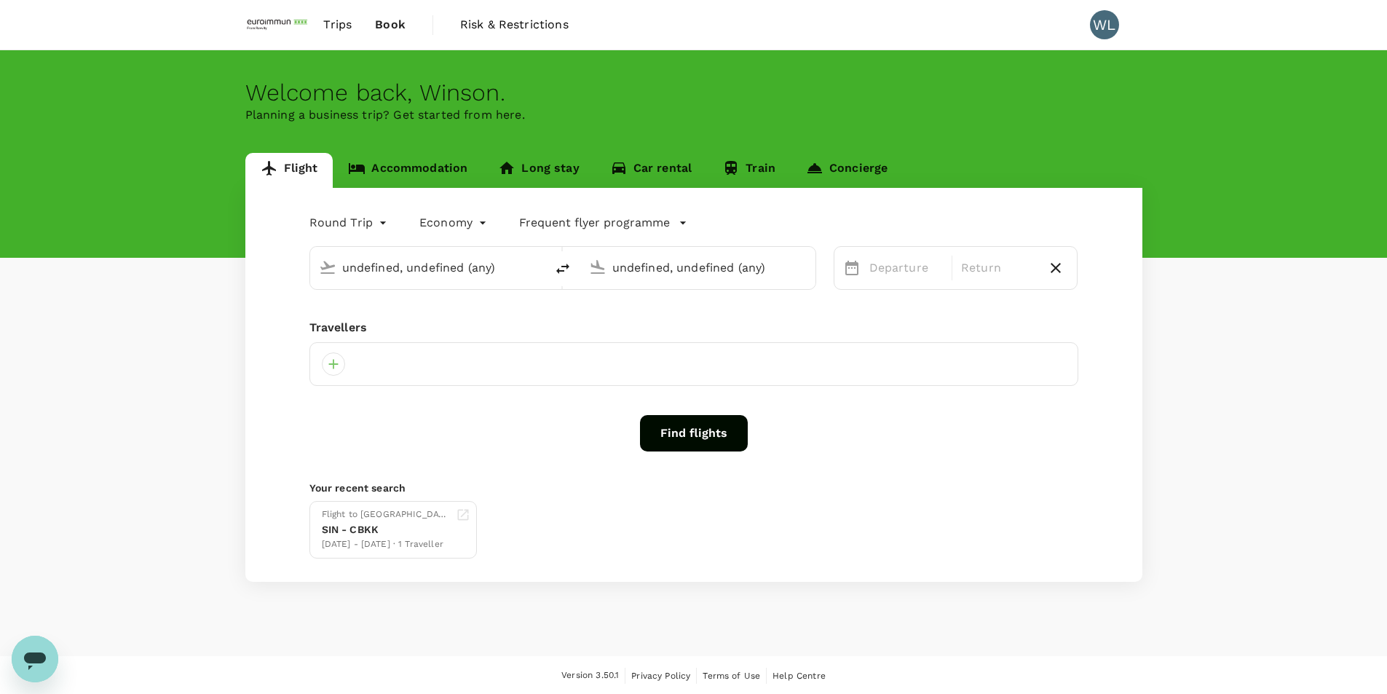
type input "Singapore Changi (SIN)"
type input "Suvarnabhumi Intl (BKK)"
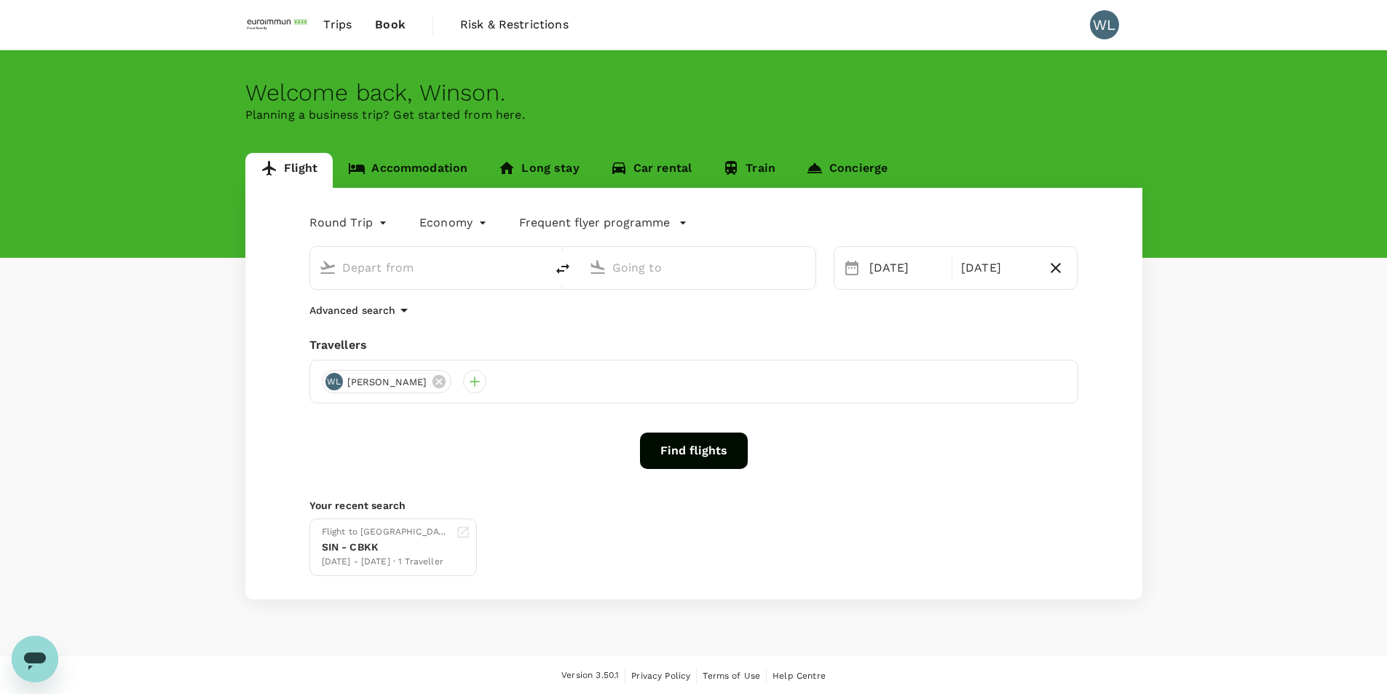
type input "Singapore Changi (SIN)"
type input "Suvarnabhumi Intl (BKK)"
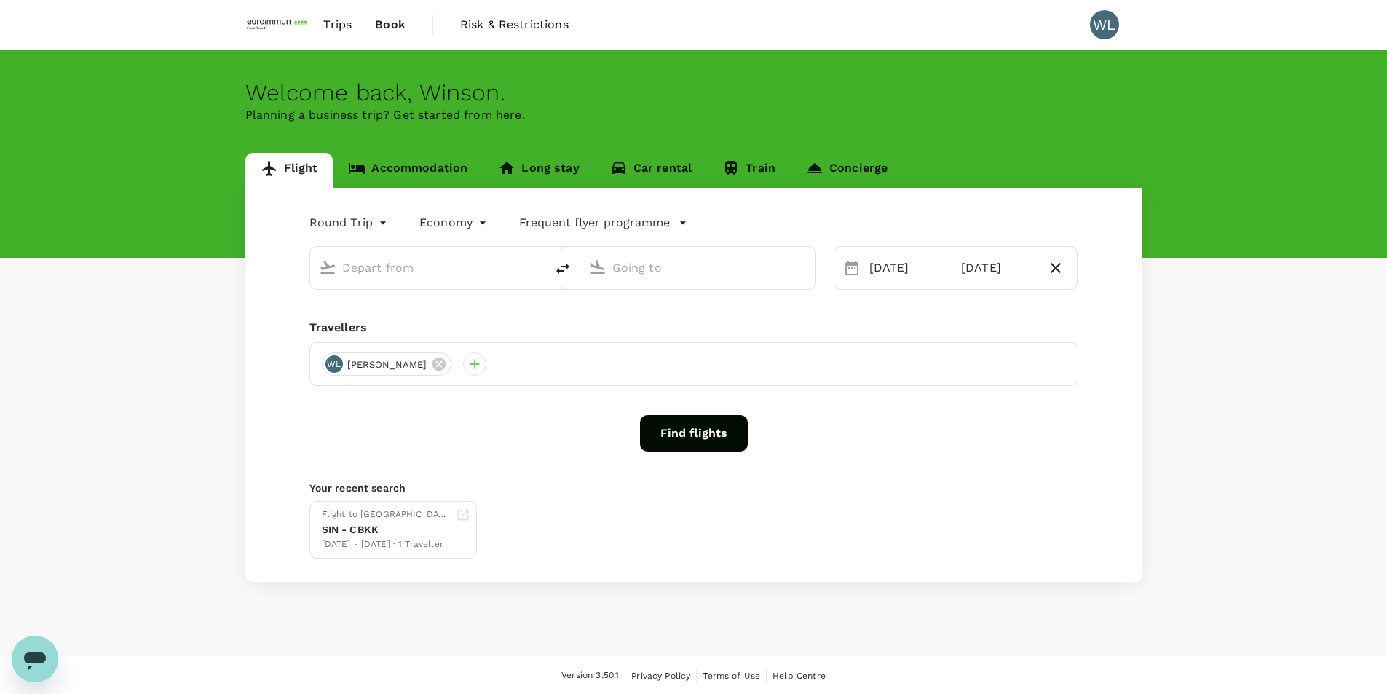
type input "Singapore Changi (SIN)"
type input "Suvarnabhumi Intl (BKK)"
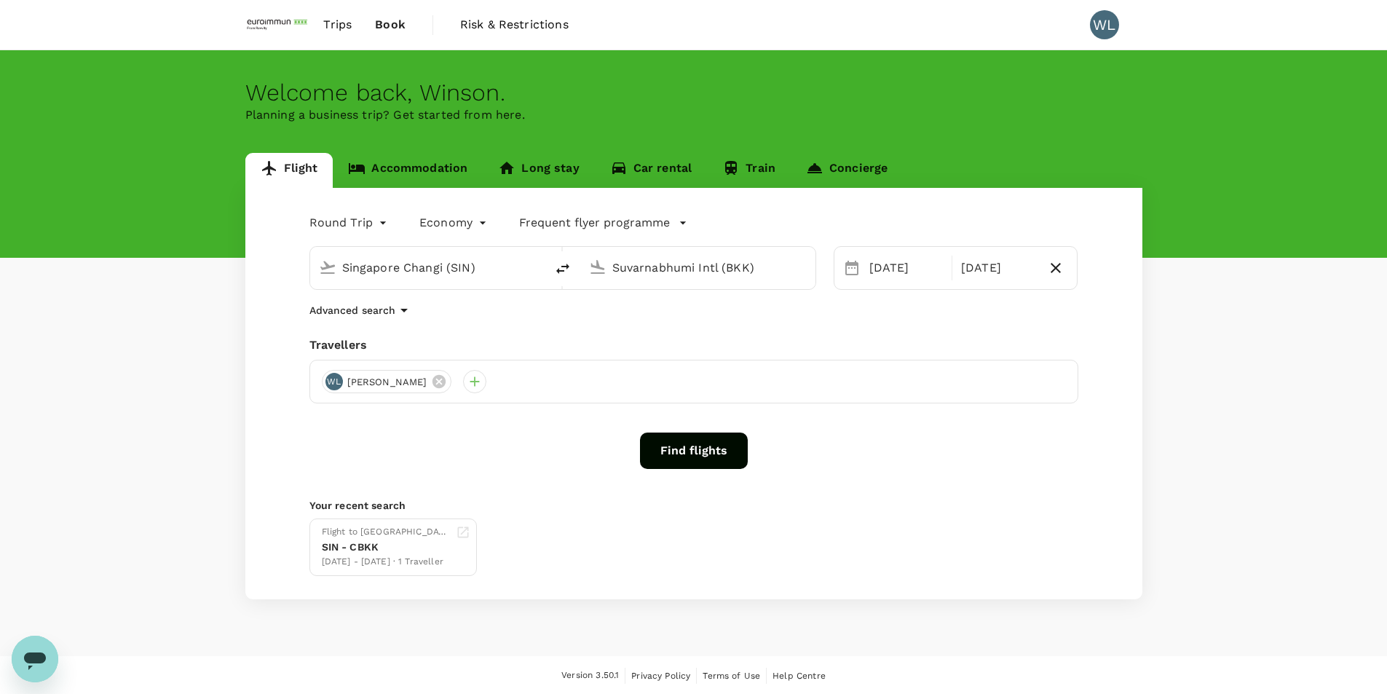
click at [341, 26] on span "Trips" at bounding box center [337, 24] width 28 height 17
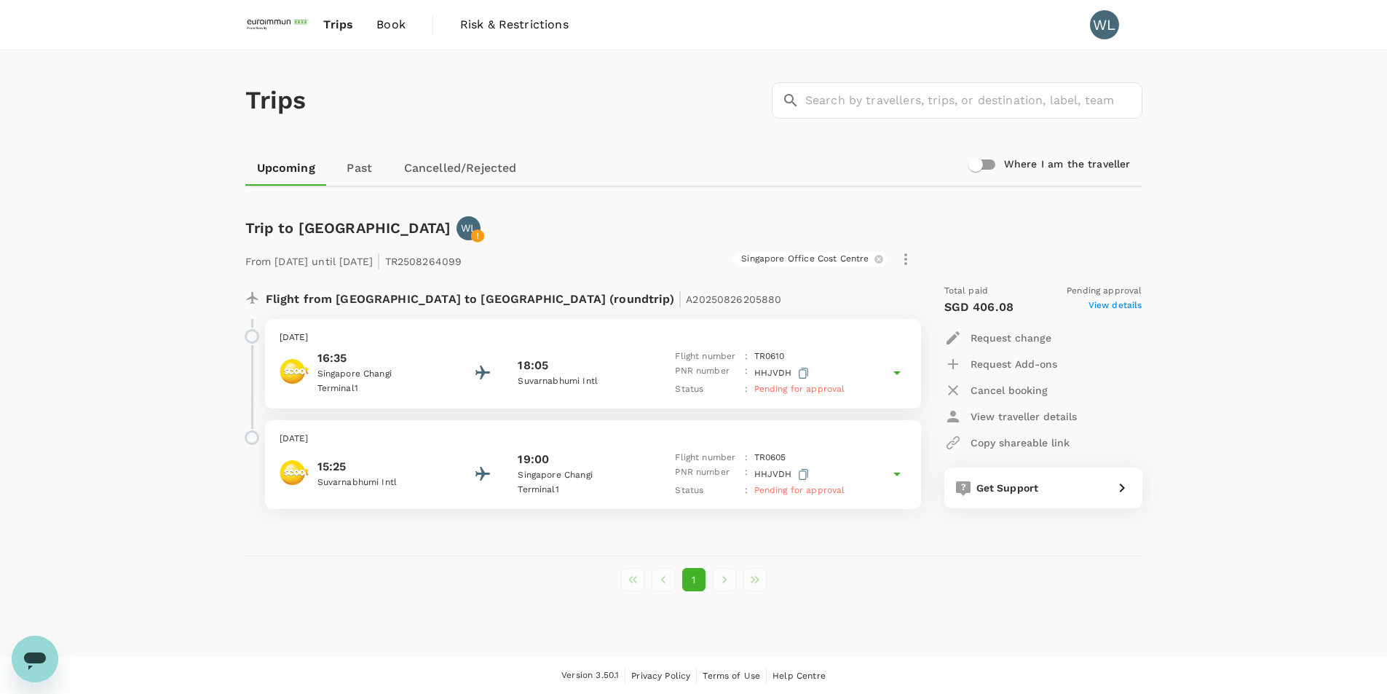
click at [393, 26] on span "Book" at bounding box center [391, 24] width 29 height 17
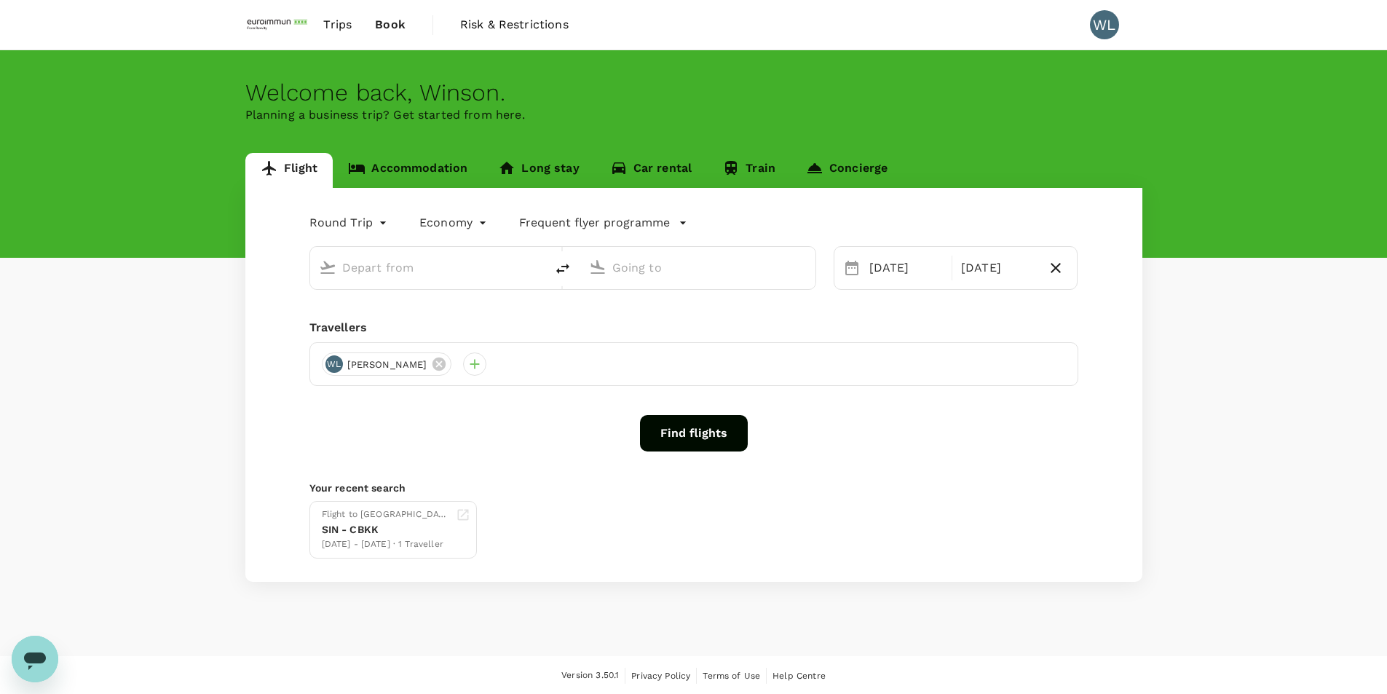
type input "Singapore Changi (SIN)"
type input "Suvarnabhumi Intl (BKK)"
type input "Singapore Changi (SIN)"
type input "Suvarnabhumi Intl (BKK)"
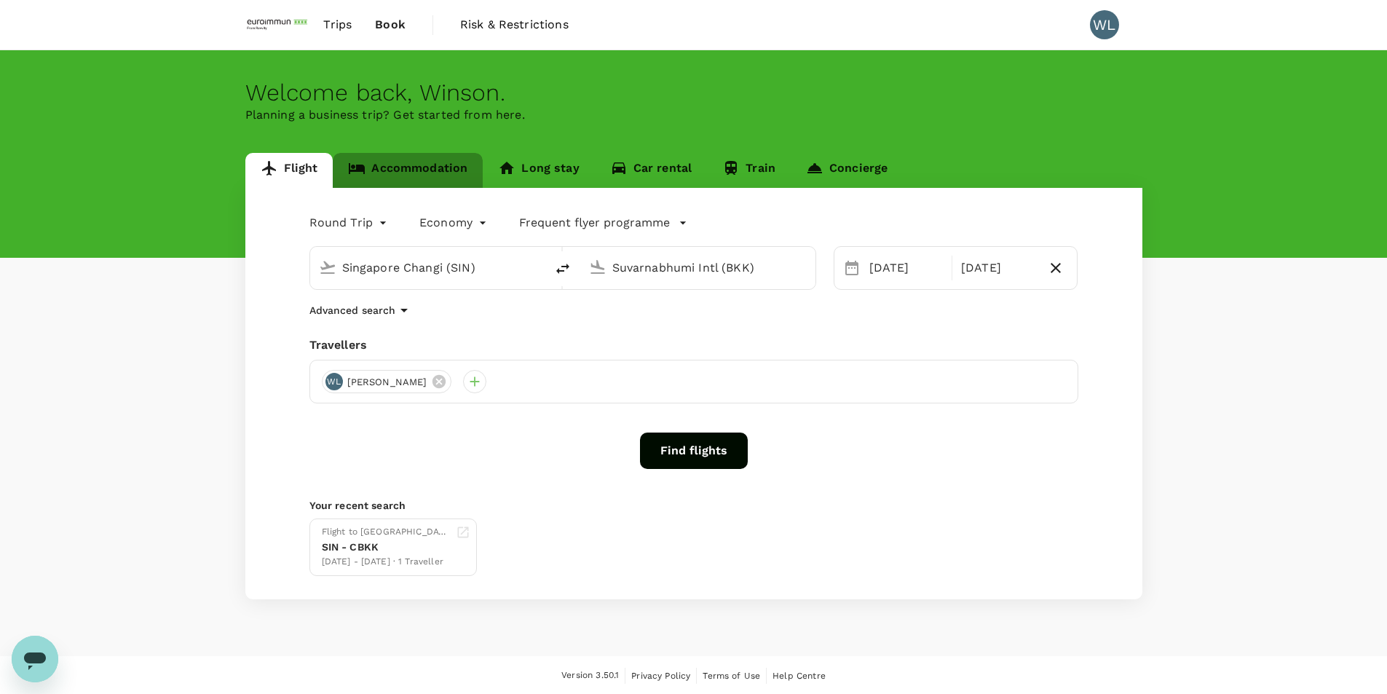
click at [421, 166] on link "Accommodation" at bounding box center [408, 170] width 150 height 35
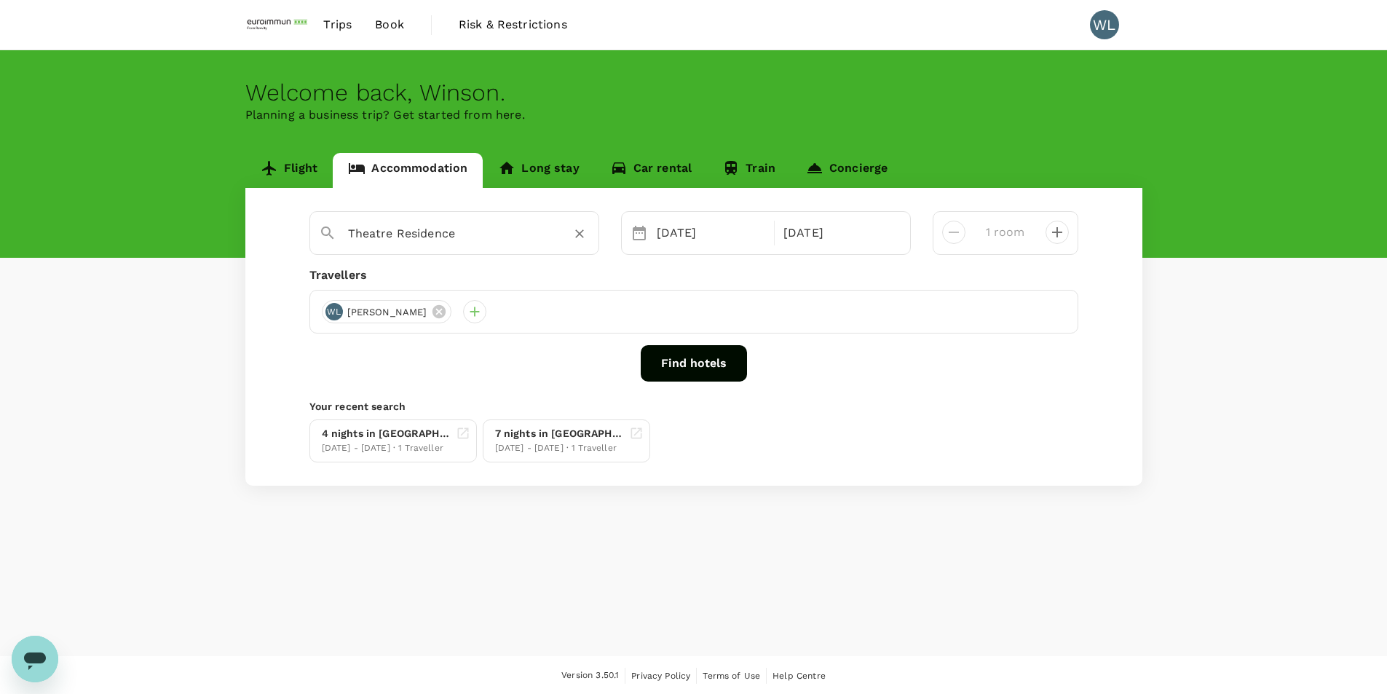
type input "[GEOGRAPHIC_DATA] [GEOGRAPHIC_DATA]"
click at [561, 447] on div "[DATE] - [DATE] · 1 Traveller" at bounding box center [559, 448] width 128 height 15
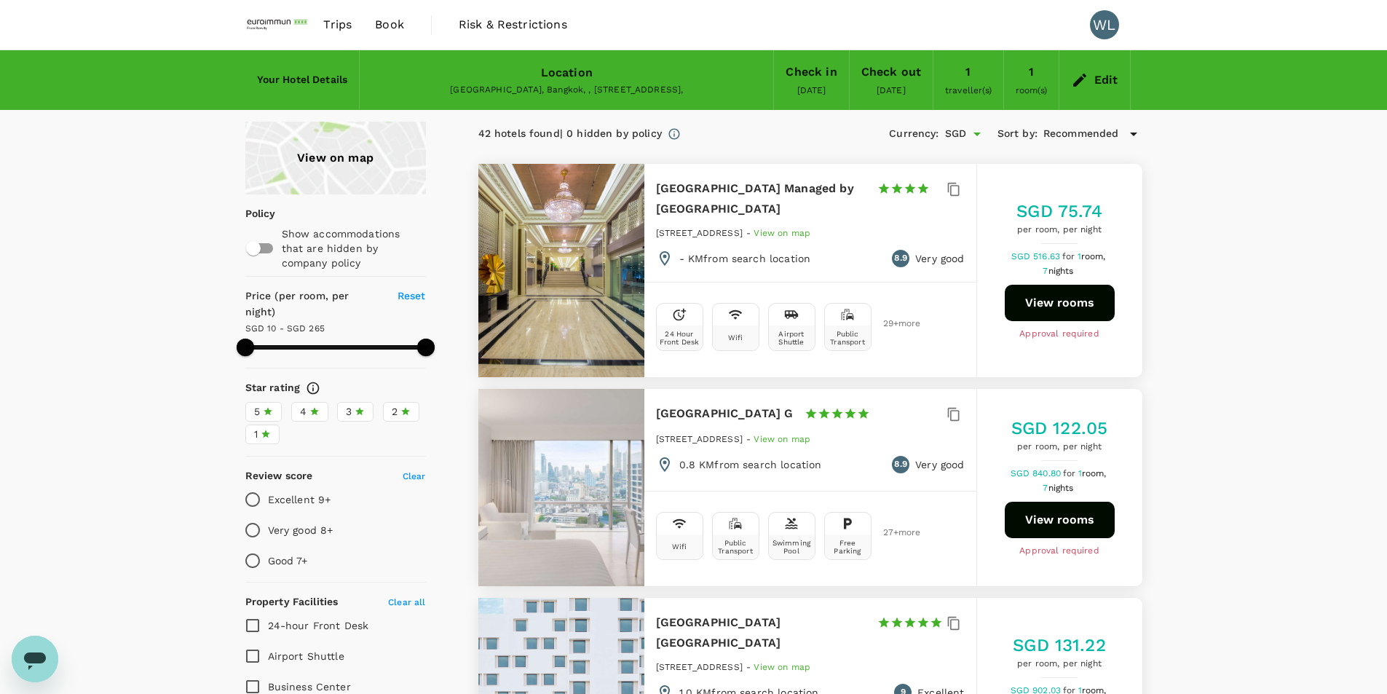
type input "264.49"
click at [1084, 306] on button "View rooms" at bounding box center [1060, 303] width 110 height 36
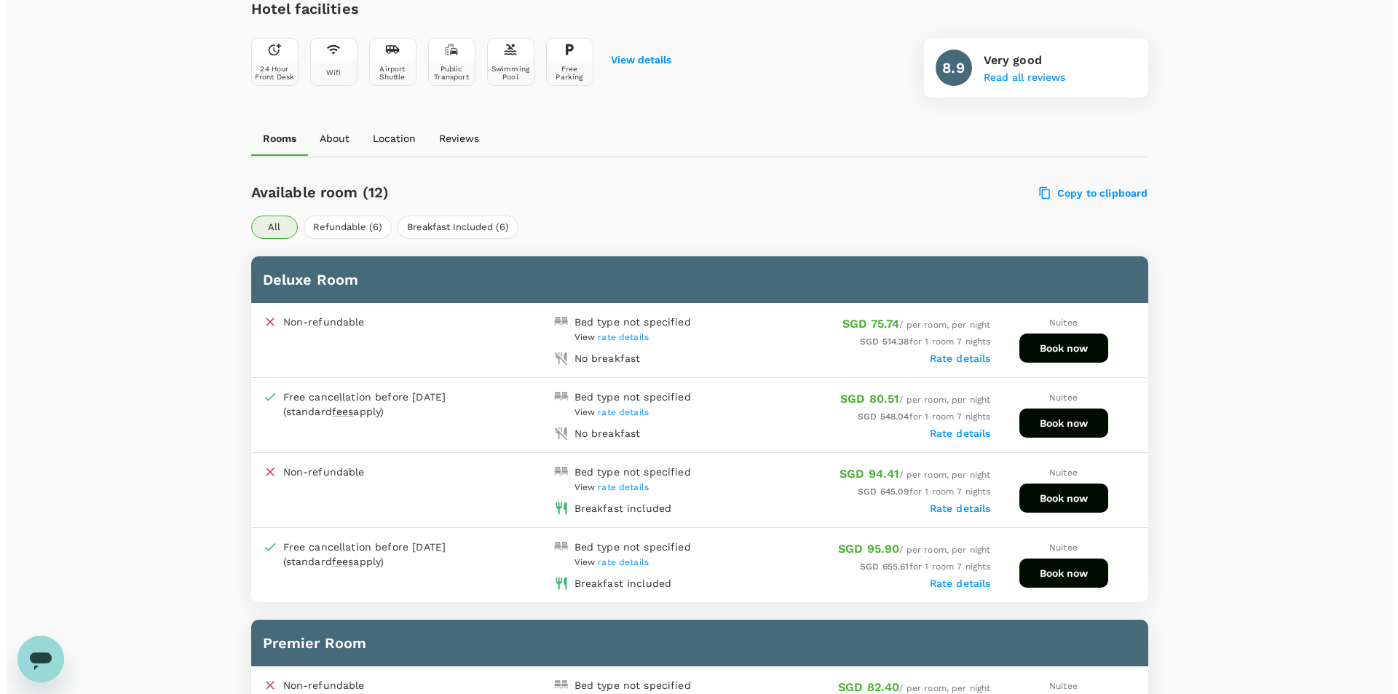
scroll to position [577, 0]
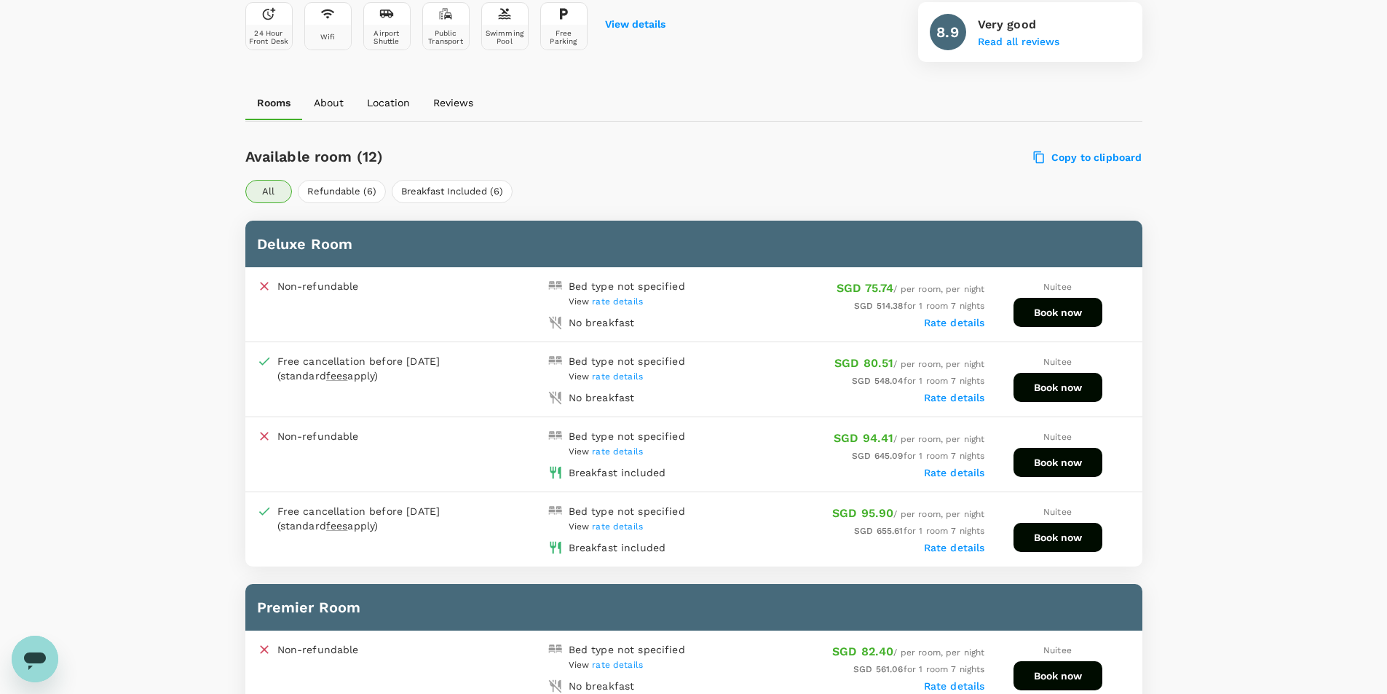
click at [1079, 533] on button "Book now" at bounding box center [1058, 537] width 89 height 29
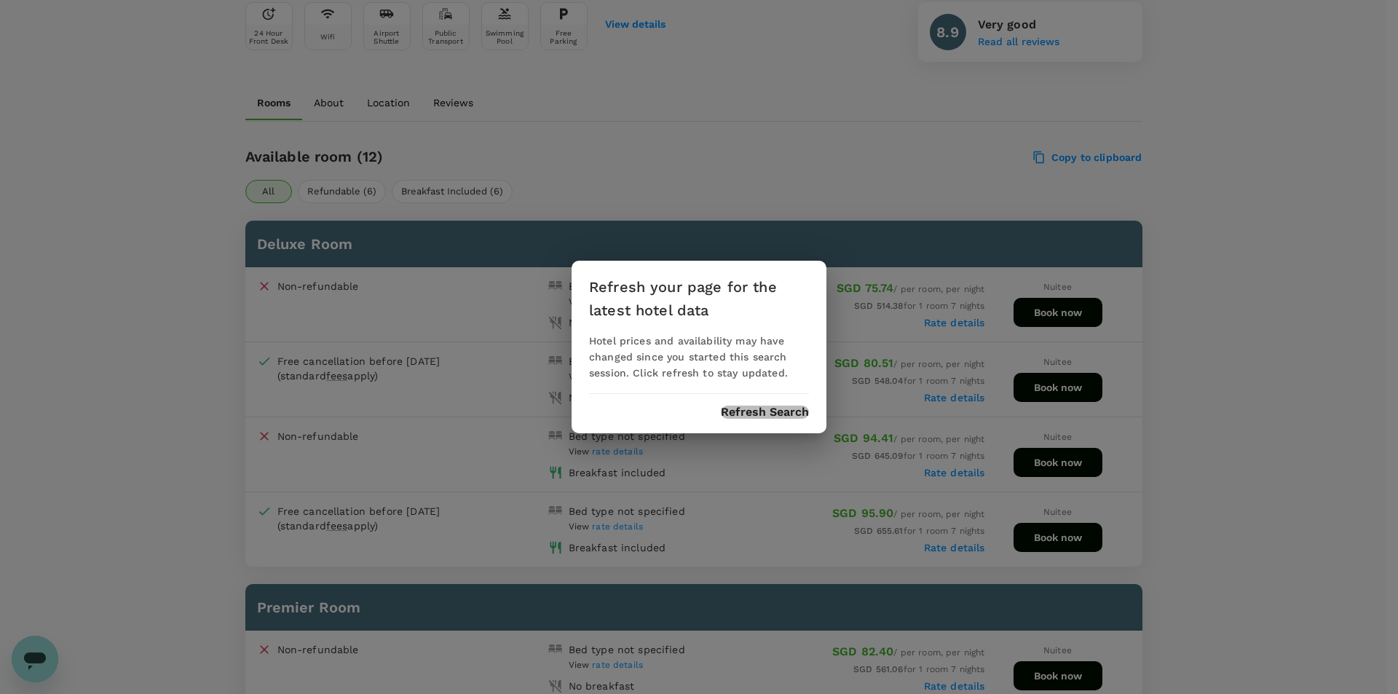
click at [764, 411] on button "Refresh Search" at bounding box center [765, 412] width 88 height 13
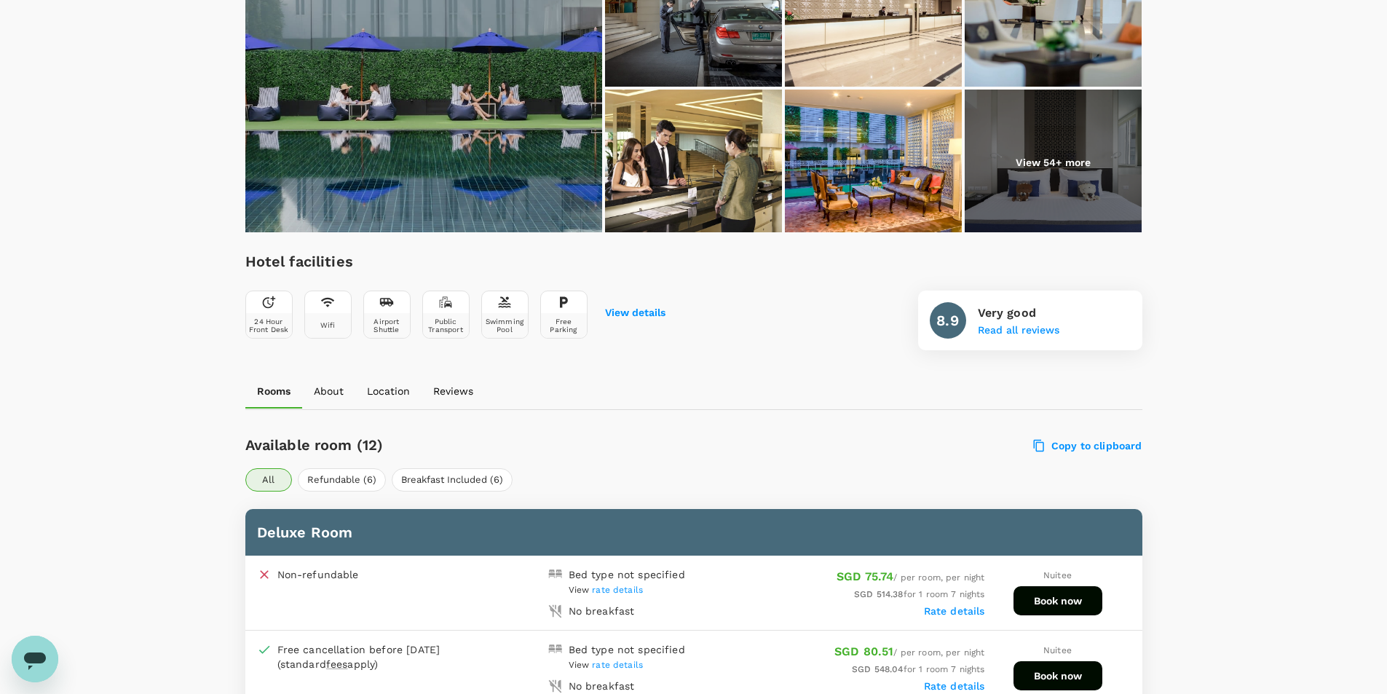
scroll to position [214, 0]
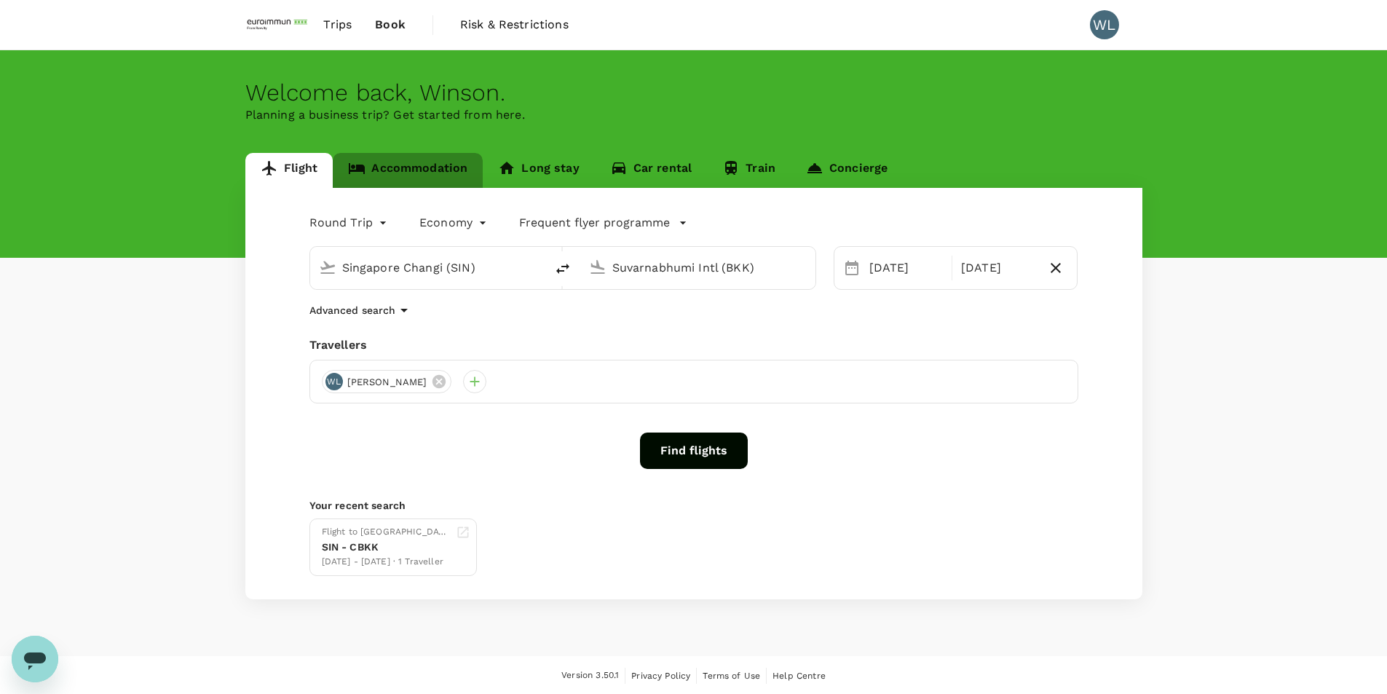
click at [424, 166] on link "Accommodation" at bounding box center [408, 170] width 150 height 35
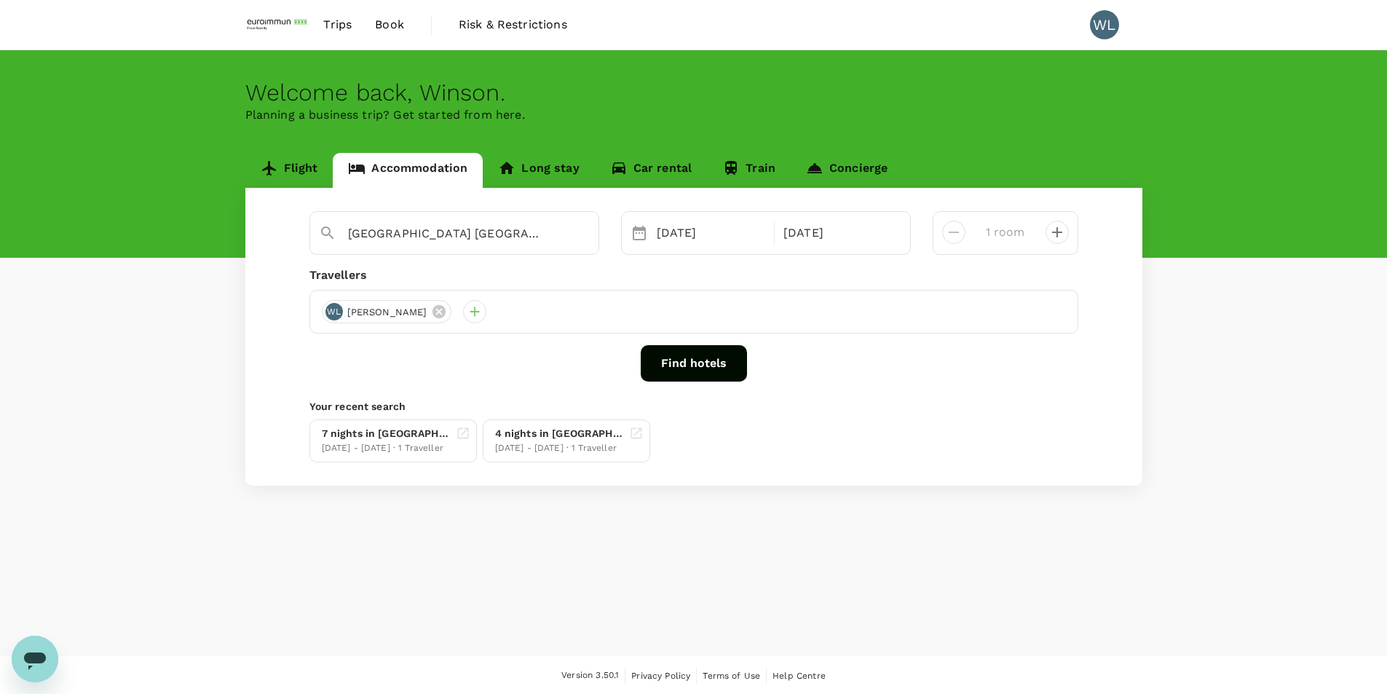
type input "[GEOGRAPHIC_DATA] Managed by [GEOGRAPHIC_DATA]"
click at [667, 353] on button "Find hotels" at bounding box center [694, 363] width 106 height 36
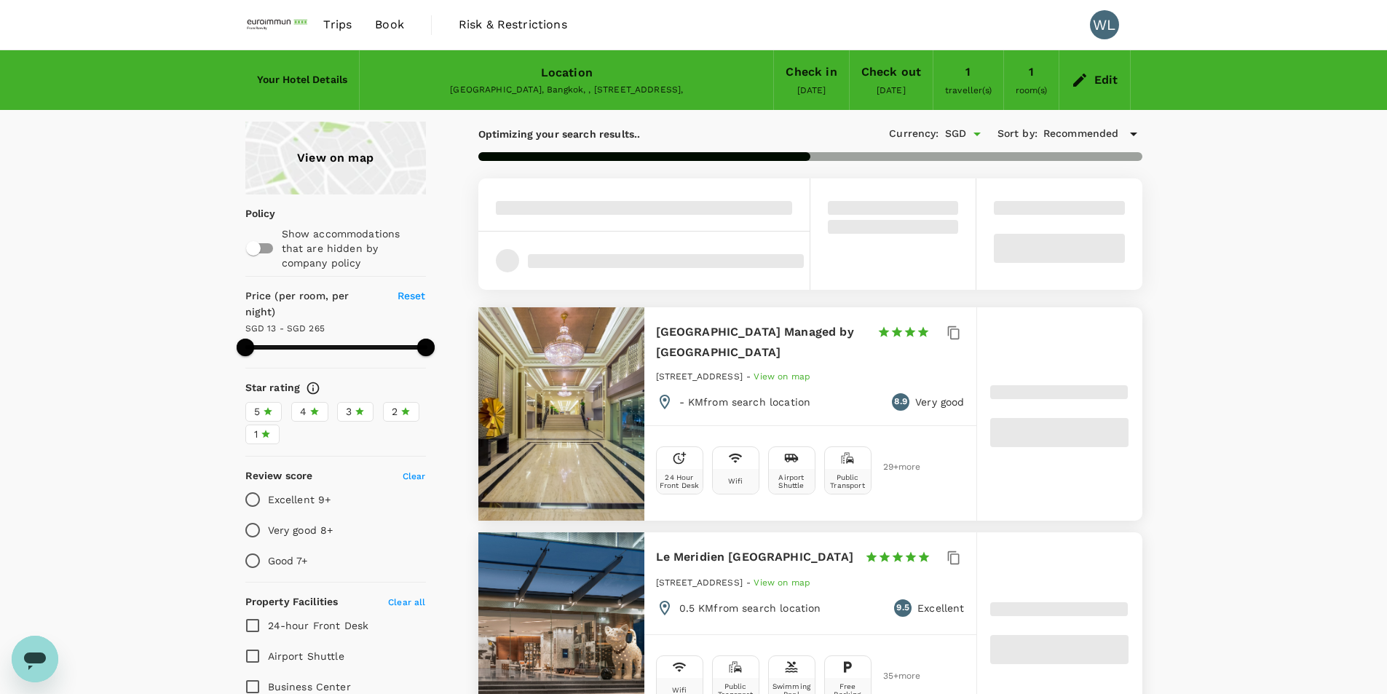
type input "264.49"
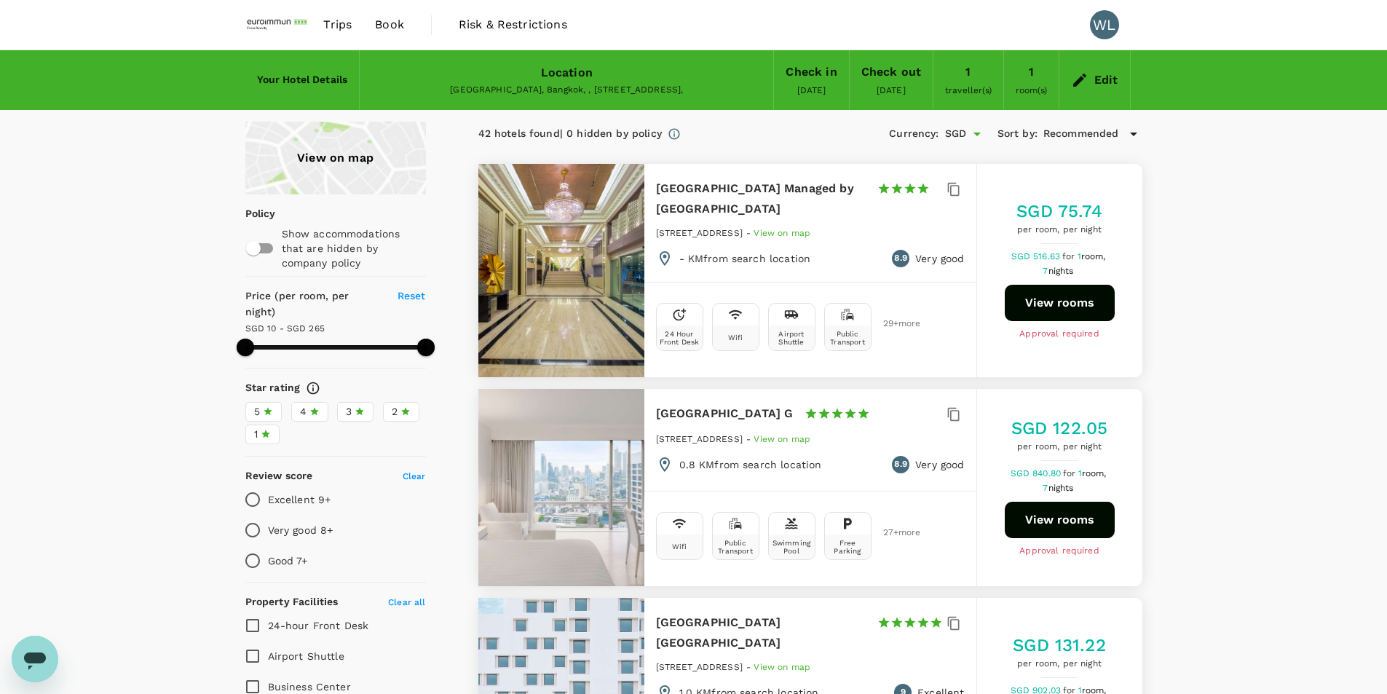
type input "10.49"
click at [1064, 303] on button "View rooms" at bounding box center [1060, 303] width 110 height 36
click at [1044, 292] on button "View rooms" at bounding box center [1060, 303] width 110 height 36
type input "264.49"
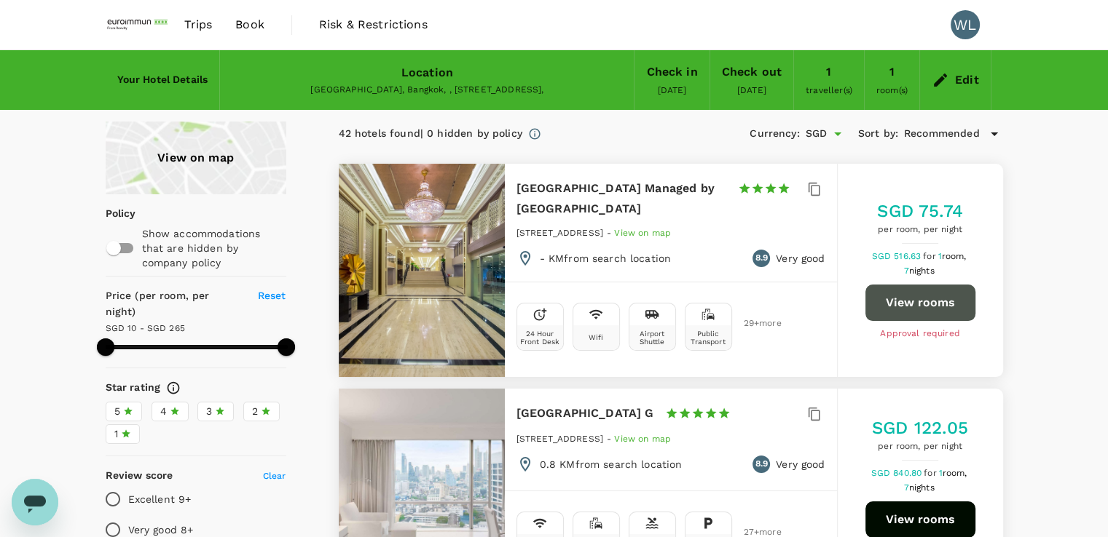
click at [905, 316] on button "View rooms" at bounding box center [920, 303] width 110 height 36
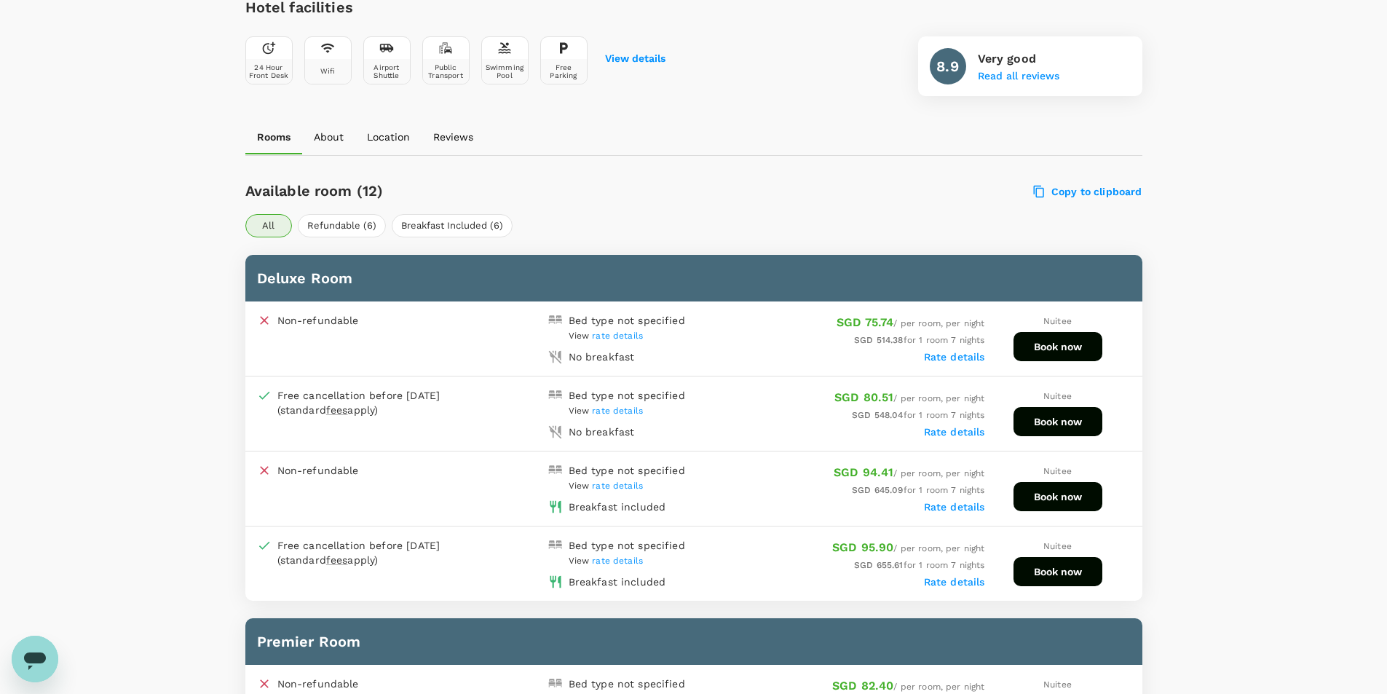
scroll to position [577, 0]
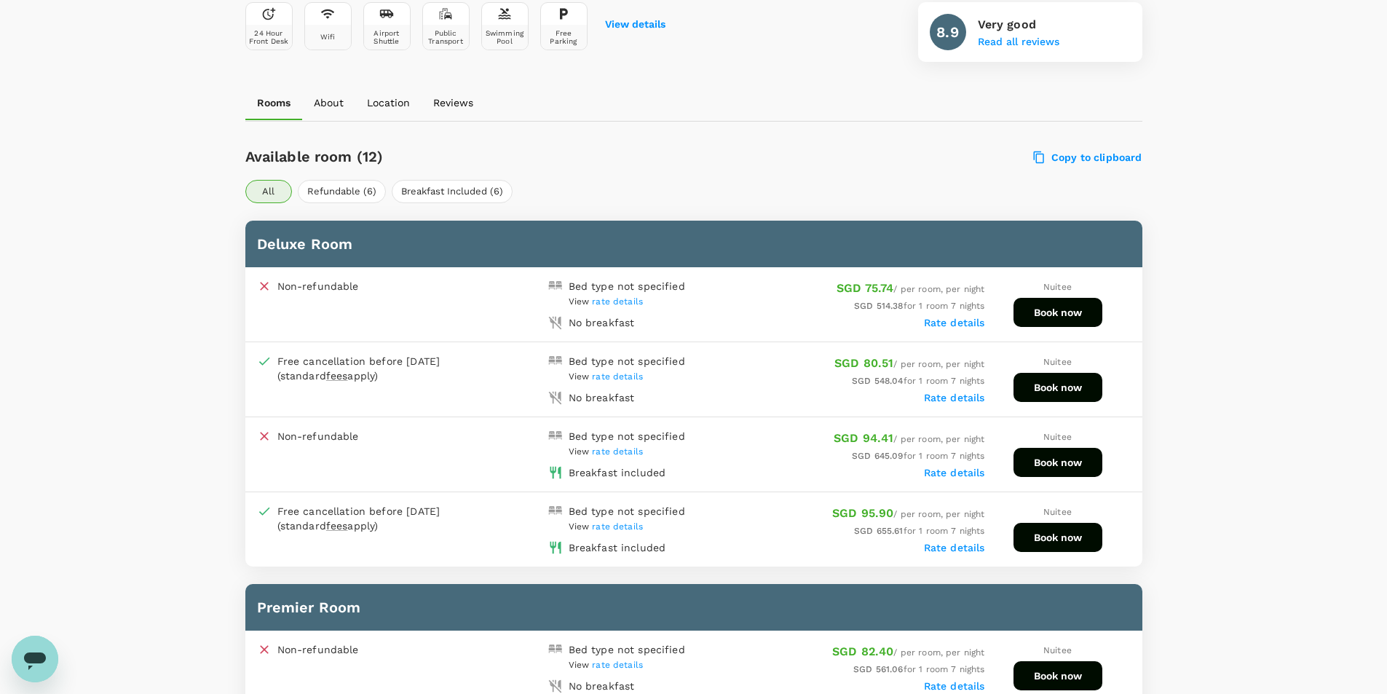
click at [1064, 539] on button "Book now" at bounding box center [1058, 537] width 89 height 29
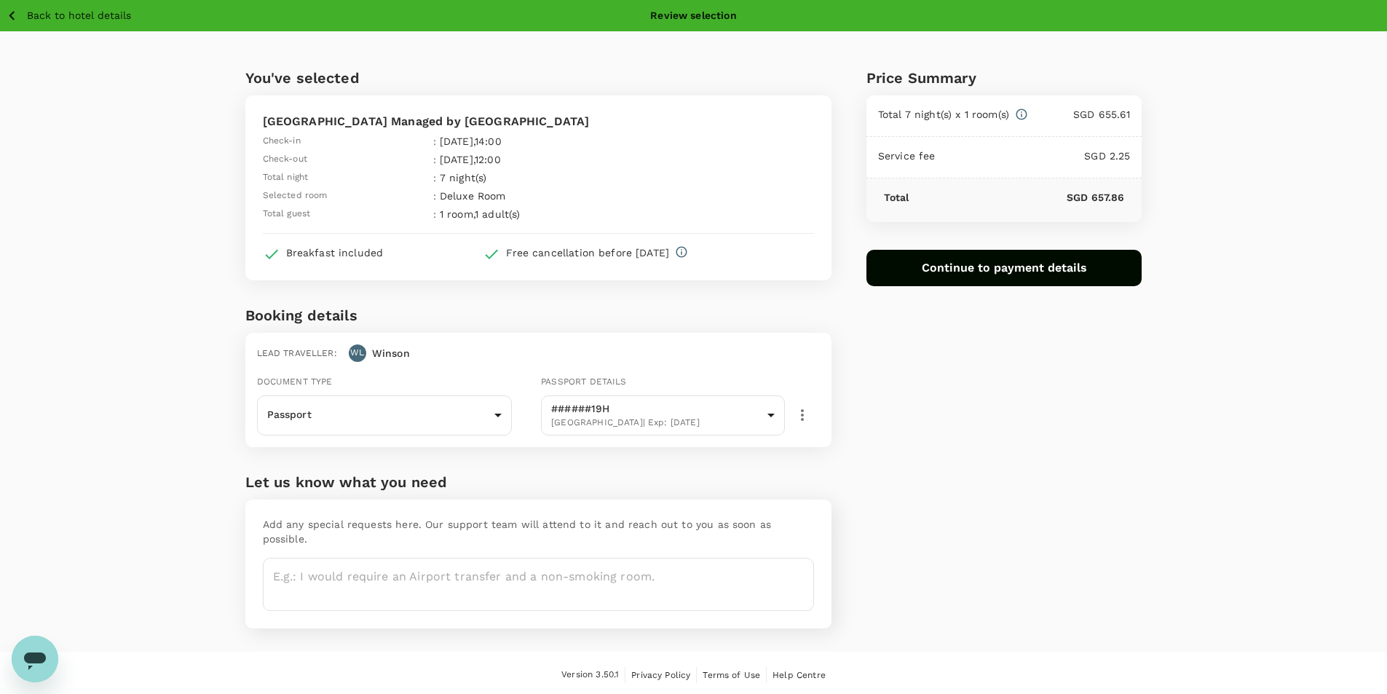
click at [949, 269] on button "Continue to payment details" at bounding box center [1005, 268] width 276 height 36
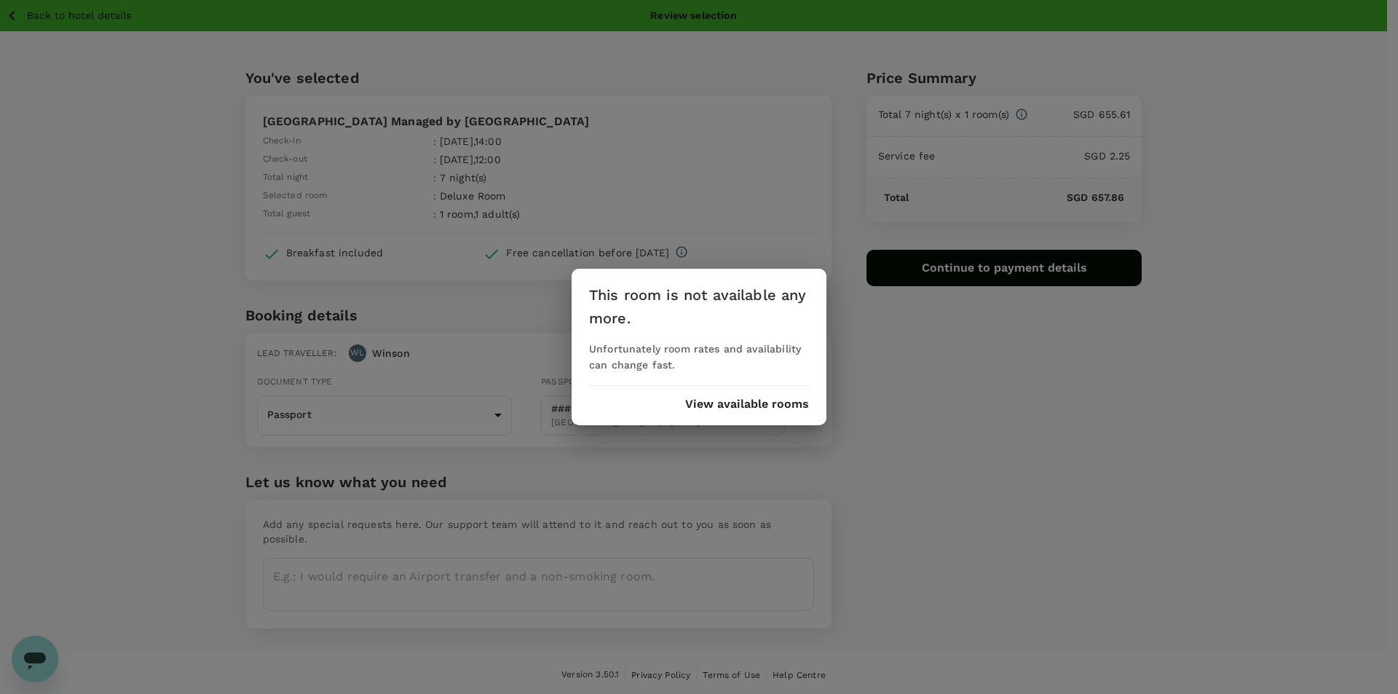
click at [773, 404] on button "View available rooms" at bounding box center [747, 404] width 124 height 13
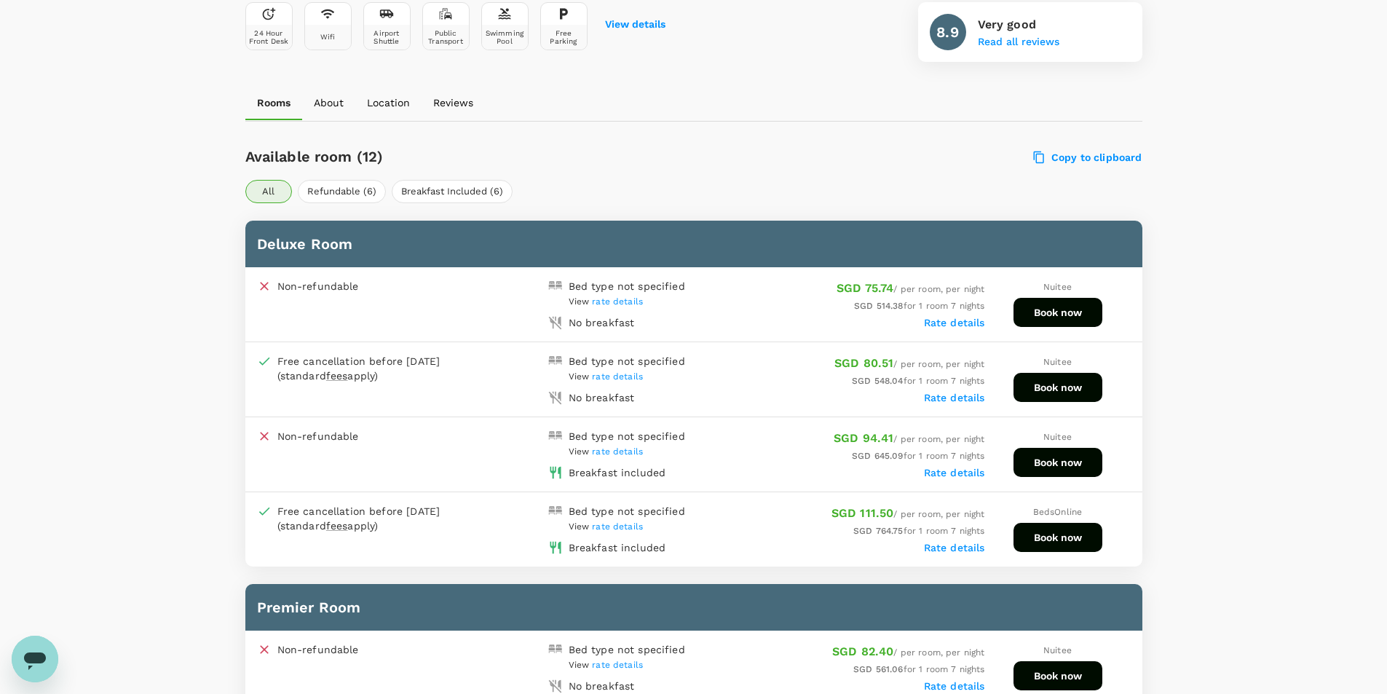
scroll to position [571, 0]
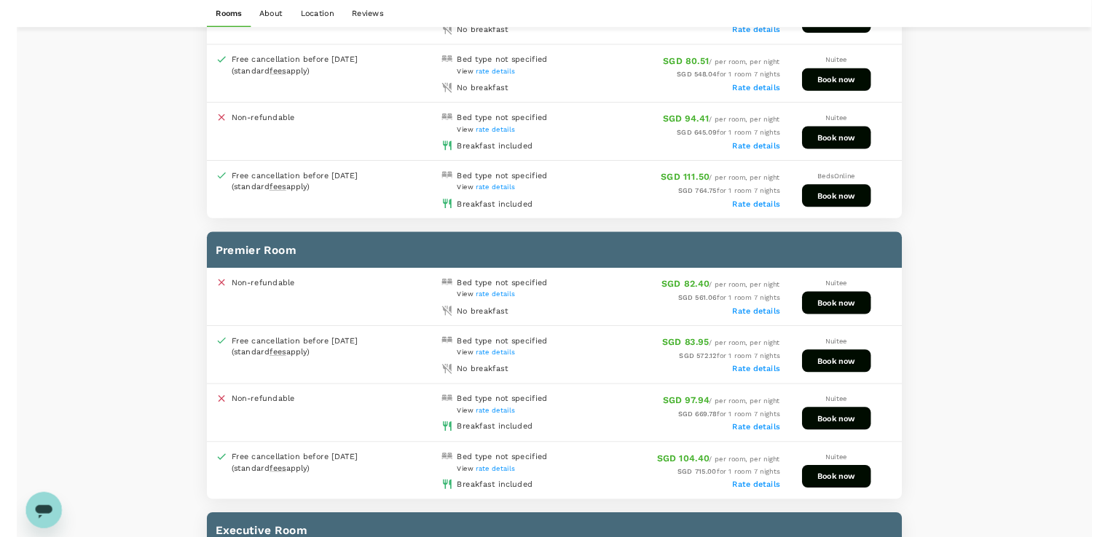
scroll to position [868, 0]
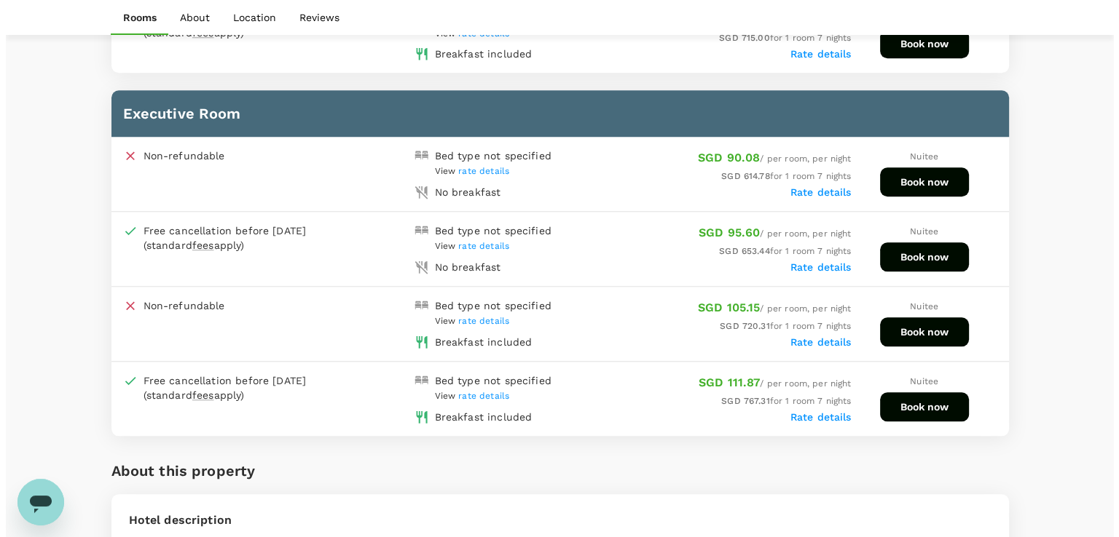
scroll to position [1433, 0]
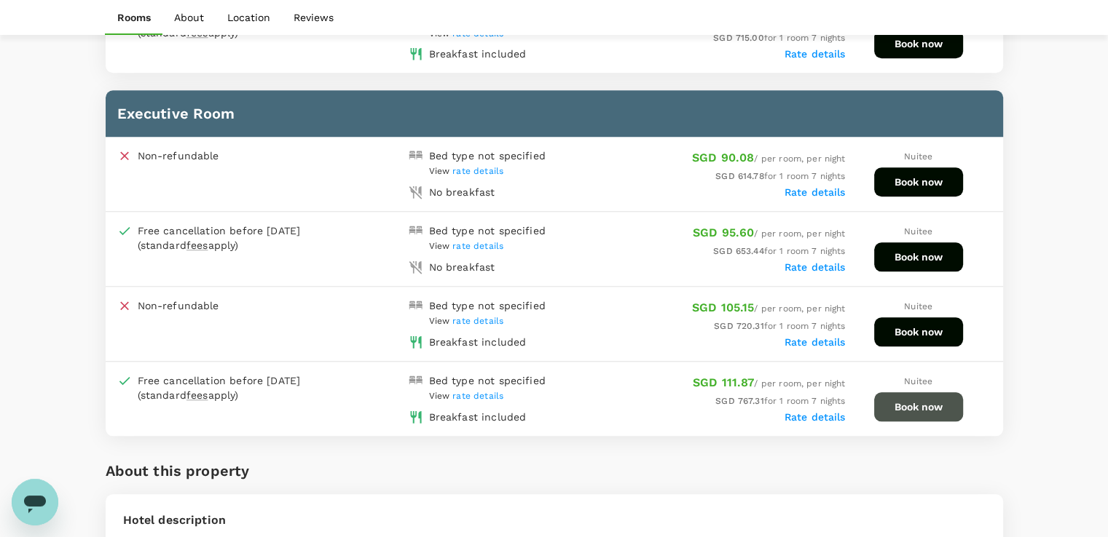
click at [912, 393] on button "Book now" at bounding box center [918, 407] width 89 height 29
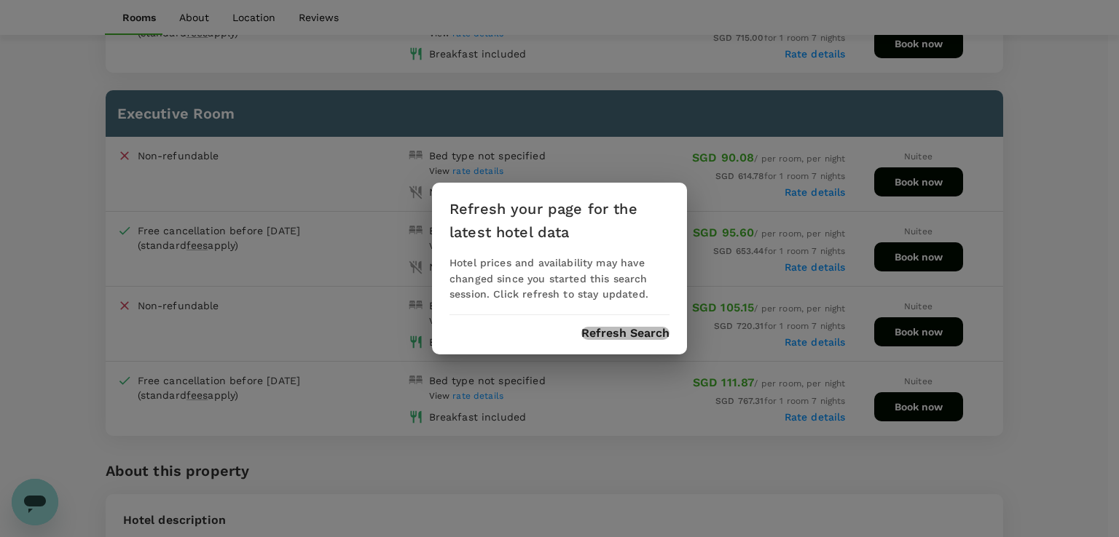
click at [650, 336] on button "Refresh Search" at bounding box center [625, 333] width 88 height 13
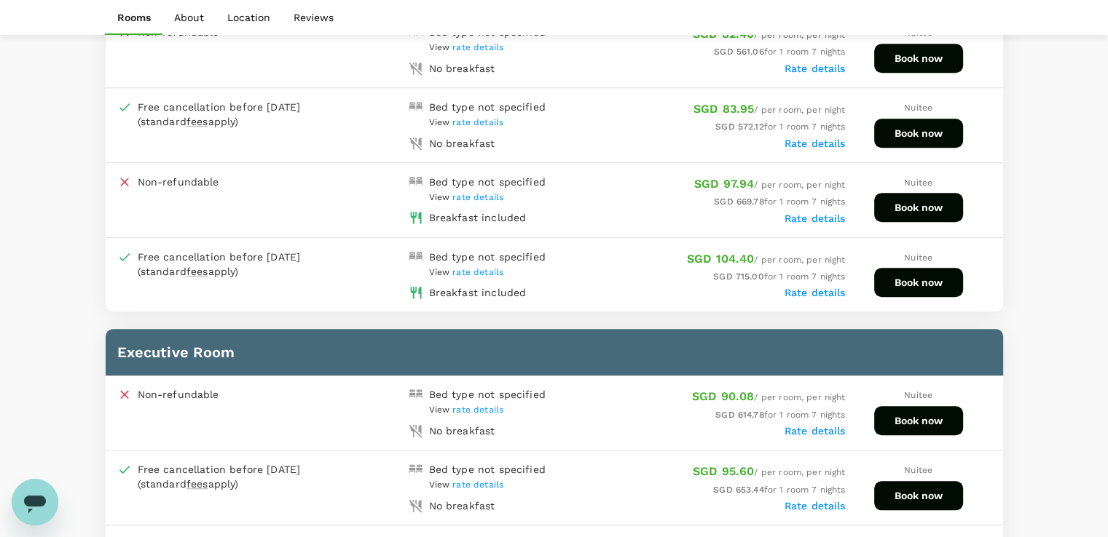
scroll to position [1174, 0]
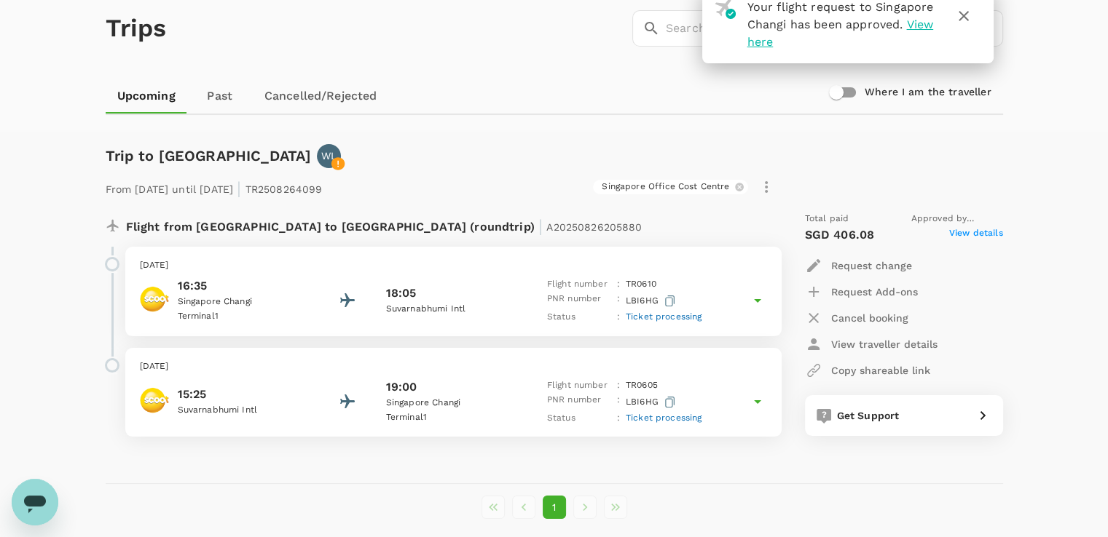
scroll to position [138, 0]
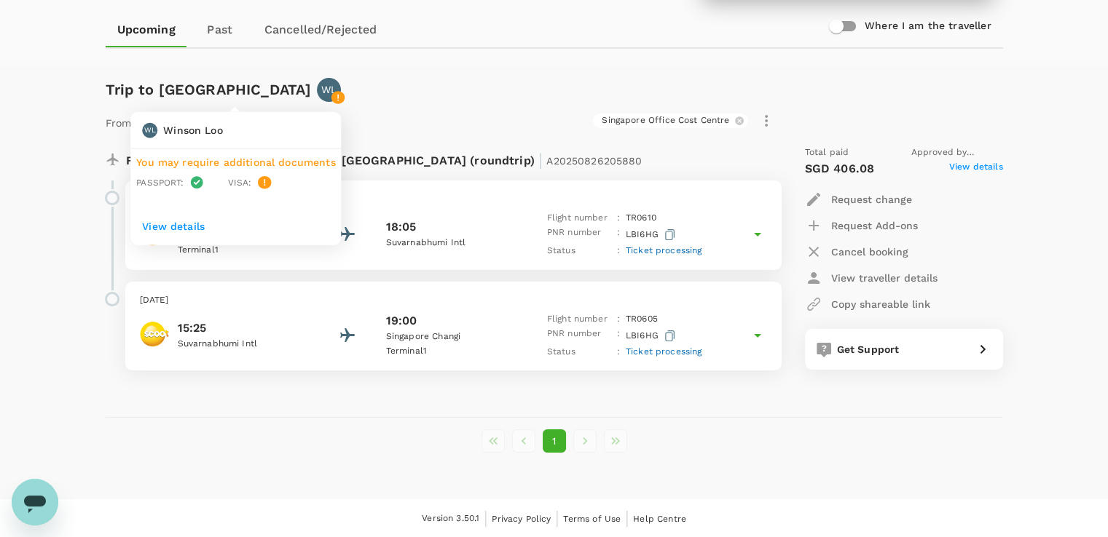
click at [185, 228] on p "View details" at bounding box center [235, 226] width 187 height 15
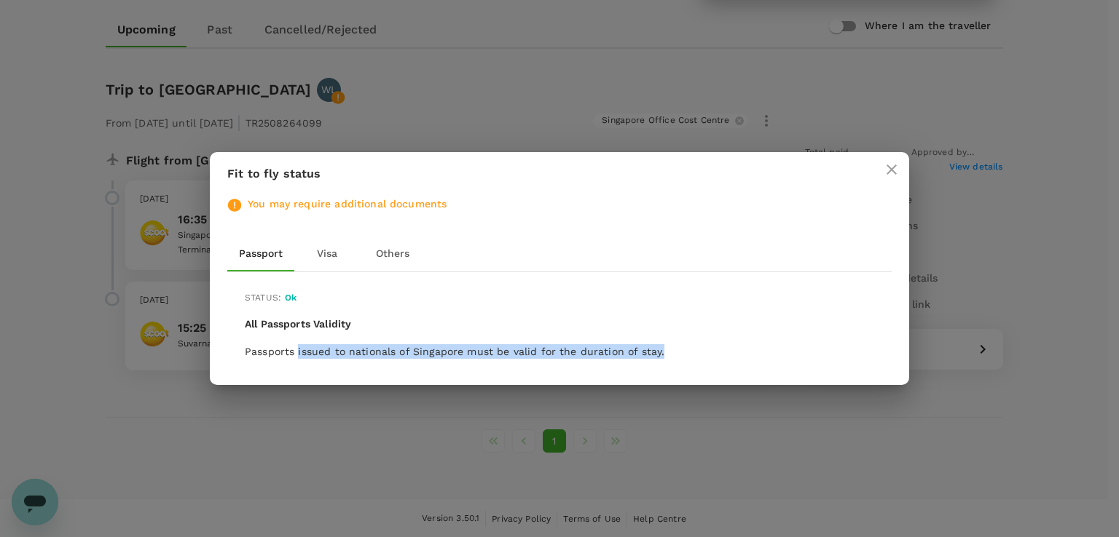
drag, startPoint x: 298, startPoint y: 350, endPoint x: 674, endPoint y: 356, distance: 375.8
click at [674, 356] on p "Passports issued to nationals of Singapore must be valid for the duration of st…" at bounding box center [559, 351] width 629 height 15
click at [324, 253] on button "Visa" at bounding box center [327, 254] width 66 height 35
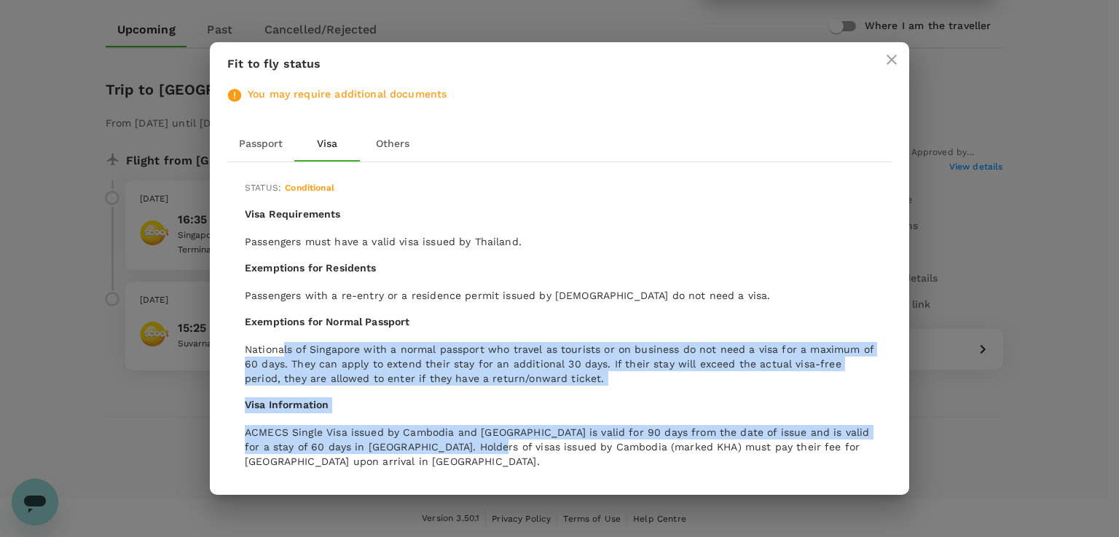
drag, startPoint x: 281, startPoint y: 349, endPoint x: 469, endPoint y: 449, distance: 213.1
click at [469, 449] on div "Status : Conditional Visa Requirements Passengers must have a valid visa issued…" at bounding box center [559, 321] width 664 height 319
click at [395, 141] on button "Others" at bounding box center [393, 144] width 66 height 35
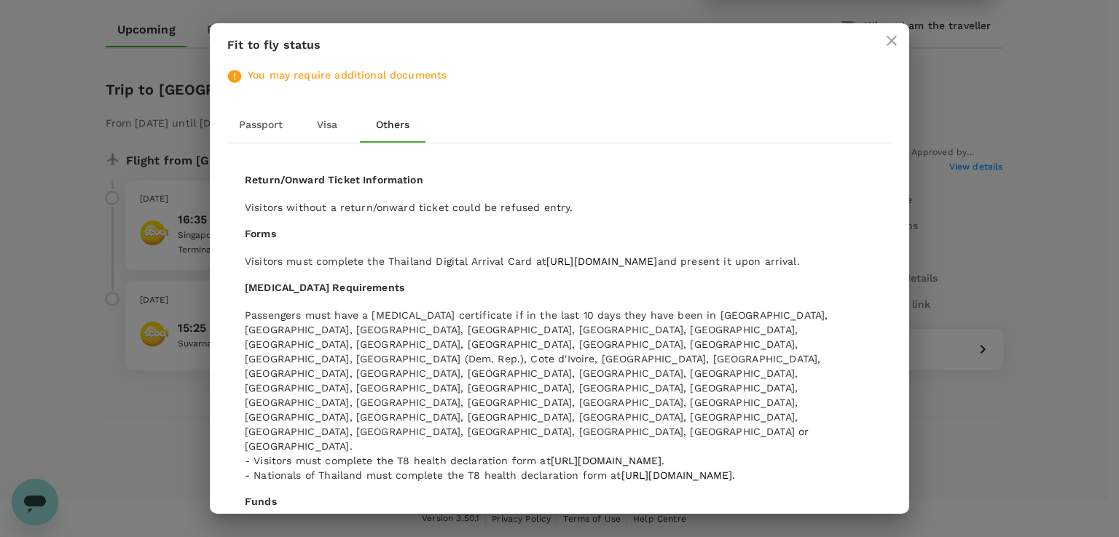
click at [891, 42] on icon "close" at bounding box center [891, 41] width 10 height 10
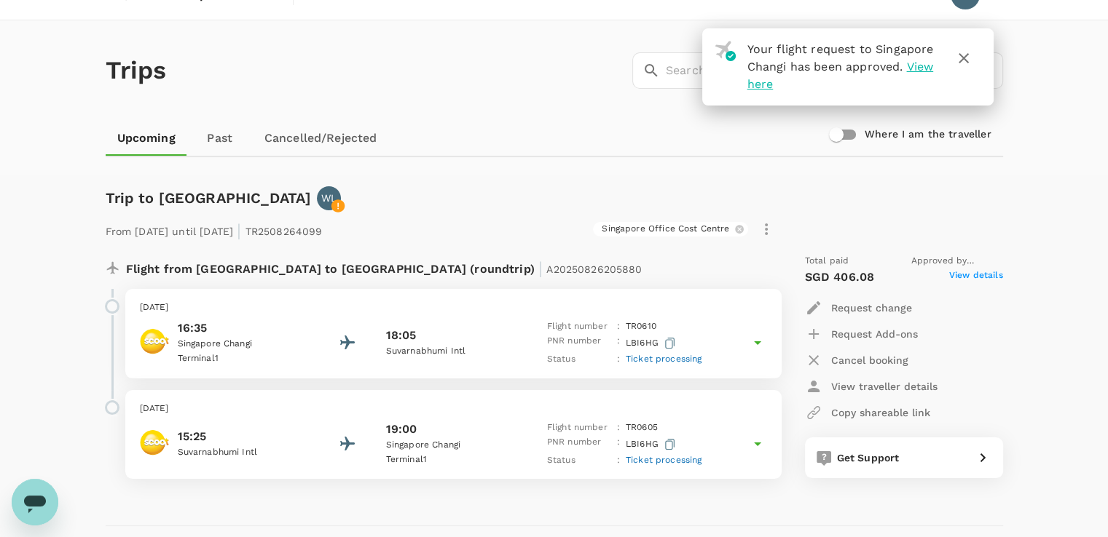
scroll to position [0, 0]
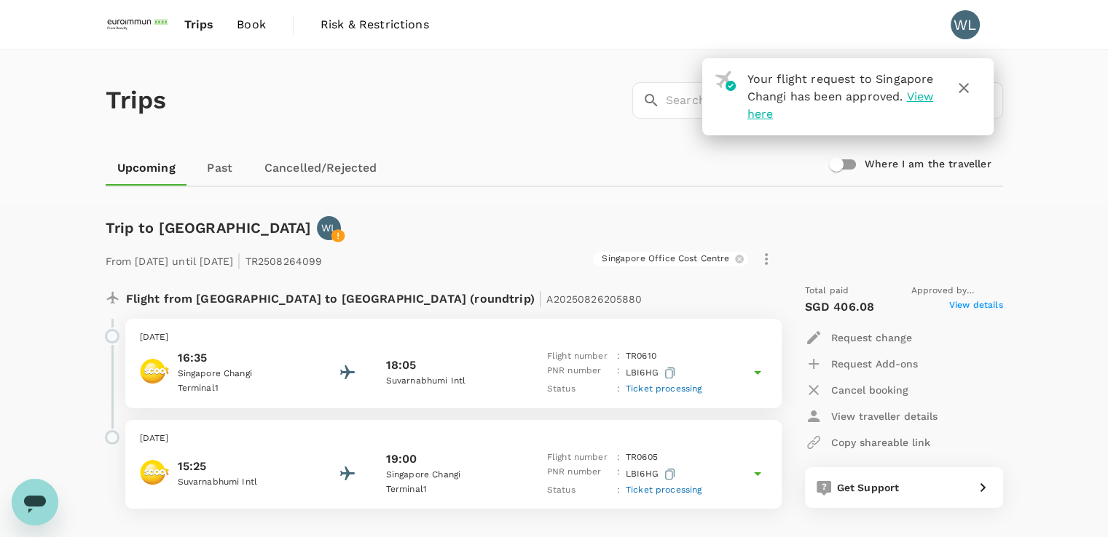
click at [628, 197] on div "Trip to [GEOGRAPHIC_DATA] WL From [DATE] until [DATE] | TR2508264099 [GEOGRAPHI…" at bounding box center [548, 374] width 909 height 363
click at [958, 93] on icon "button" at bounding box center [963, 87] width 17 height 17
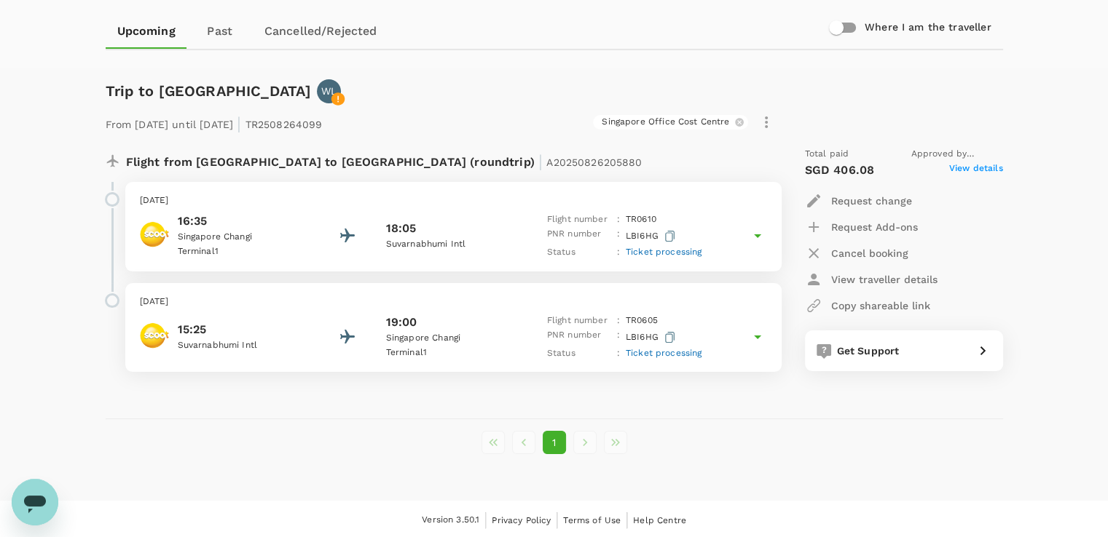
scroll to position [138, 0]
click at [755, 233] on icon at bounding box center [757, 234] width 17 height 17
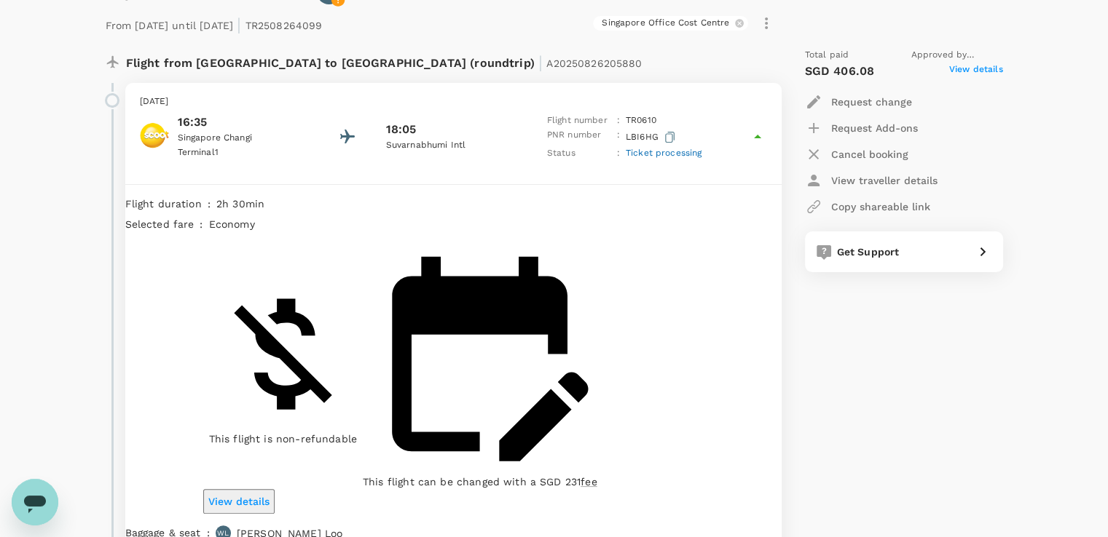
scroll to position [284, 0]
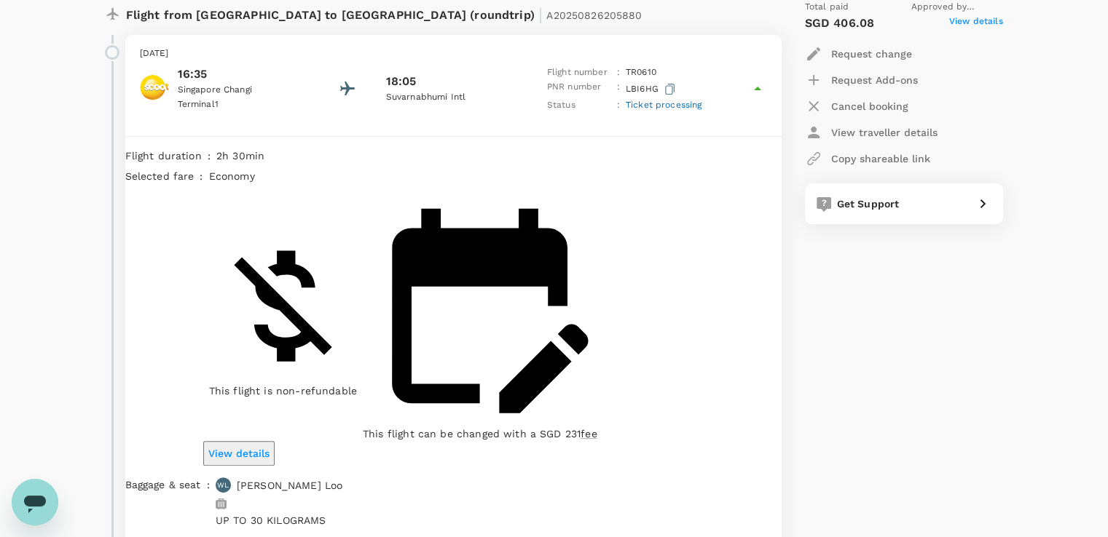
click at [760, 87] on icon at bounding box center [757, 88] width 17 height 17
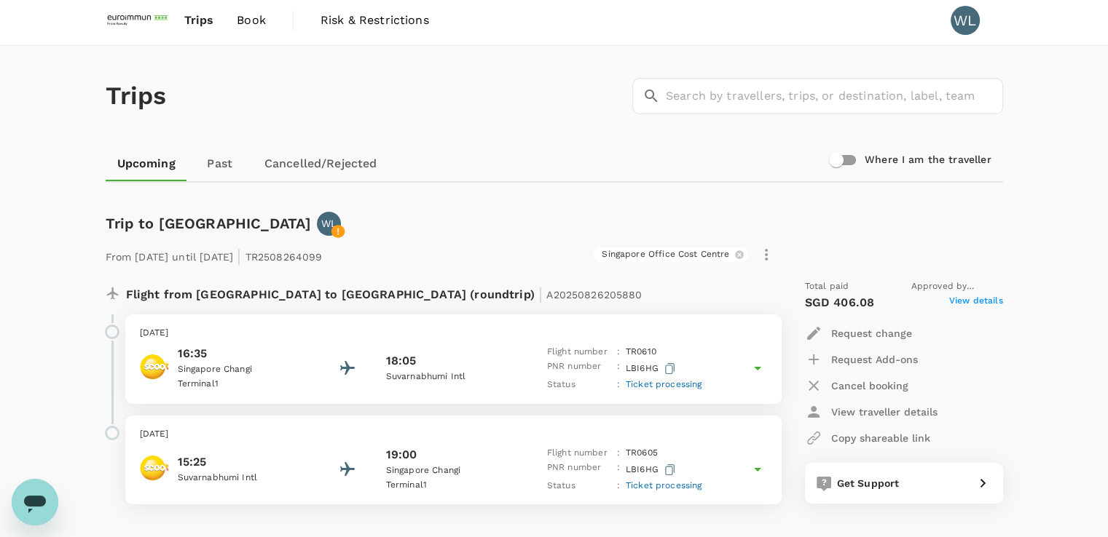
scroll to position [0, 0]
